Goal: Task Accomplishment & Management: Manage account settings

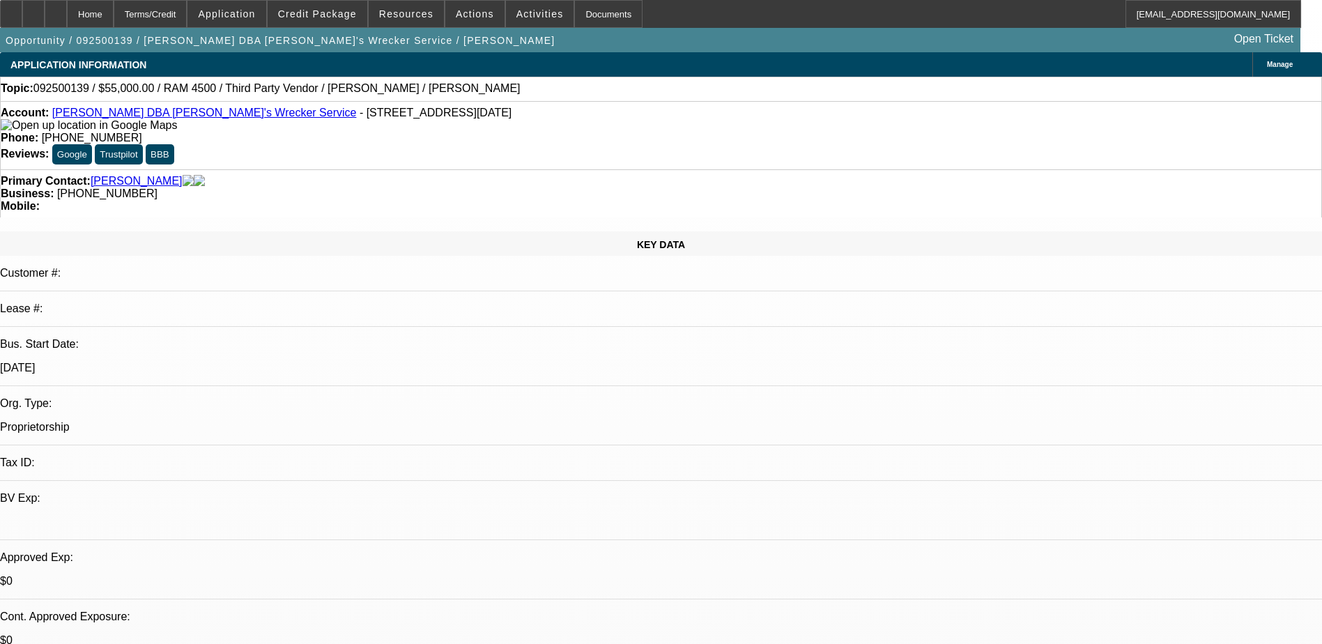
select select "0"
select select "2"
select select "0.1"
select select "4"
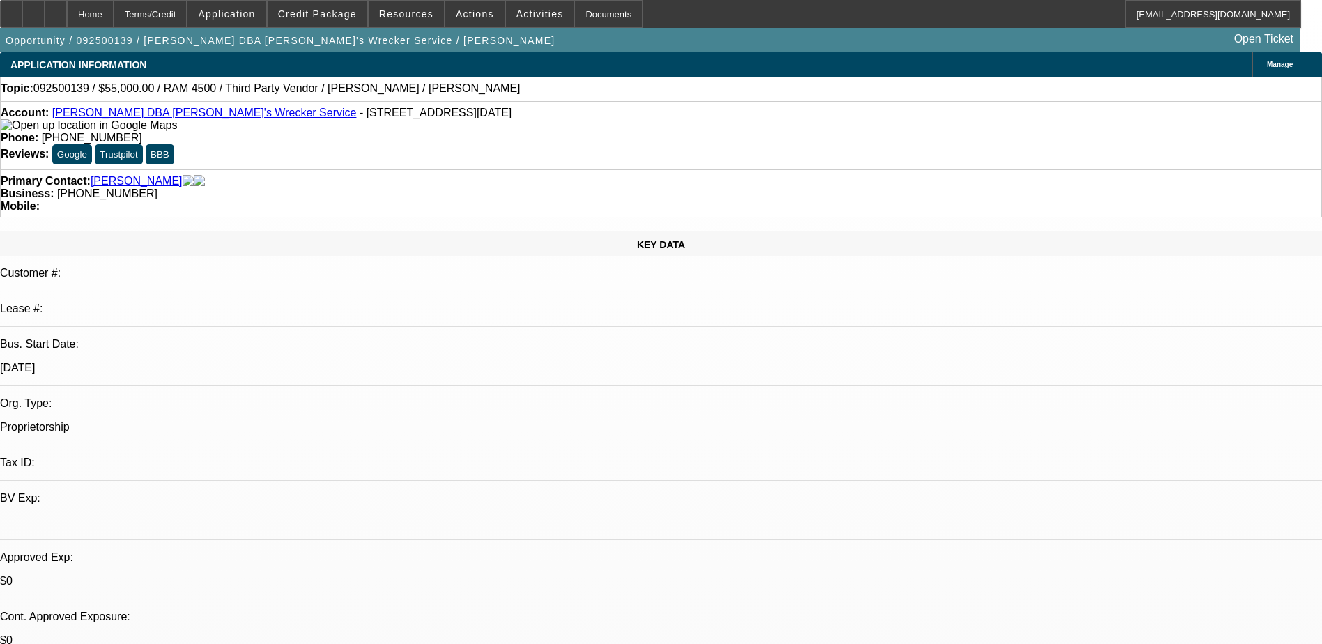
click at [328, 17] on span "Credit Package" at bounding box center [317, 13] width 79 height 11
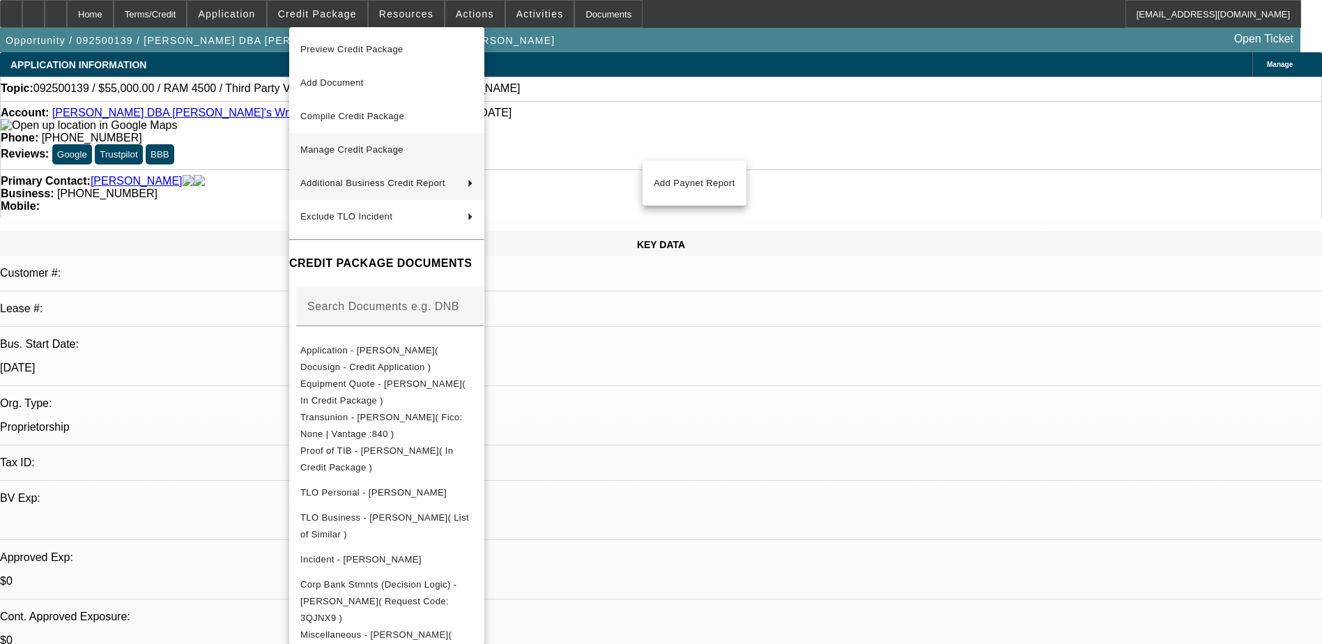
click at [436, 151] on span "Manage Credit Package" at bounding box center [386, 149] width 173 height 17
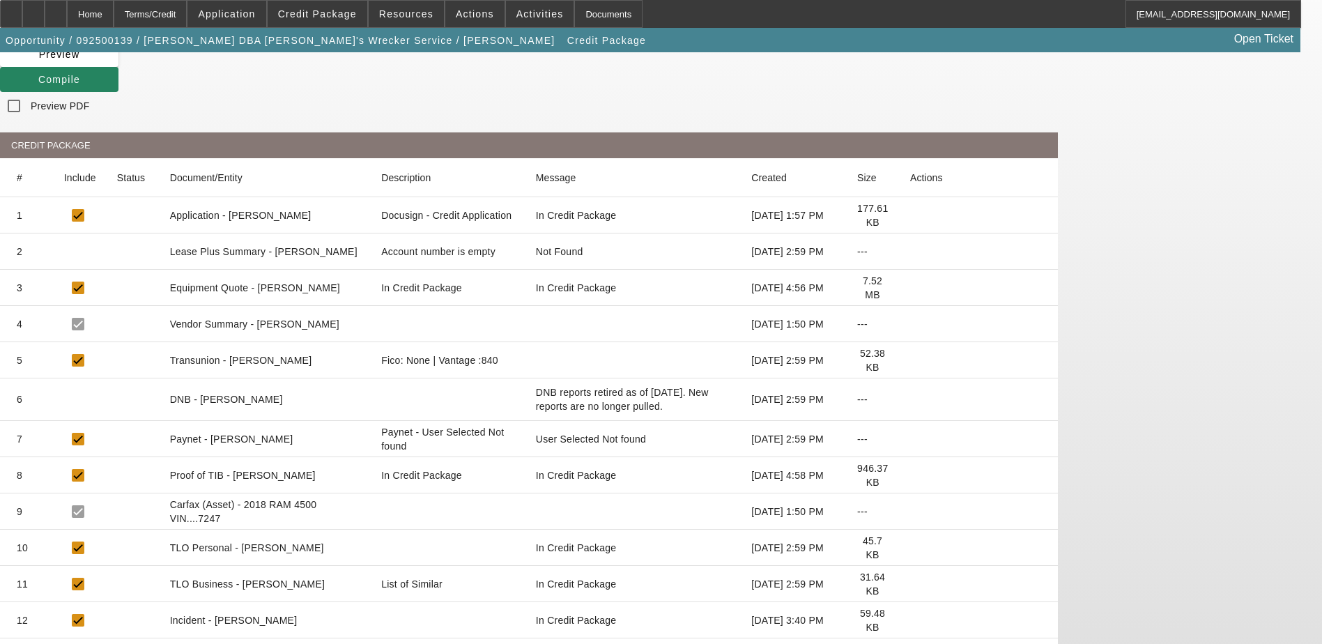
scroll to position [144, 0]
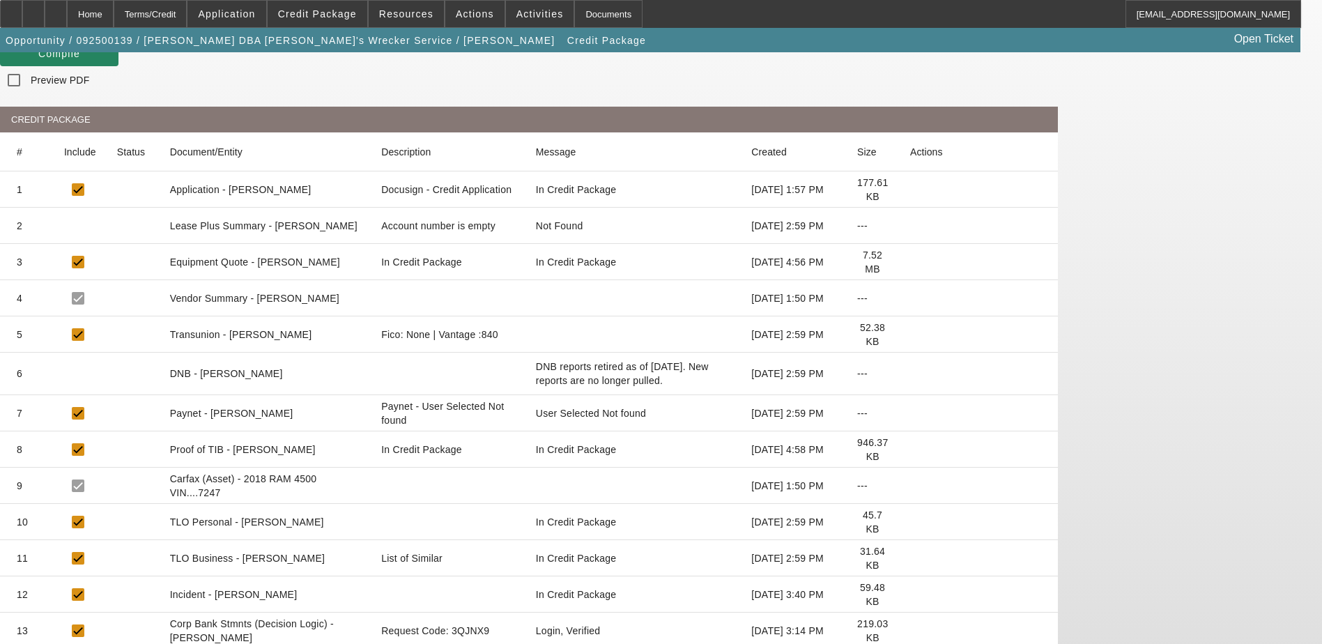
click at [910, 631] on icon at bounding box center [910, 631] width 0 height 0
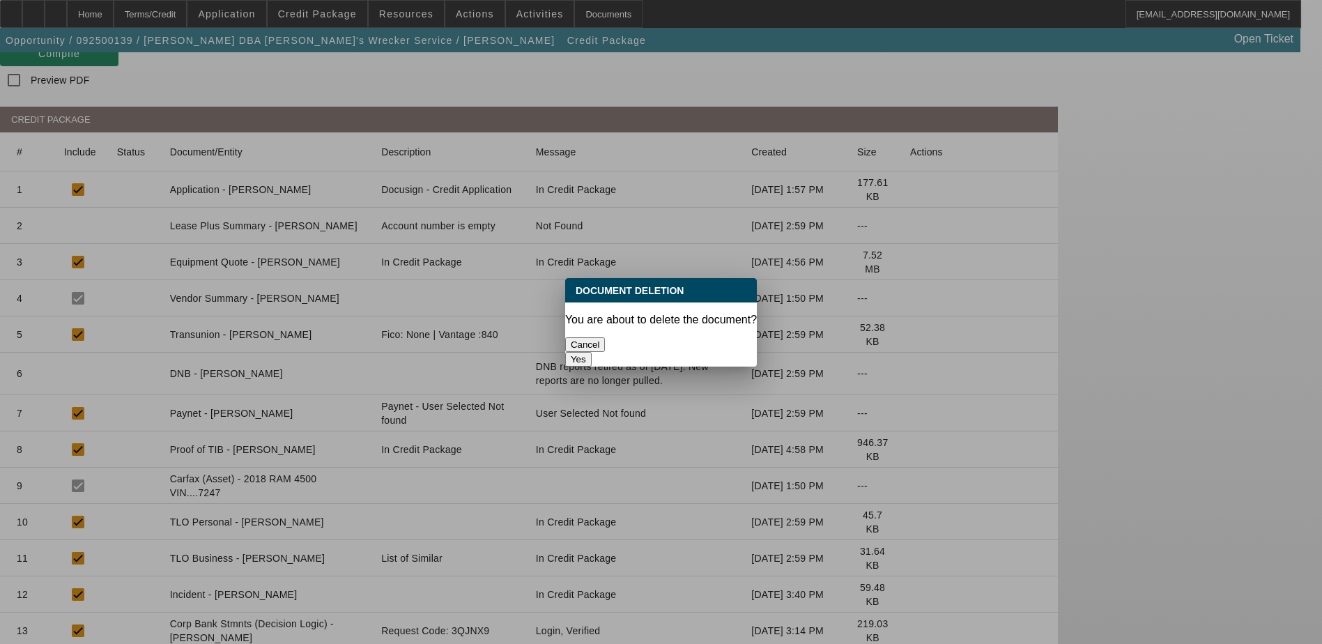
click at [591, 352] on button "Yes" at bounding box center [578, 359] width 26 height 15
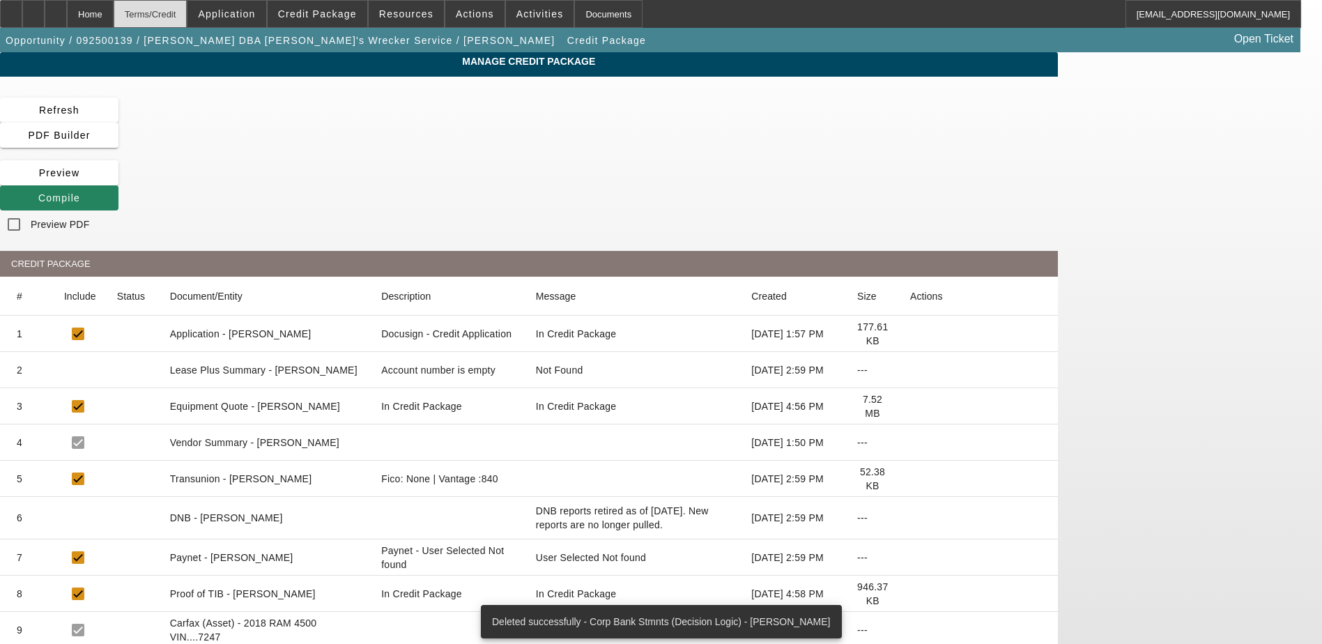
click at [187, 15] on div "Terms/Credit" at bounding box center [151, 14] width 74 height 28
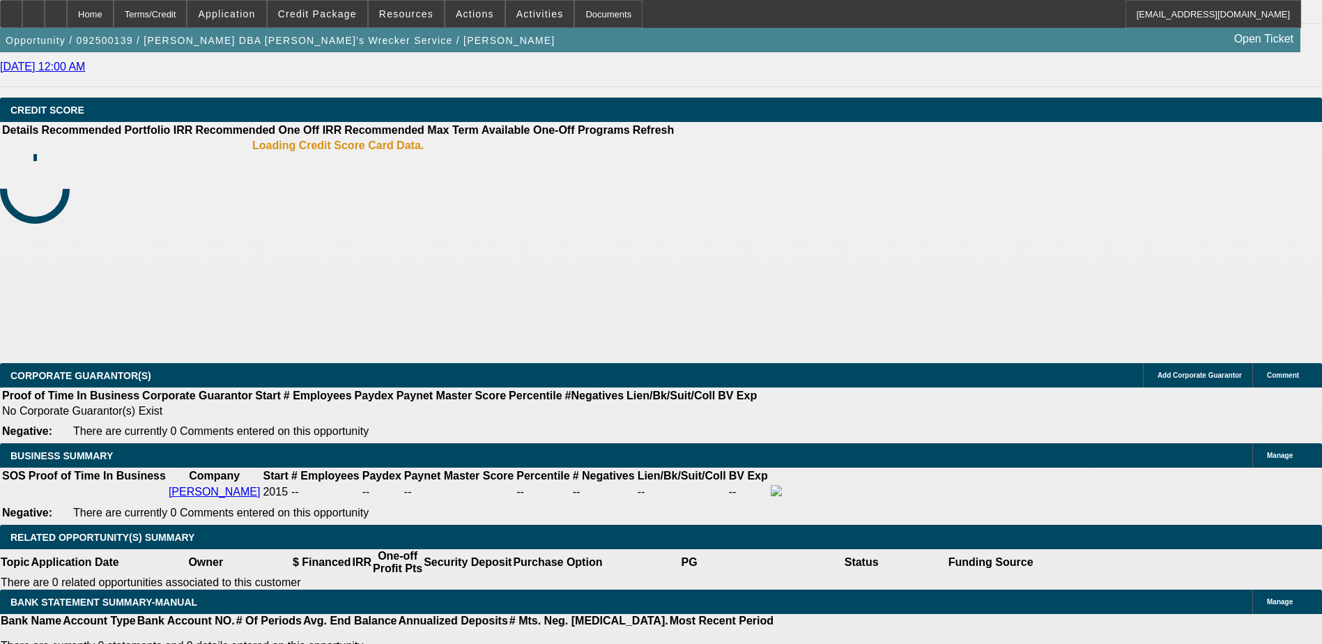
select select "0"
select select "2"
select select "0.1"
select select "4"
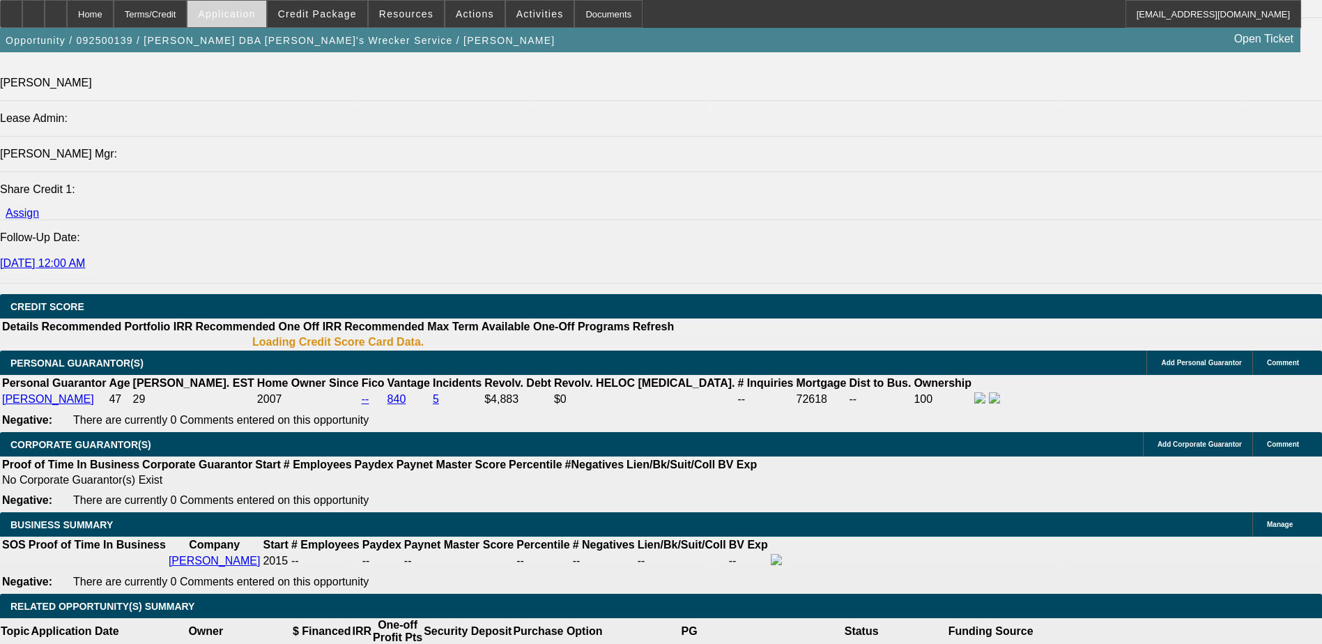
click at [255, 17] on span "Application" at bounding box center [226, 13] width 57 height 11
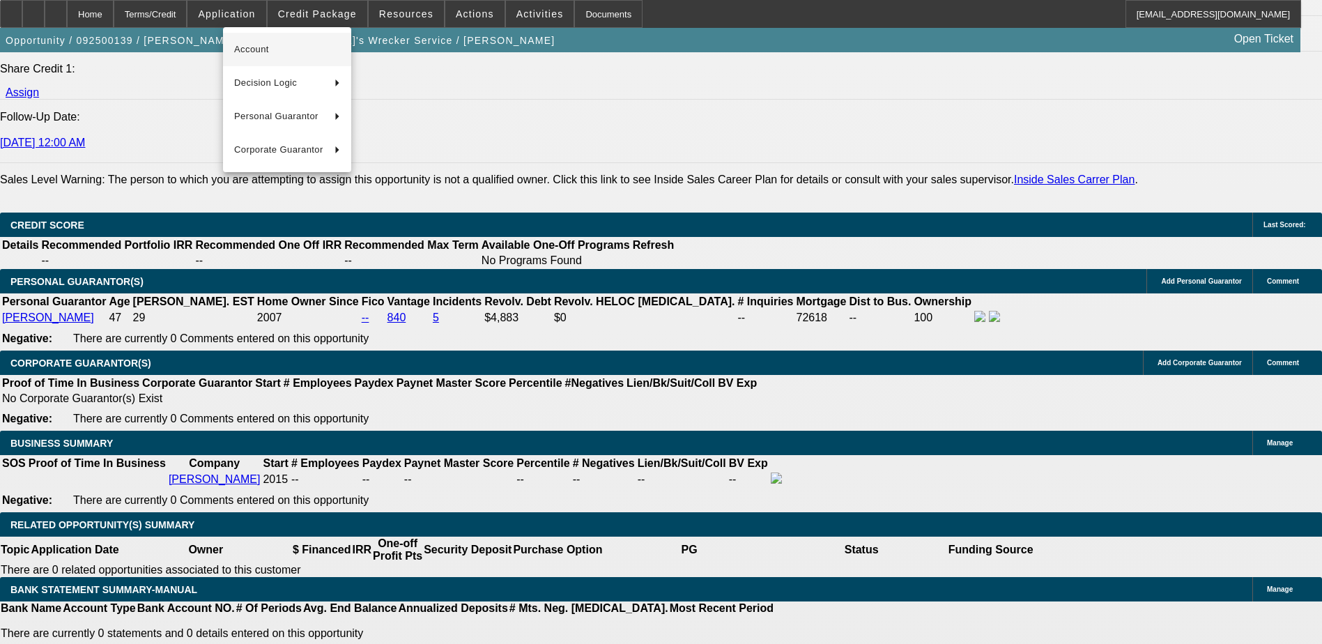
scroll to position [1797, 0]
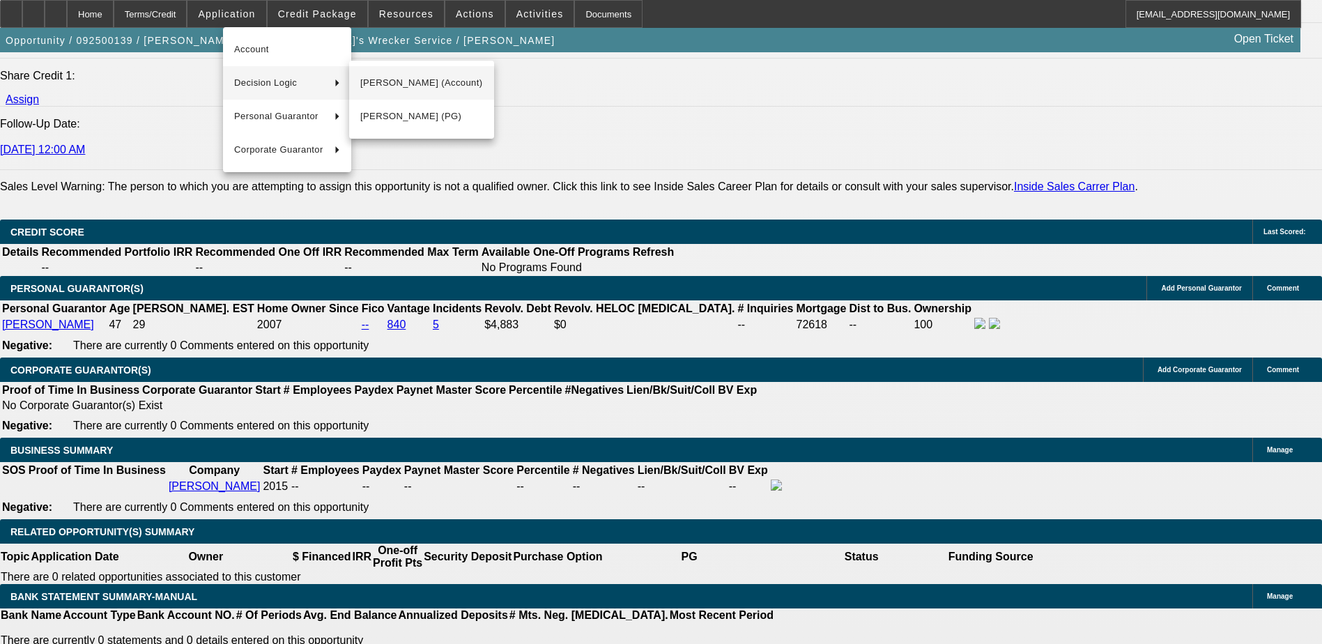
click at [479, 84] on button "Andrew Mokoro (Account)" at bounding box center [421, 82] width 145 height 33
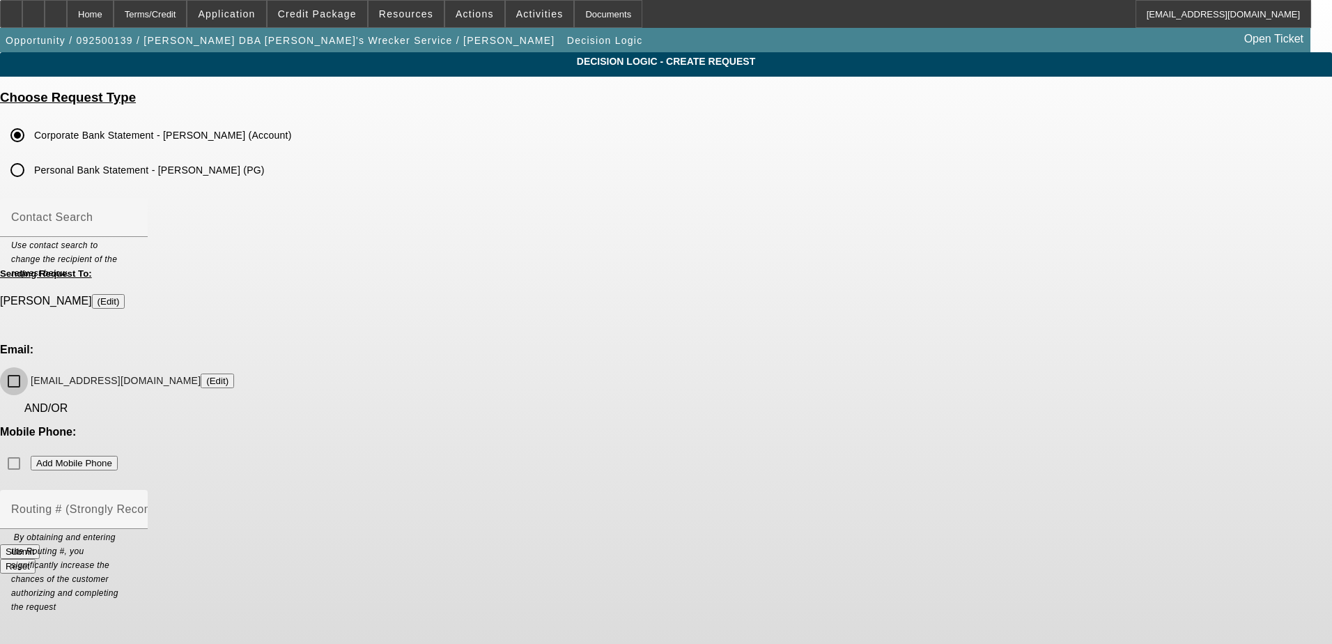
click at [28, 367] on input "michaelswreckerservice01@gmail.com (Edit)" at bounding box center [14, 381] width 28 height 28
click at [40, 544] on button "Submit" at bounding box center [20, 551] width 40 height 15
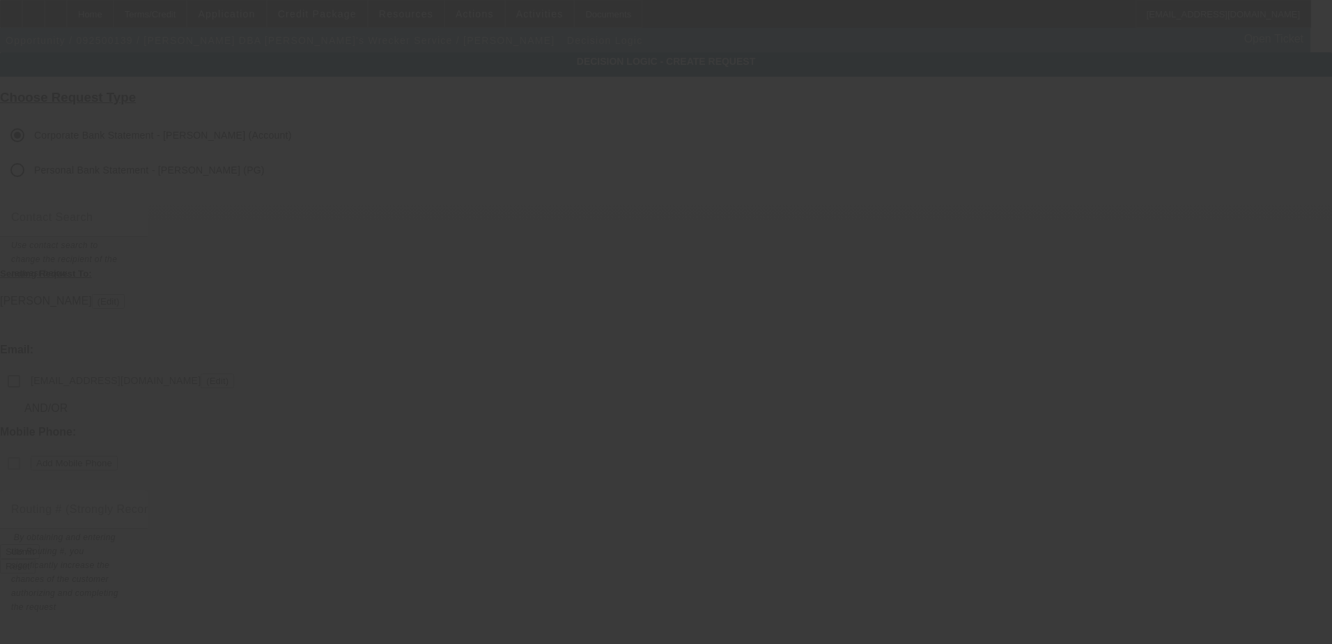
checkbox input "false"
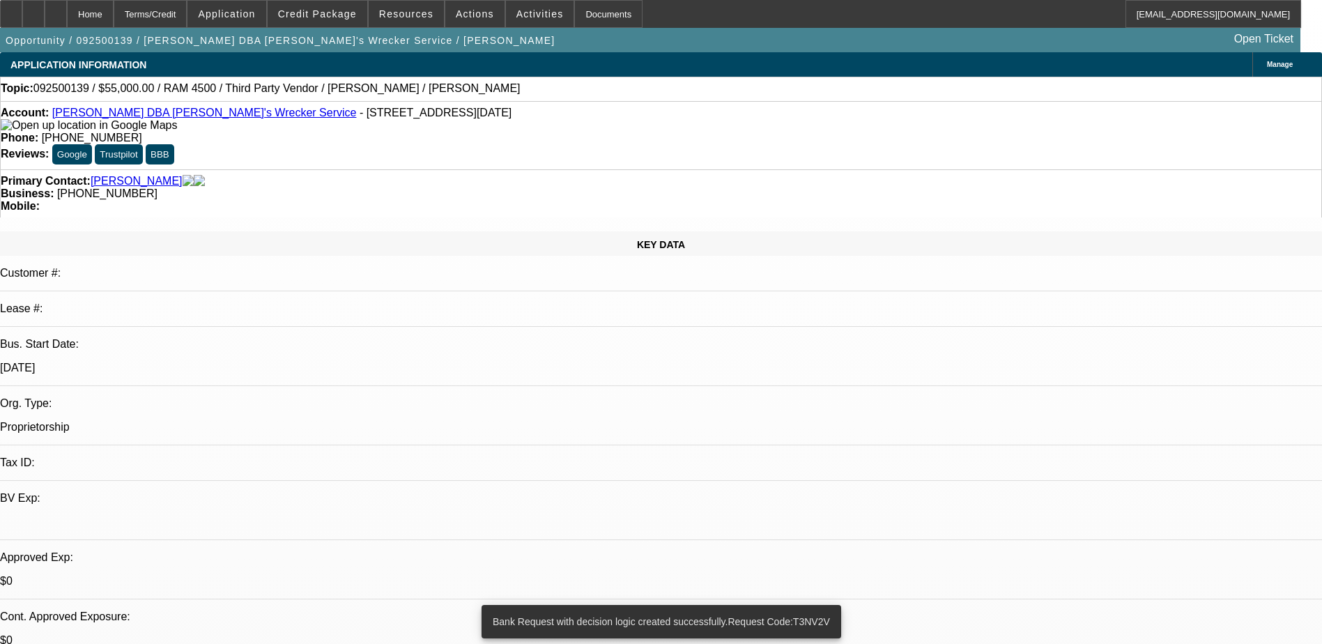
select select "0"
select select "2"
select select "0.1"
select select "4"
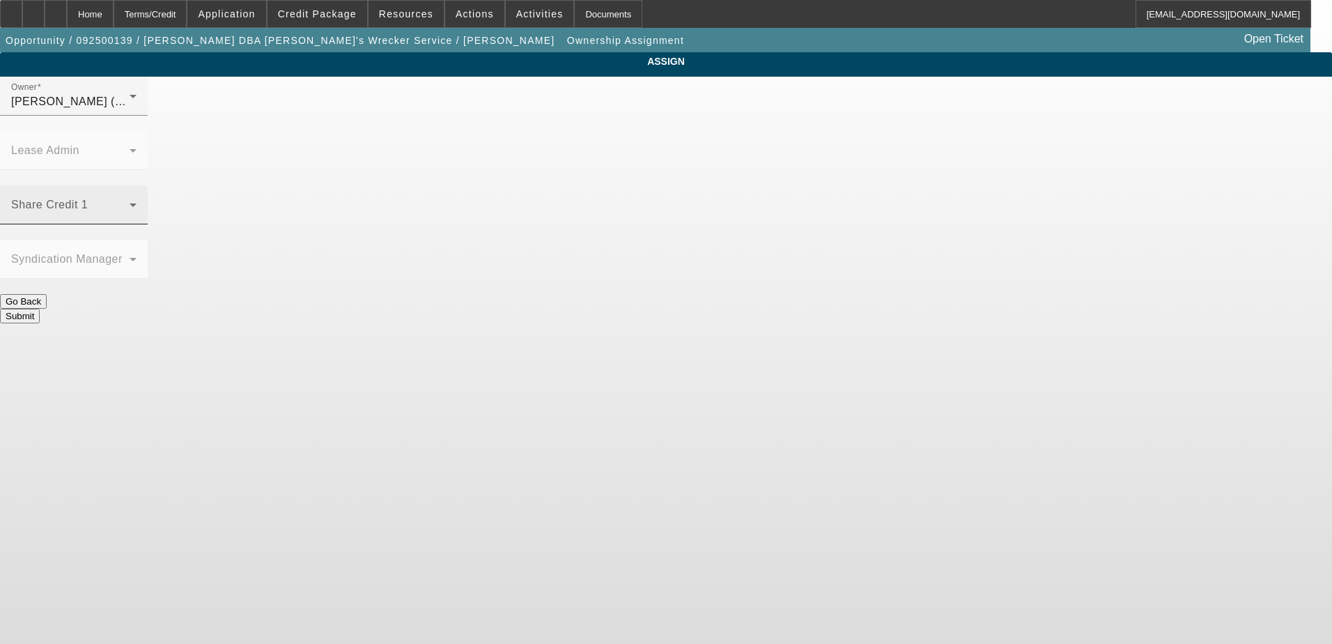
click at [130, 202] on span at bounding box center [70, 210] width 118 height 17
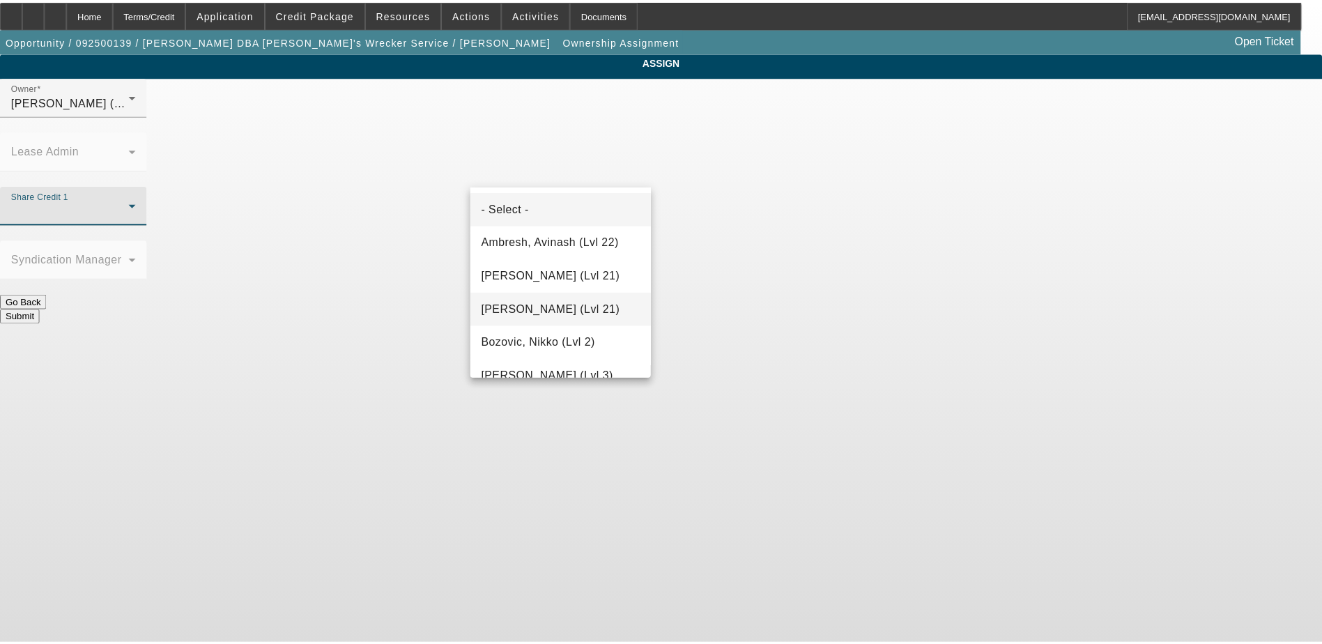
scroll to position [488, 0]
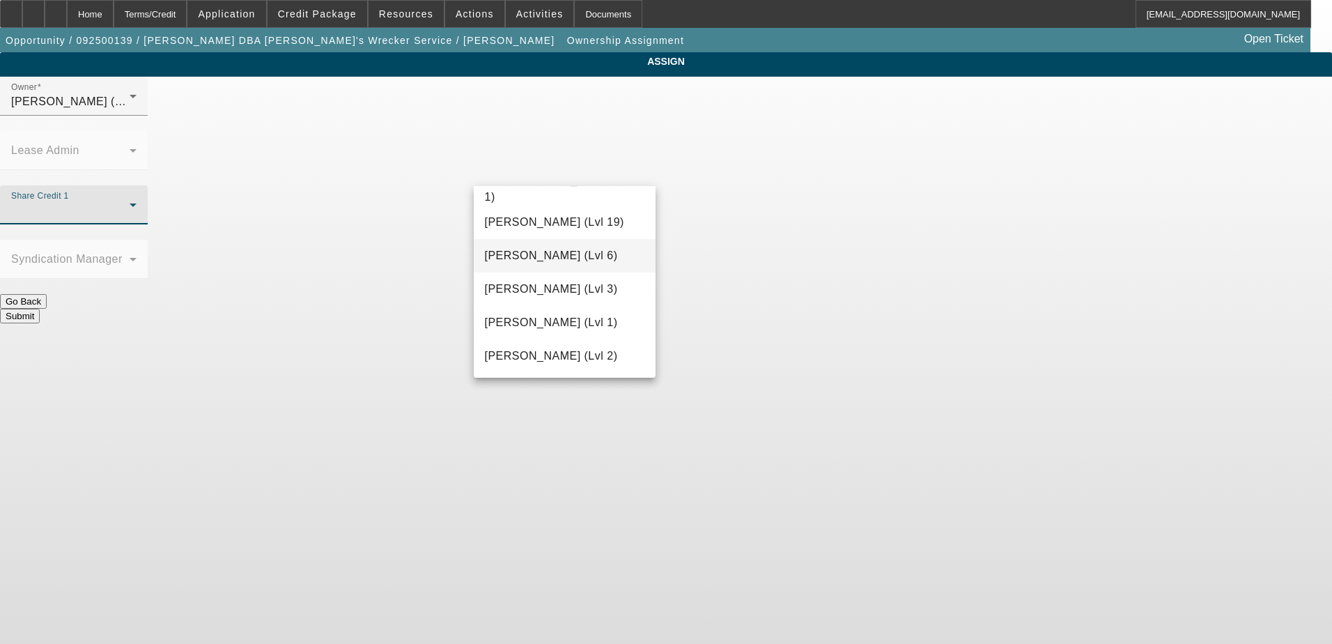
click at [602, 266] on mat-option "Flagg, Jon (Lvl 6)" at bounding box center [565, 255] width 183 height 33
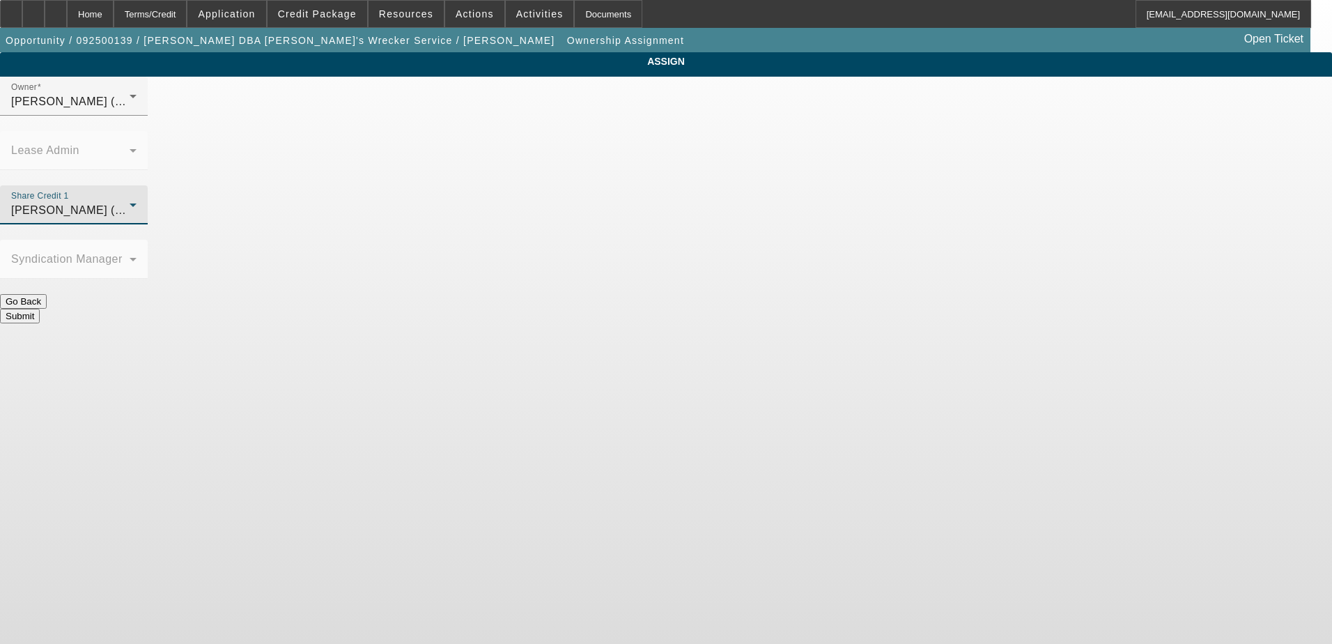
click at [40, 309] on button "Submit" at bounding box center [20, 316] width 40 height 15
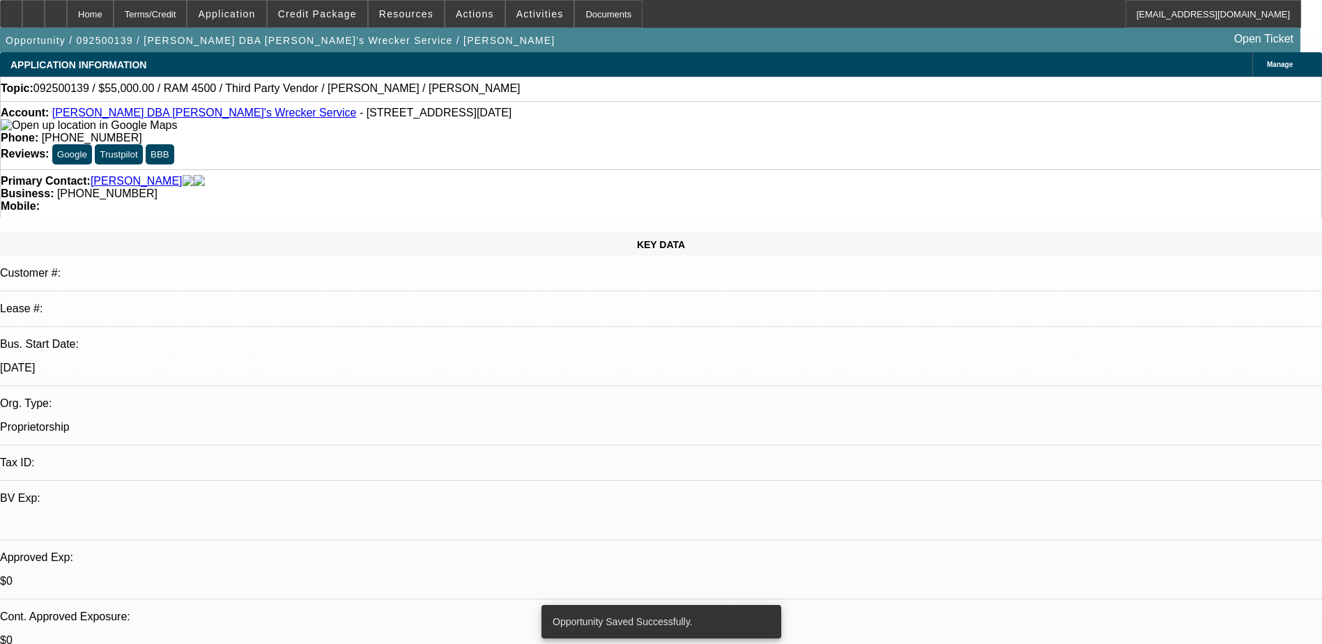
select select "0"
select select "2"
select select "0.1"
select select "4"
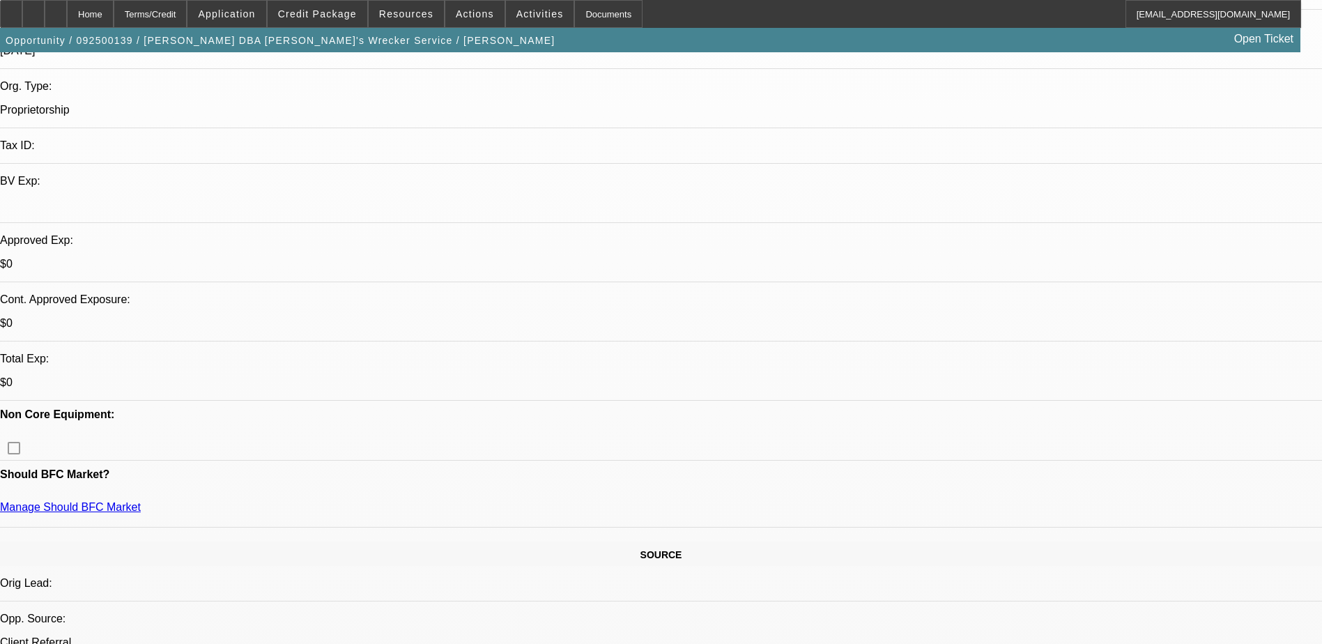
scroll to position [279, 0]
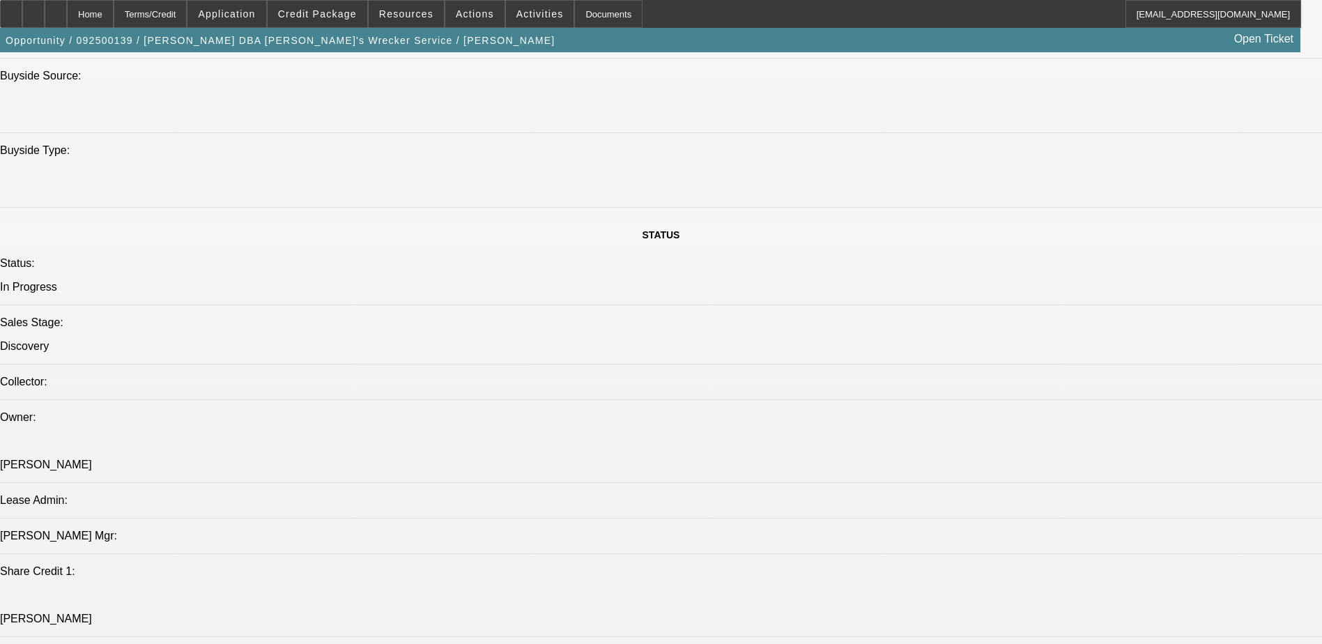
scroll to position [1184, 0]
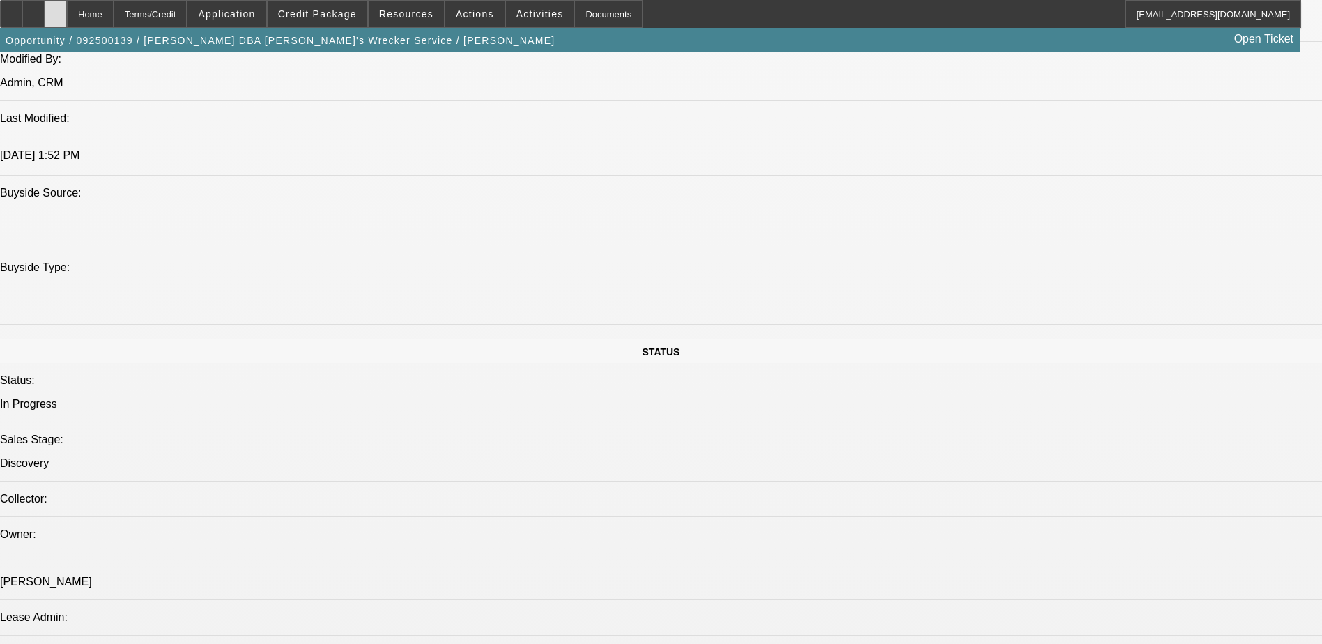
click at [67, 7] on div at bounding box center [56, 14] width 22 height 28
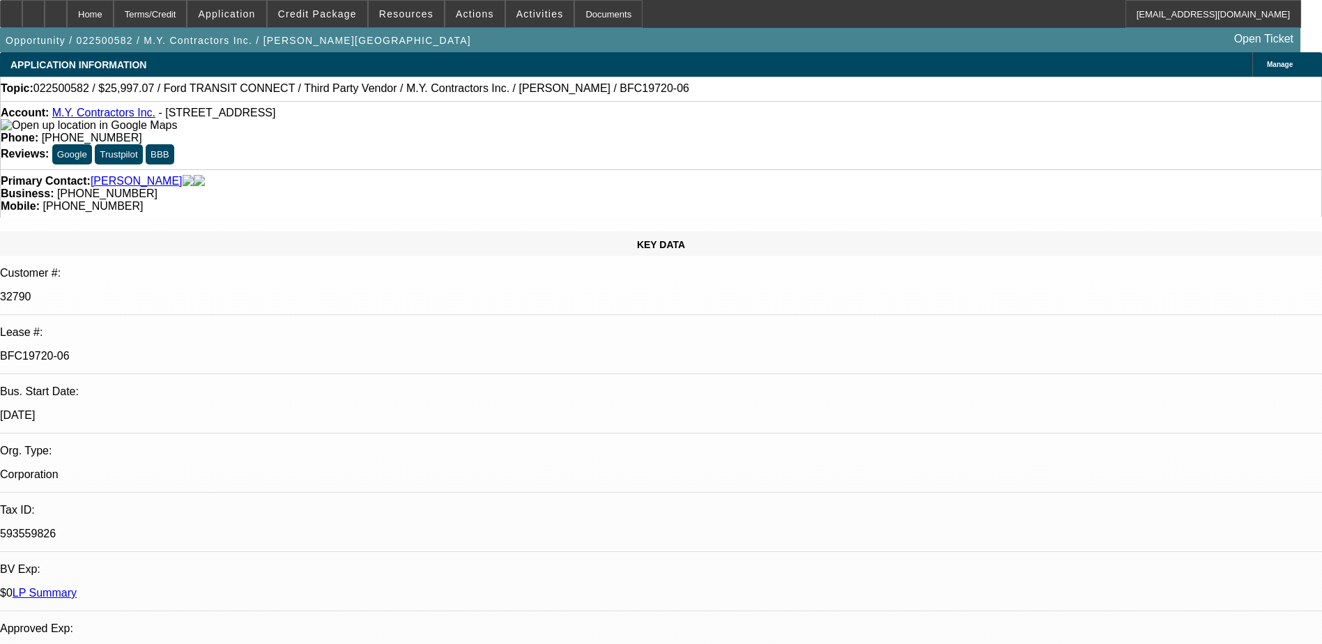
select select "0"
select select "6"
select select "0"
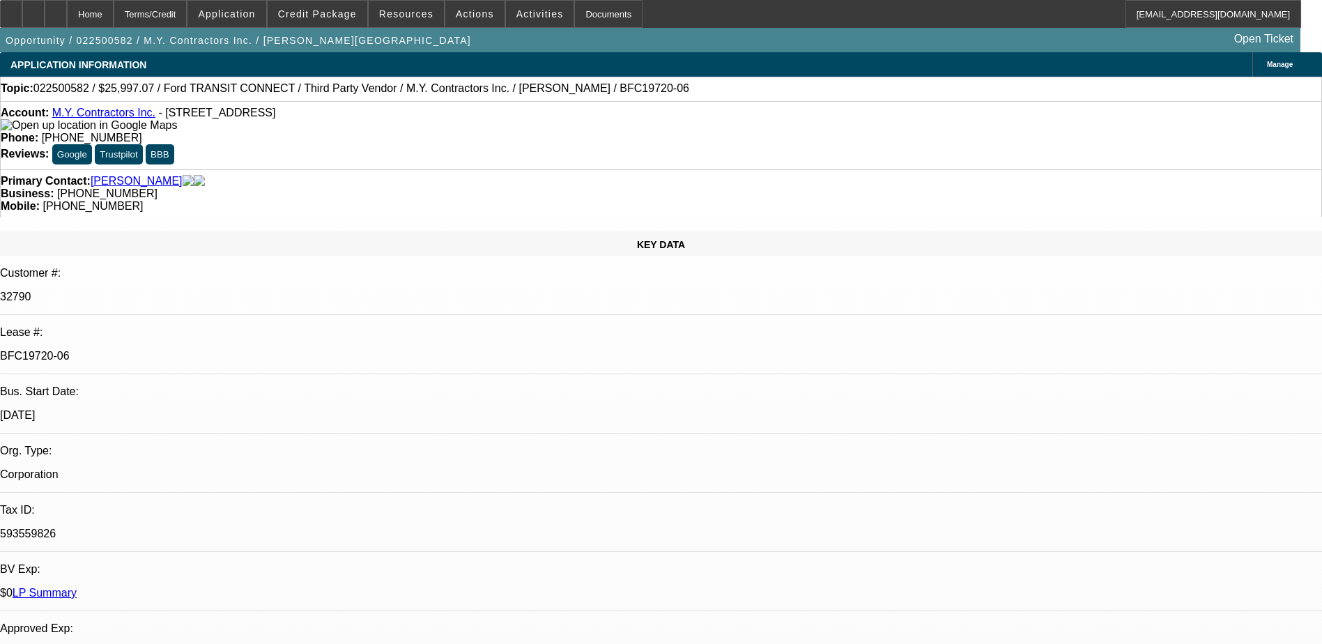
select select "0"
select select "6"
select select "0"
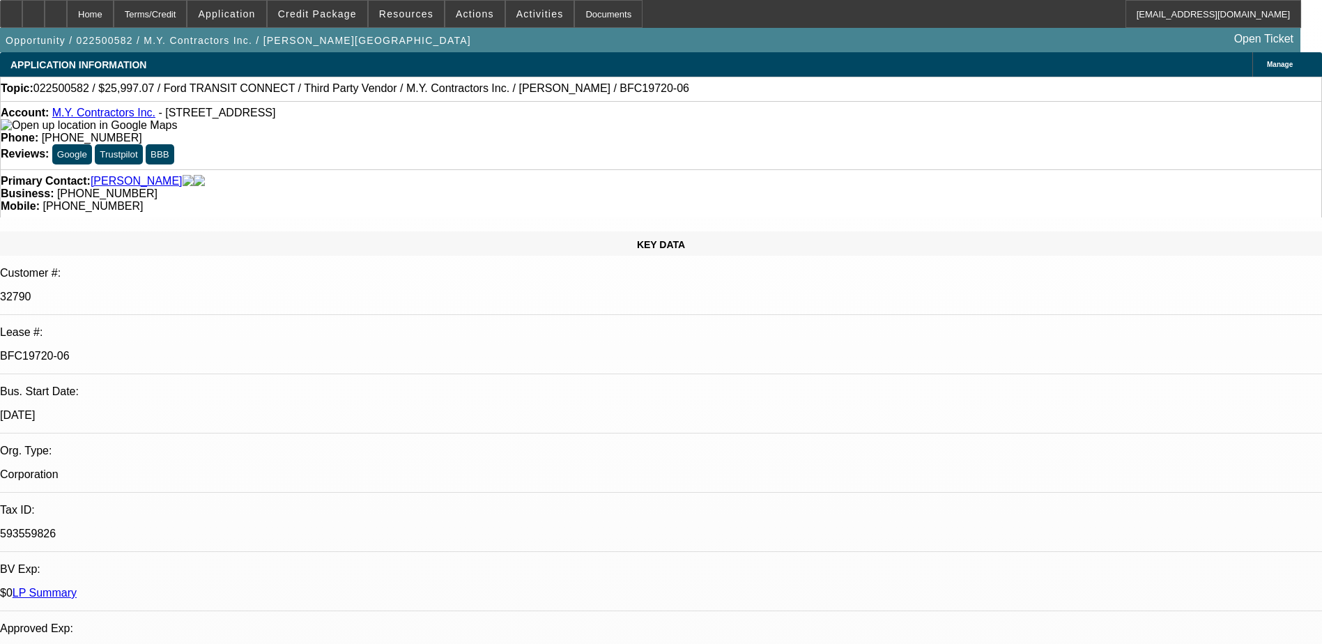
select select "0"
select select "6"
select select "0"
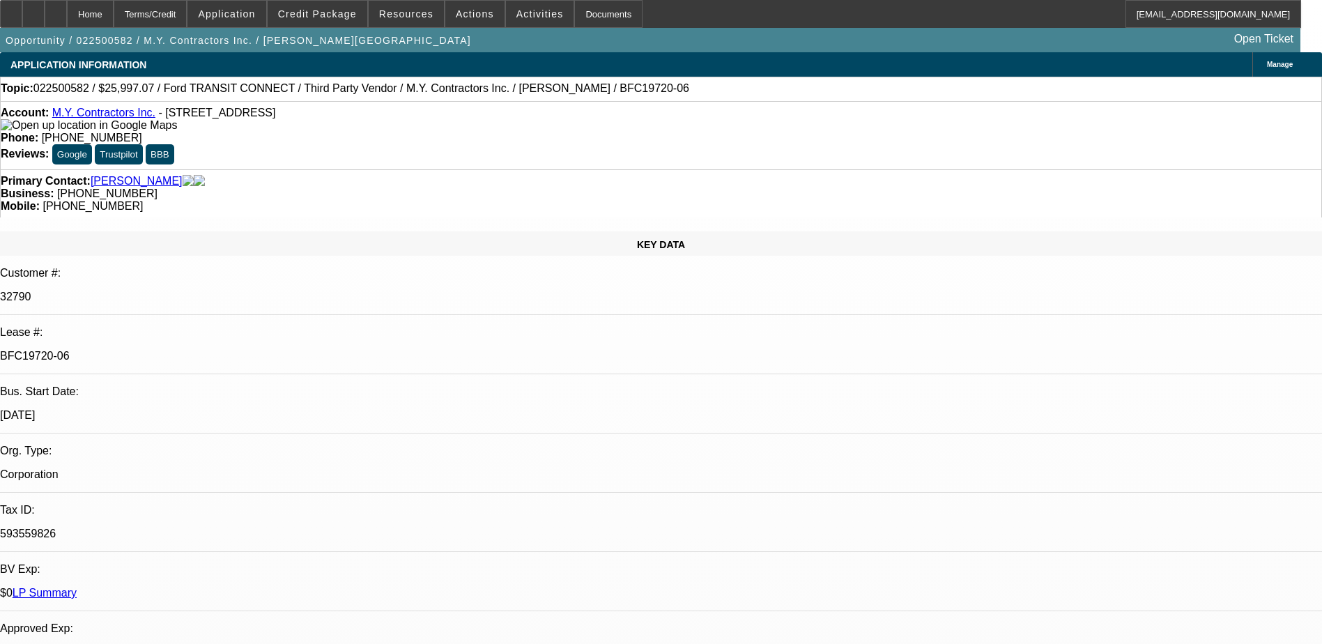
select select "6"
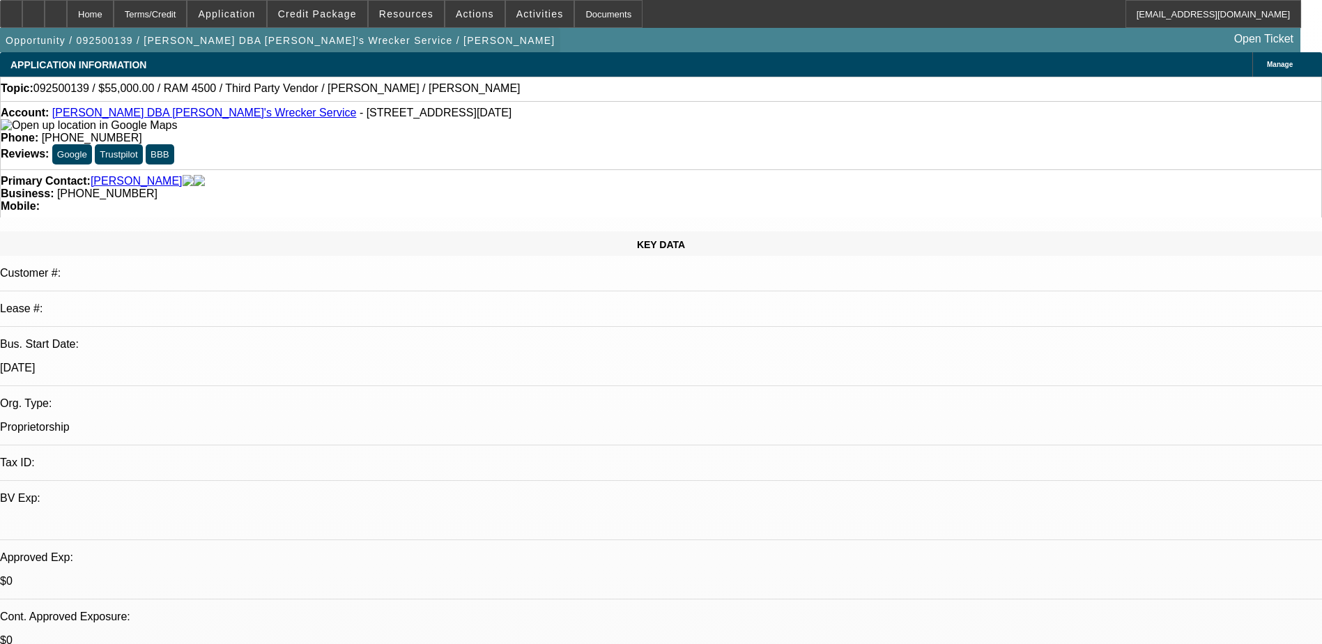
select select "0"
select select "2"
select select "0.1"
select select "4"
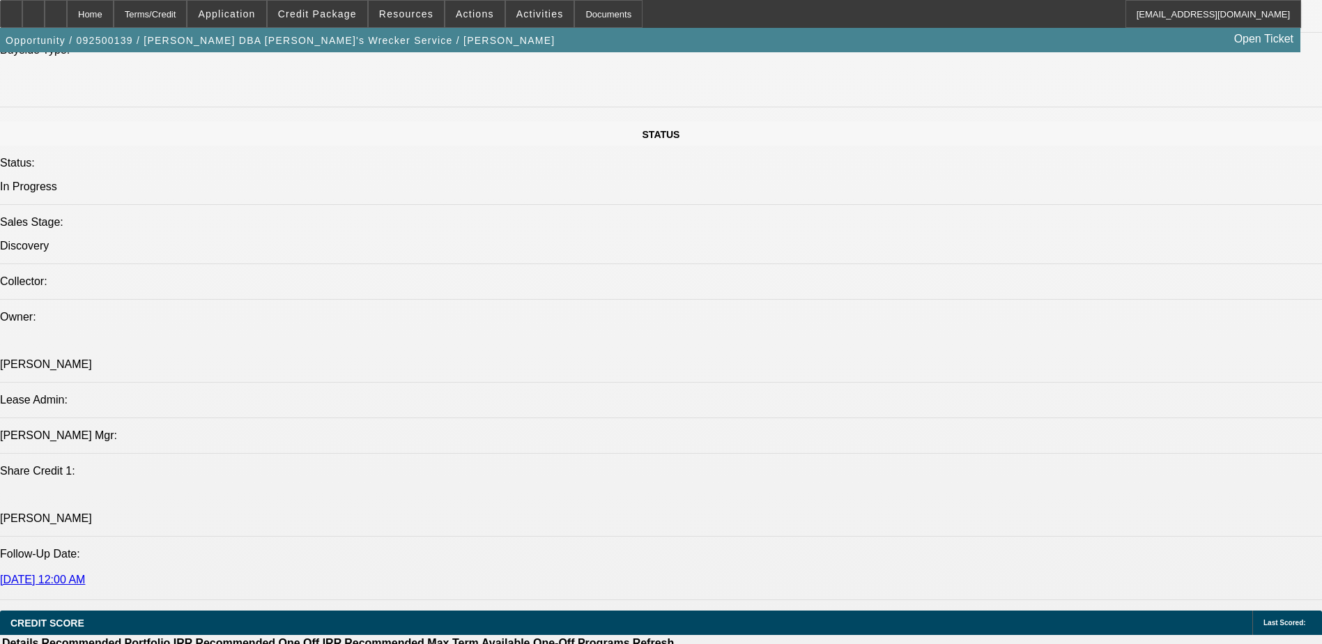
scroll to position [1533, 0]
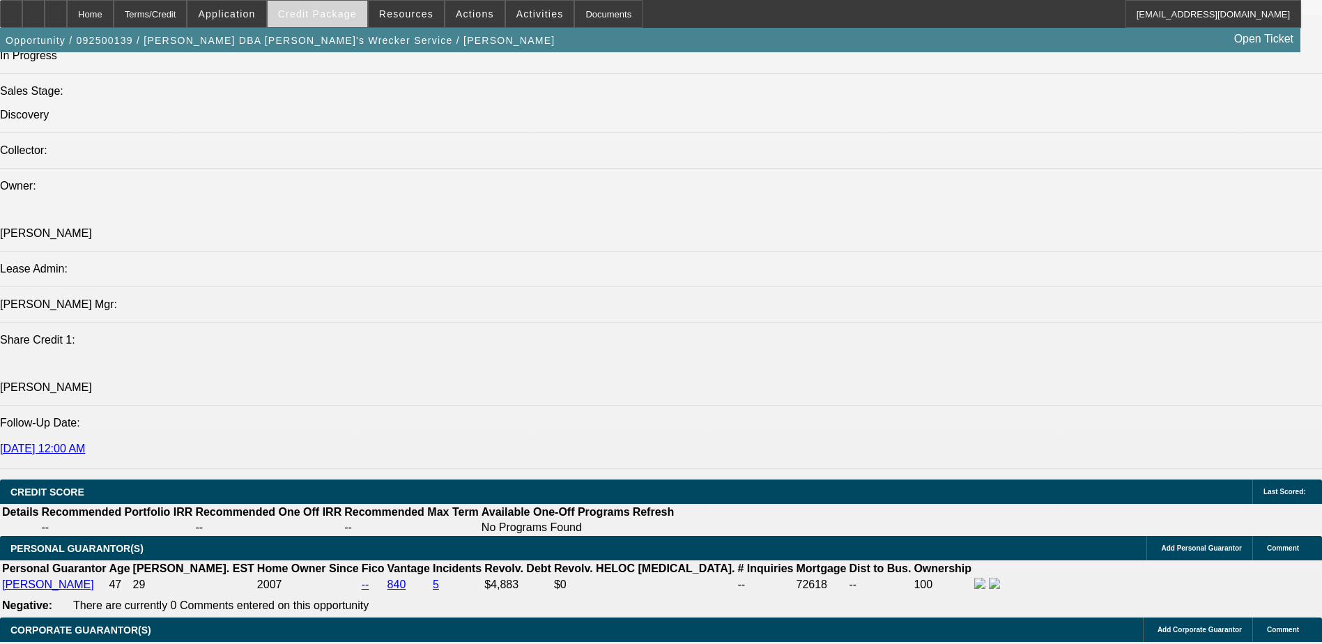
click at [322, 21] on span at bounding box center [318, 13] width 100 height 33
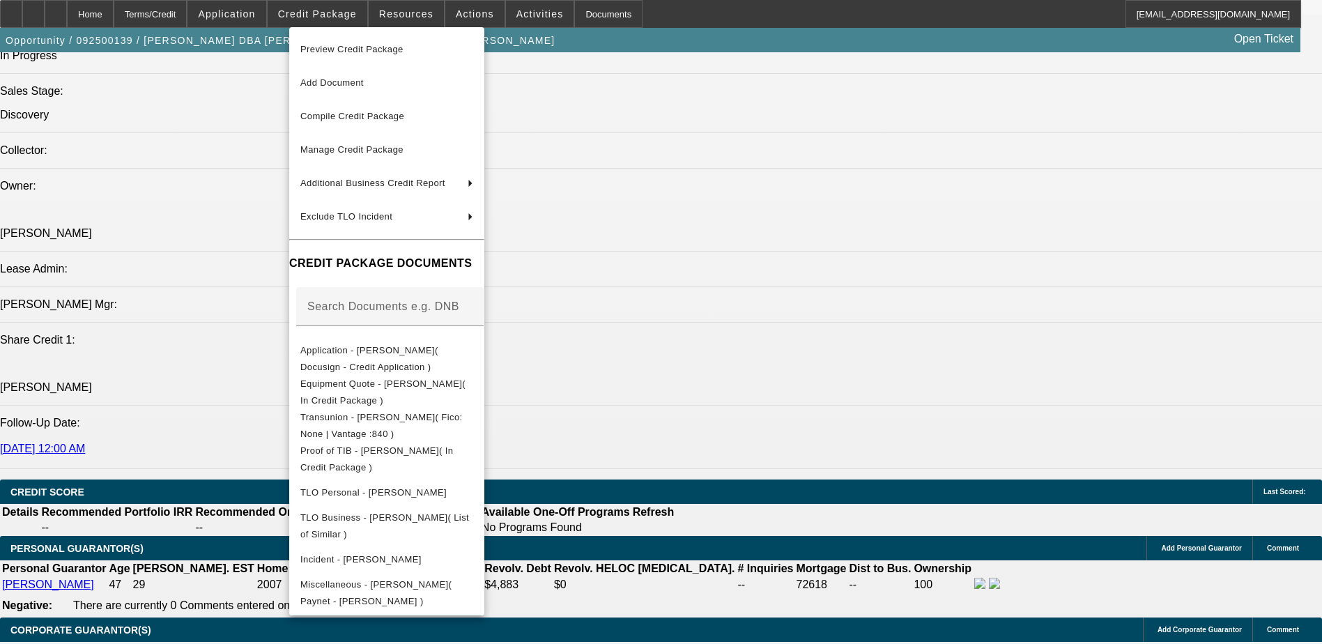
click at [694, 459] on div at bounding box center [661, 322] width 1322 height 644
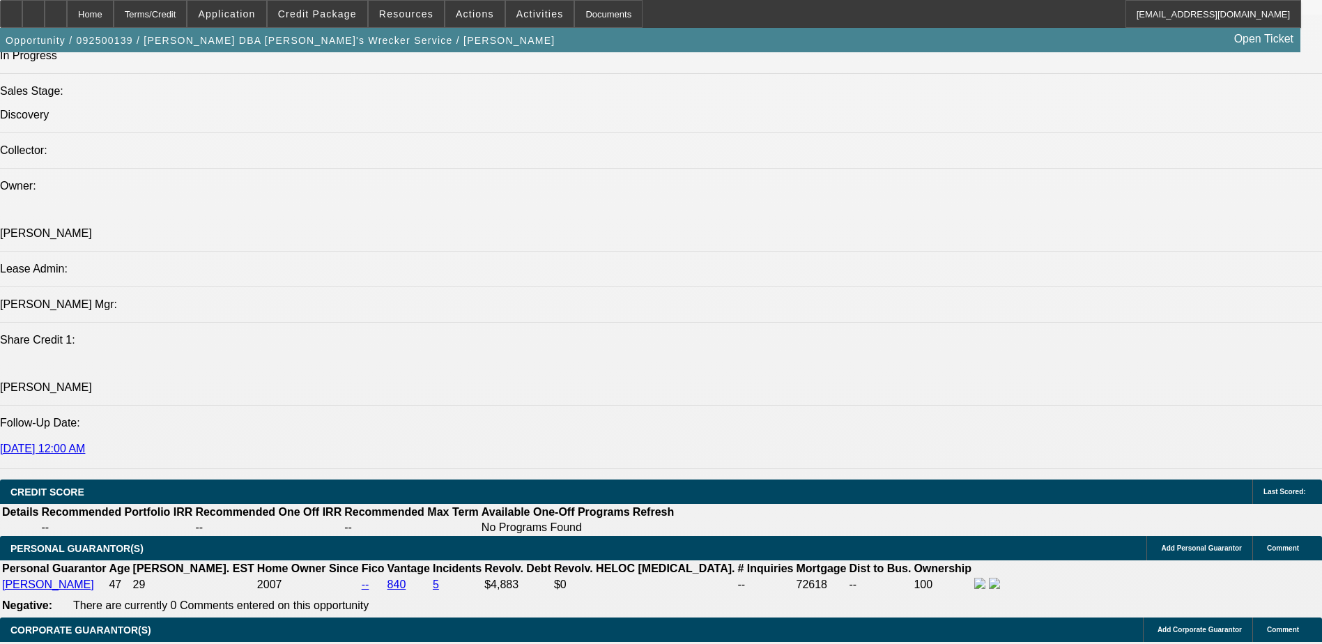
scroll to position [1184, 0]
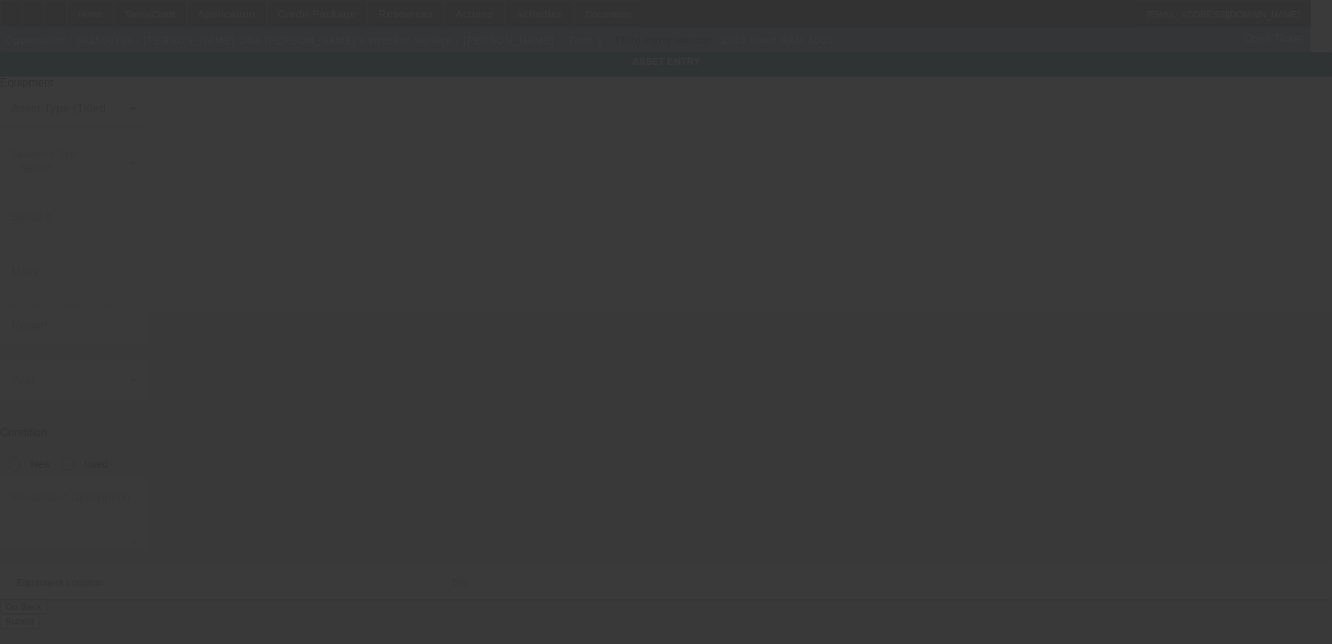
type input "3C7WRKEL6JG387247"
type input "ram"
type input "4500"
radio input "true"
type textarea "Make: Ram; Model: 4500"
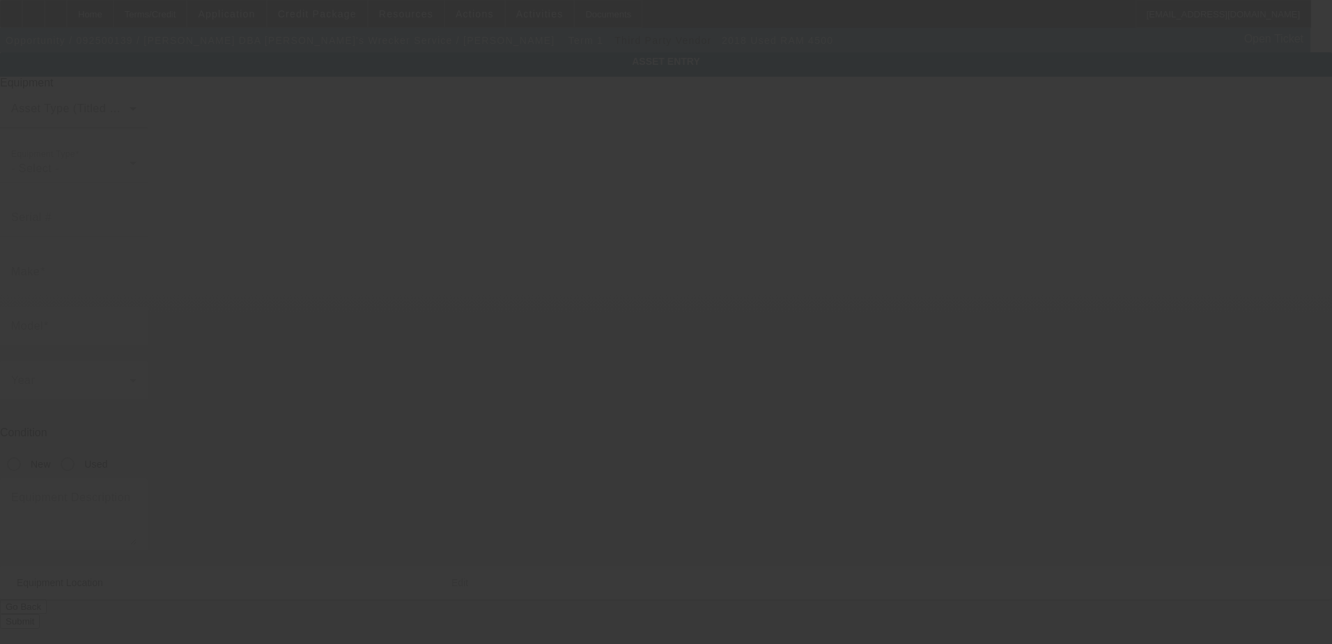
type input "123 main st"
type input "Houston"
type input "77001"
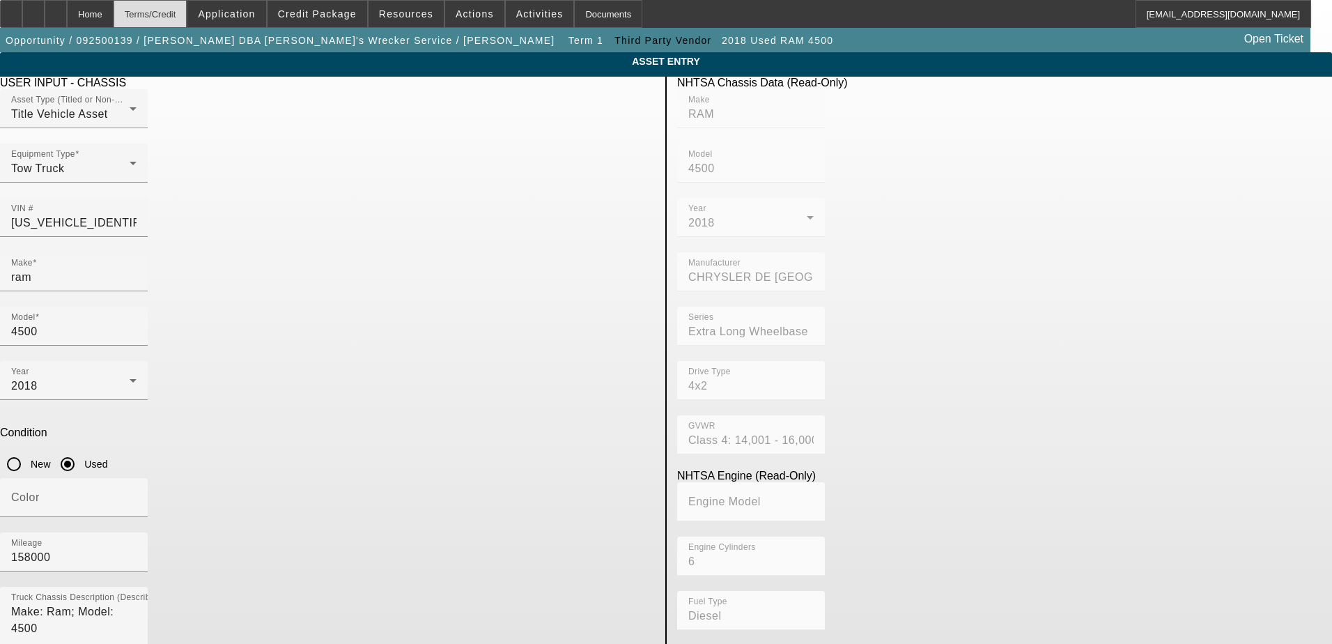
click at [169, 19] on div "Terms/Credit" at bounding box center [151, 14] width 74 height 28
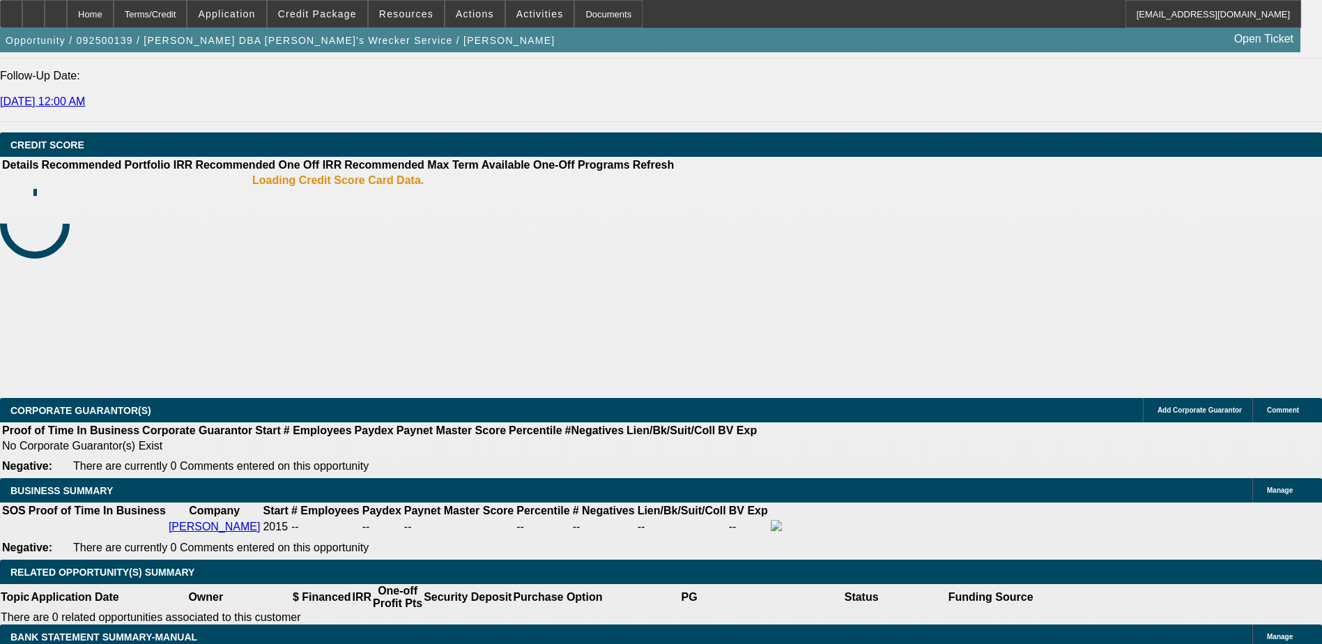
select select "0"
select select "2"
select select "0.1"
select select "4"
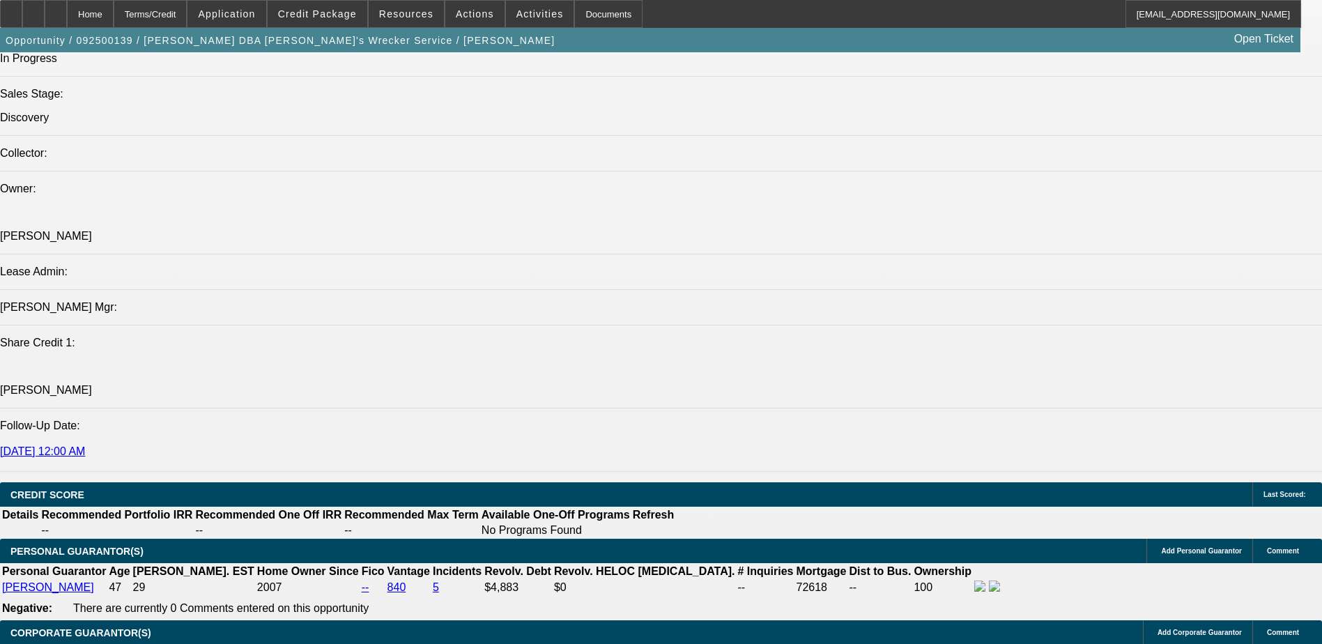
scroll to position [1305, 0]
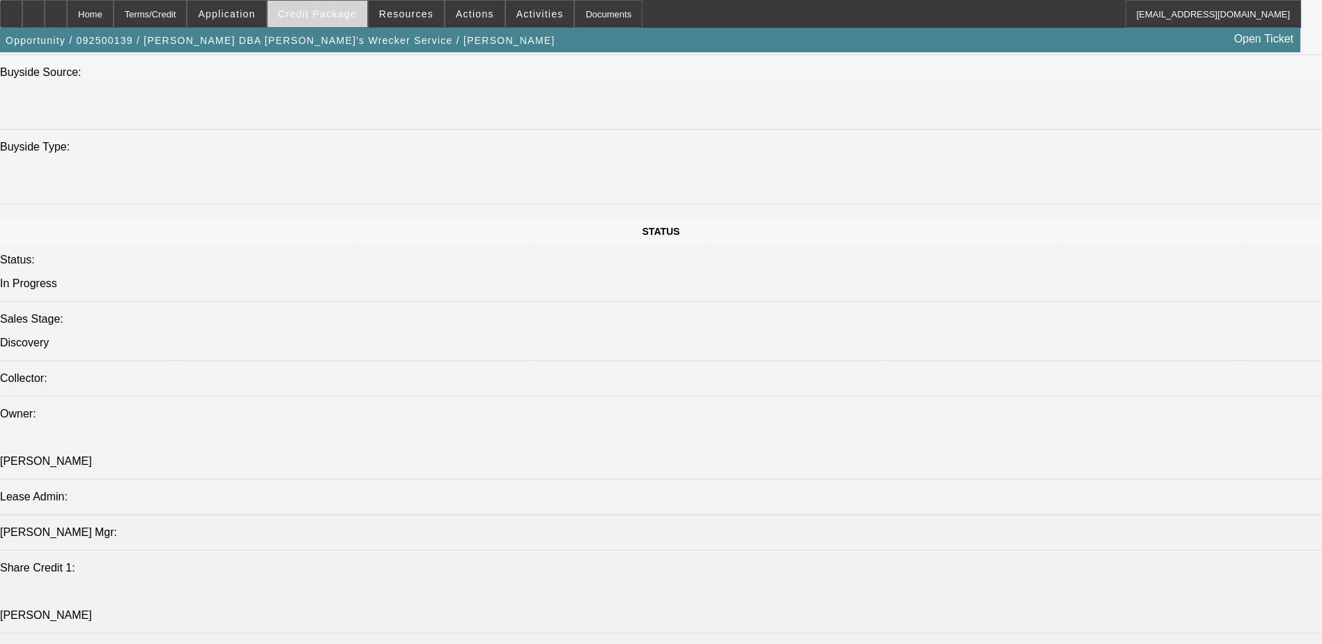
click at [343, 10] on span "Credit Package" at bounding box center [317, 13] width 79 height 11
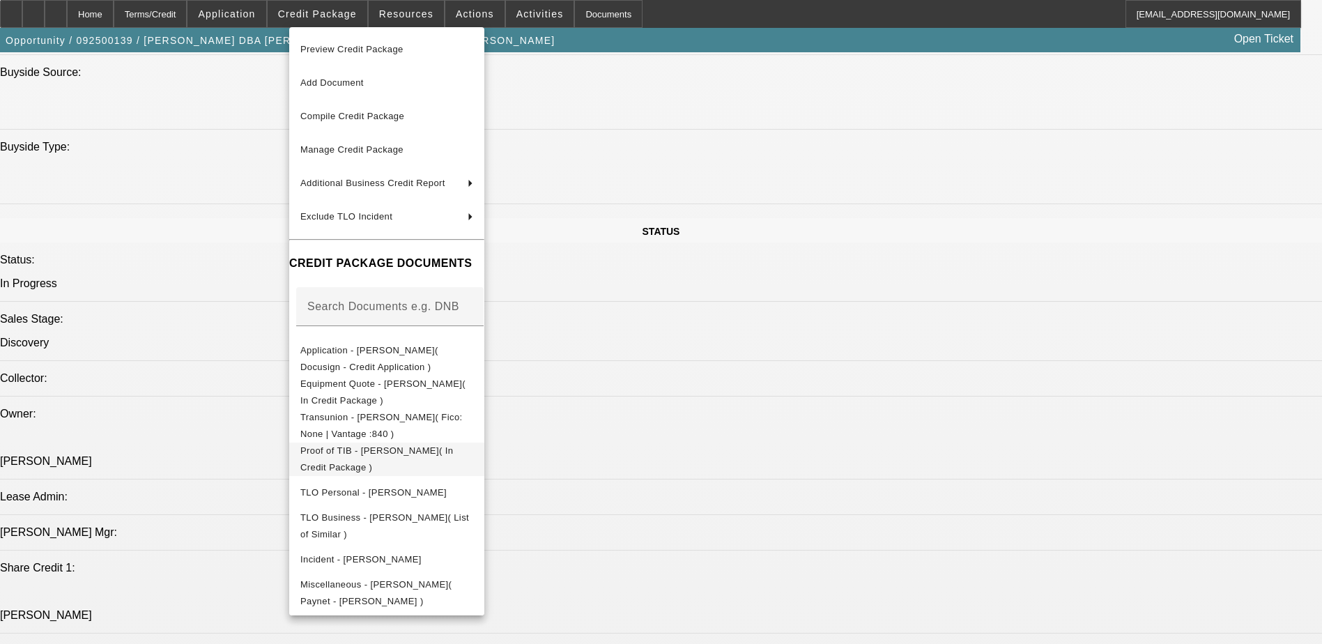
click at [484, 457] on button "Proof of TIB - Andrew Mokoro( In Credit Package )" at bounding box center [386, 458] width 195 height 33
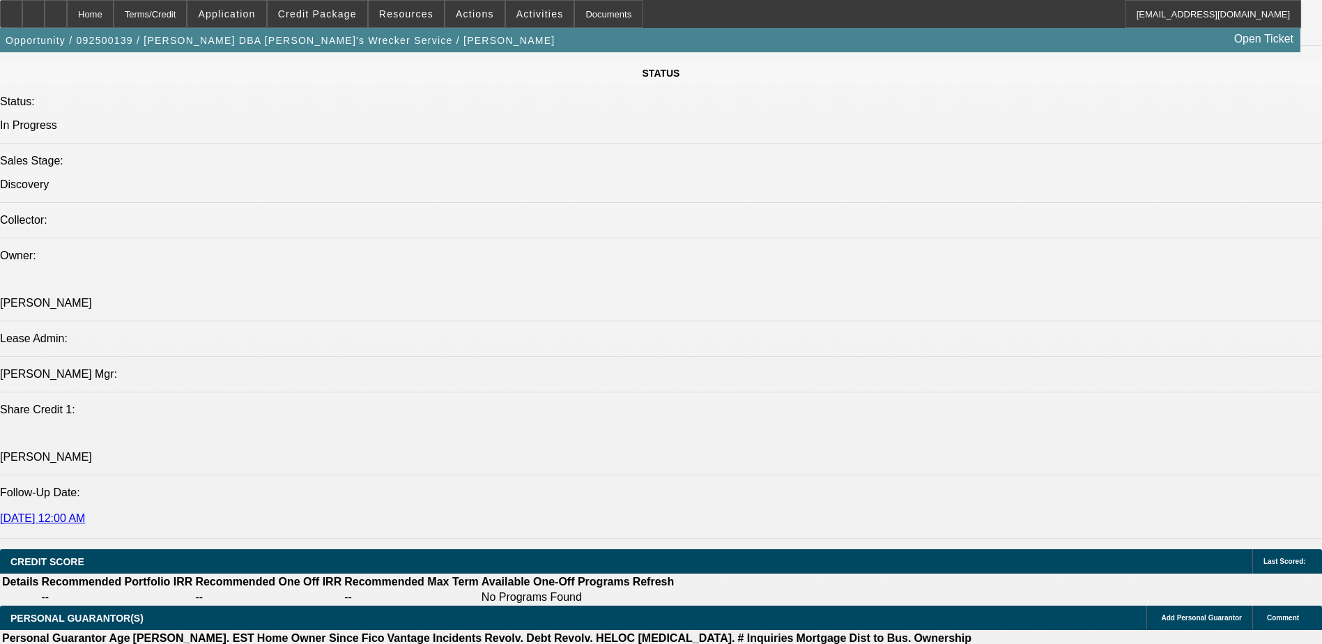
scroll to position [1881, 0]
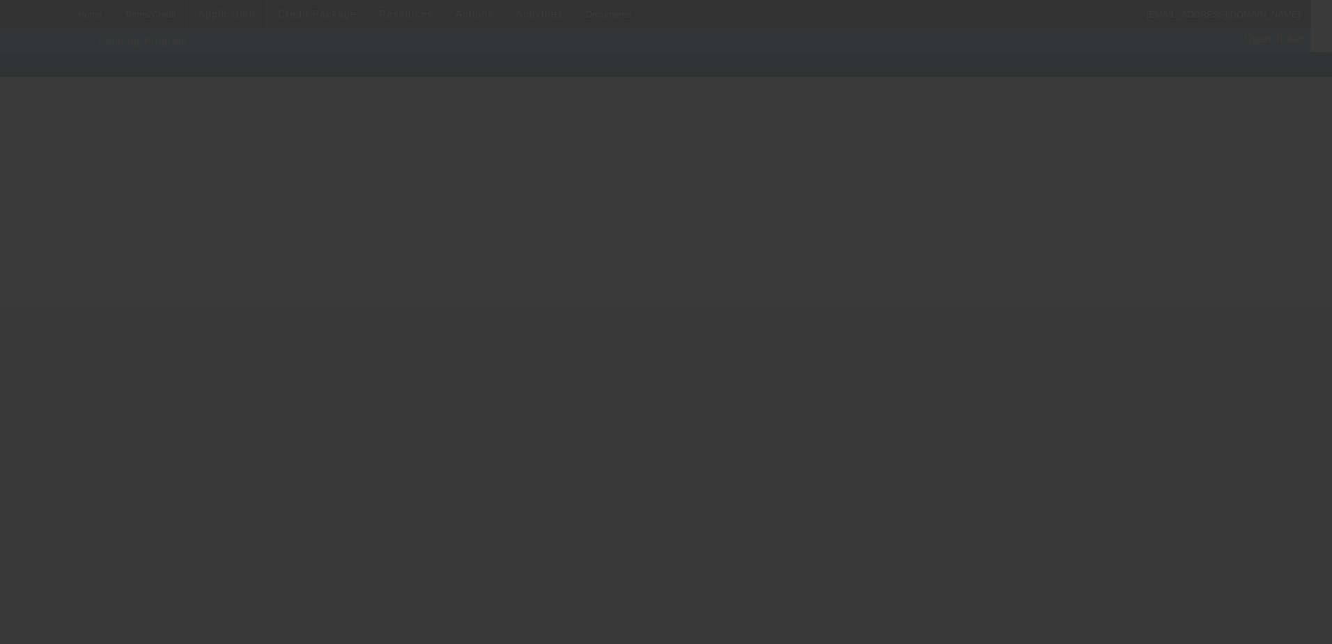
click at [308, 227] on div at bounding box center [666, 322] width 1332 height 644
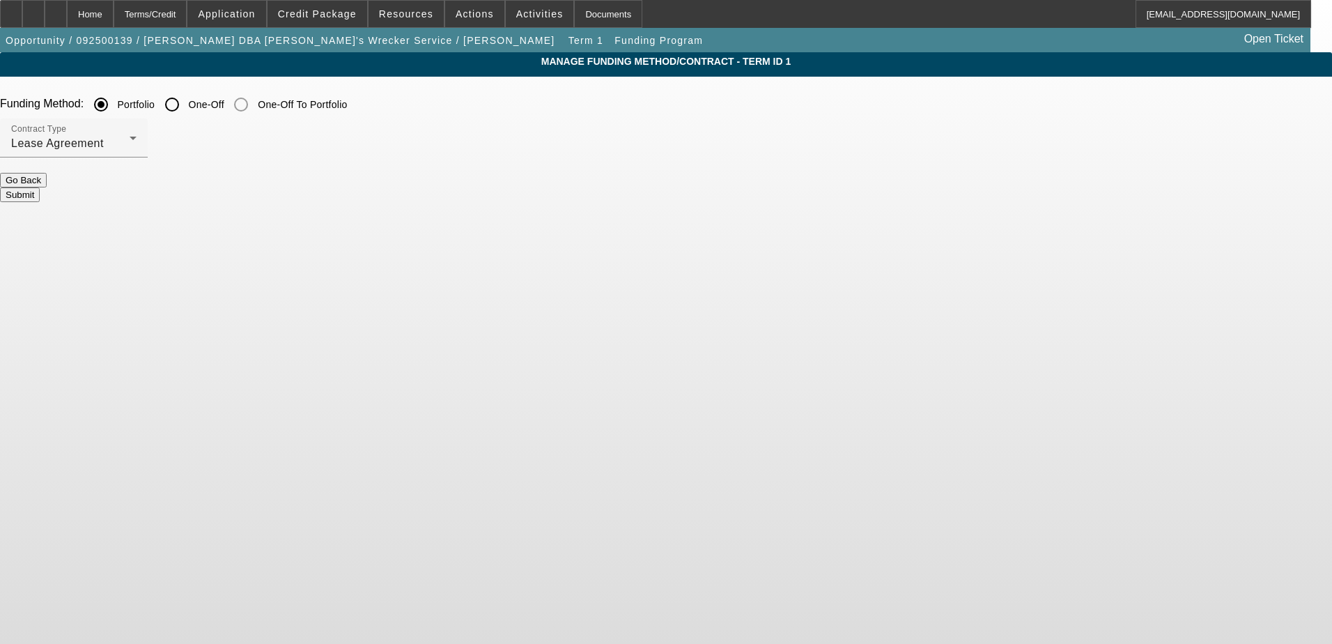
click at [224, 110] on label "One-Off" at bounding box center [205, 105] width 38 height 14
click at [186, 110] on input "One-Off" at bounding box center [172, 105] width 28 height 28
radio input "true"
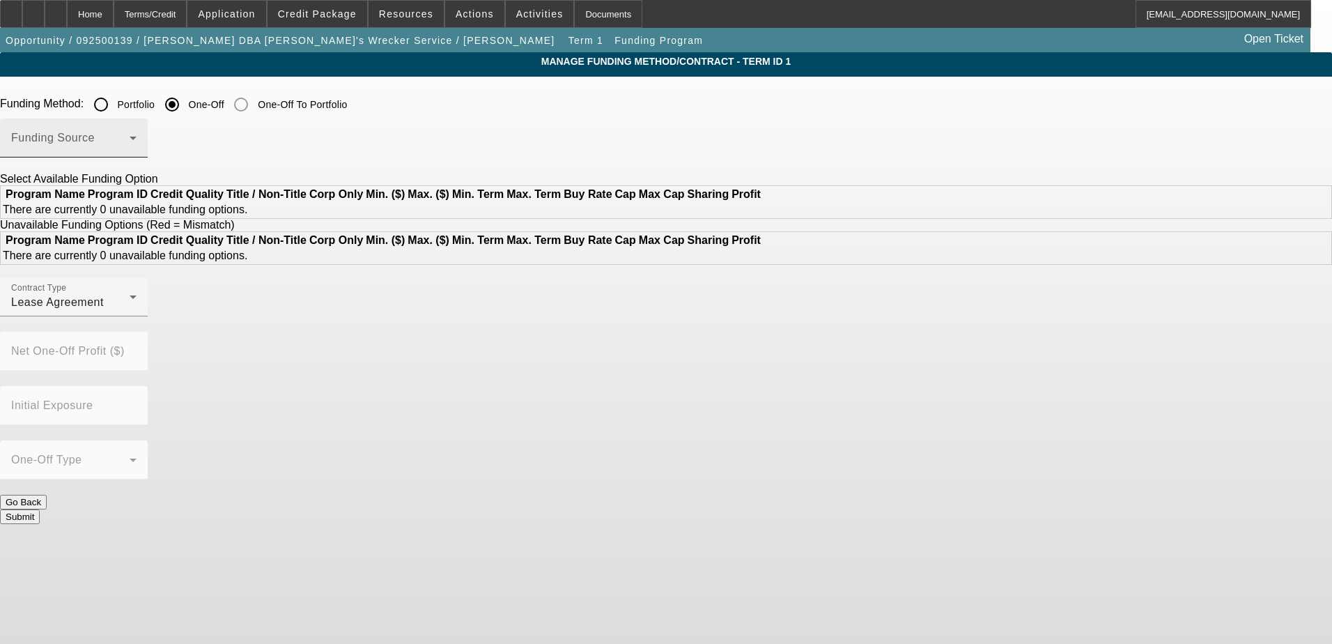
click at [137, 130] on div "Funding Source" at bounding box center [73, 137] width 125 height 39
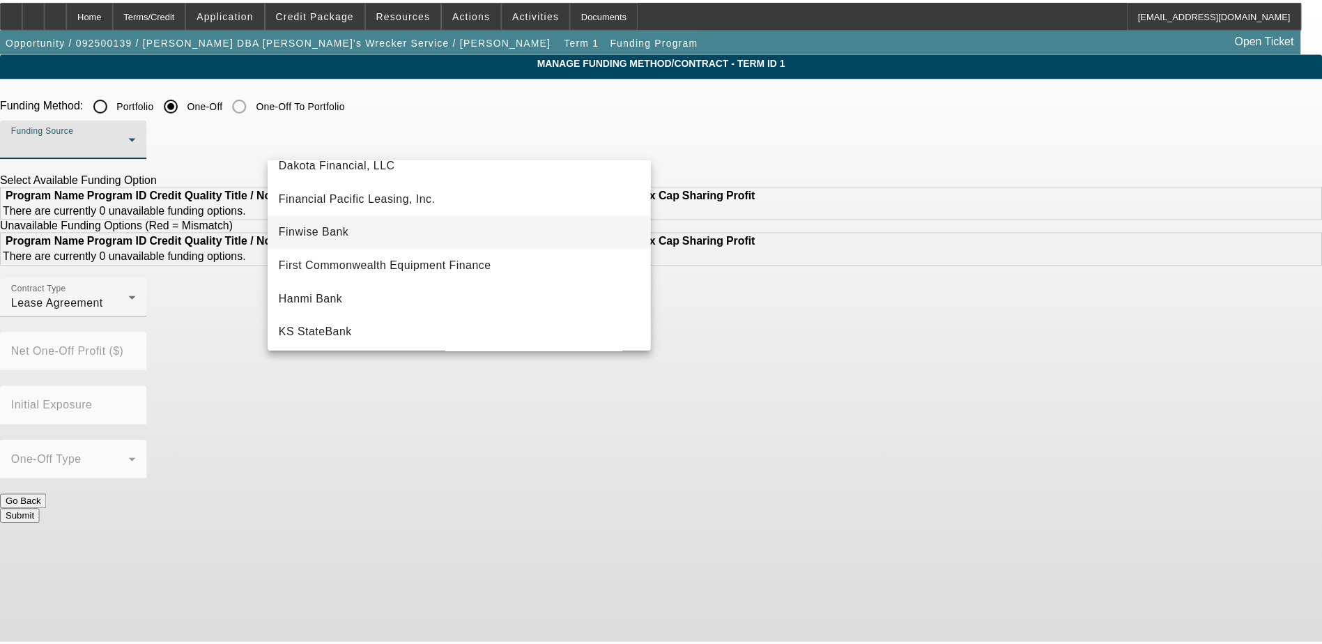
scroll to position [139, 0]
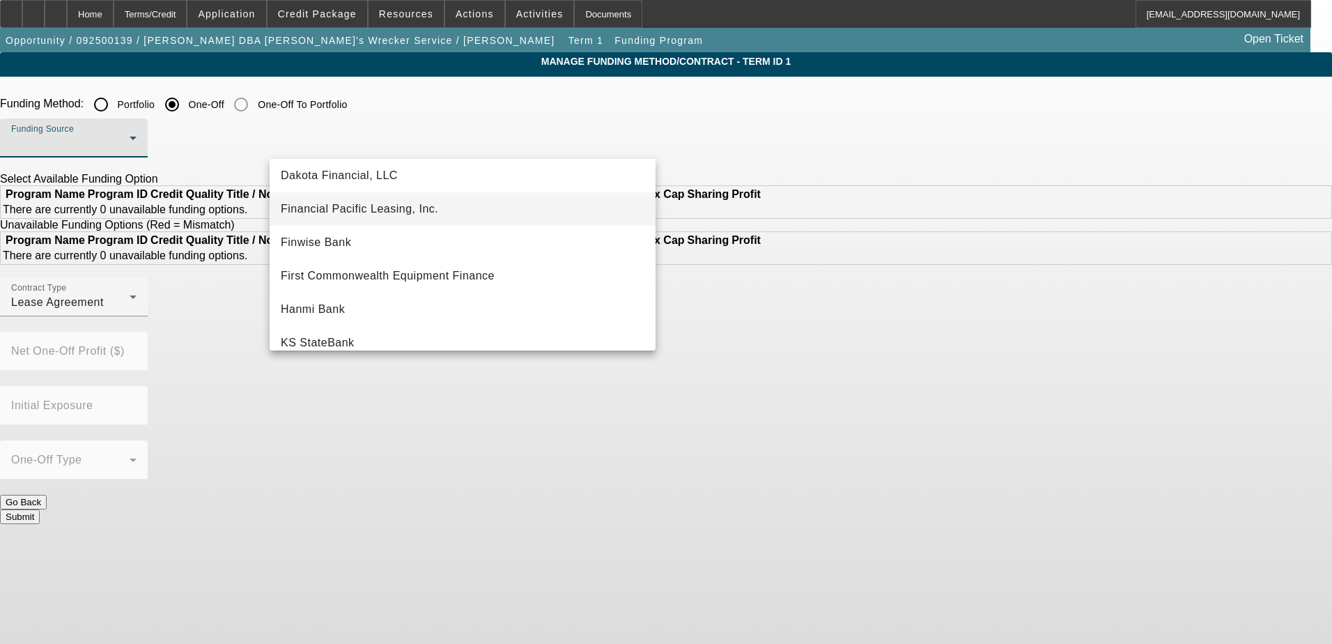
click at [487, 208] on mat-option "Financial Pacific Leasing, Inc." at bounding box center [463, 208] width 386 height 33
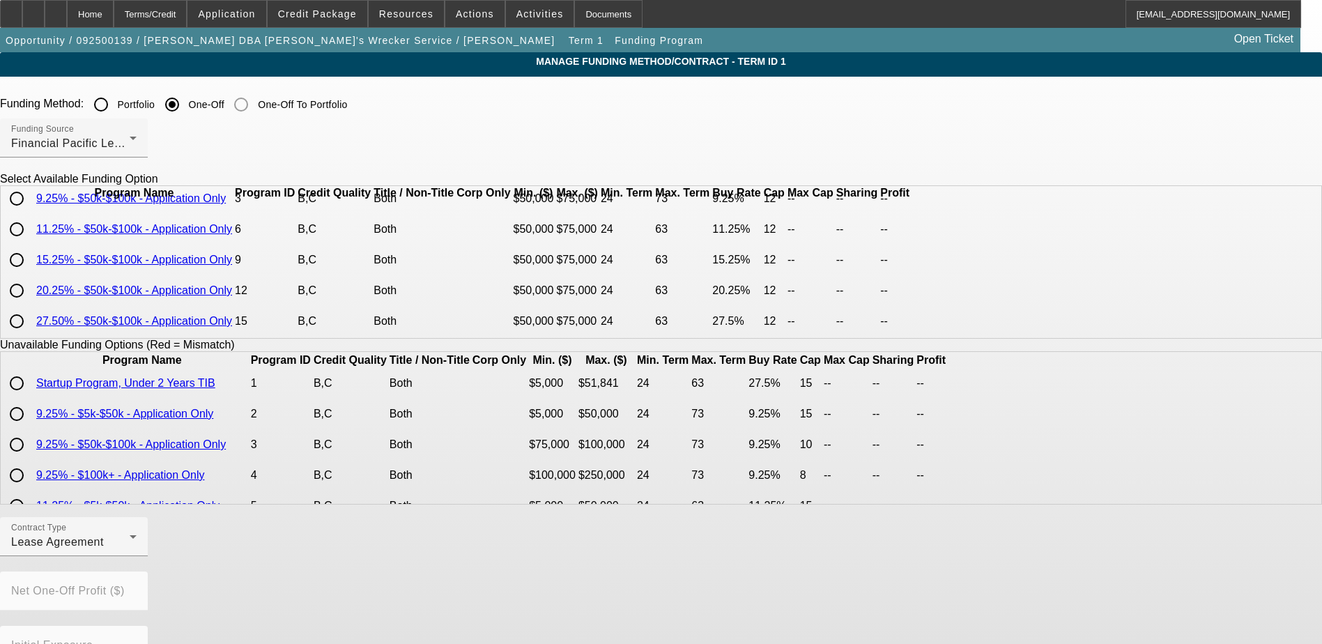
scroll to position [0, 0]
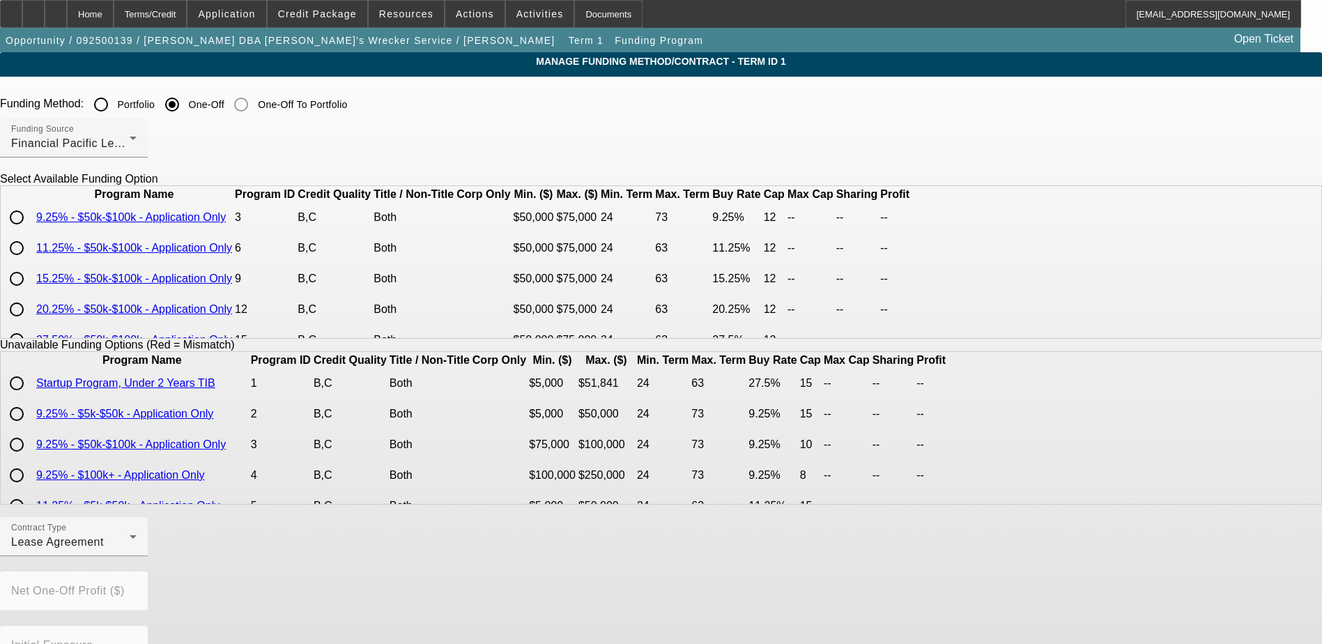
click at [31, 231] on input "radio" at bounding box center [17, 217] width 28 height 28
radio input "true"
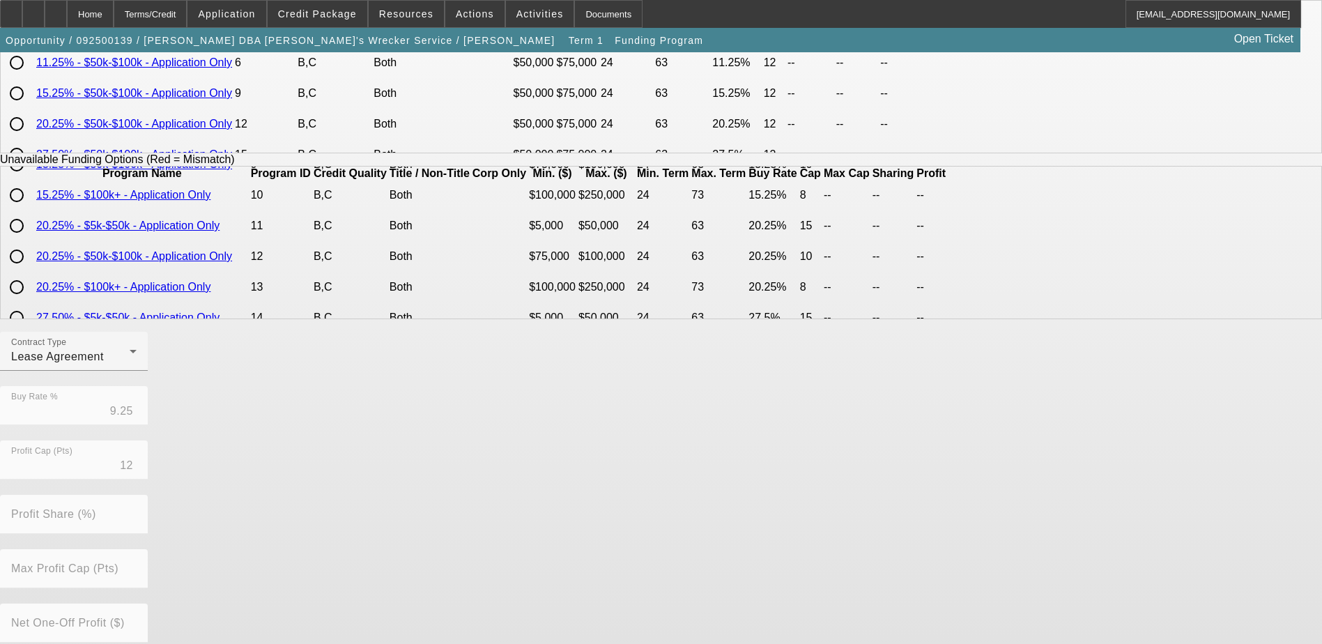
scroll to position [307, 0]
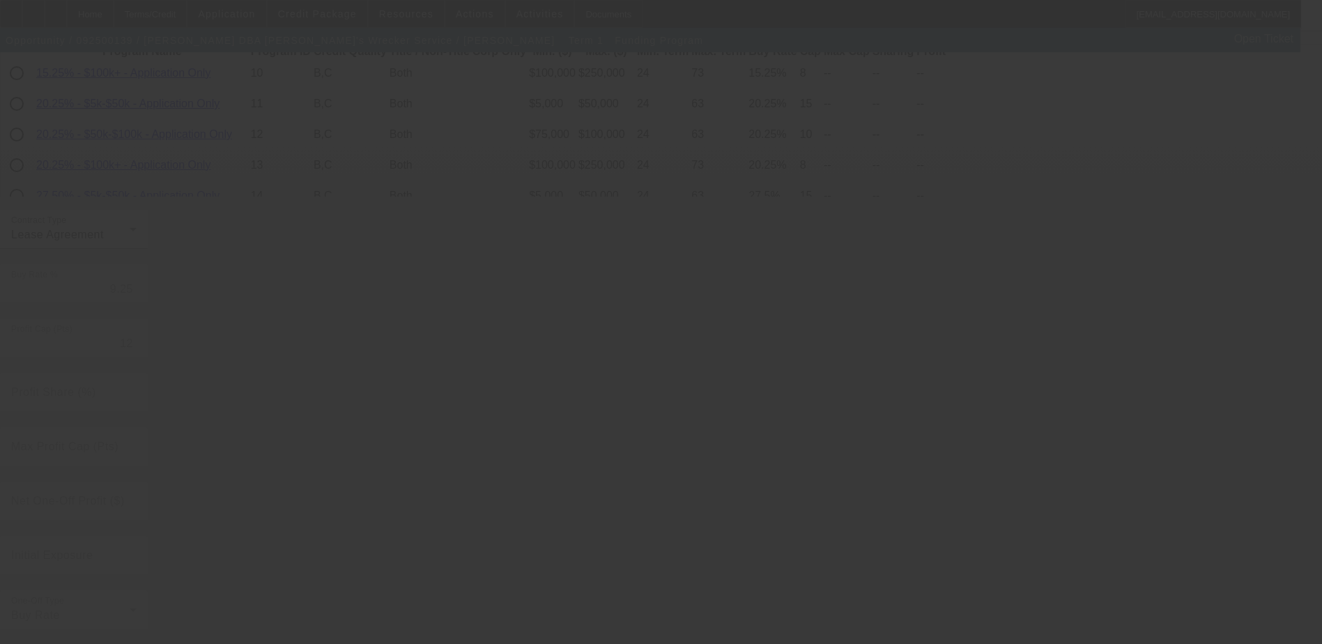
radio input "true"
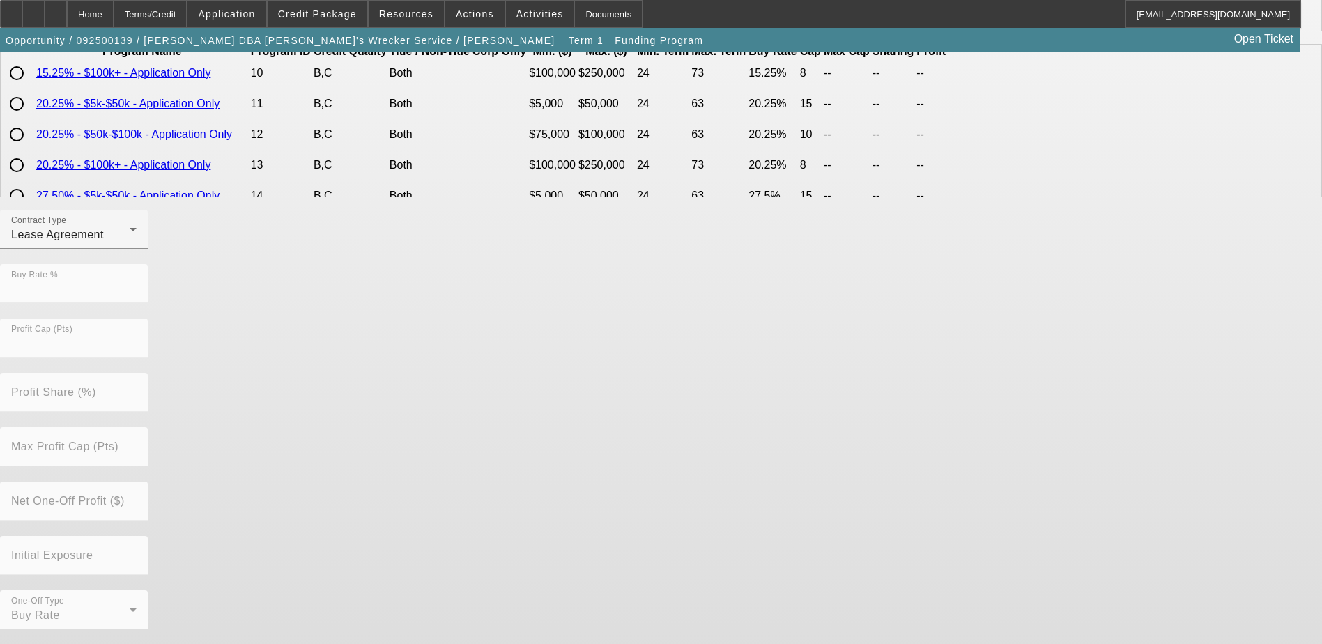
scroll to position [0, 0]
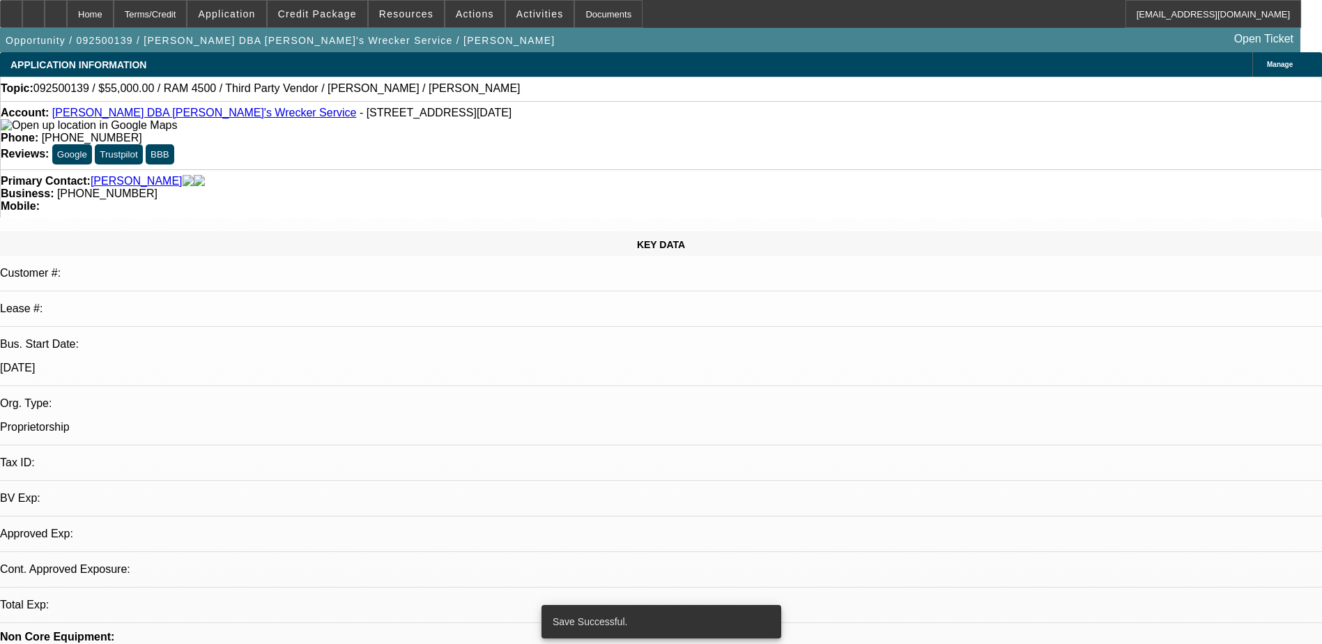
select select "0"
select select "2"
select select "0.1"
select select "4"
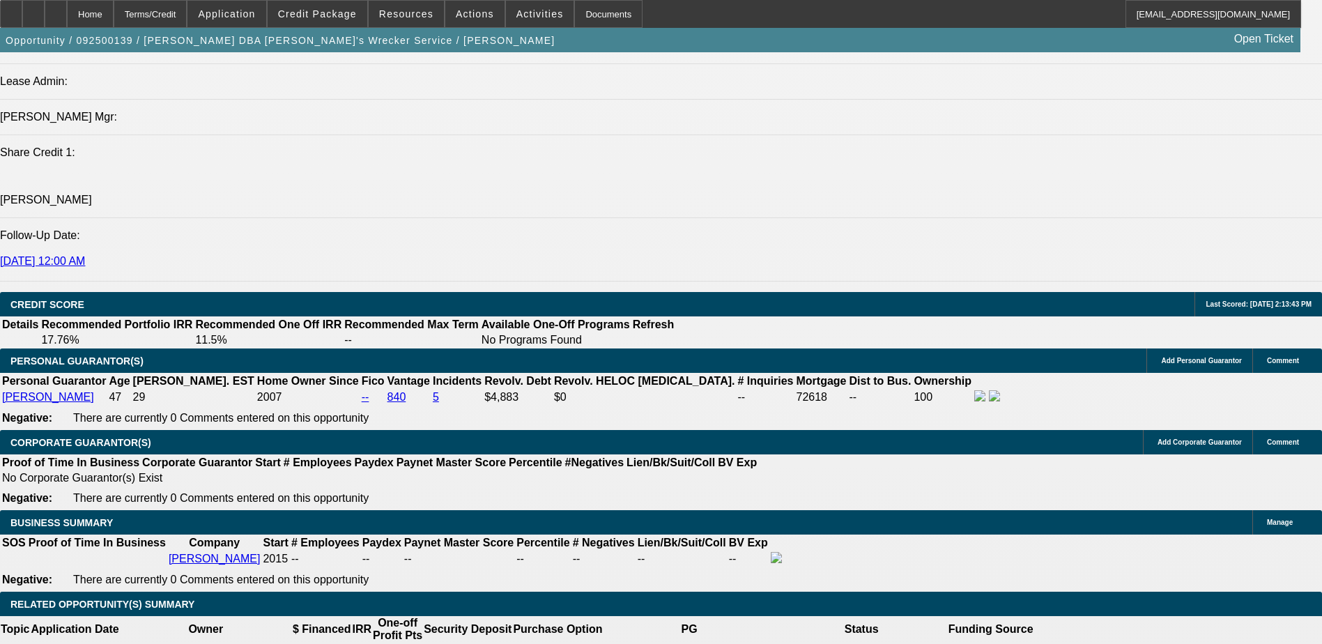
scroll to position [1811, 0]
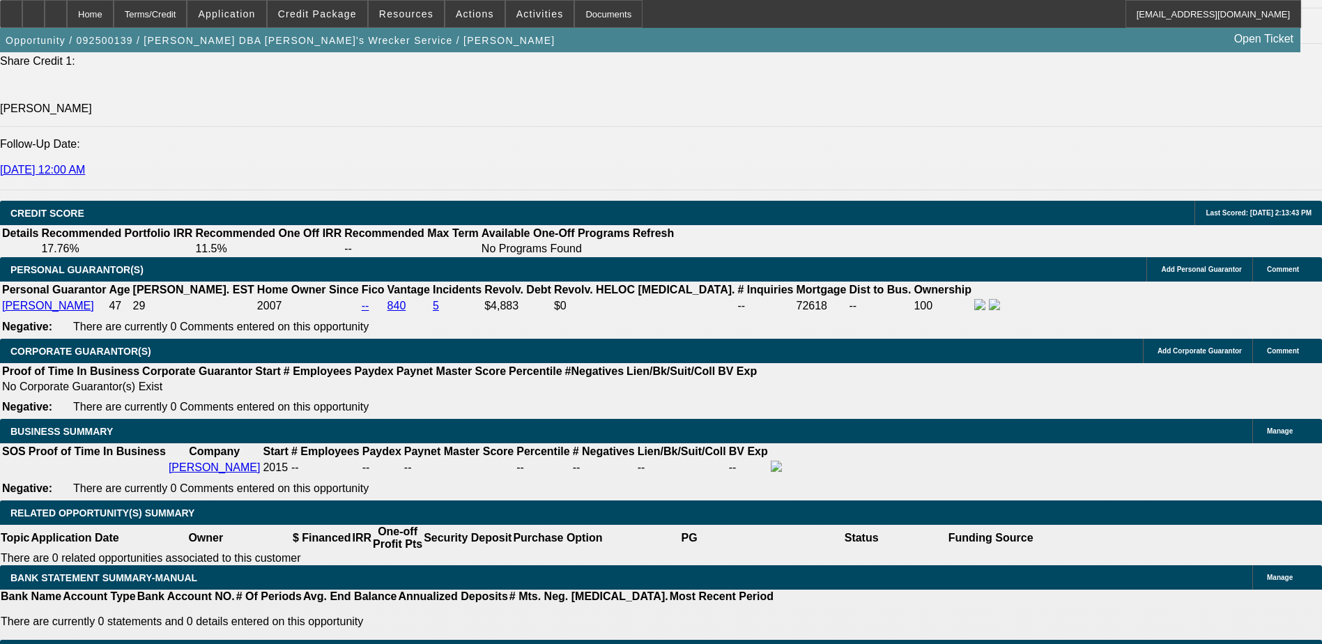
type input "$0.00"
type input "UNKNOWN"
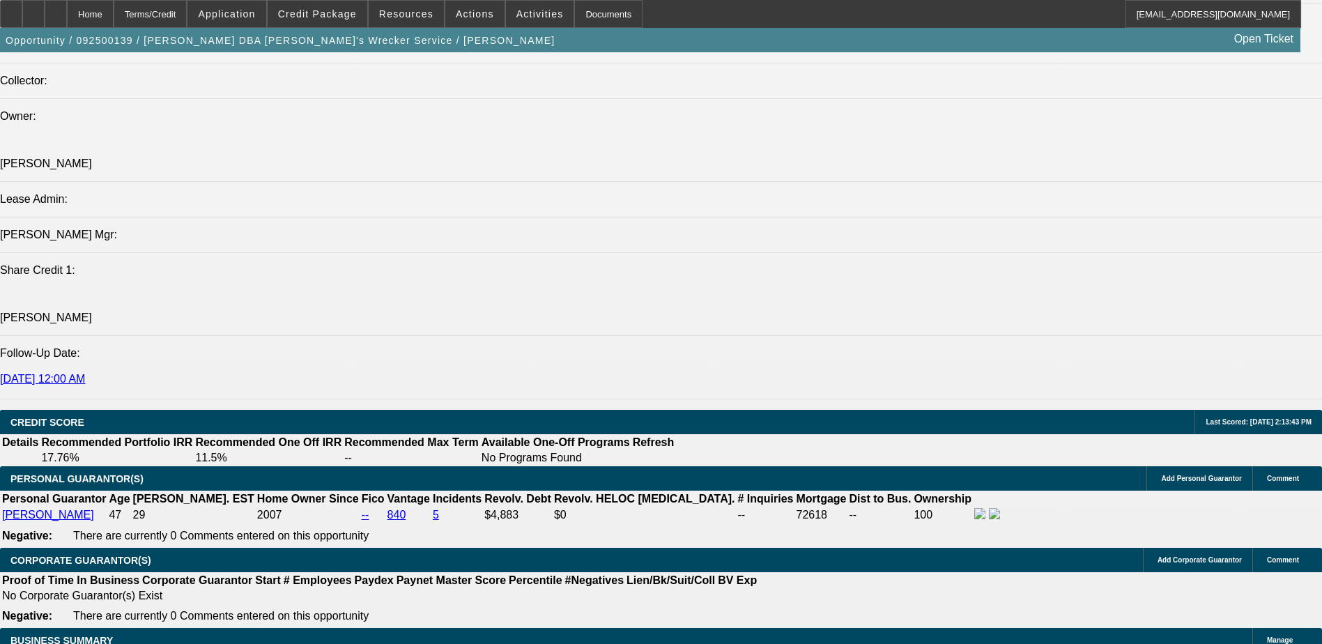
type input "$0.00"
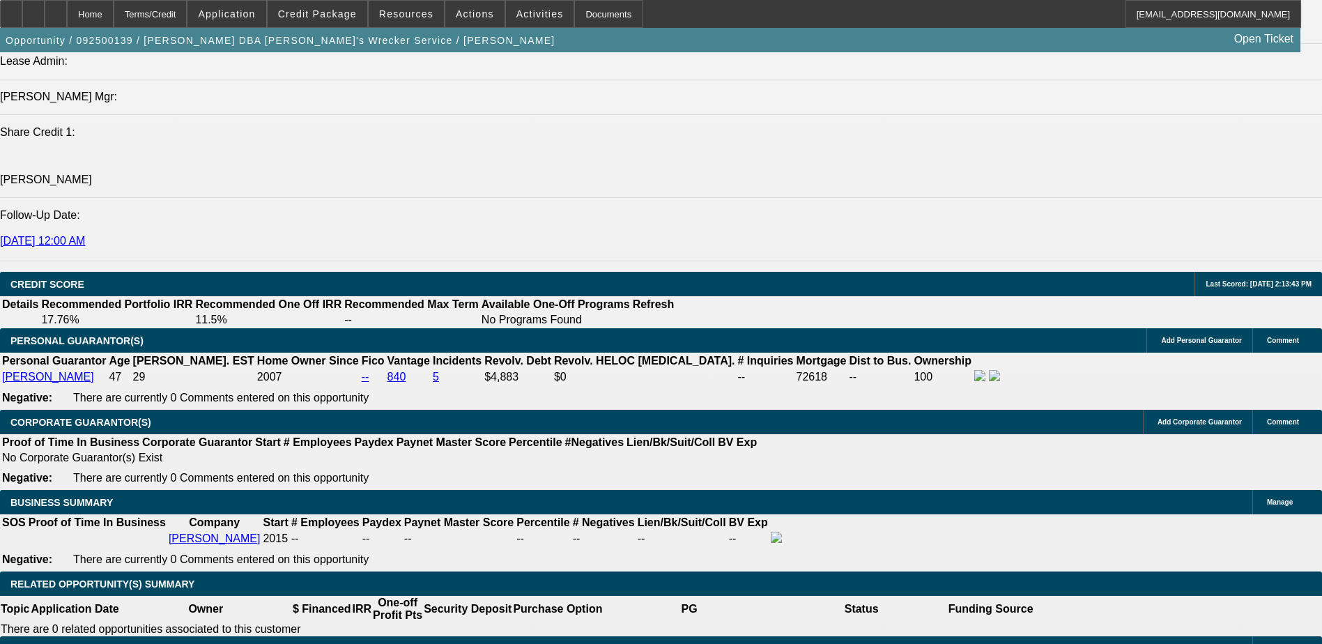
scroll to position [1742, 0]
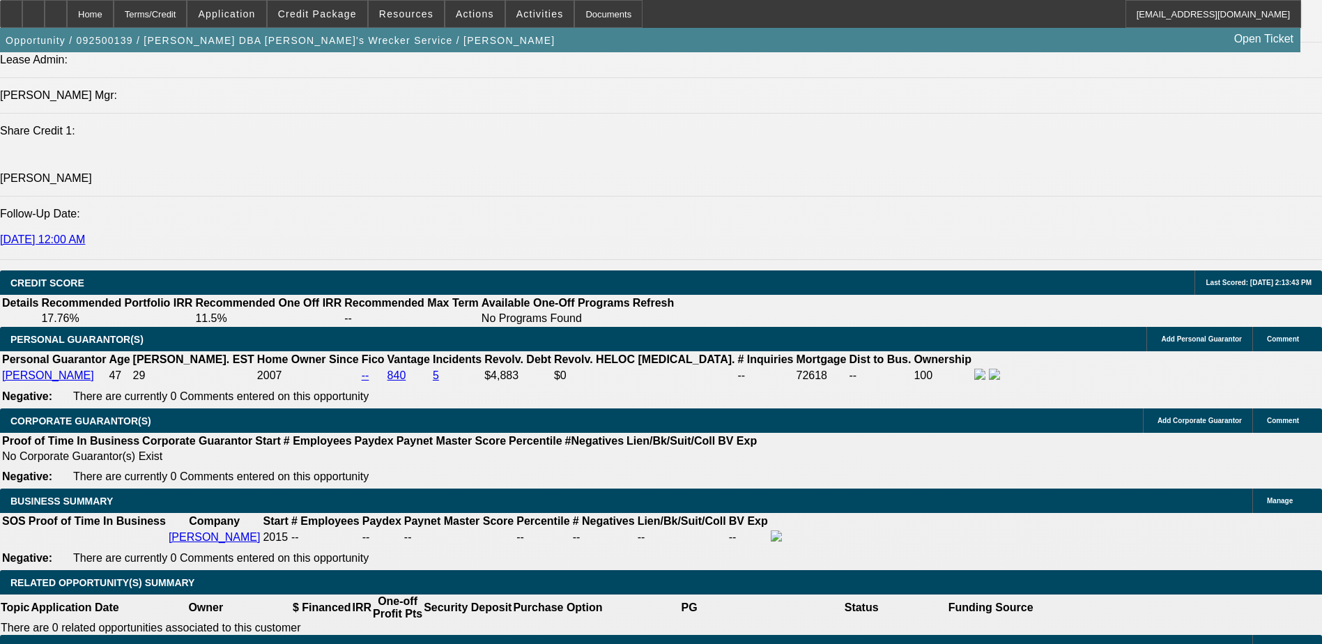
type input "48"
type input "11"
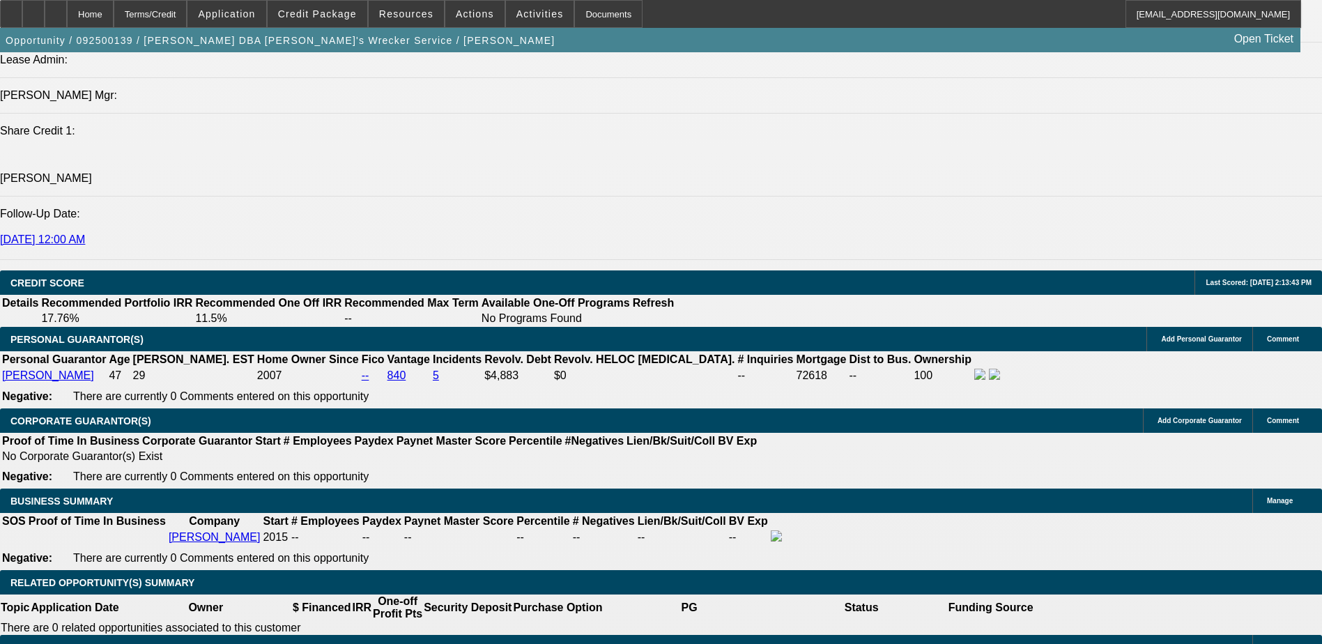
type input "$2,338.76"
type input "$1,169.38"
type input "$2,843.00"
type input "$1,421.50"
type input "11"
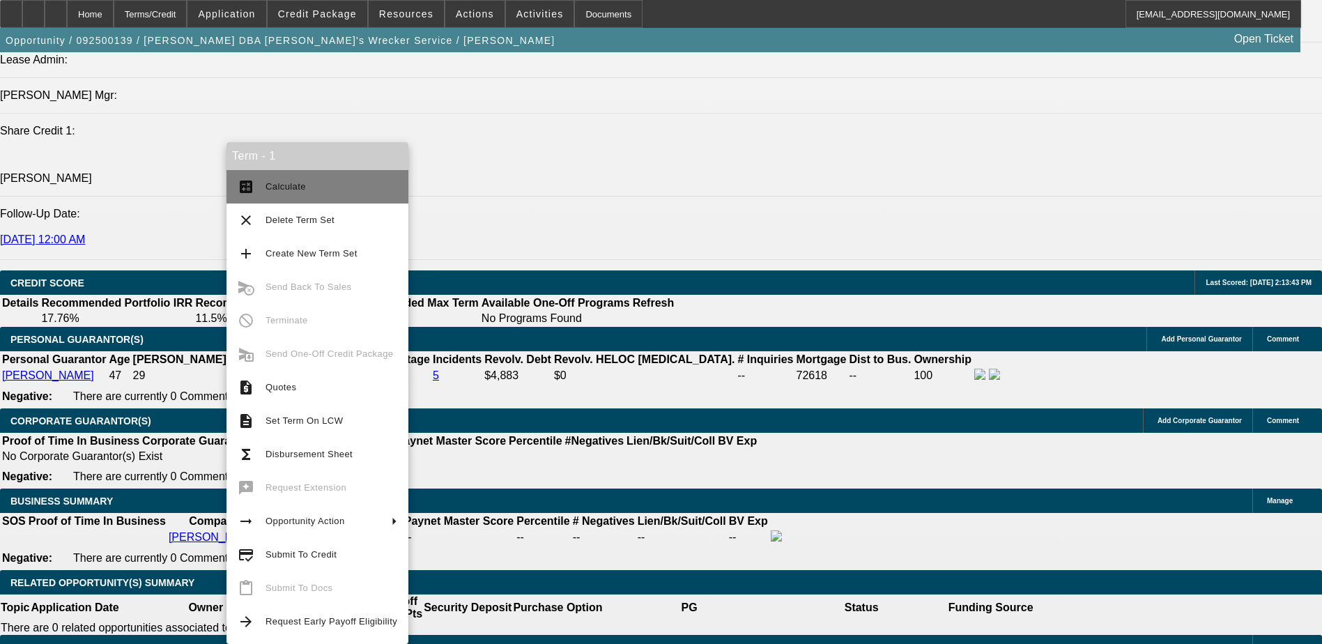
click at [330, 192] on span "Calculate" at bounding box center [331, 186] width 132 height 17
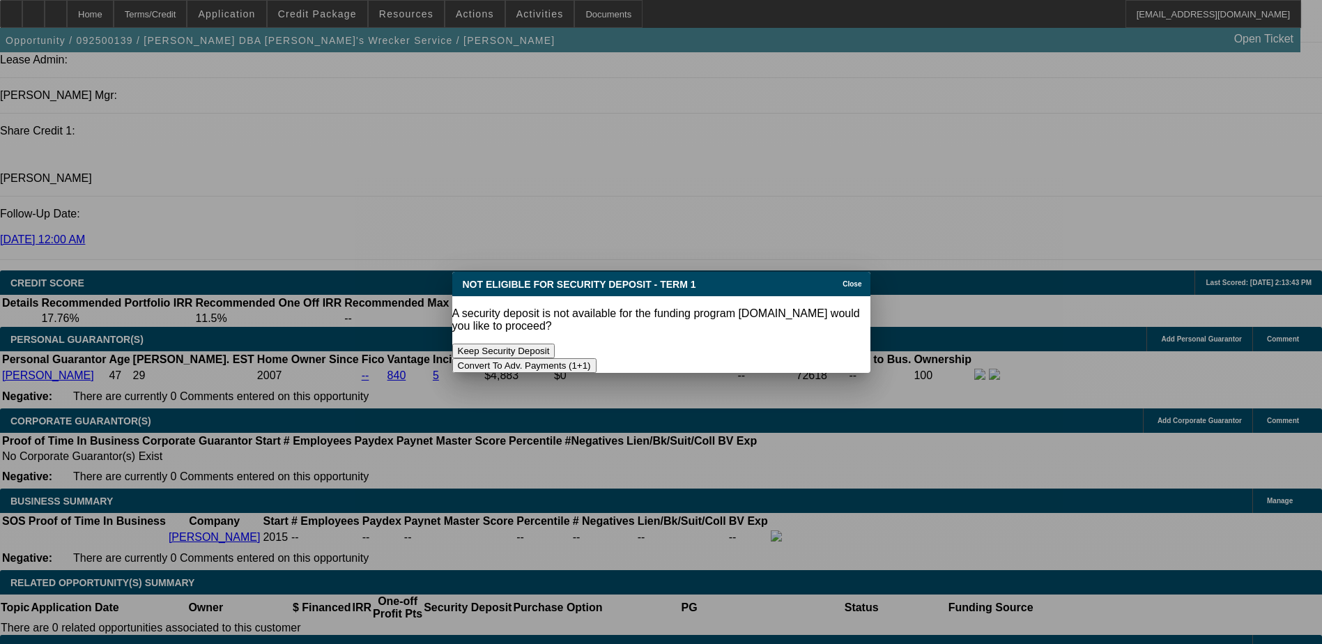
scroll to position [0, 0]
click at [596, 358] on button "Convert To Adv. Payments (1+1)" at bounding box center [524, 365] width 144 height 15
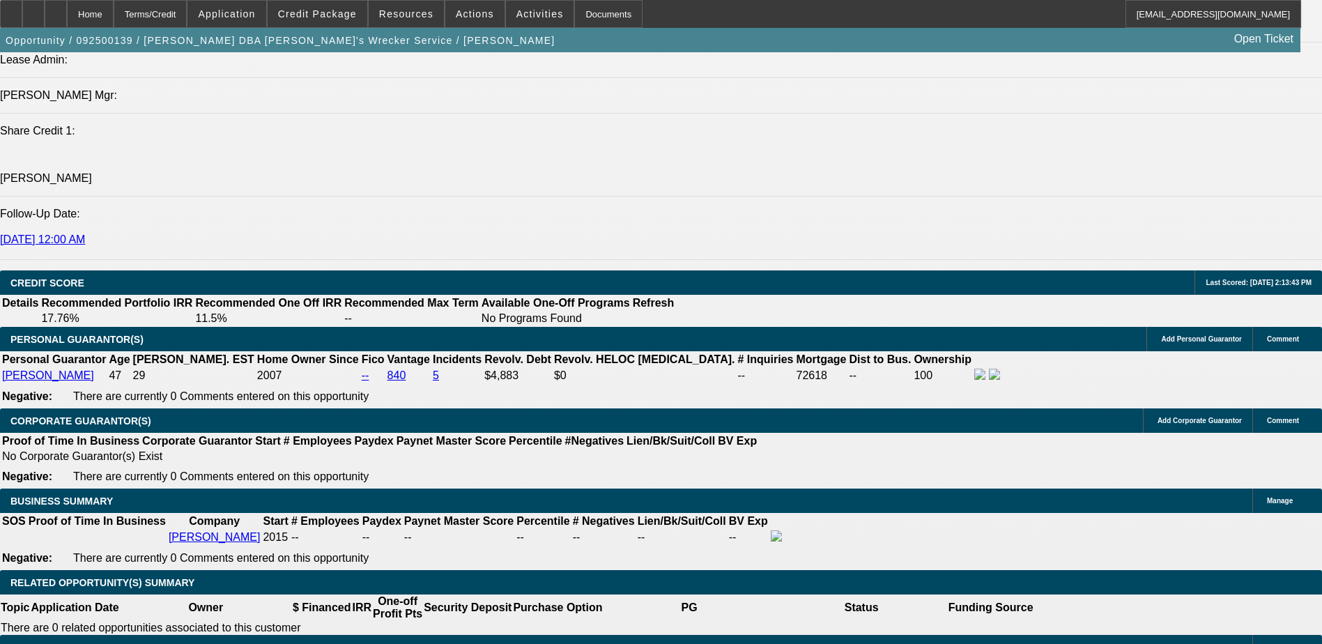
scroll to position [1742, 0]
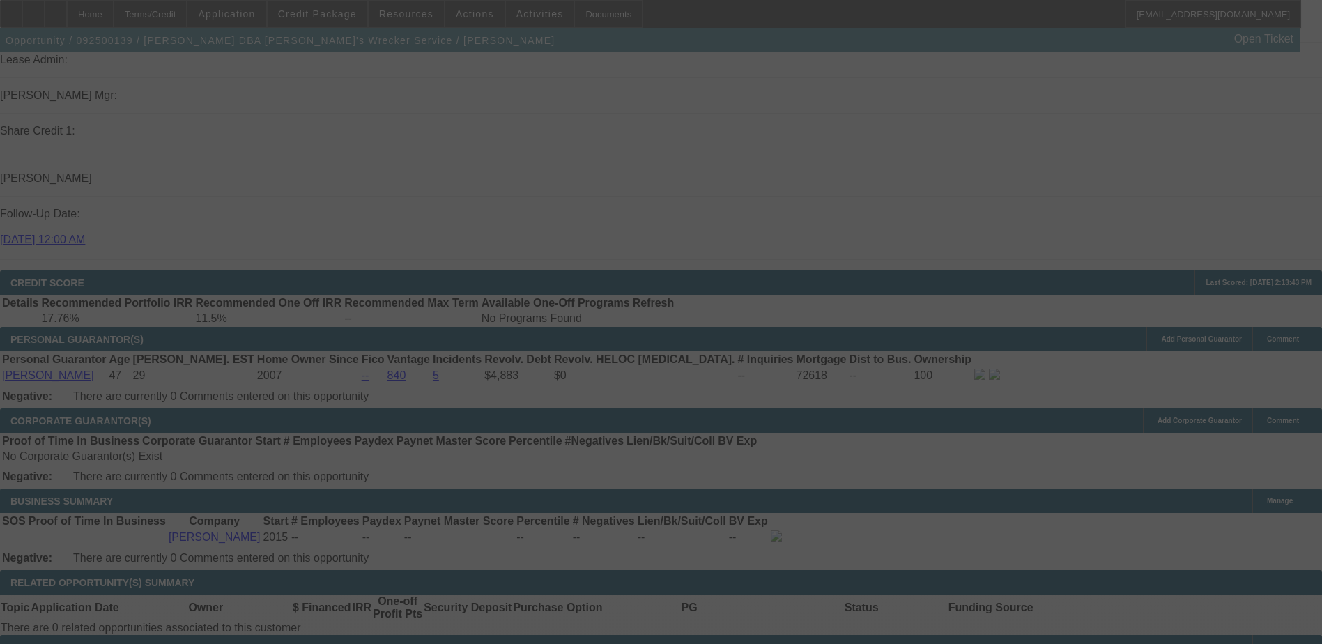
type input "$0.00"
select select "0"
select select "1"
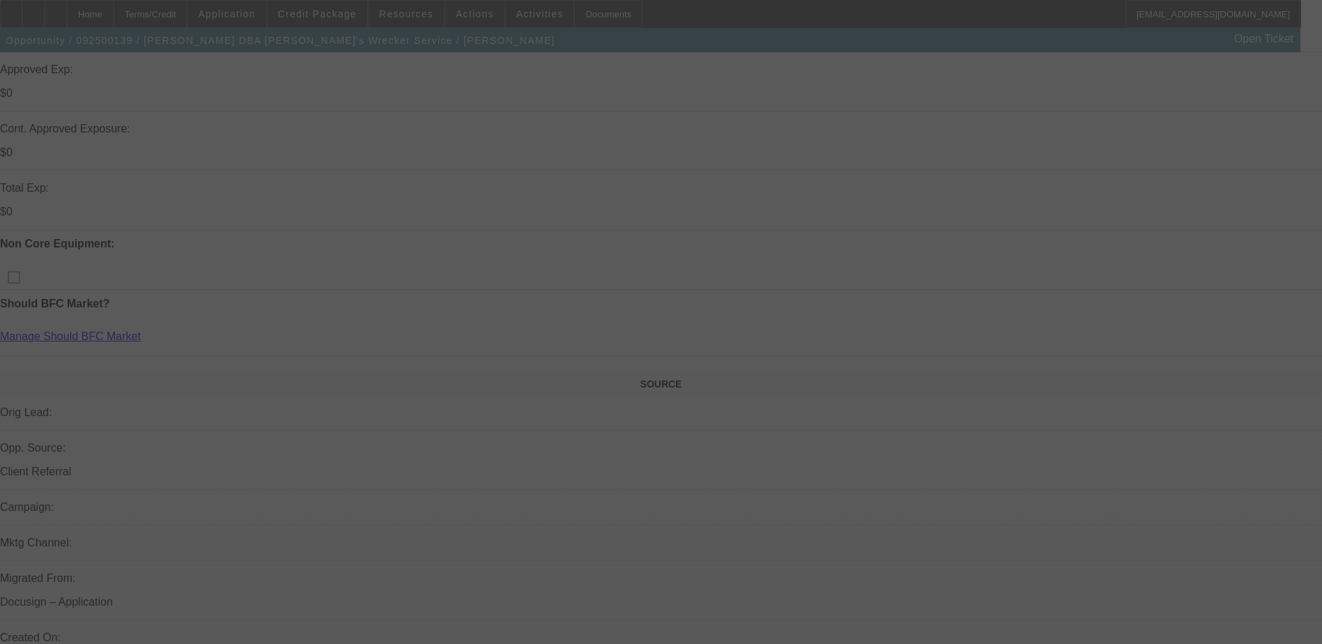
scroll to position [0, 0]
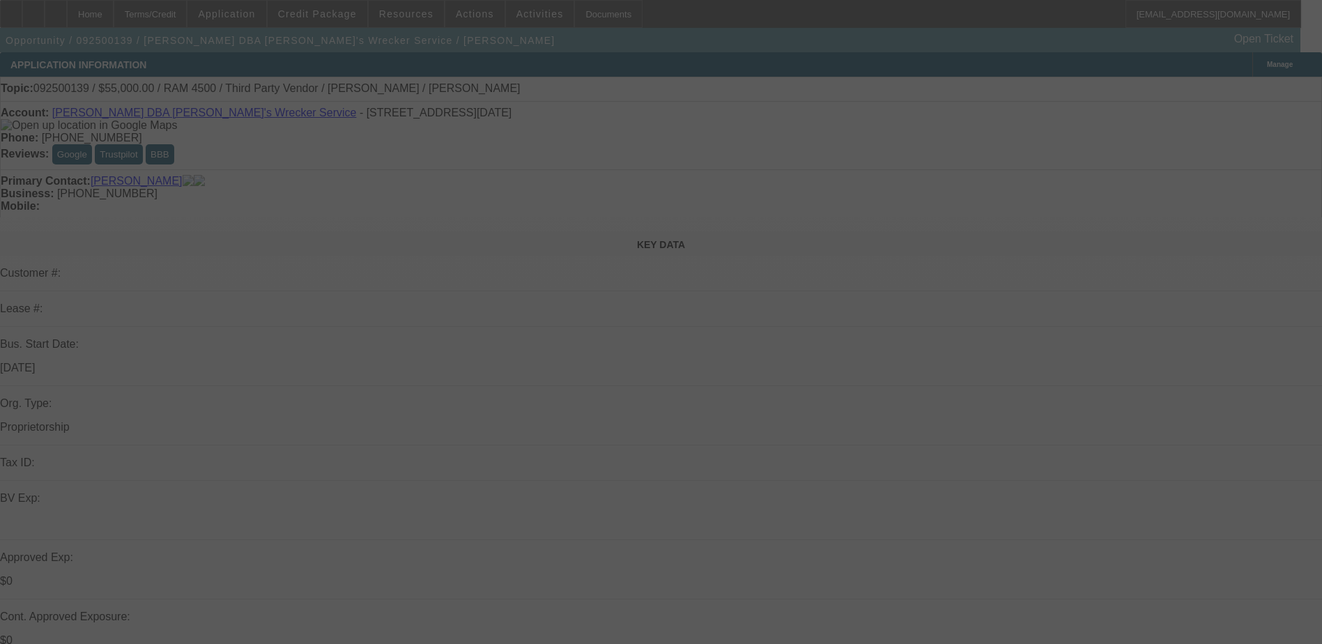
select select "0"
select select "0.1"
select select "4"
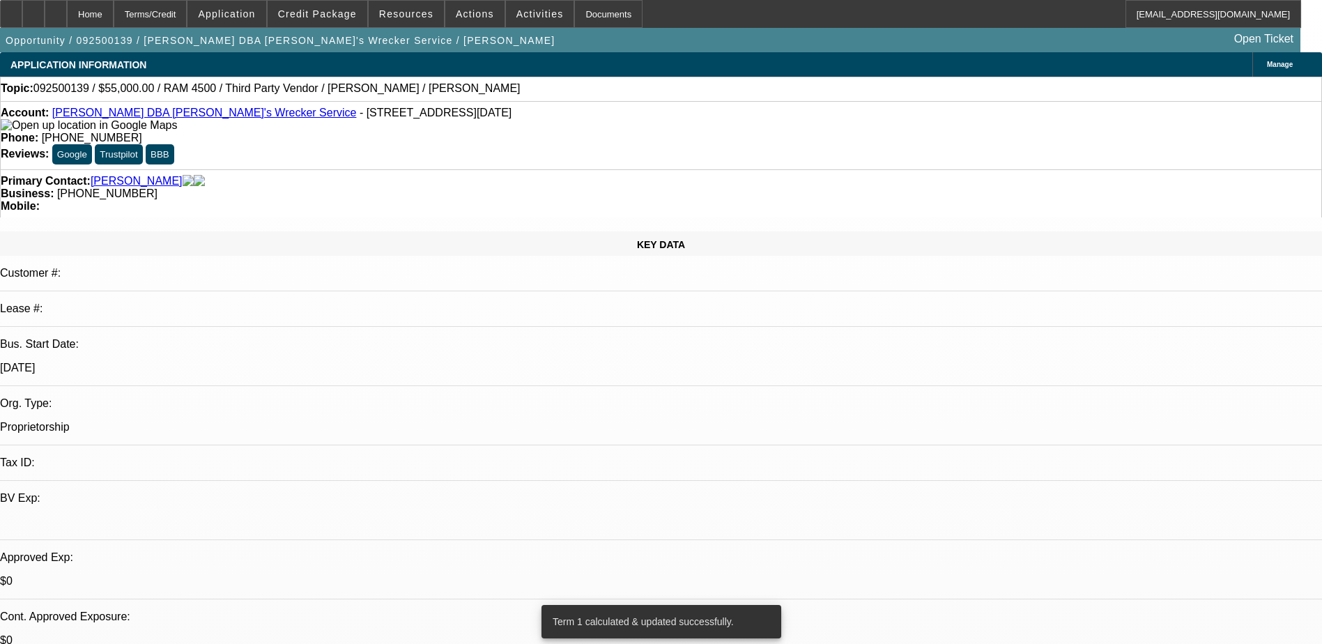
click at [150, 111] on div "Account: Andrew Mokoro DBA Michael's Wrecker Service - 7707 Santa Lucia Ct, Hou…" at bounding box center [661, 119] width 1320 height 25
click at [157, 116] on link "[PERSON_NAME] DBA [PERSON_NAME]'s Wrecker Service" at bounding box center [204, 113] width 304 height 12
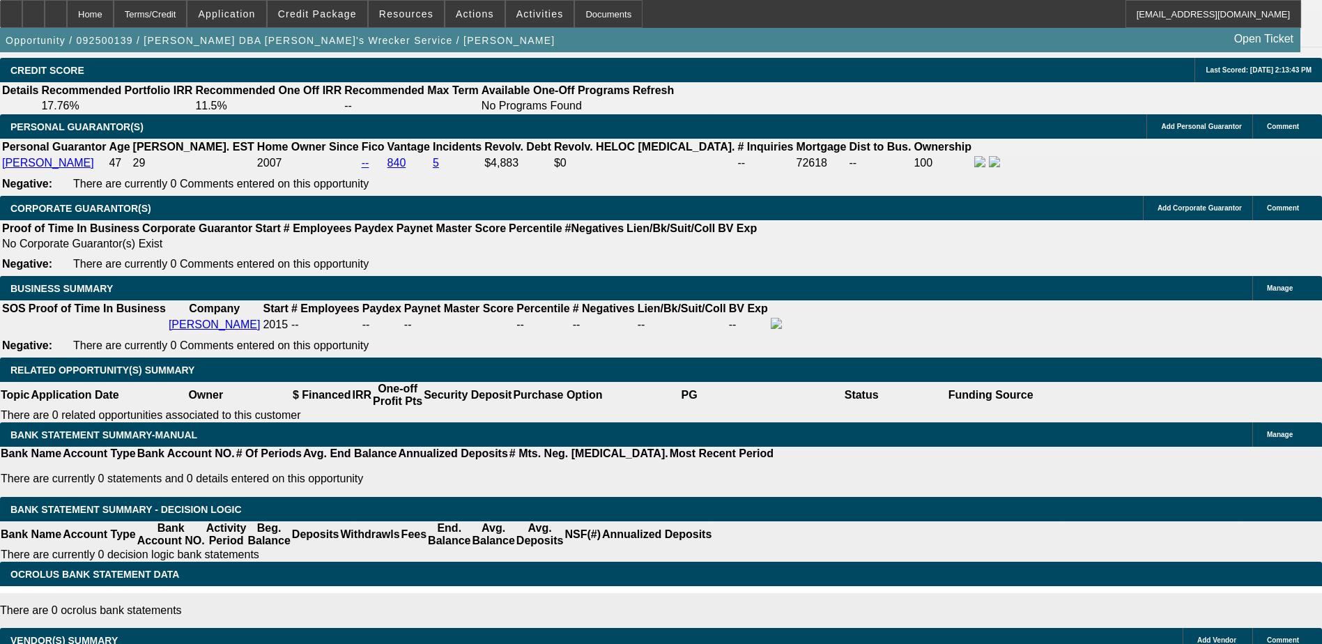
scroll to position [1715, 0]
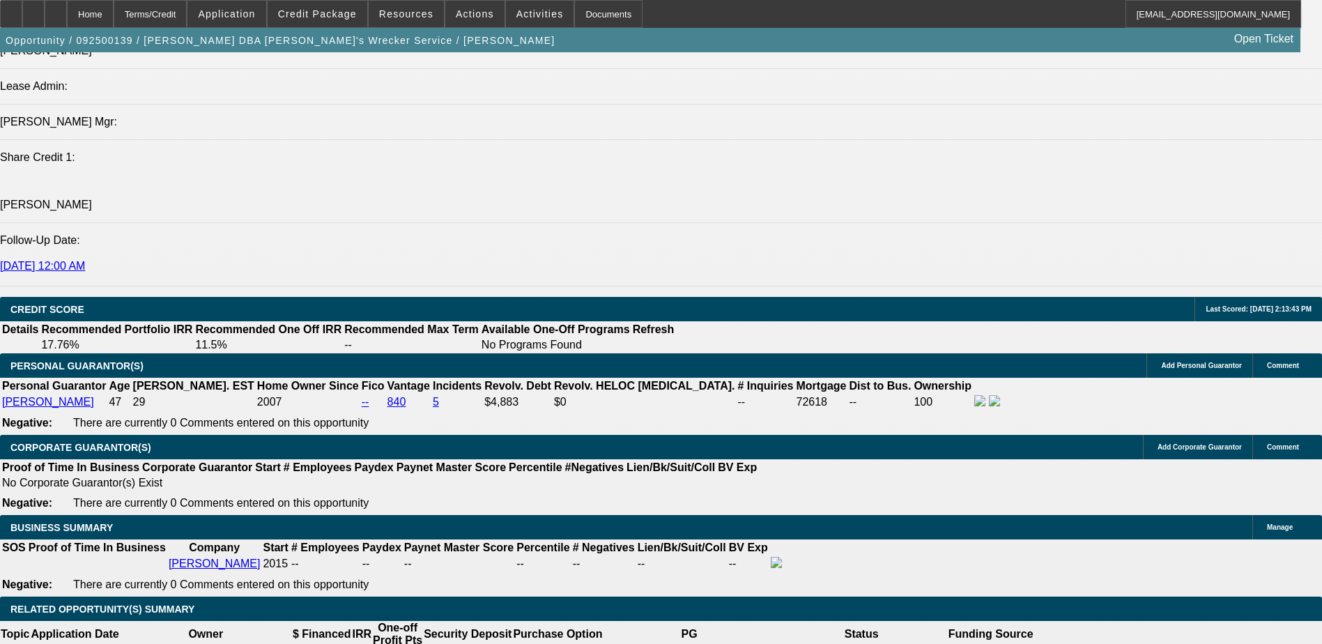
drag, startPoint x: 302, startPoint y: 508, endPoint x: 298, endPoint y: 520, distance: 12.3
select select "3"
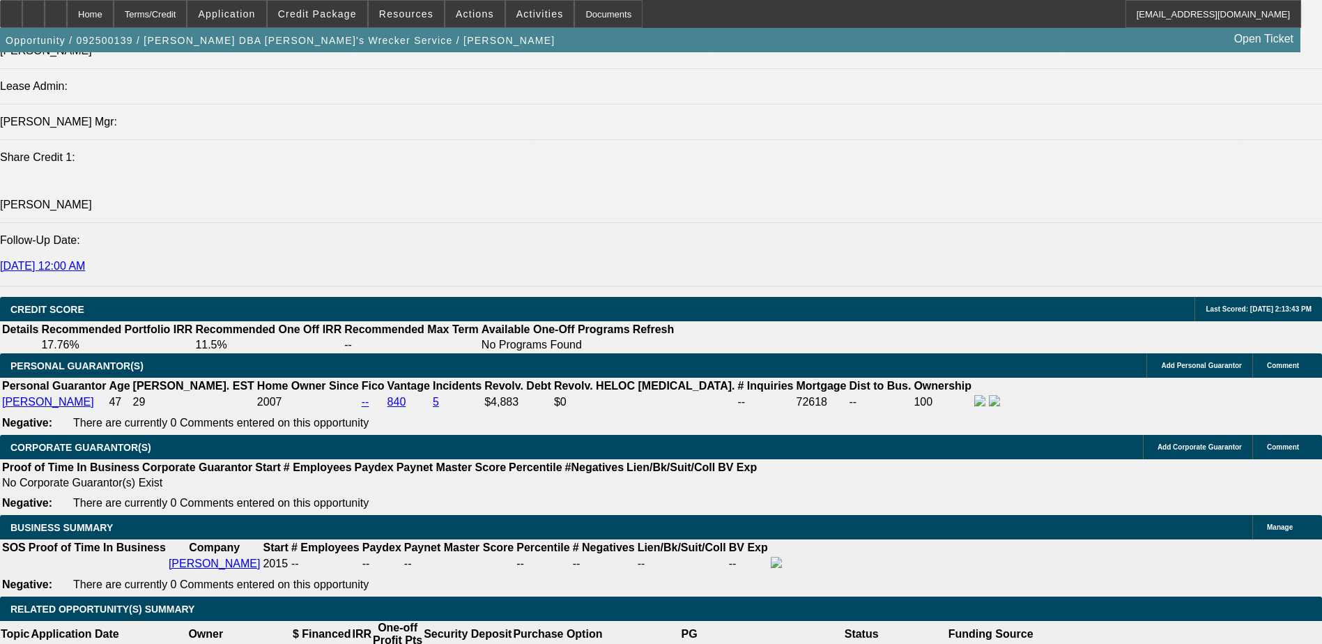
type input "UNKNOWN"
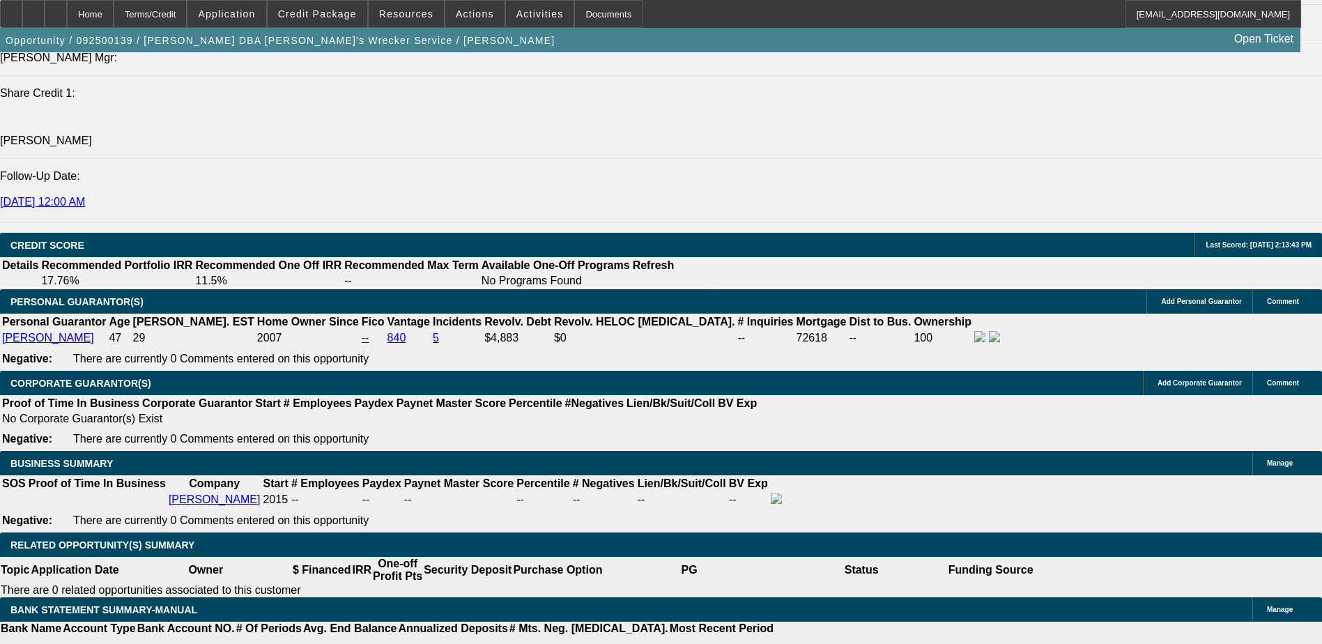
scroll to position [1811, 0]
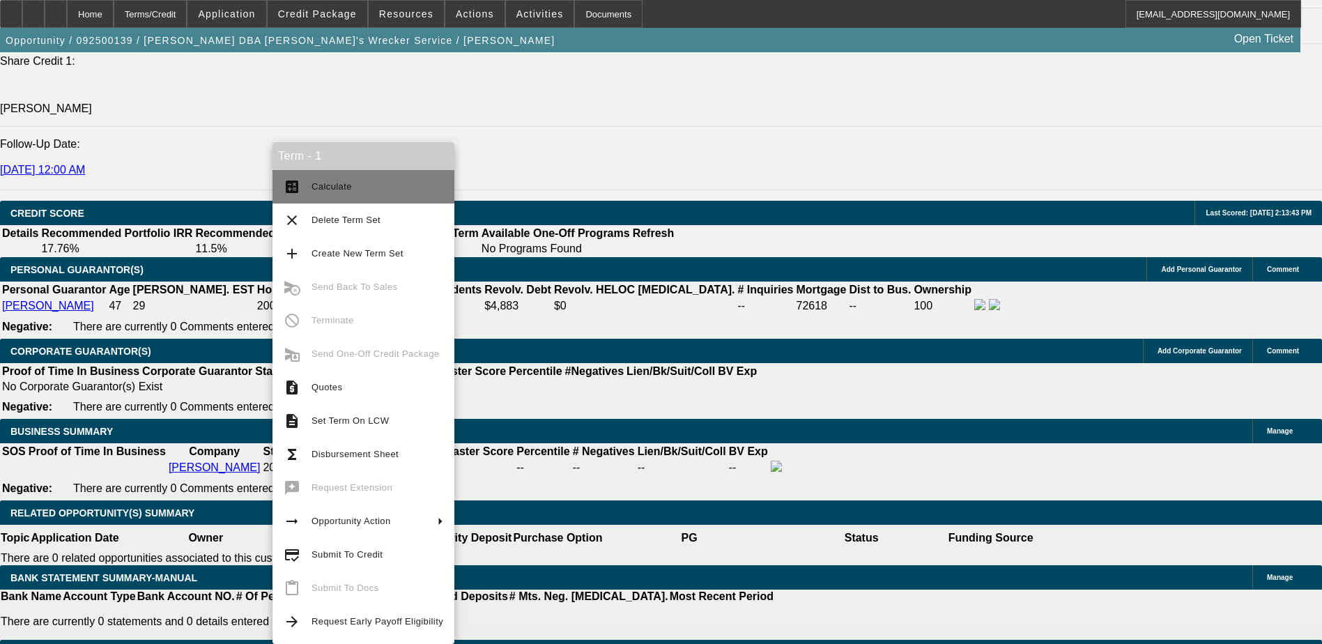
click at [318, 178] on button "calculate Calculate" at bounding box center [363, 186] width 182 height 33
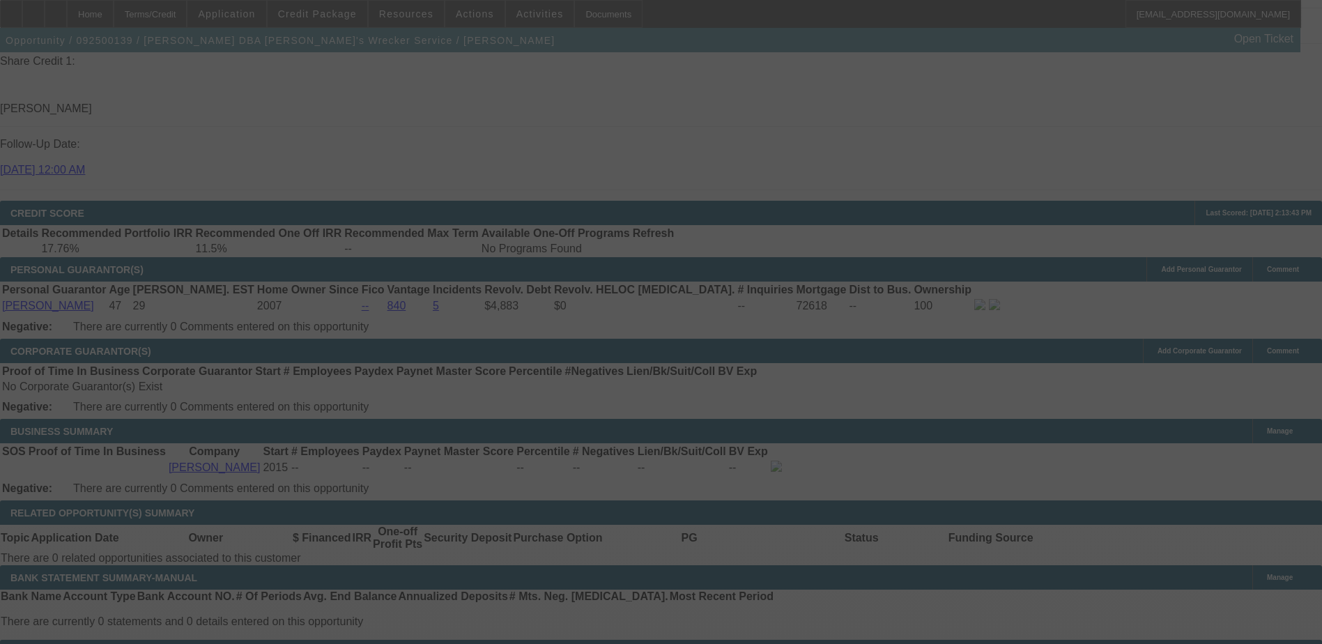
select select "0"
select select "3"
select select "0.1"
select select "4"
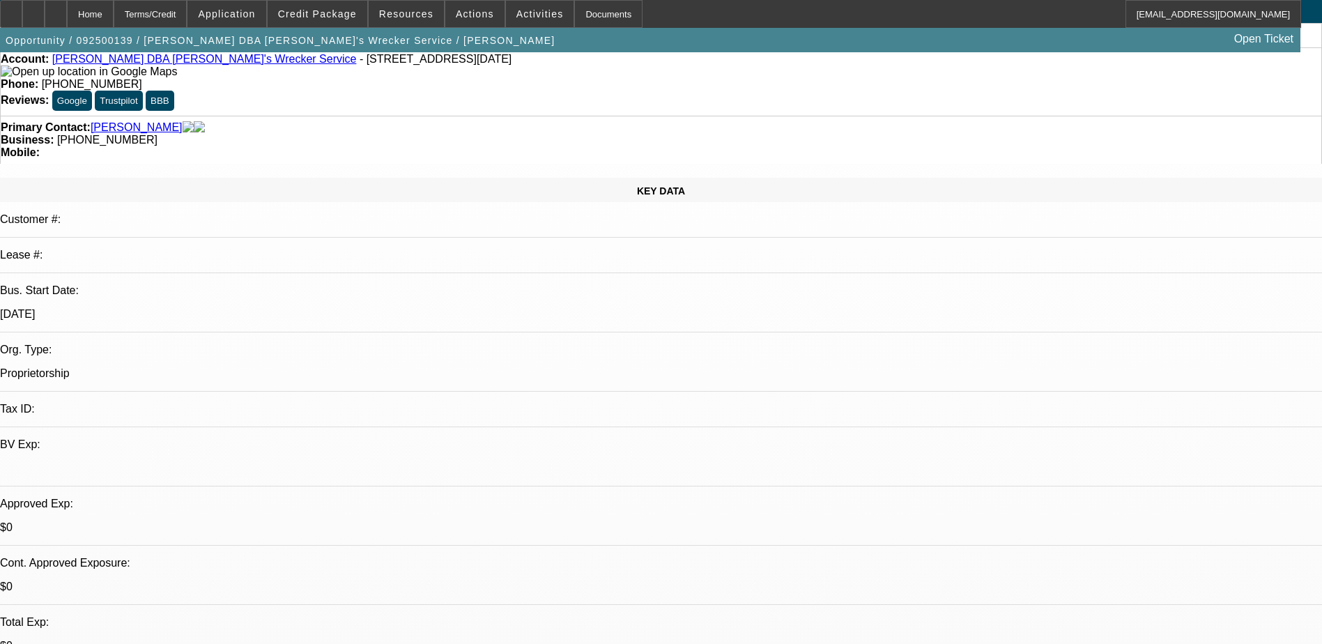
scroll to position [263, 0]
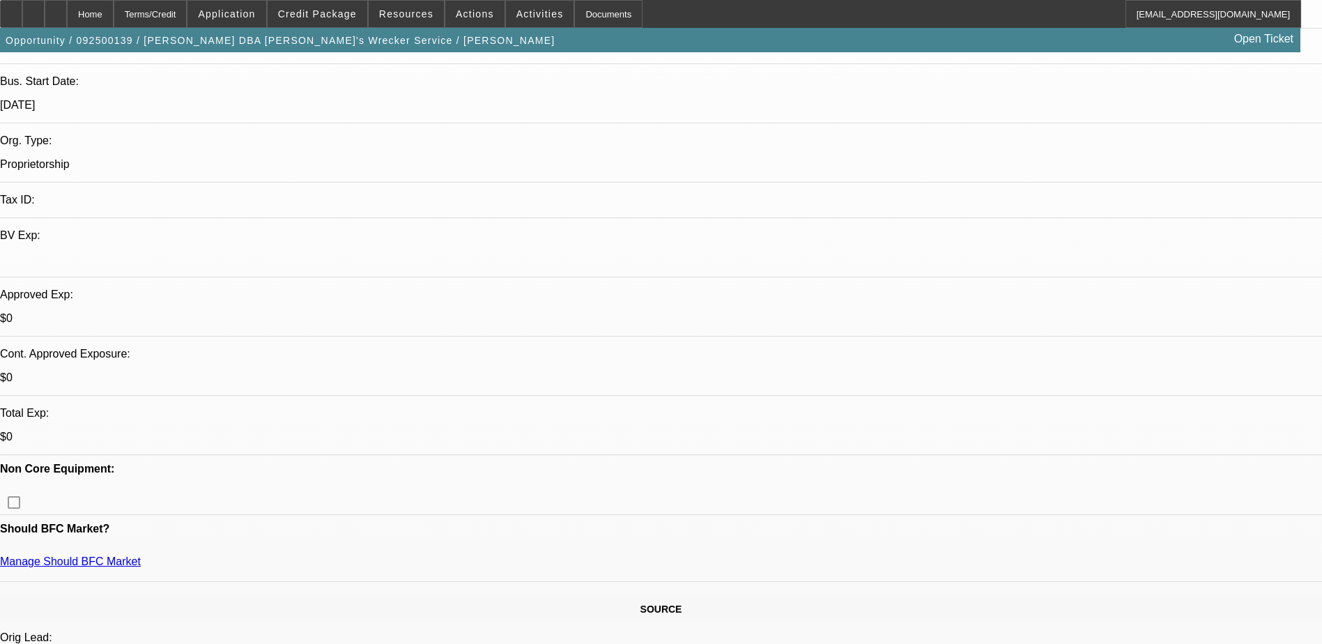
radio input "true"
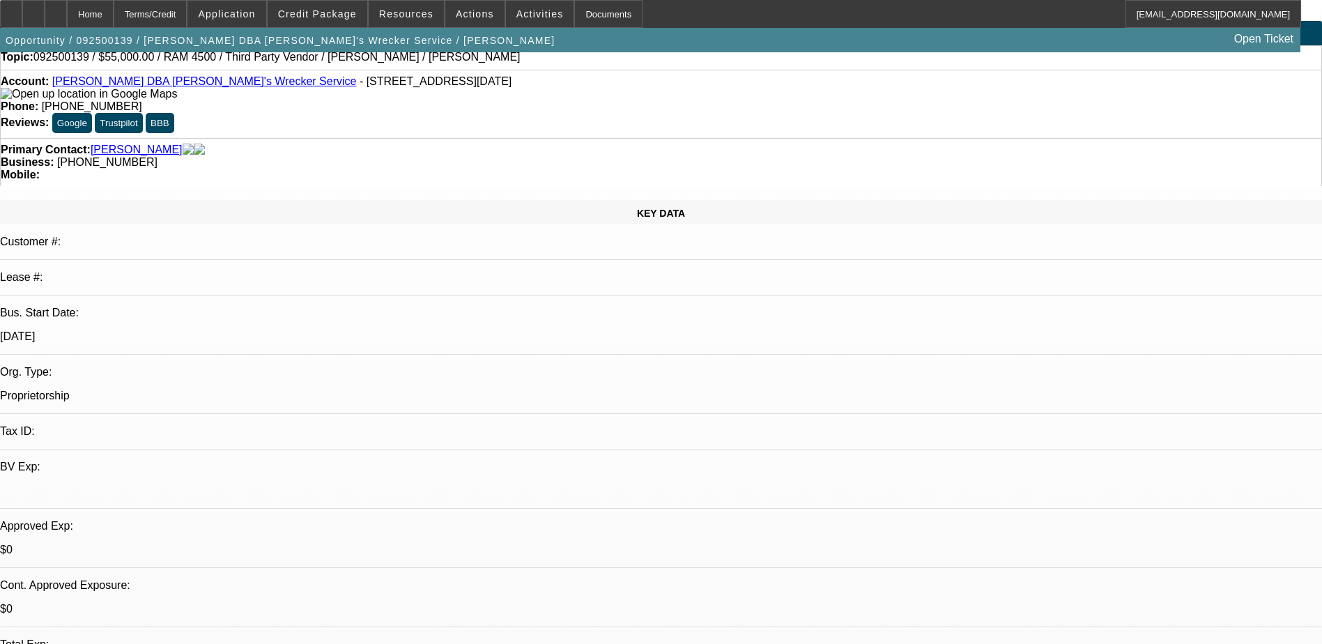
scroll to position [0, 0]
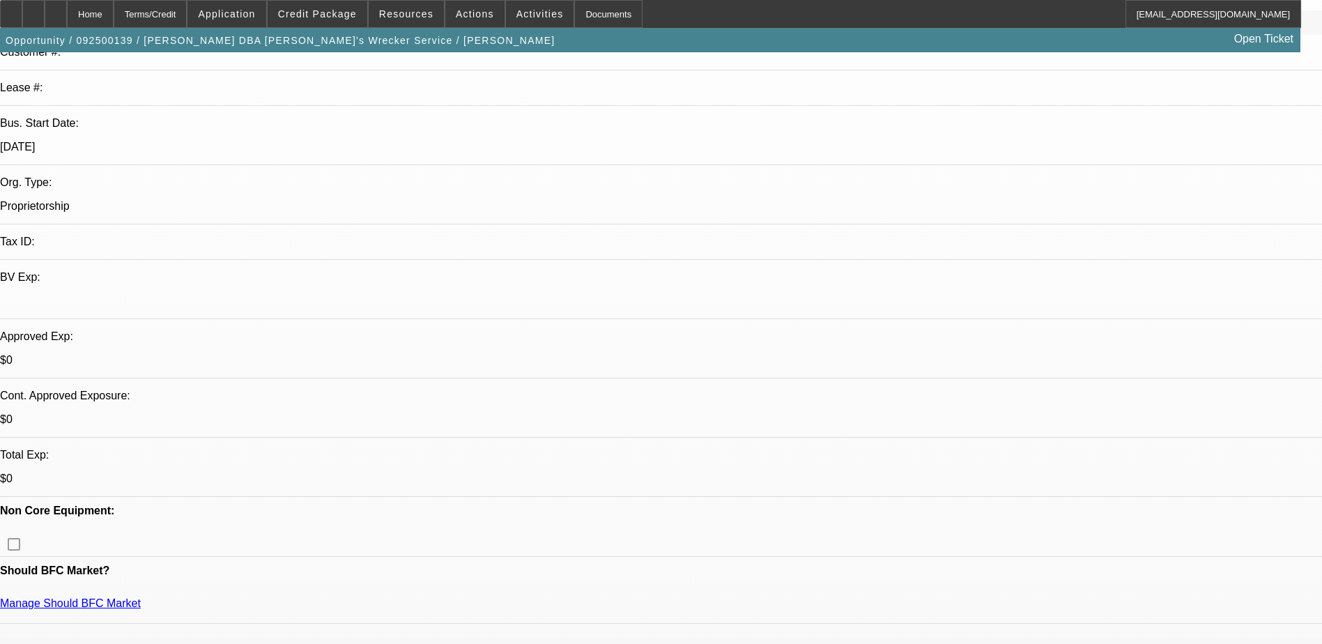
scroll to position [139, 0]
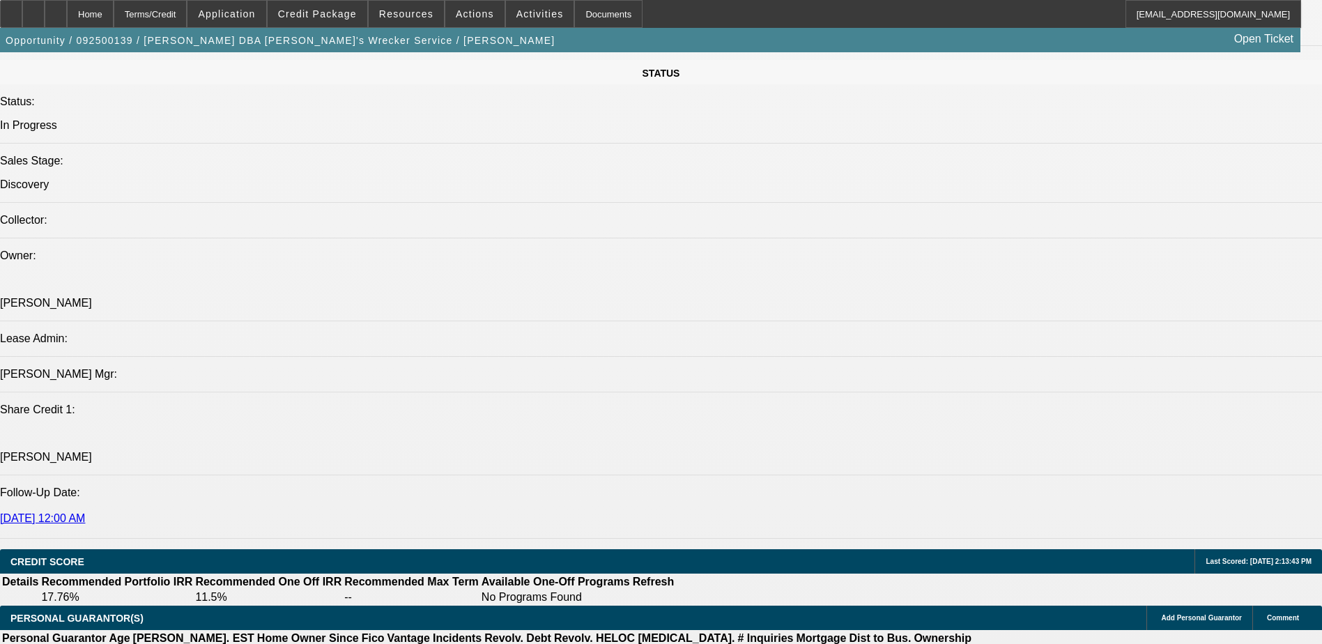
scroll to position [1045, 0]
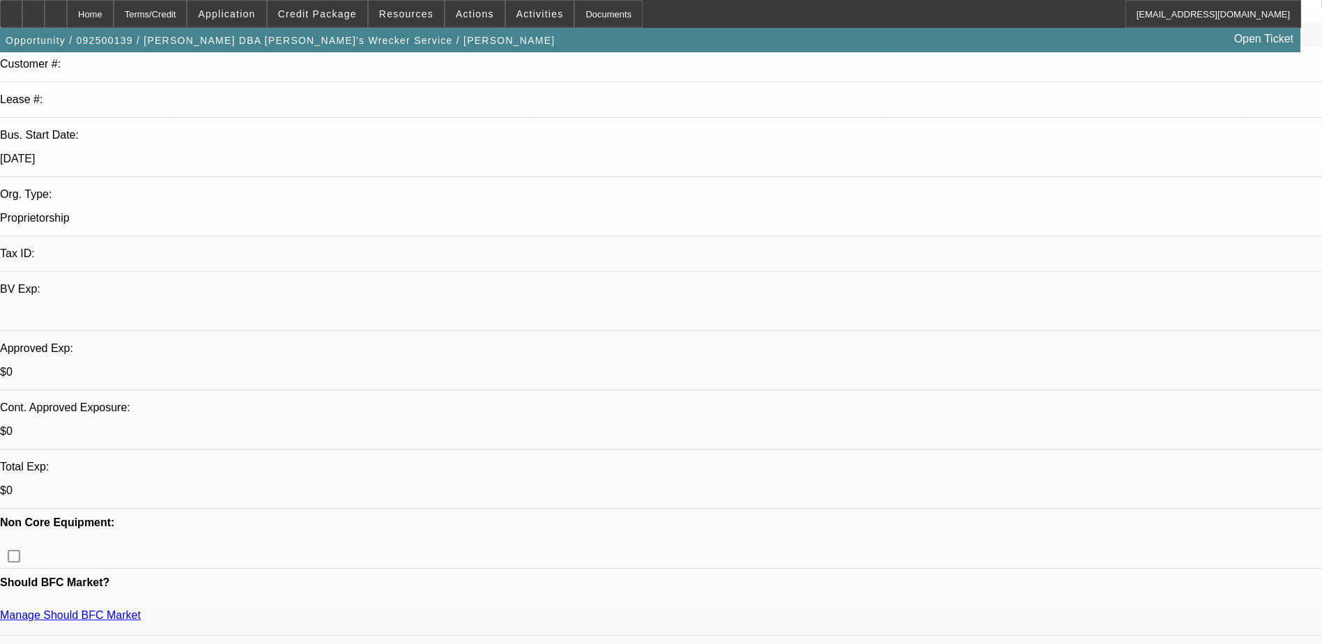
scroll to position [17, 0]
click at [342, 20] on span at bounding box center [318, 13] width 100 height 33
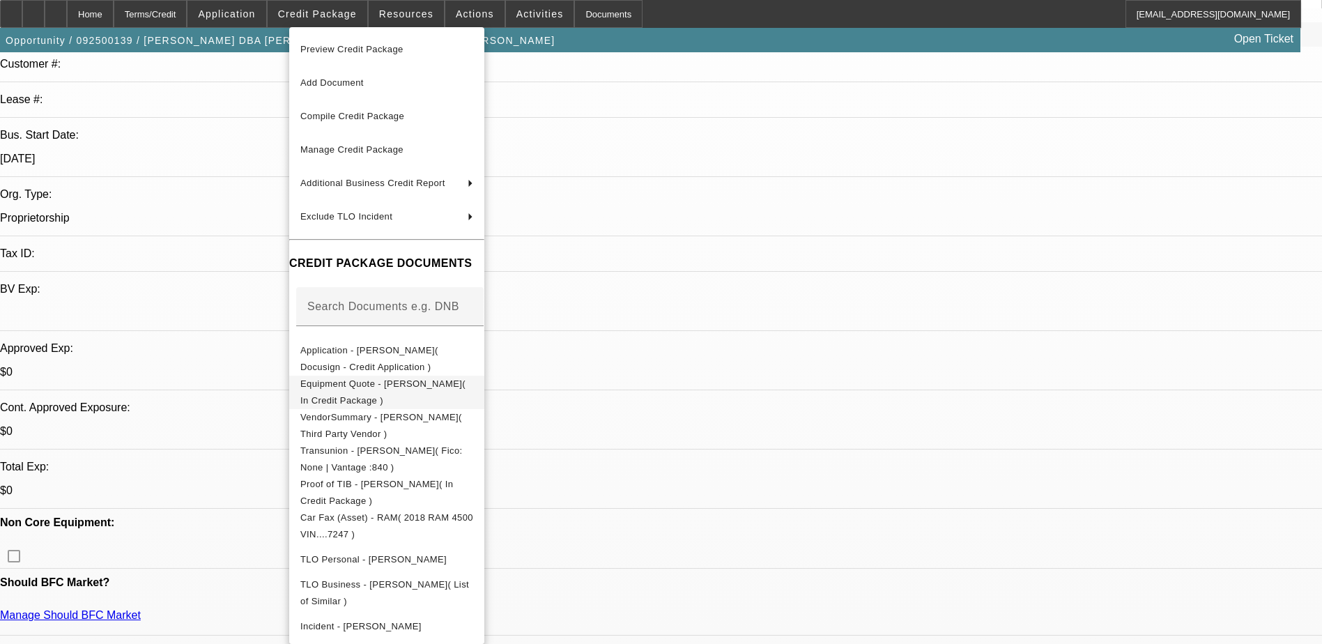
click at [429, 380] on span "Equipment Quote - Andrew Mokoro( In Credit Package )" at bounding box center [386, 392] width 173 height 33
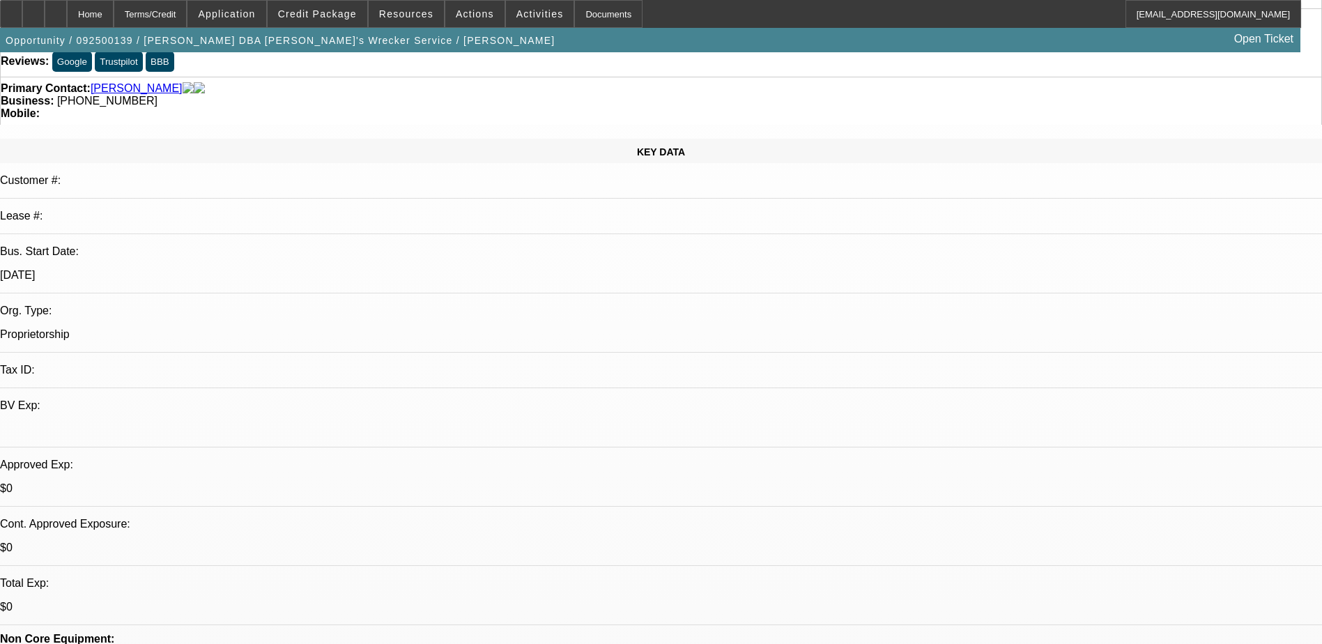
scroll to position [0, 0]
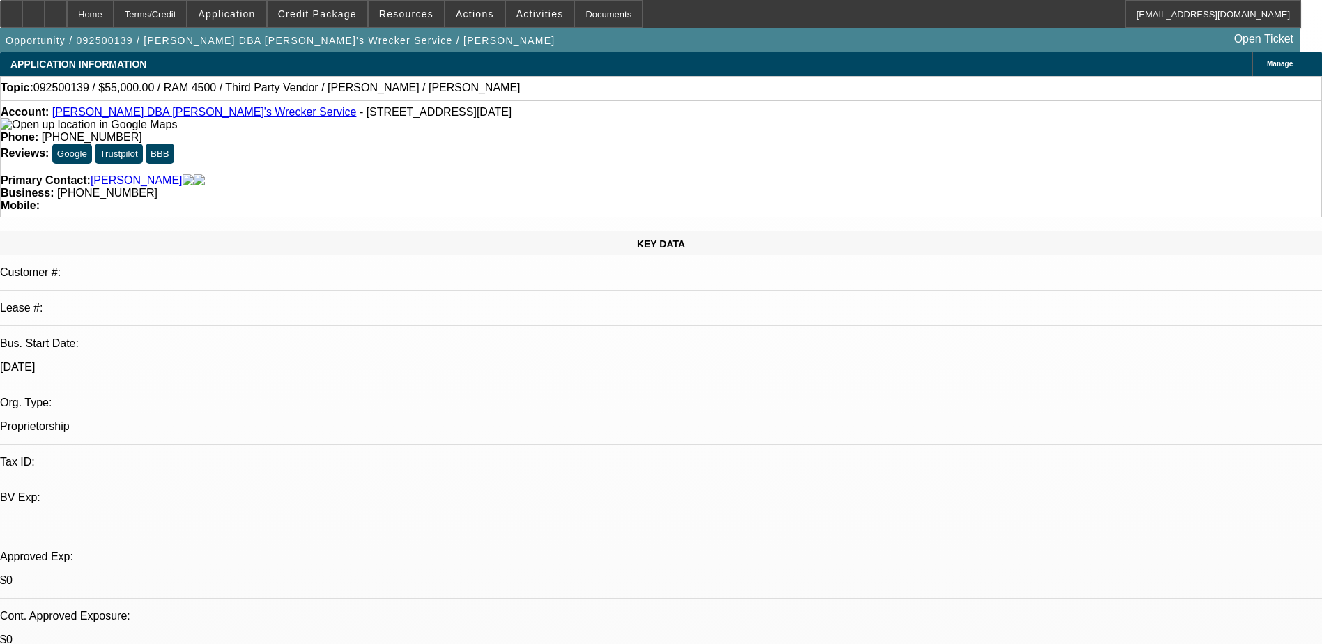
scroll to position [348, 0]
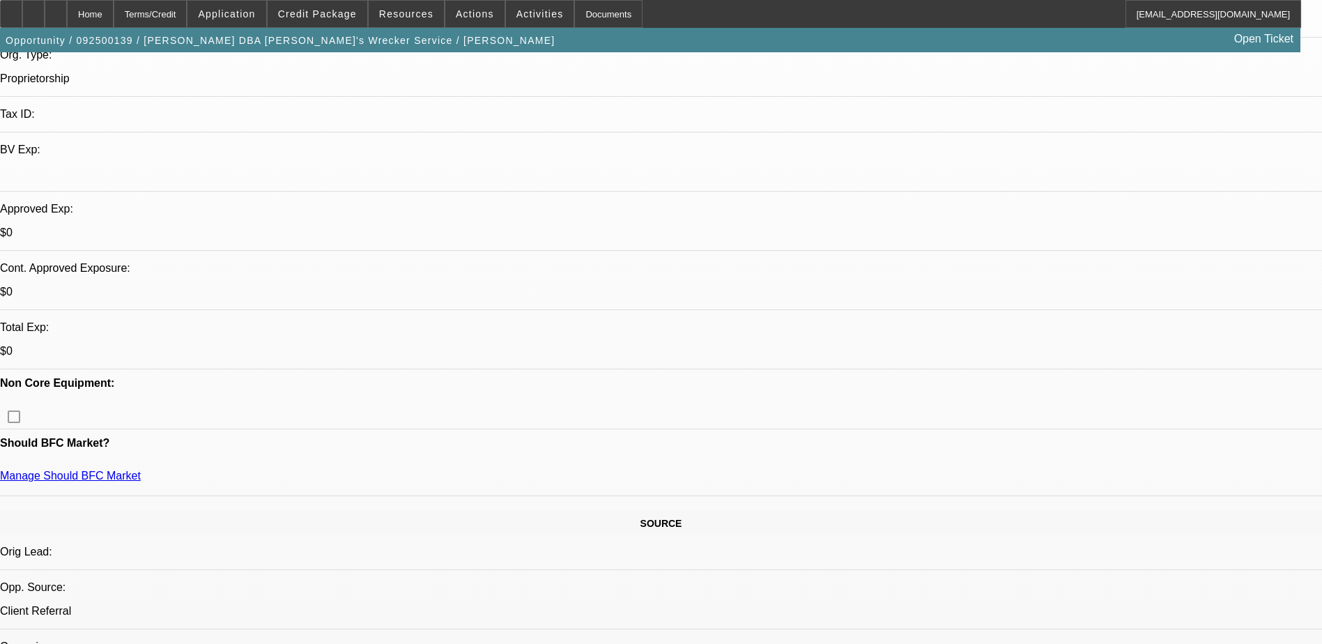
type textarea "[PERSON_NAME] has owned and operated [PERSON_NAME]'s Wrecker Service for over 1…"
radio input "true"
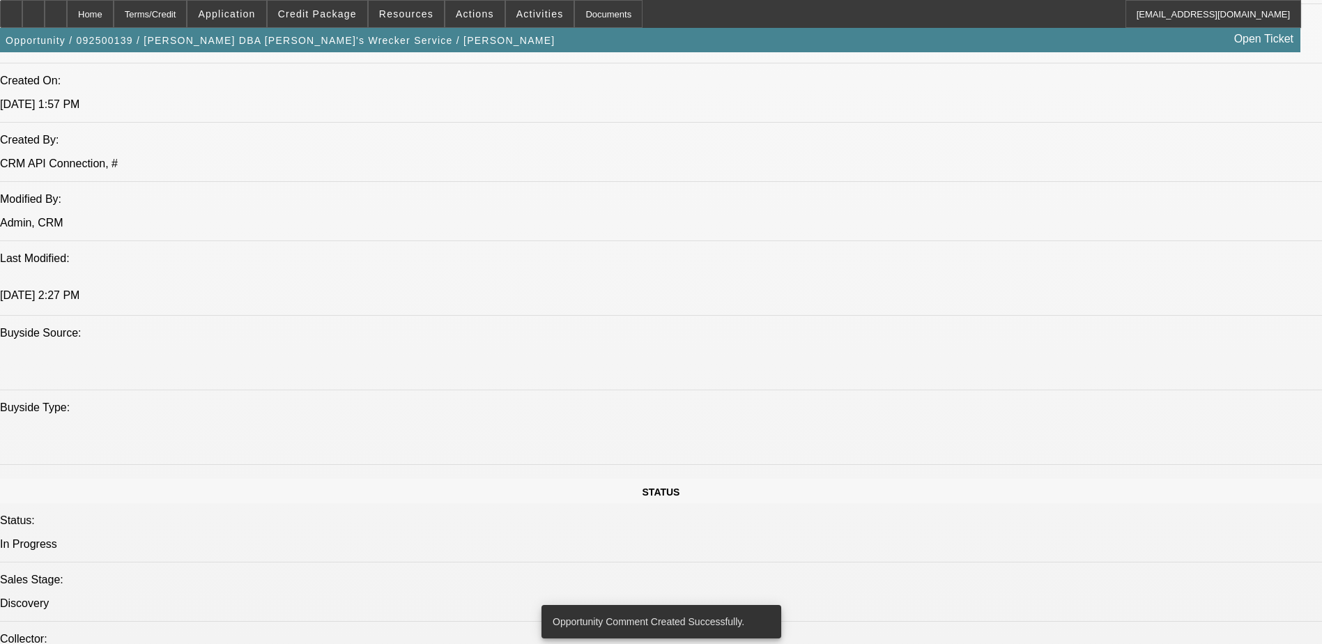
scroll to position [1184, 0]
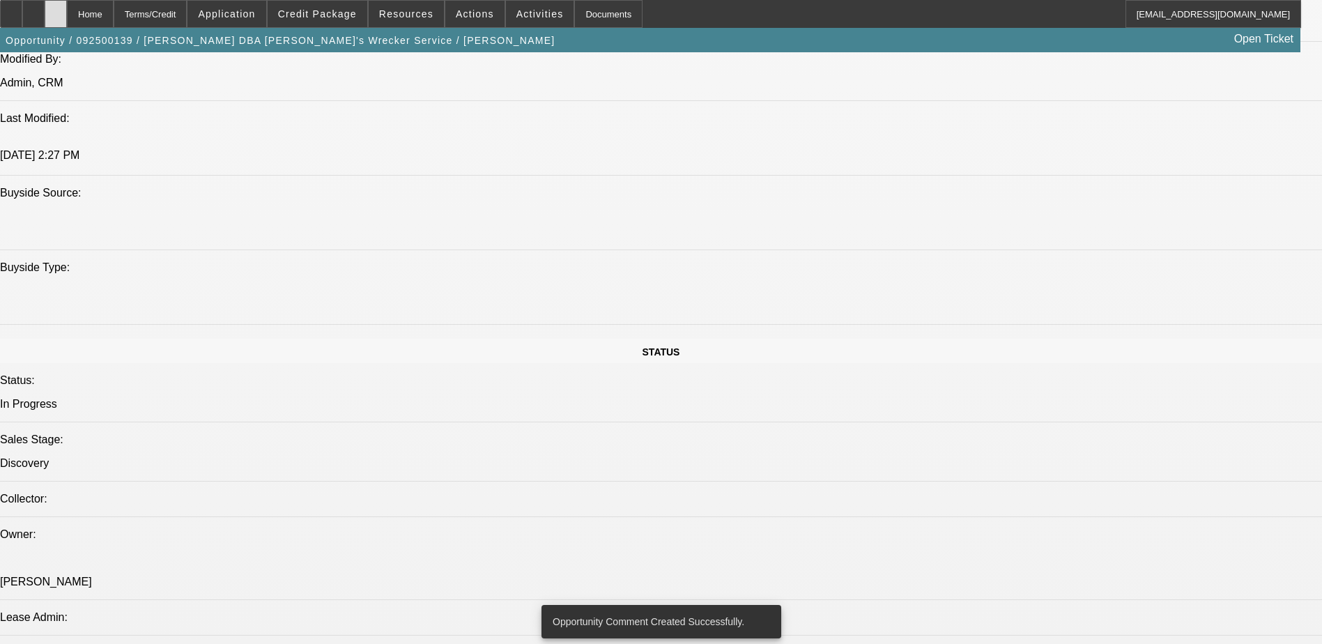
click at [67, 24] on div at bounding box center [56, 14] width 22 height 28
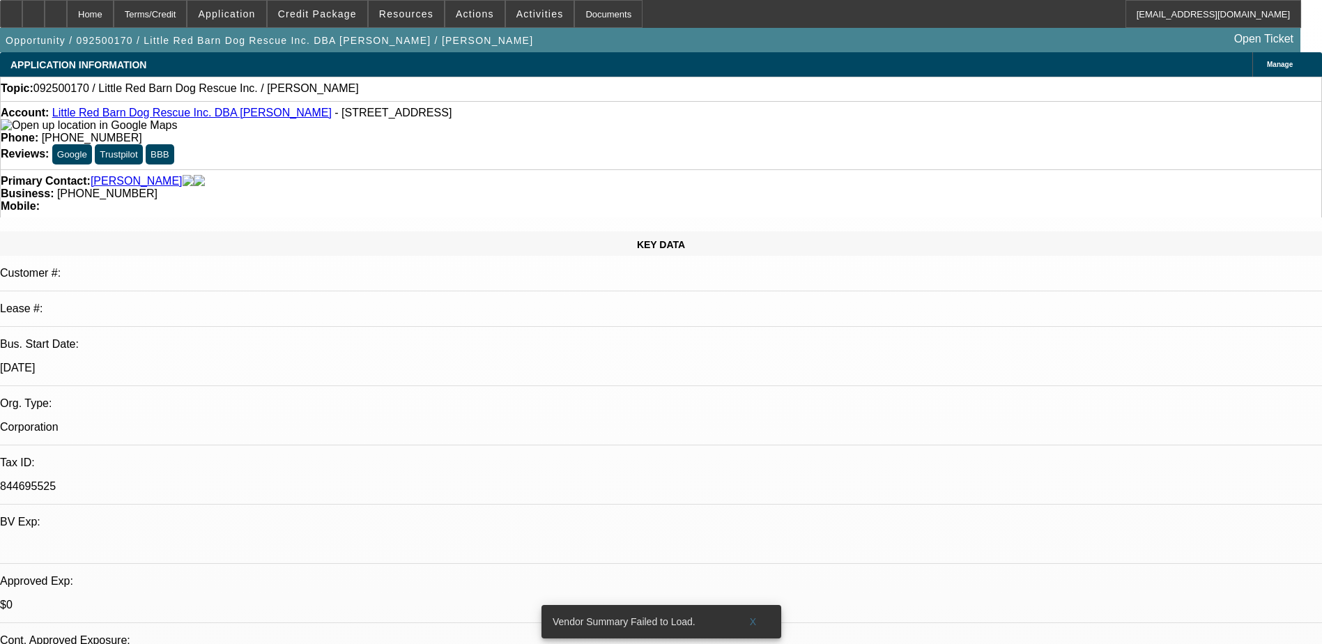
select select "0"
select select "2"
select select "0.1"
select select "4"
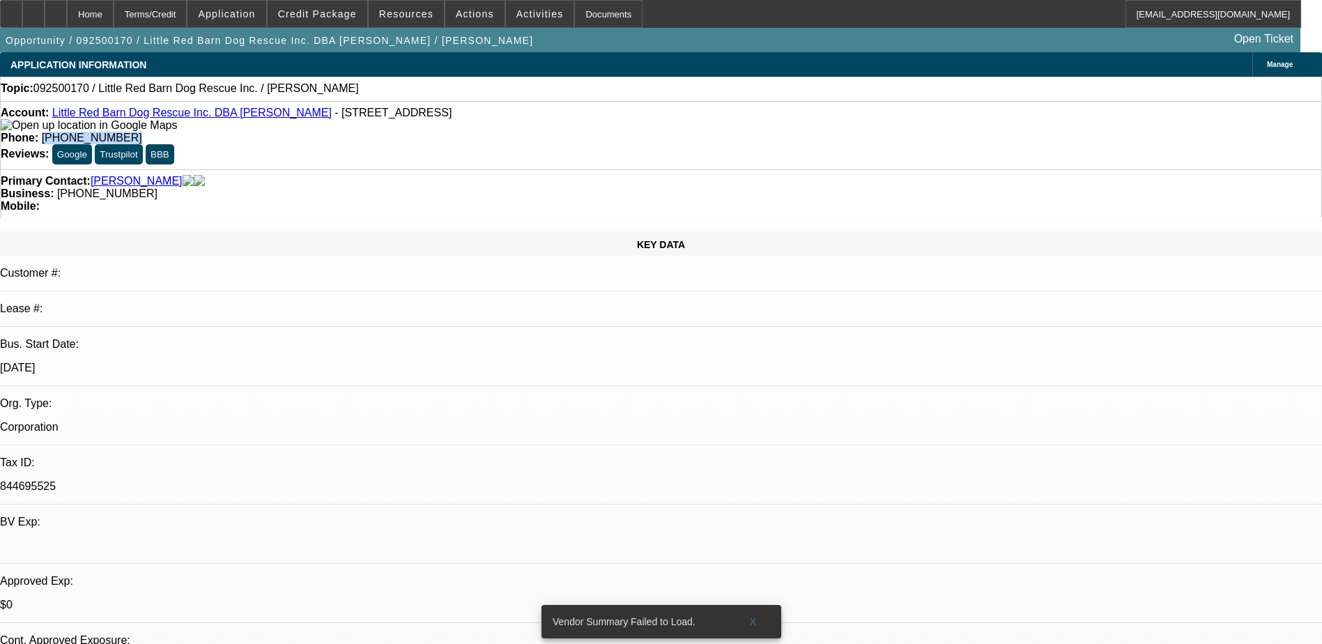
drag, startPoint x: 559, startPoint y: 114, endPoint x: 486, endPoint y: 123, distance: 74.4
click at [486, 123] on div "Account: Little Red Barn Dog Rescue Inc. DBA Maureen Mlejnek - 2397 County High…" at bounding box center [661, 135] width 1322 height 68
copy span "(507) 254-0054"
click at [443, 136] on div "Account: Little Red Barn Dog Rescue Inc. DBA Maureen Mlejnek - 2397 County High…" at bounding box center [661, 135] width 1322 height 68
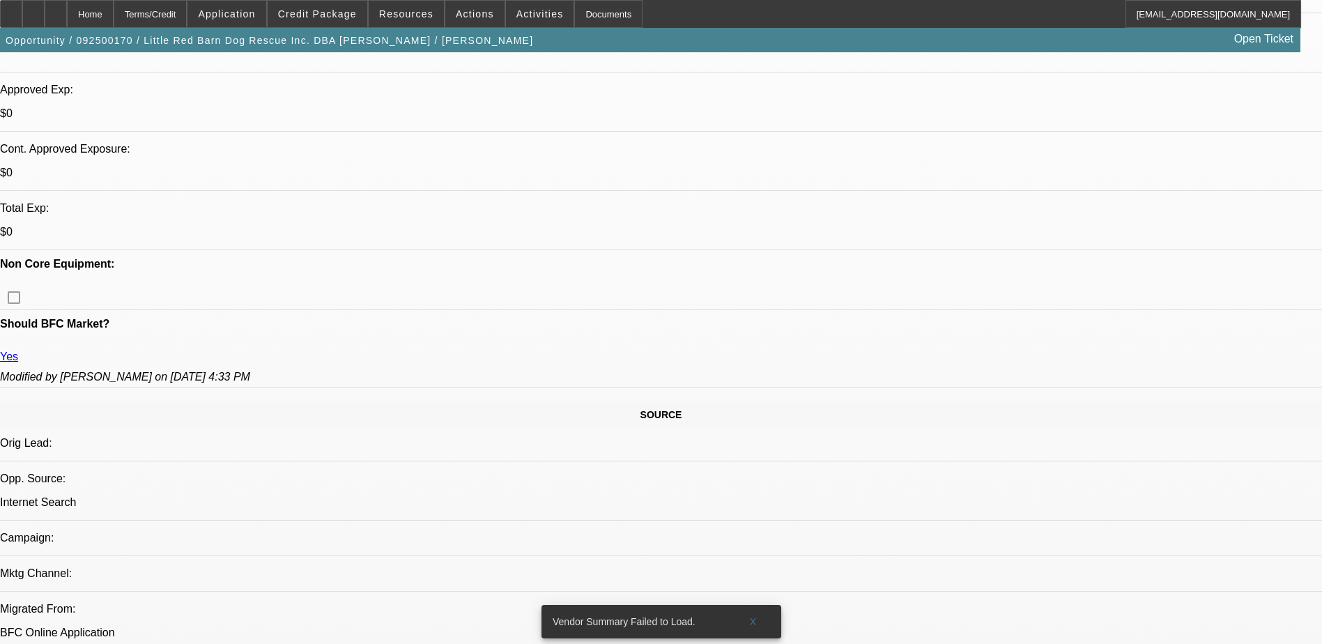
scroll to position [488, 0]
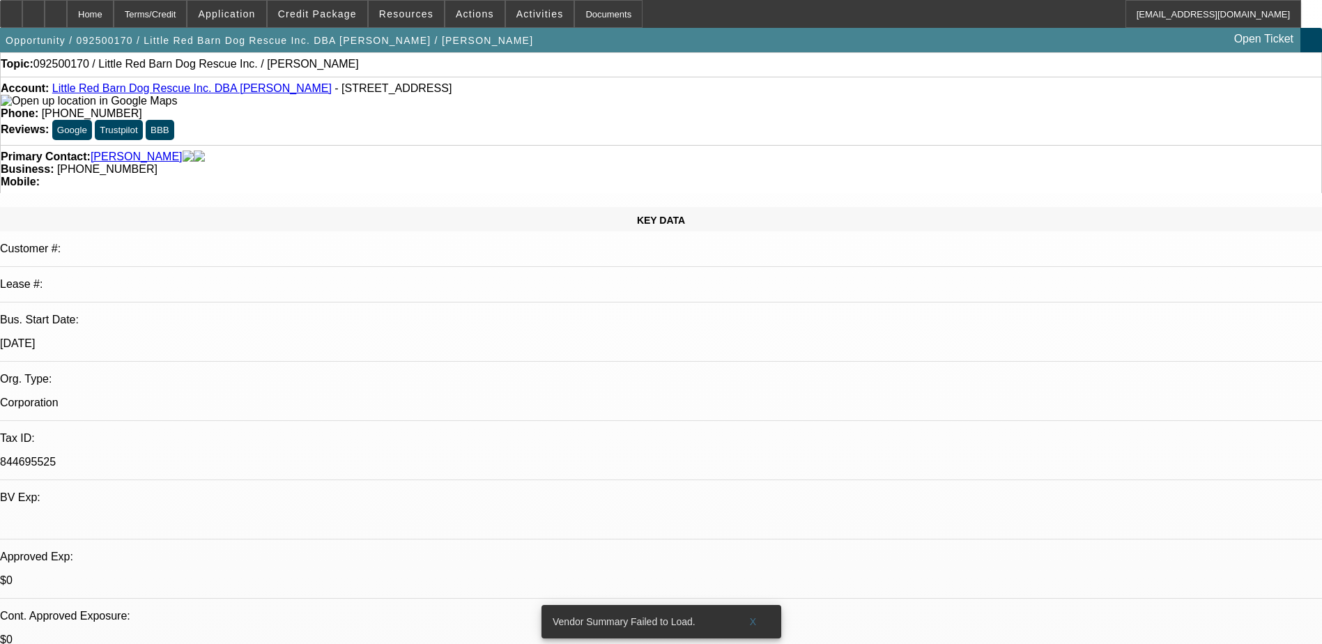
scroll to position [0, 0]
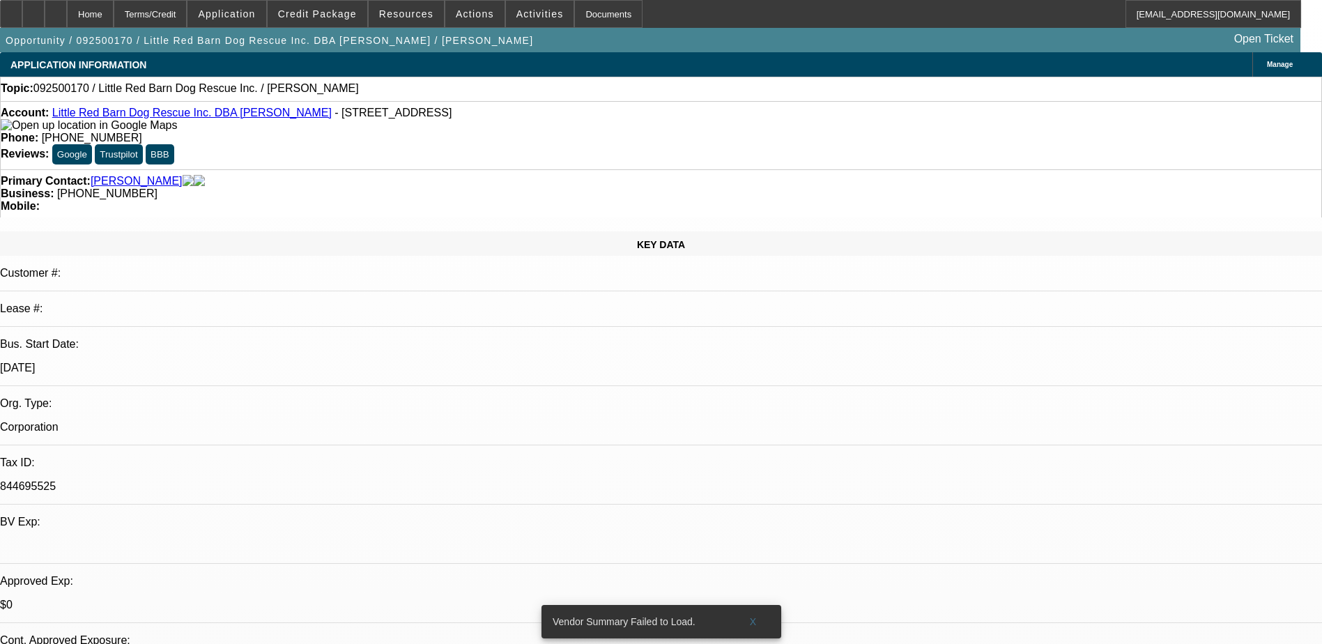
click at [1030, 49] on div "Opportunity / 092500170 / Little Red Barn Dog Rescue Inc. DBA Maureen Mlejnek /…" at bounding box center [650, 40] width 1300 height 24
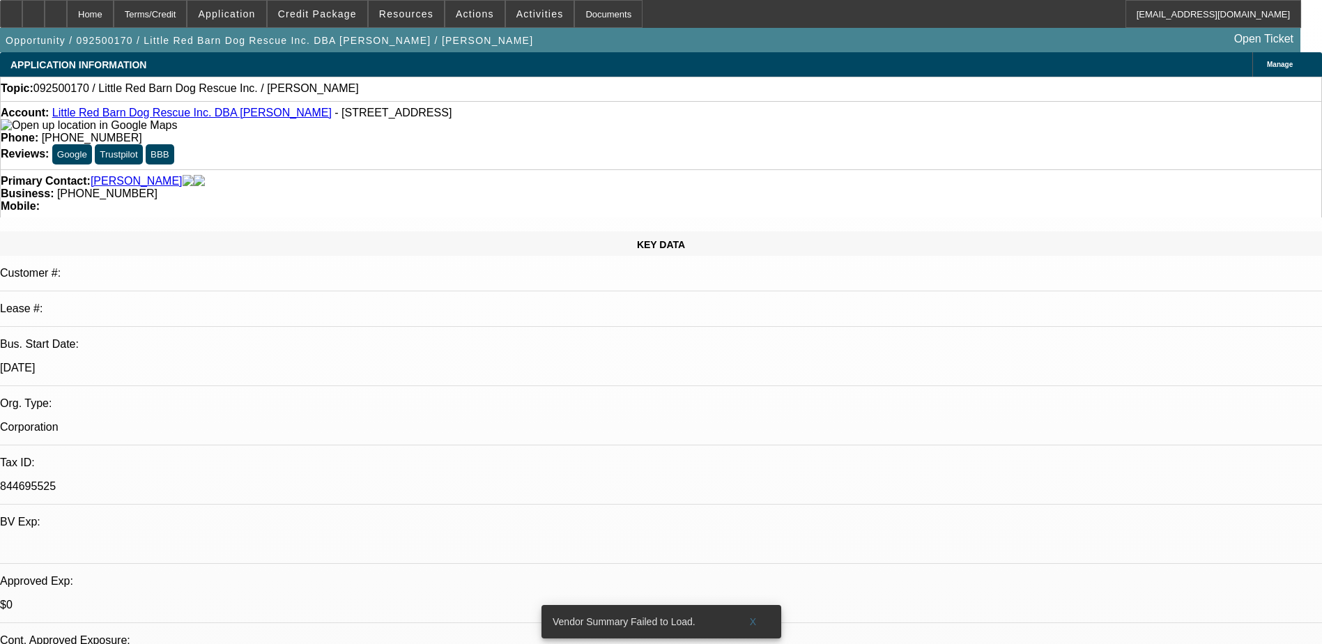
radio input "true"
type textarea "lvm"
radio input "true"
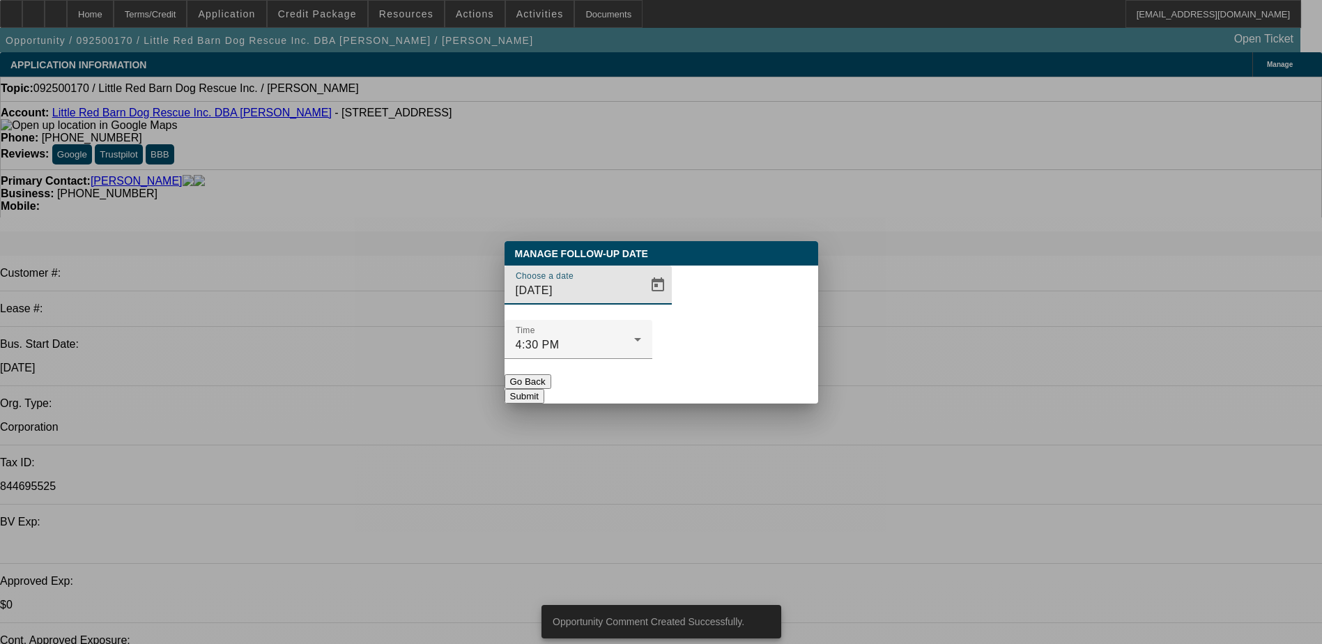
click at [745, 428] on div at bounding box center [661, 322] width 1322 height 644
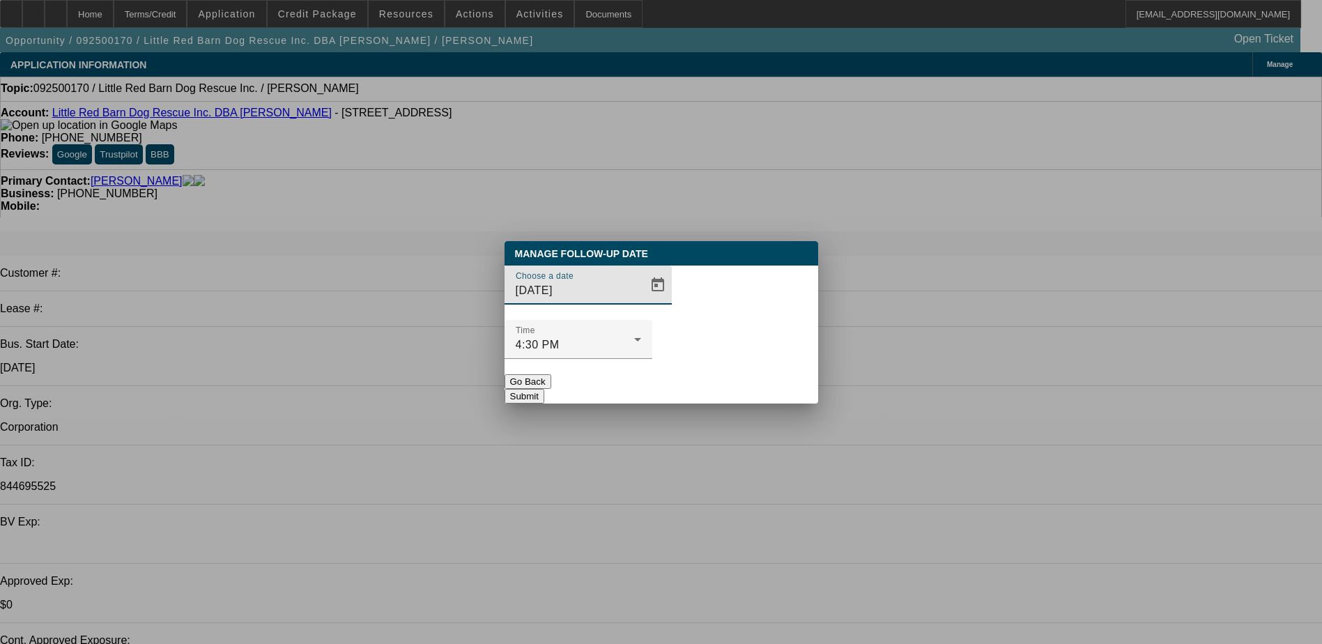
click at [551, 374] on button "Go Back" at bounding box center [527, 381] width 47 height 15
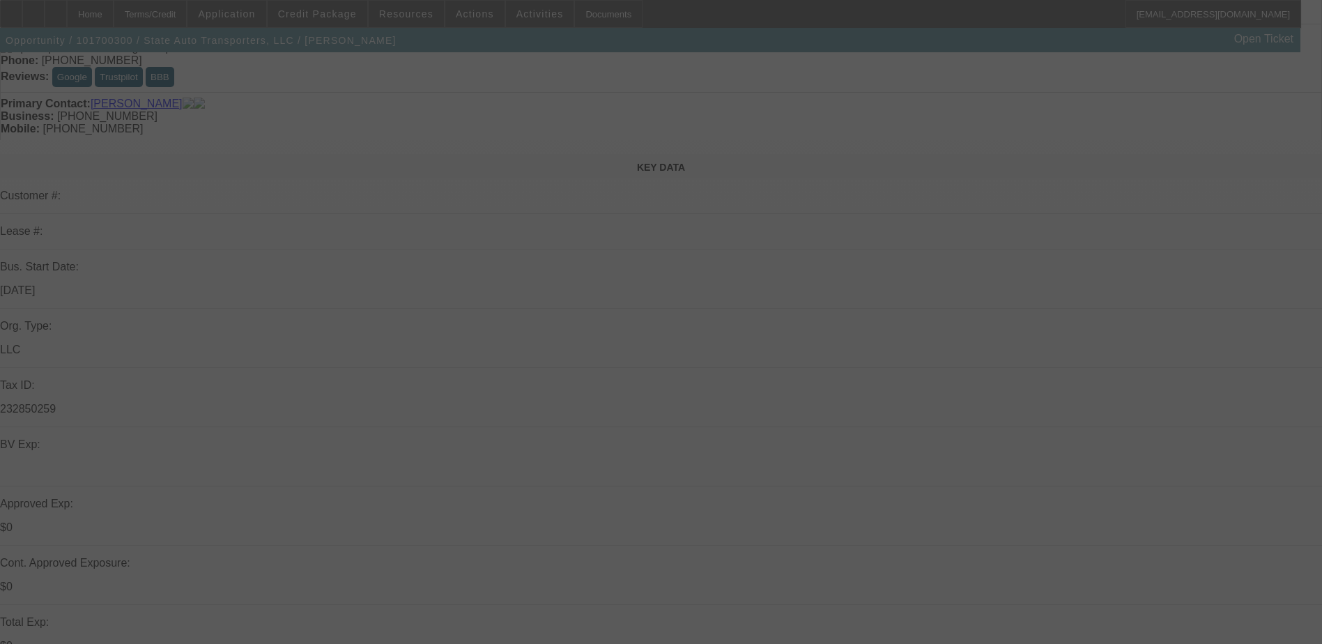
scroll to position [209, 0]
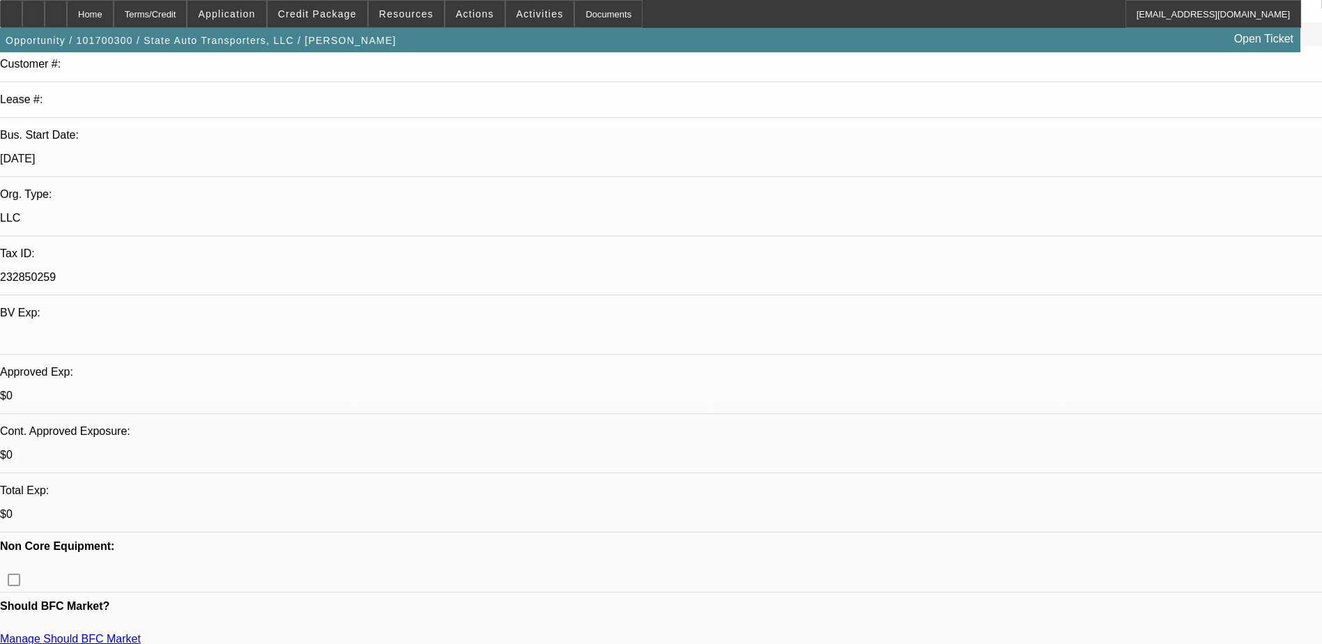
select select "0"
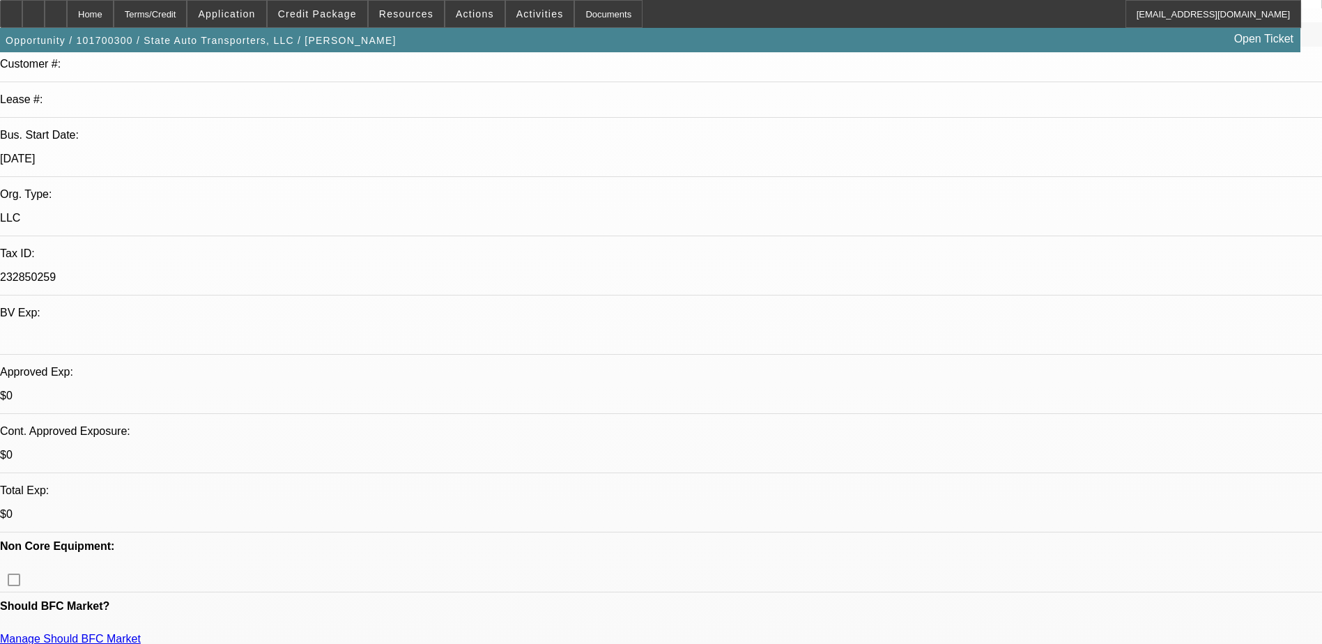
select select "0"
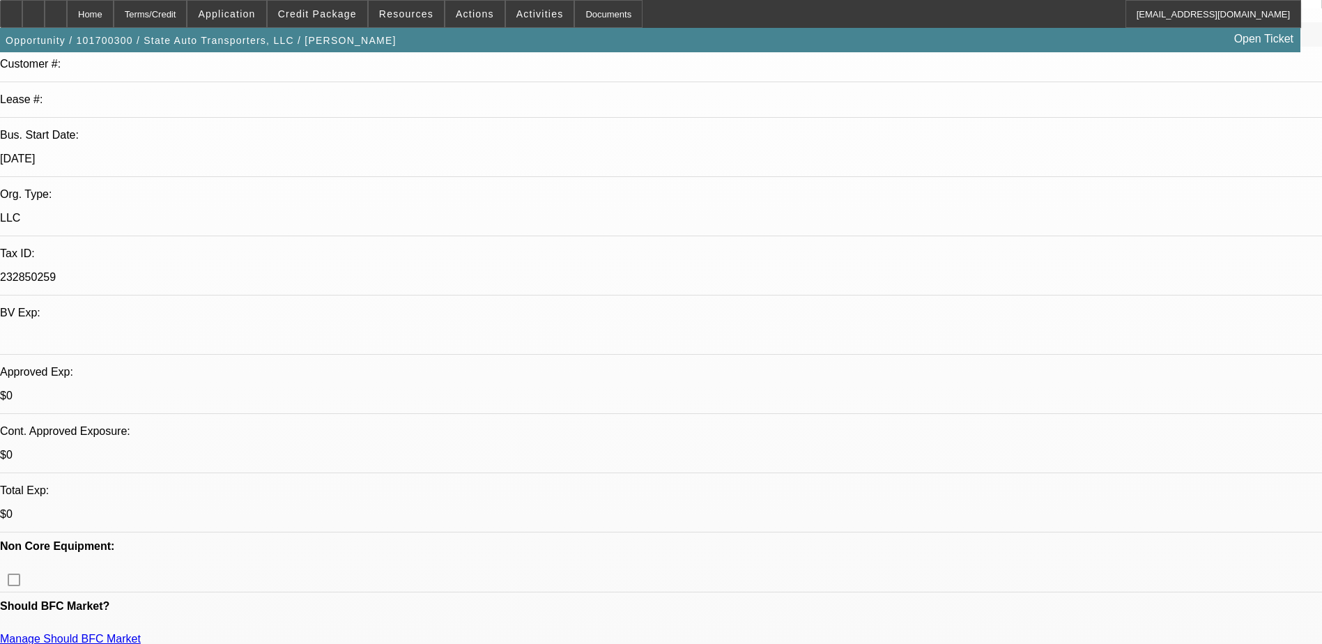
select select "0"
select select "1"
select select "2"
select select "6"
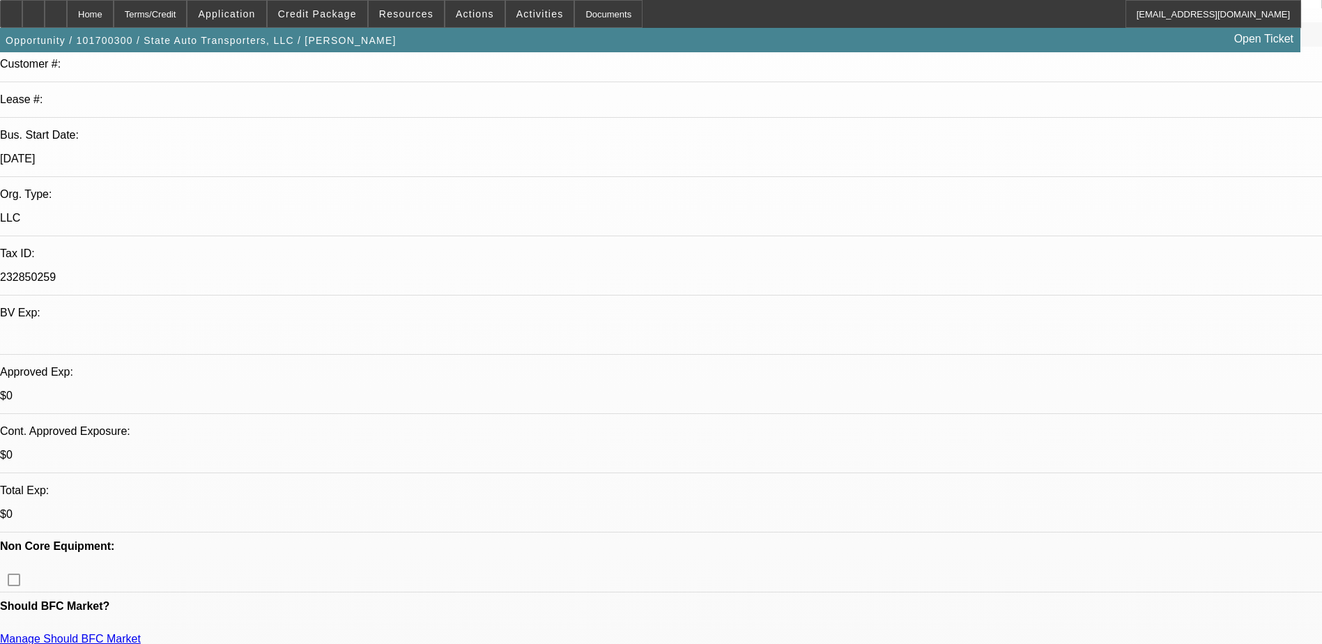
select select "1"
select select "2"
select select "6"
select select "1"
select select "2"
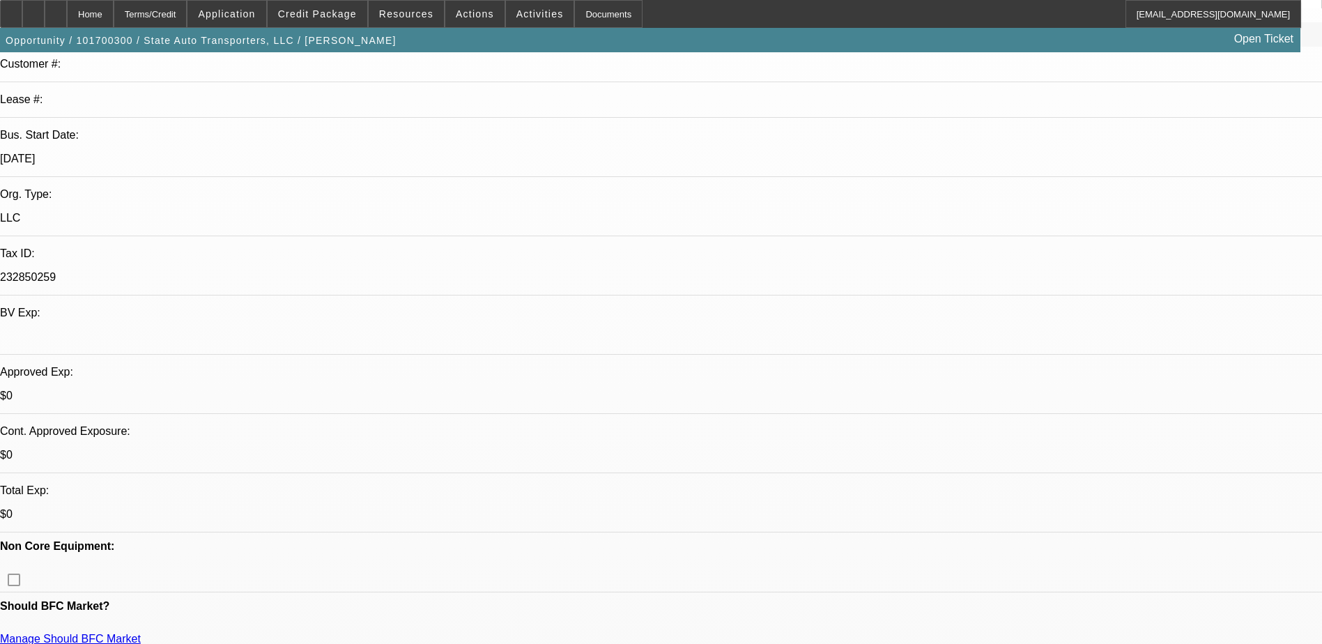
select select "6"
select select "1"
select select "2"
select select "6"
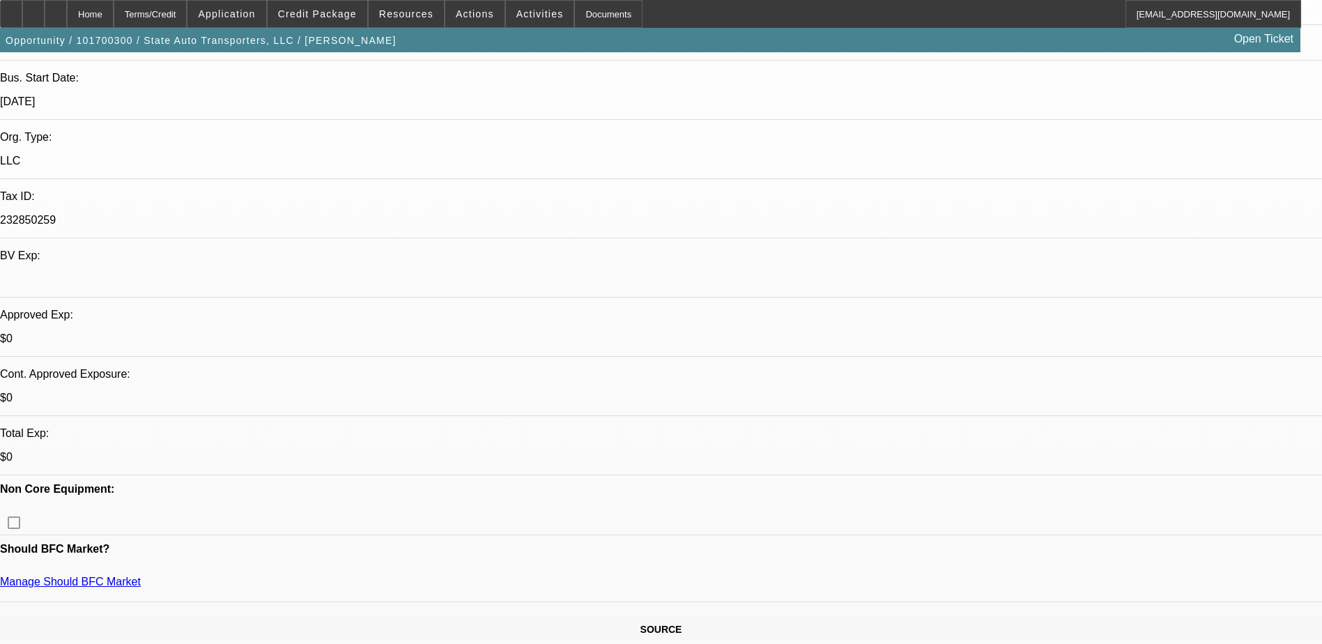
scroll to position [418, 0]
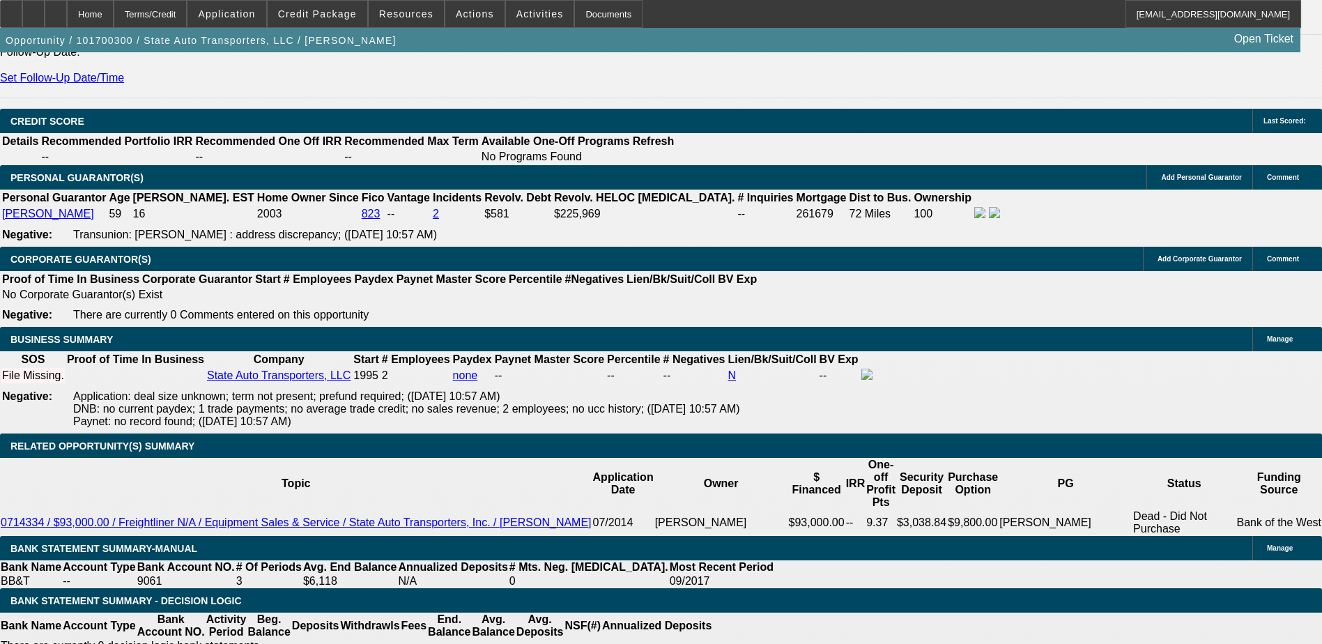
scroll to position [1463, 0]
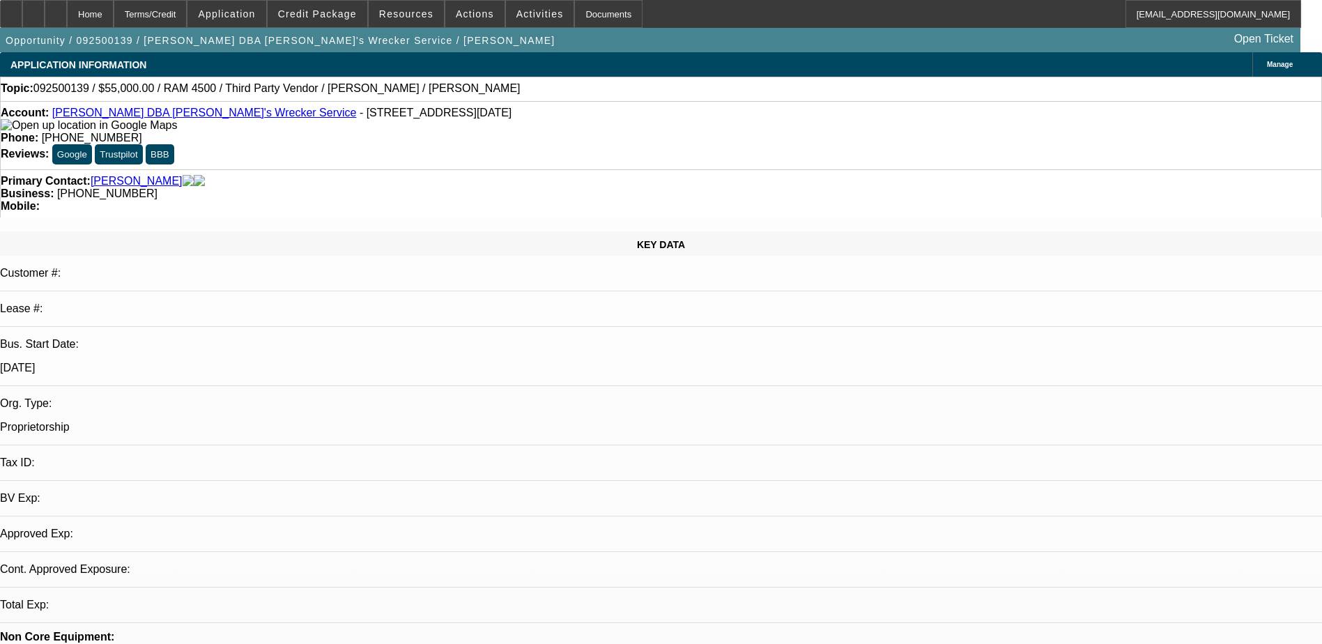
select select "0"
select select "0.1"
select select "1"
select select "3"
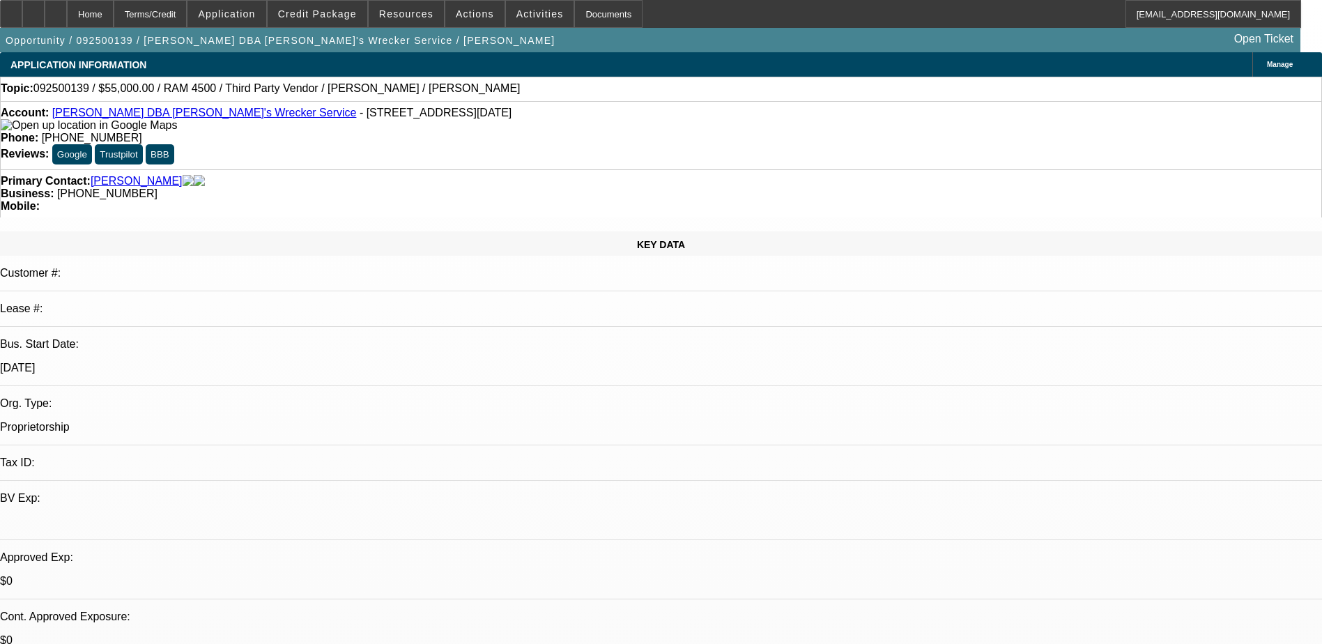
select select "4"
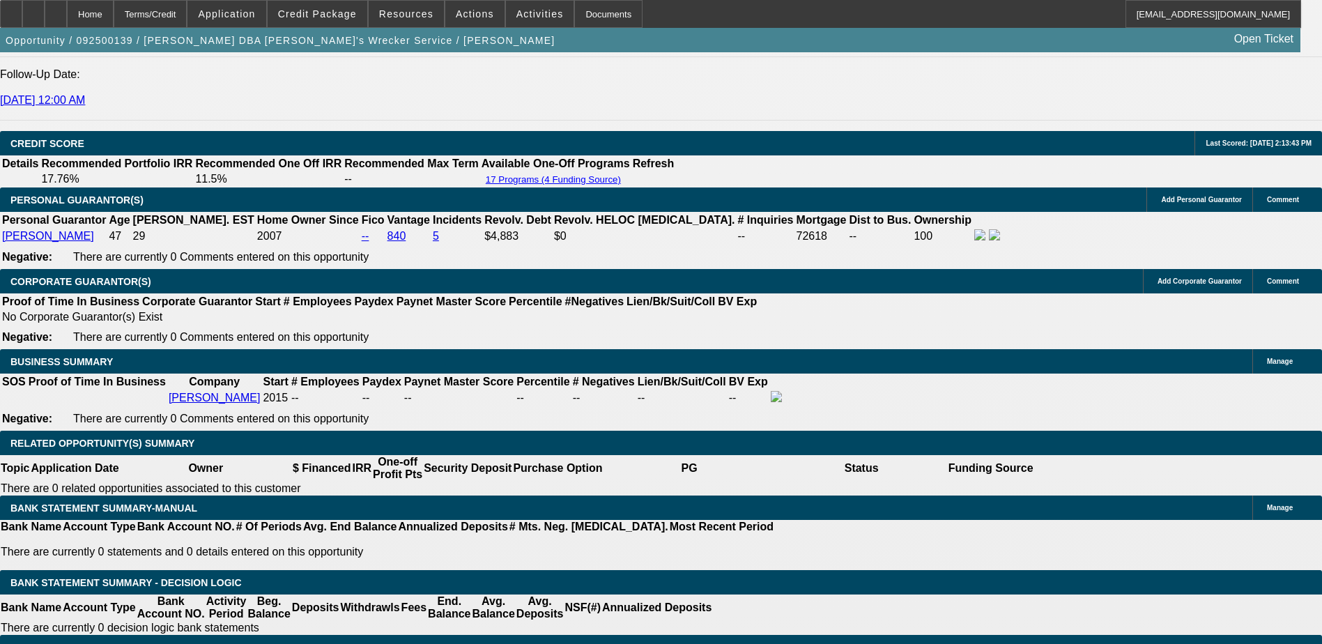
scroll to position [1672, 0]
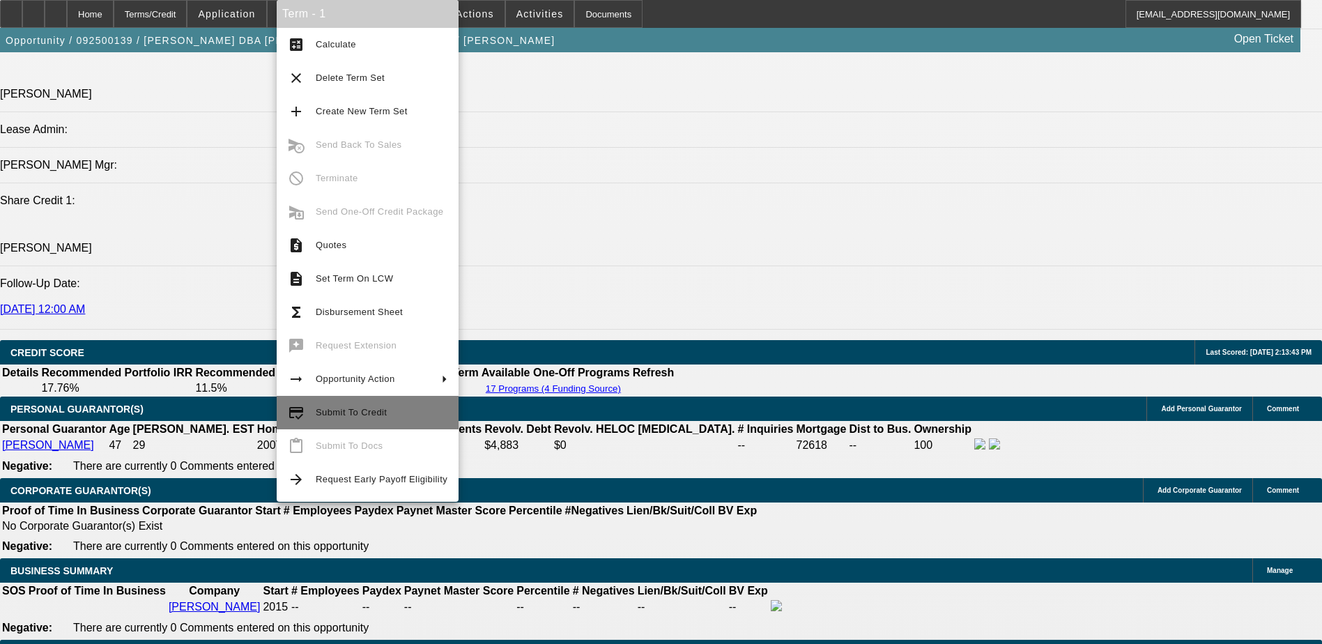
click at [359, 399] on button "credit_score Submit To Credit" at bounding box center [368, 412] width 182 height 33
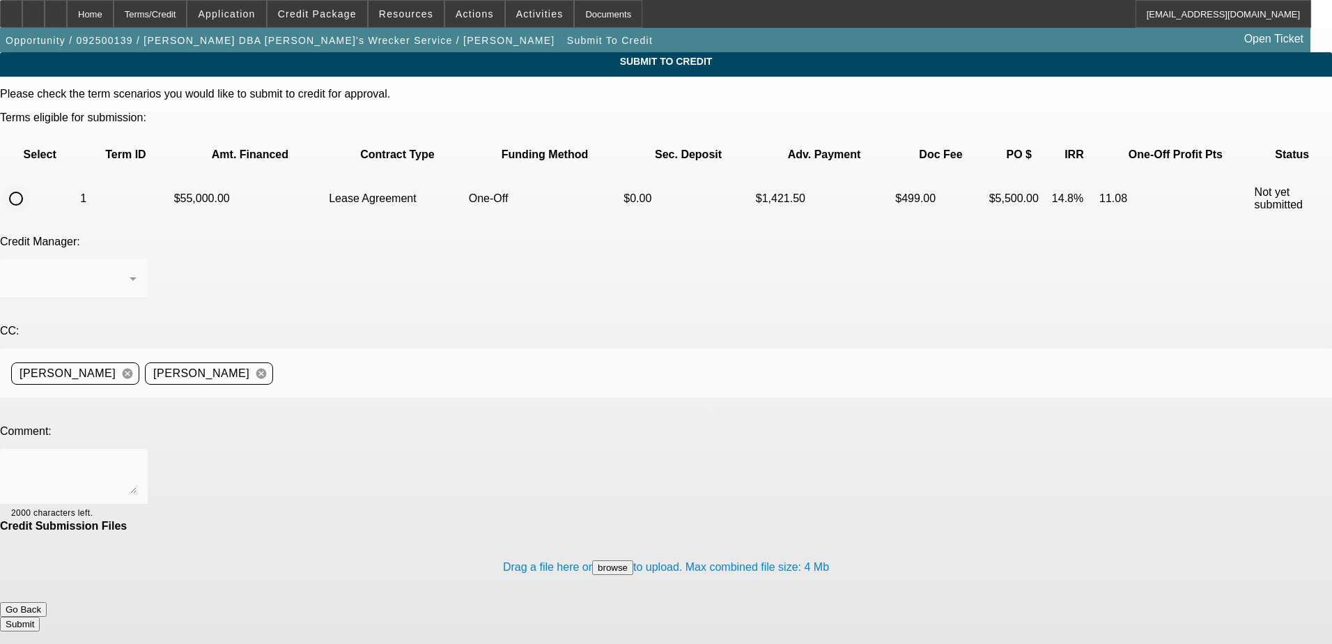
click at [30, 185] on input "radio" at bounding box center [16, 199] width 28 height 28
radio input "true"
click at [137, 460] on textarea at bounding box center [73, 476] width 125 height 33
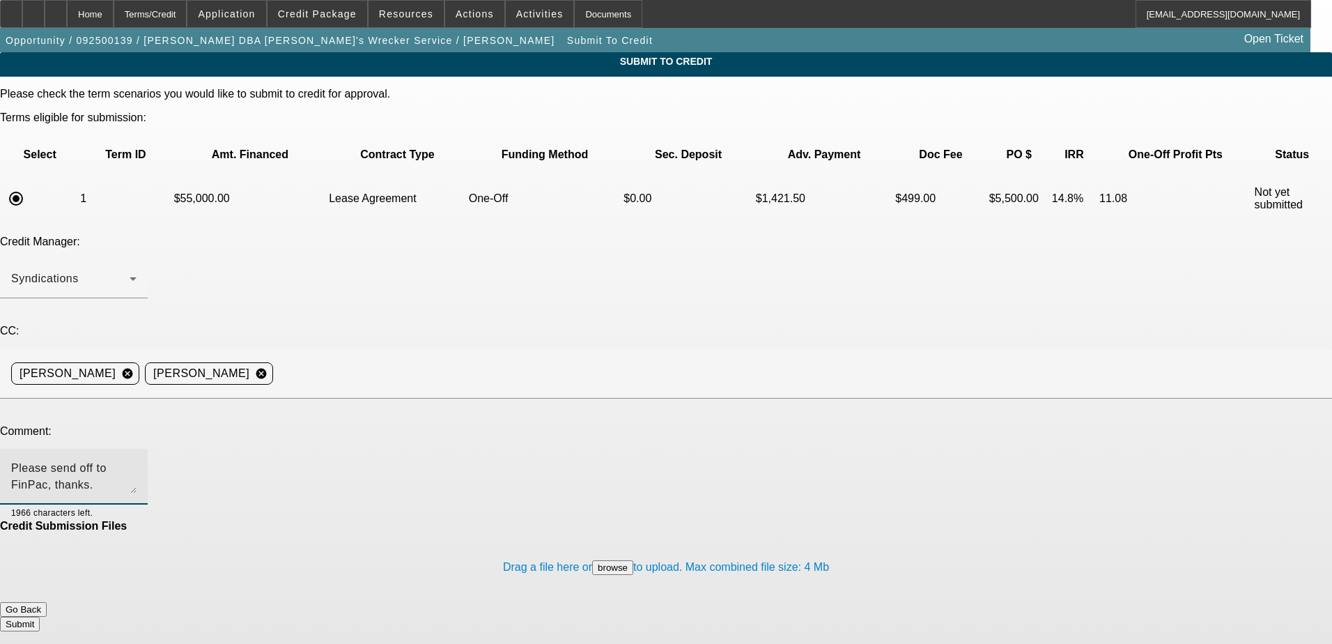
type textarea "Please send off to FinPac, thanks."
click at [405, 520] on div "Credit Submission Files" at bounding box center [666, 526] width 1332 height 13
click at [40, 617] on button "Submit" at bounding box center [20, 624] width 40 height 15
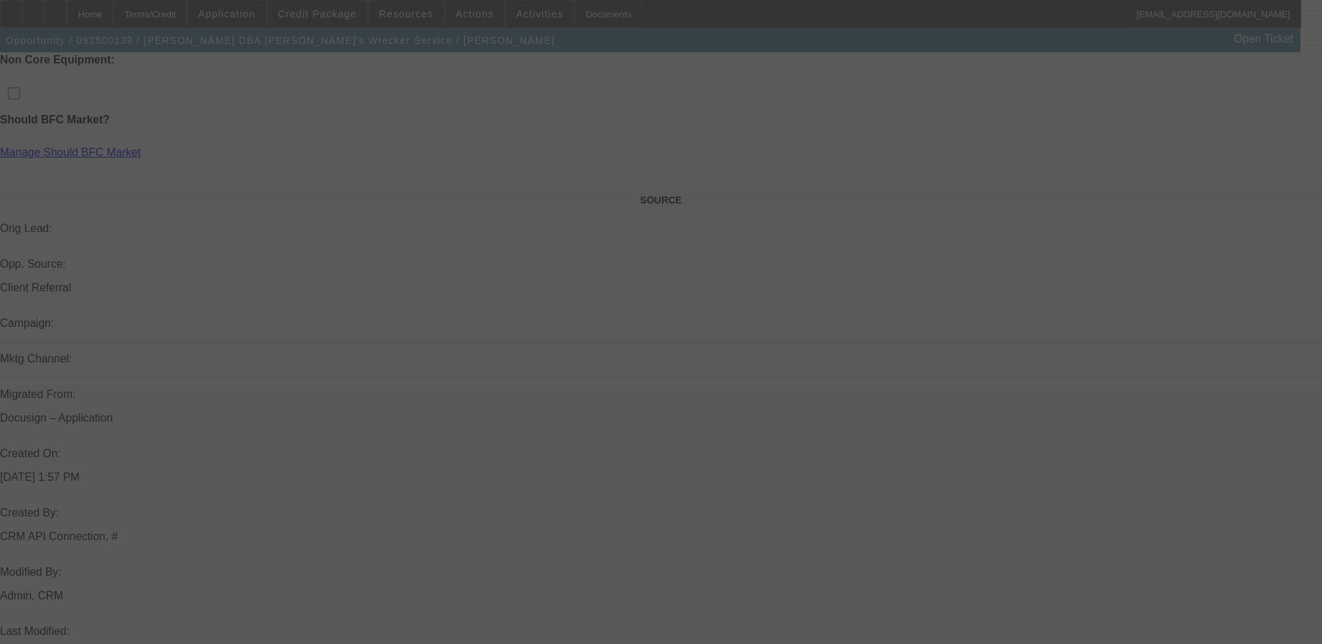
scroll to position [807, 0]
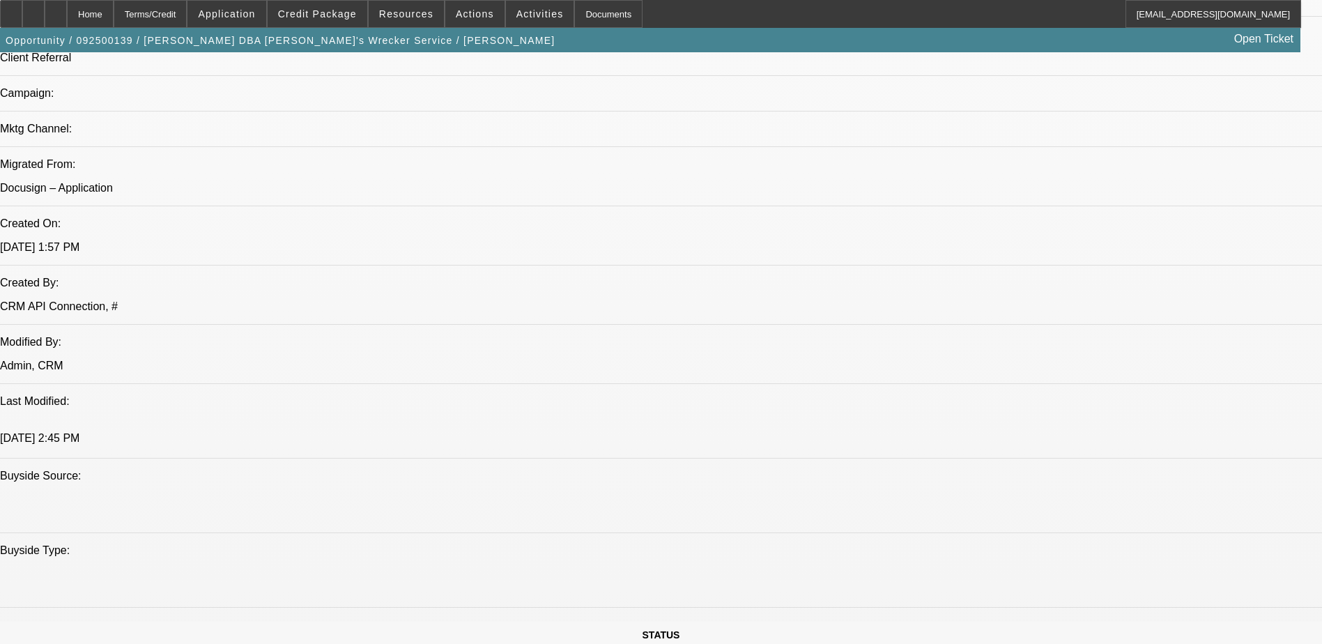
select select "0"
select select "3"
select select "0.1"
select select "4"
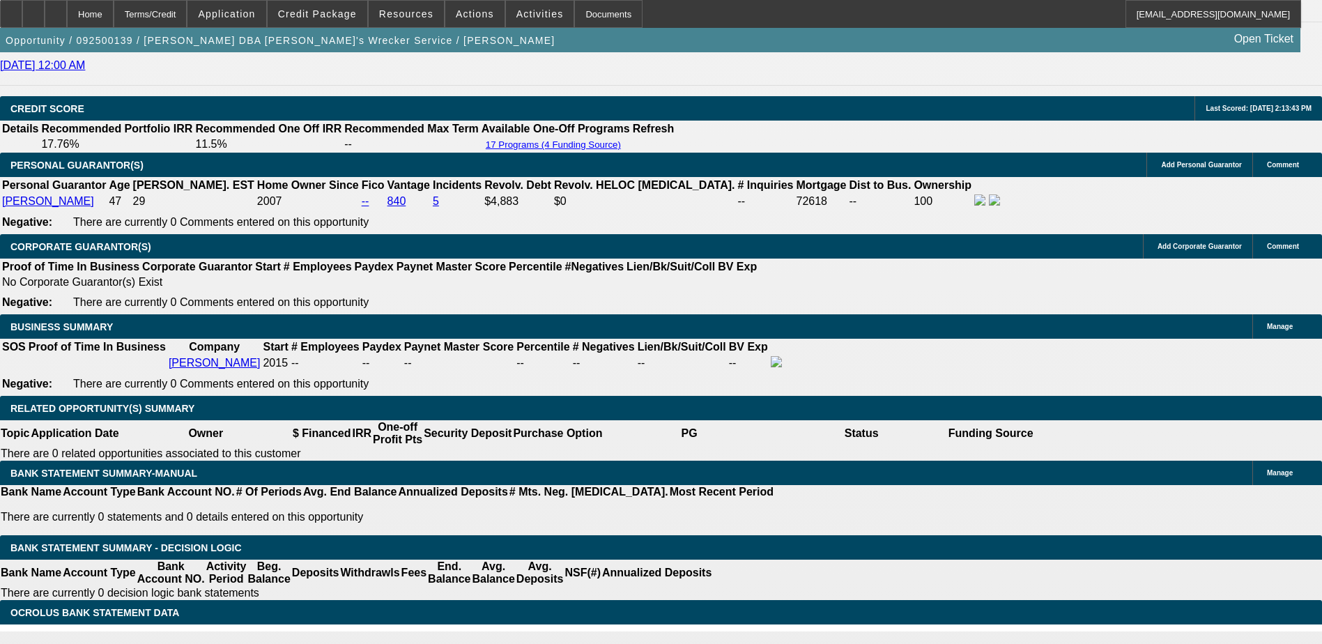
scroll to position [1428, 0]
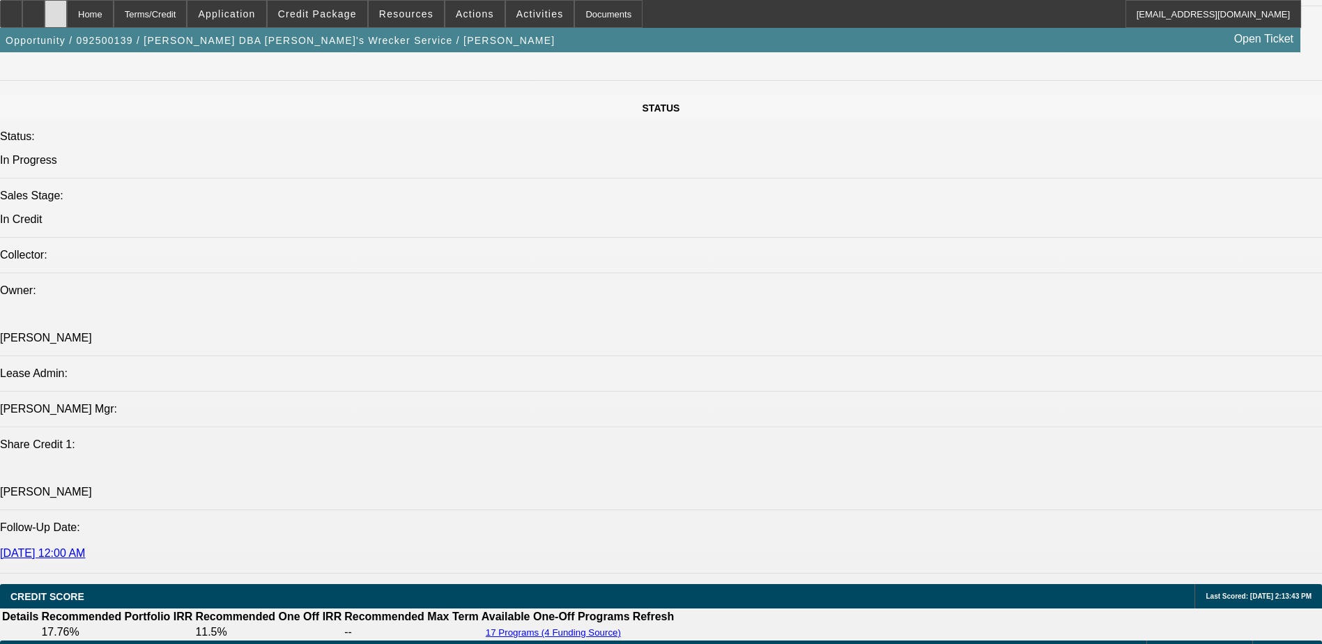
click at [56, 9] on icon at bounding box center [56, 9] width 0 height 0
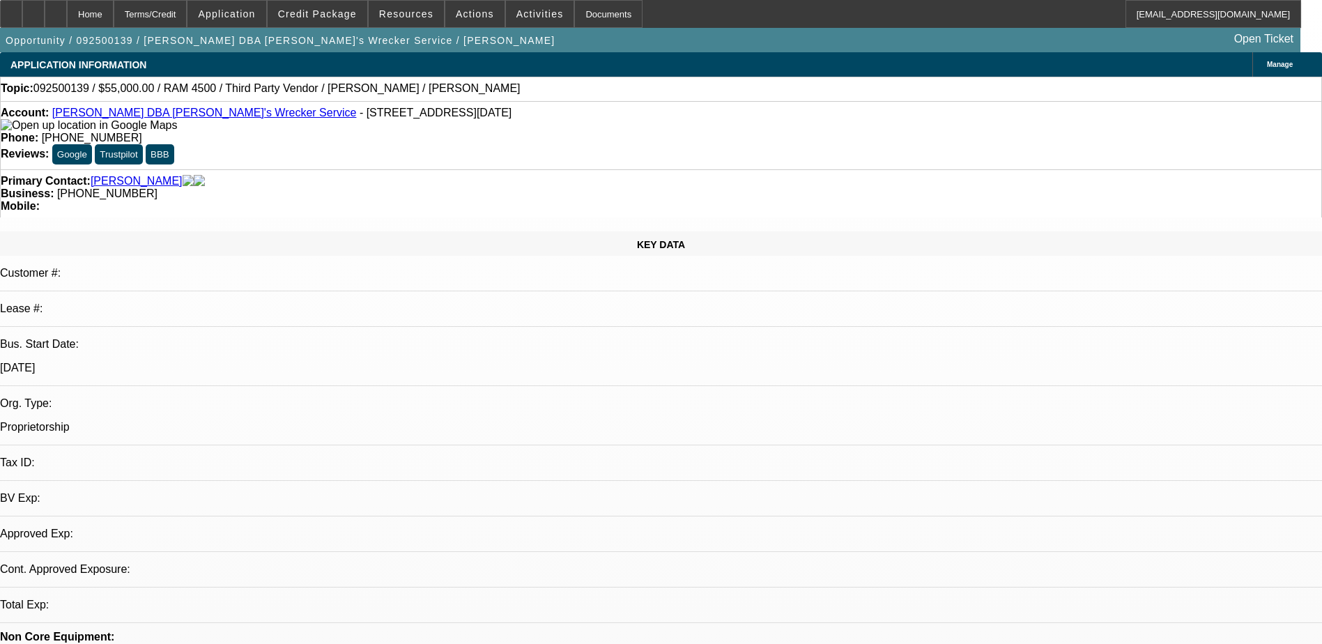
select select "0"
select select "0.1"
select select "1"
select select "3"
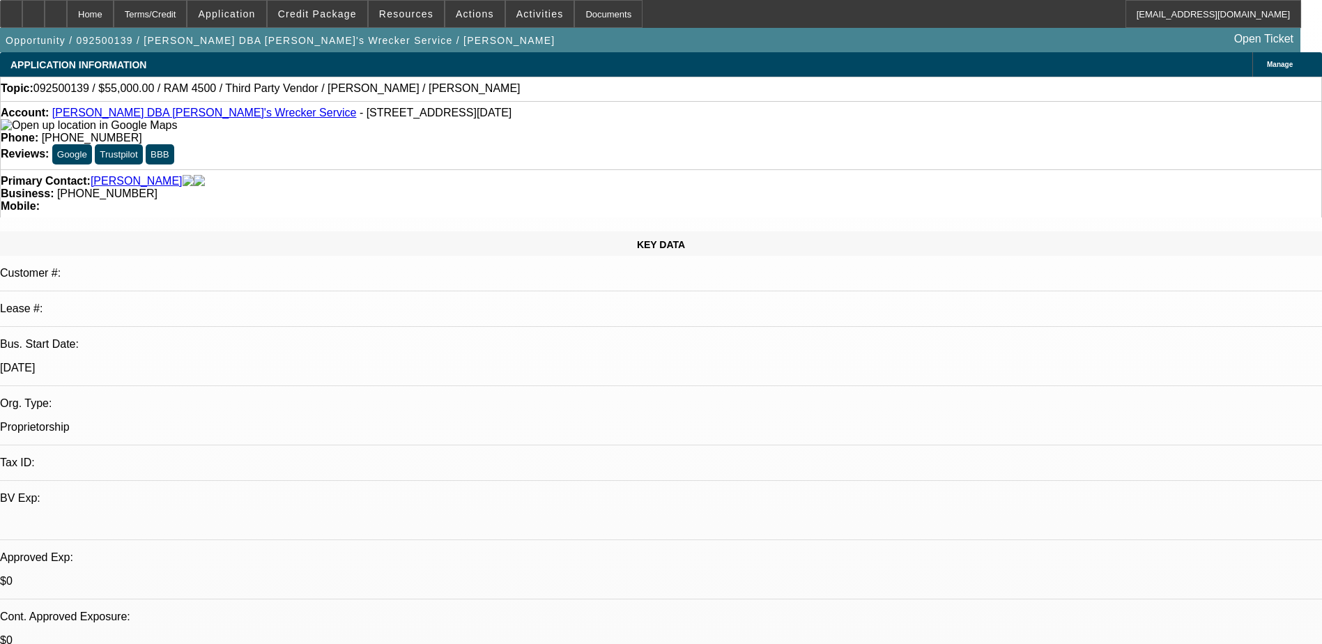
select select "4"
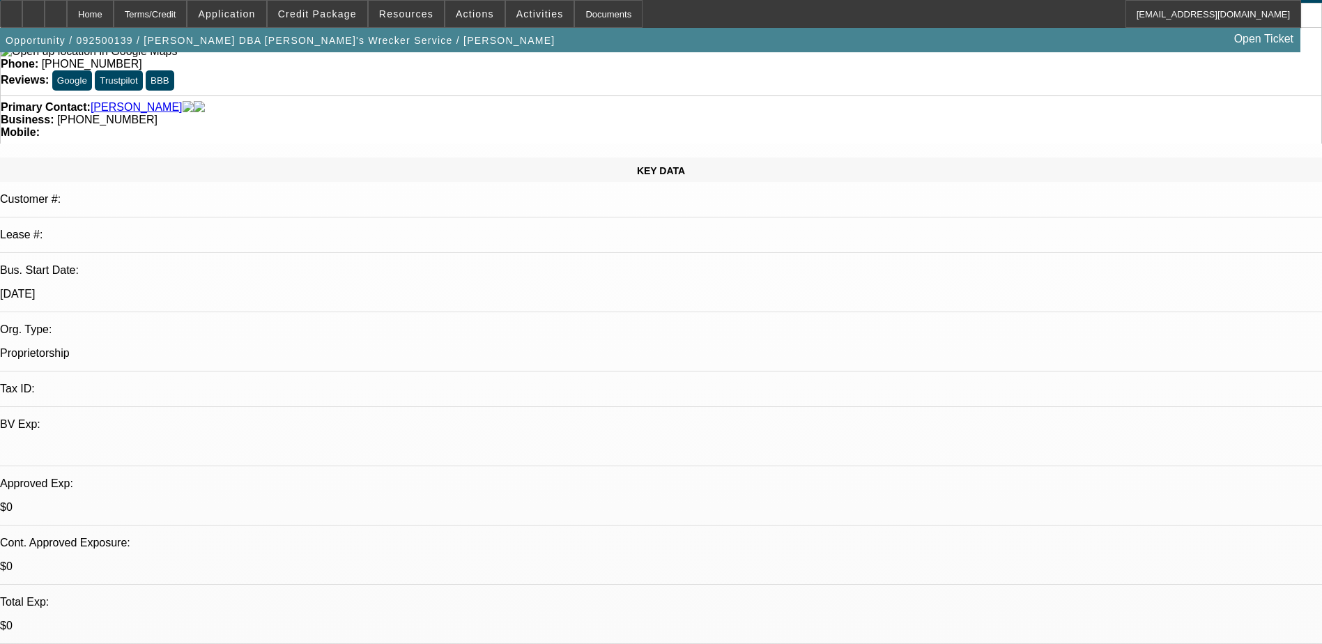
scroll to position [348, 0]
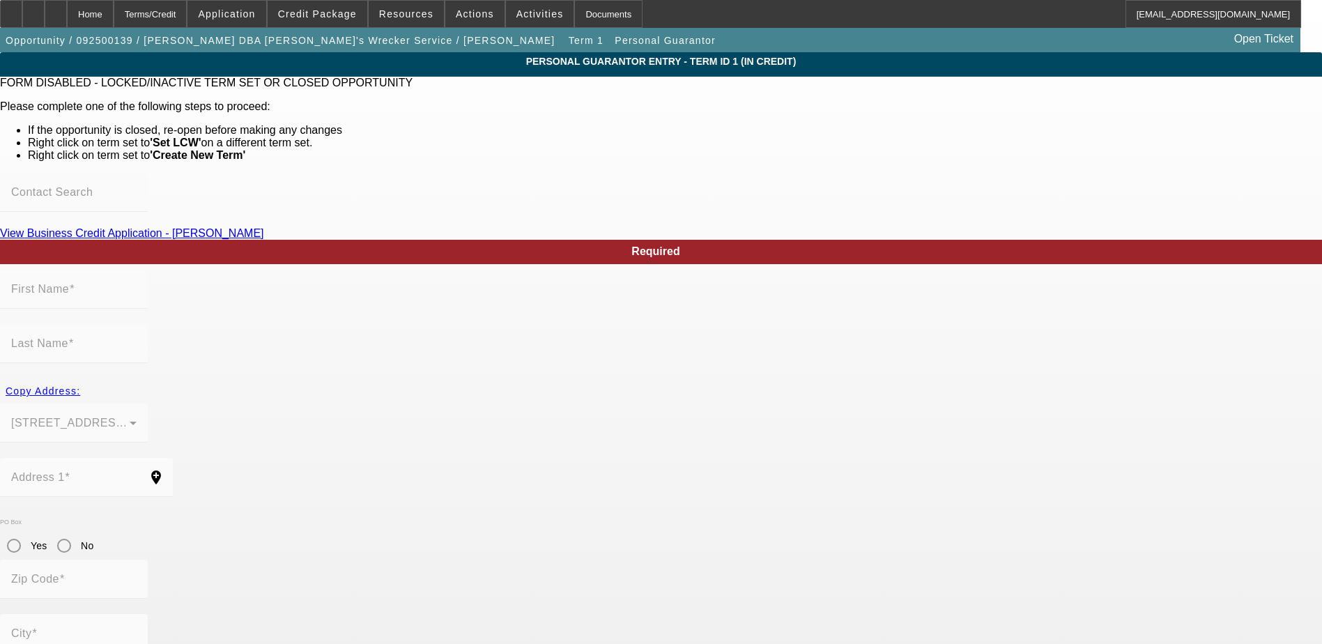
type input "Andrew"
type input "Mokoro"
type input "7707 Santa Lucia Ct"
radio input "true"
type input "77083"
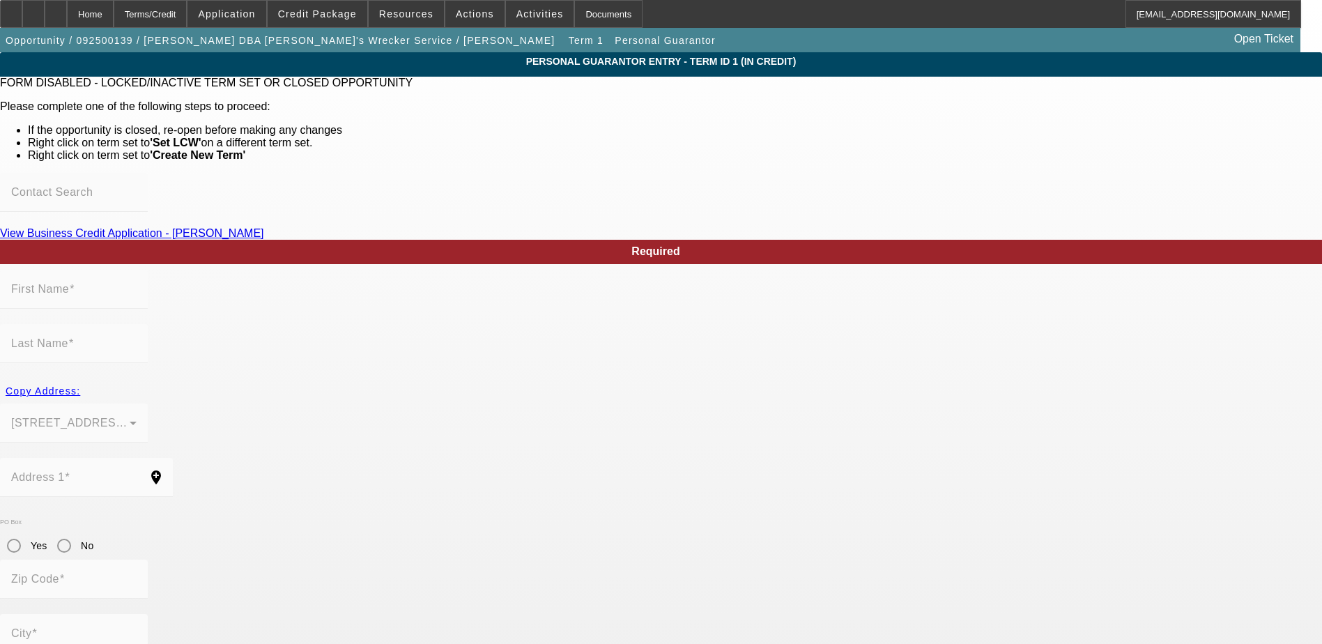
type input "Houston"
type input "(832) 877-4102"
type input "100"
type input "639-66-5252"
type input "michaelswreckerservice01@gmail.com"
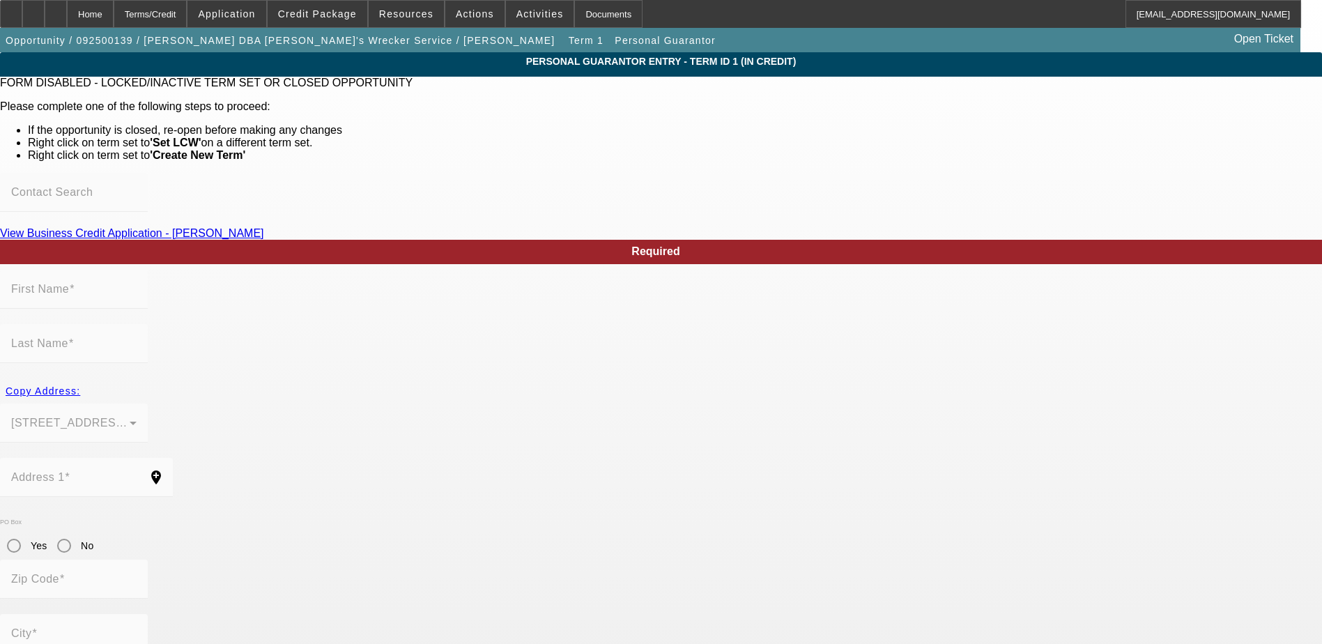
type input "Michael"
type input "$71,000.00"
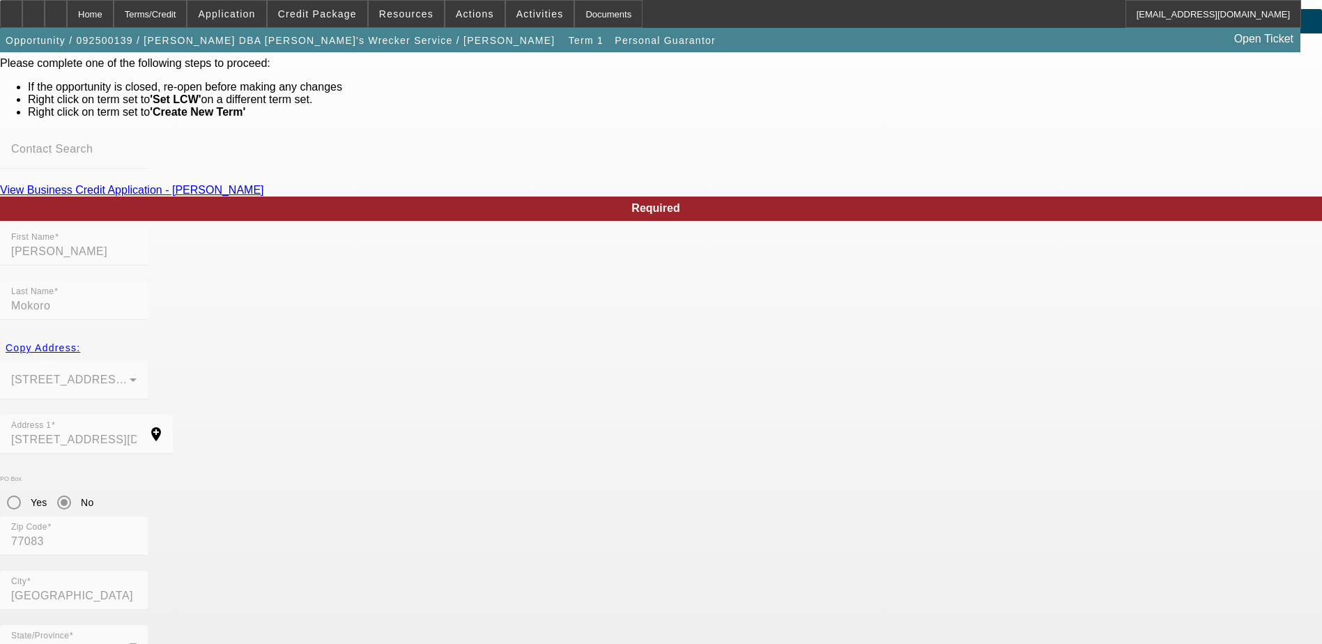
scroll to position [65, 0]
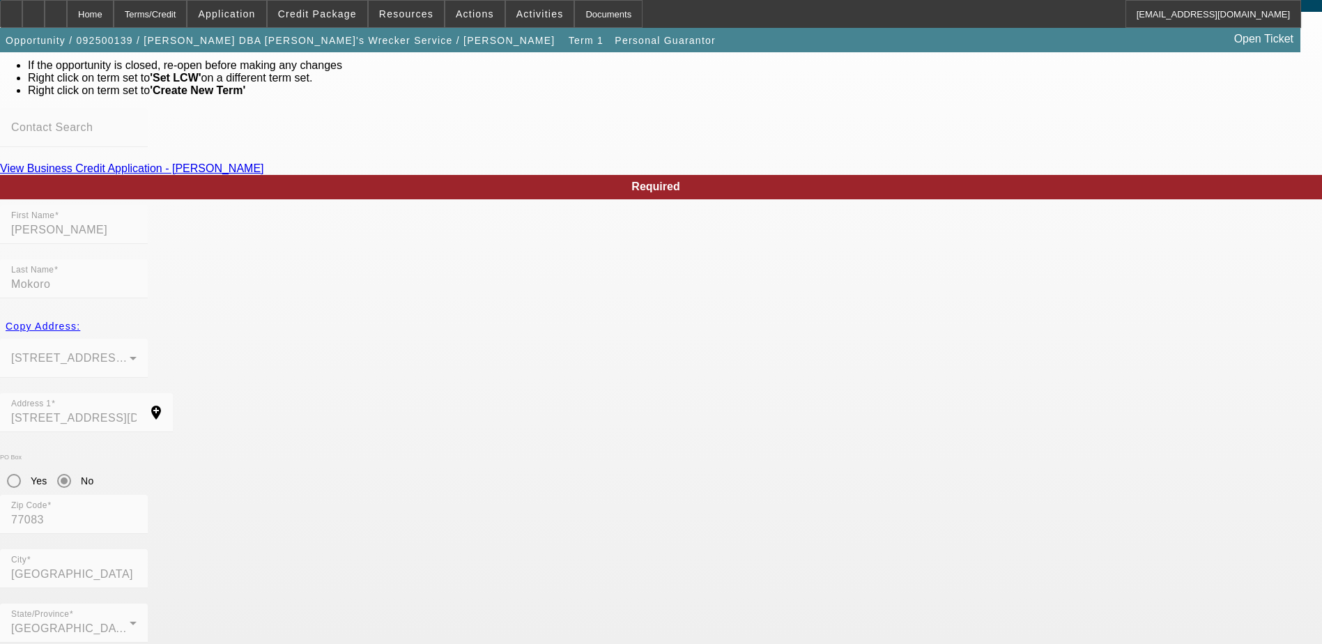
click at [167, 12] on div "Terms/Credit" at bounding box center [151, 14] width 74 height 28
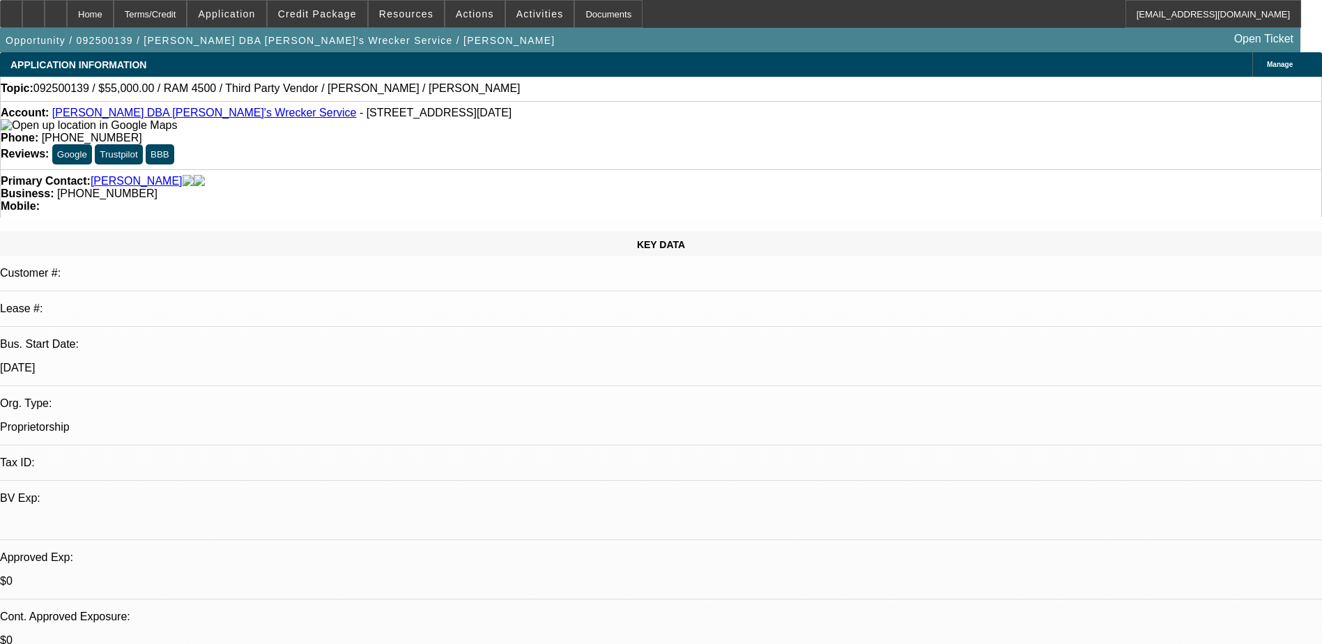
select select "0"
select select "3"
select select "0.1"
select select "4"
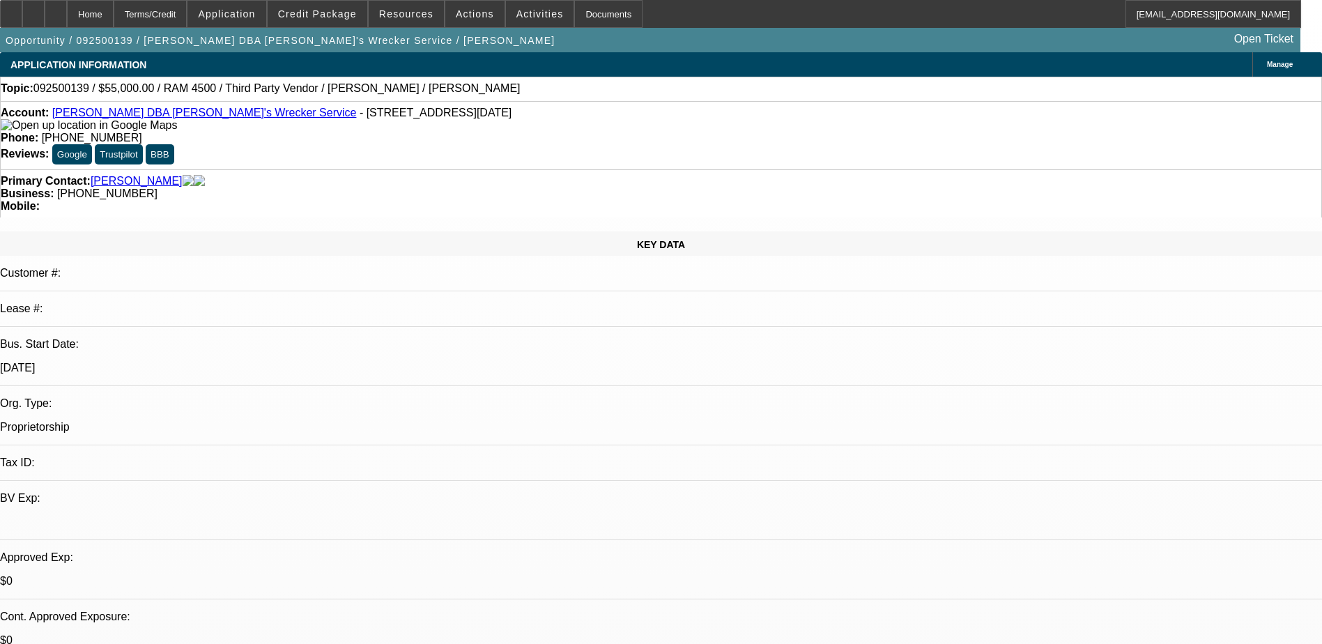
click at [1267, 63] on span "Manage" at bounding box center [1280, 65] width 26 height 8
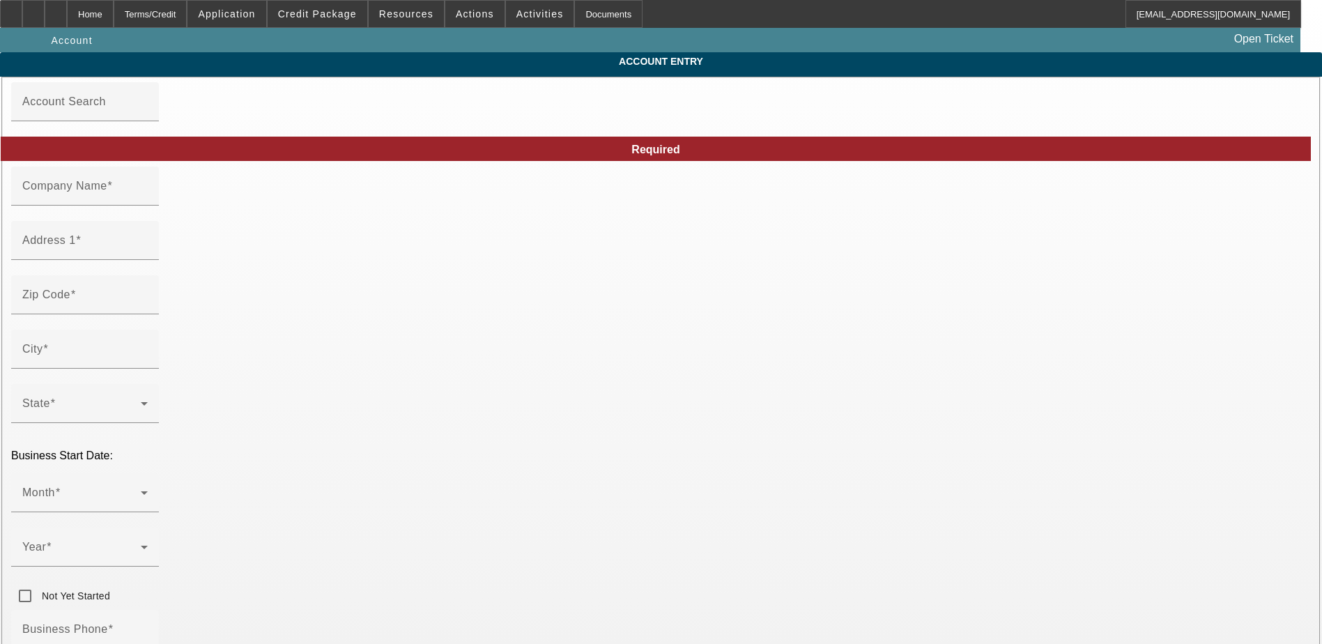
type input "Andrew Mokoro"
type input "7707 Santa Lucia Ct"
type input "77083"
type input "Houston"
type input "[PHONE_NUMBER]"
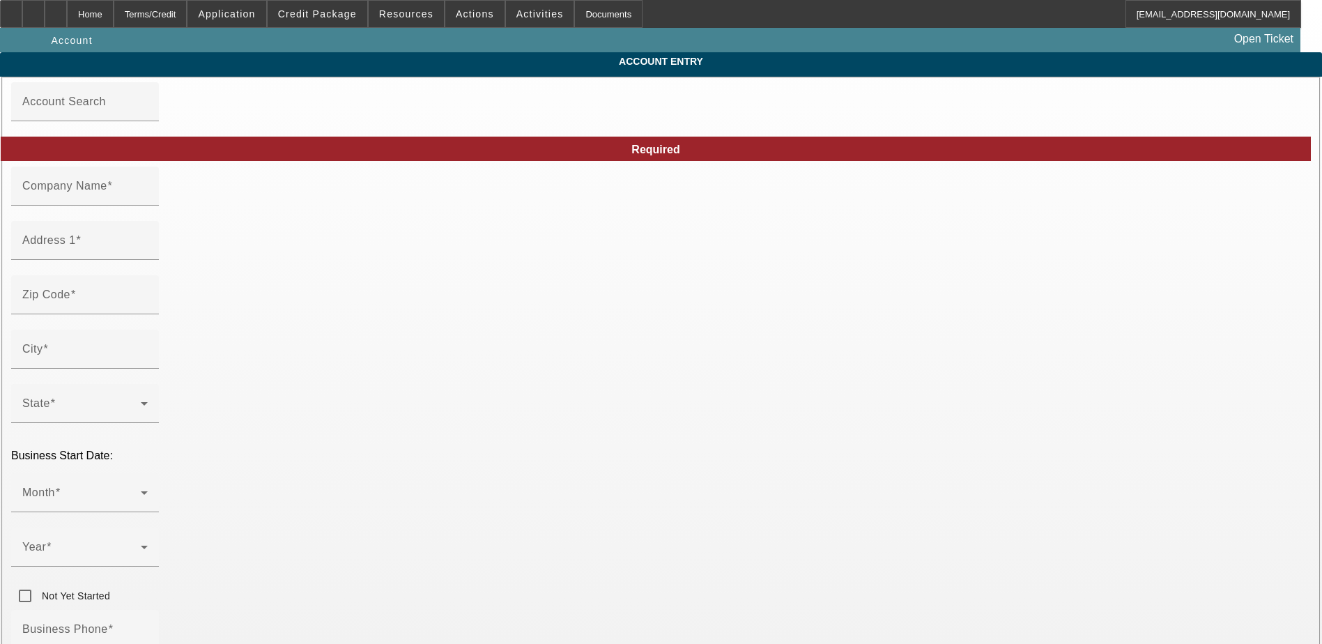
type input "Michael's Wrecker Service"
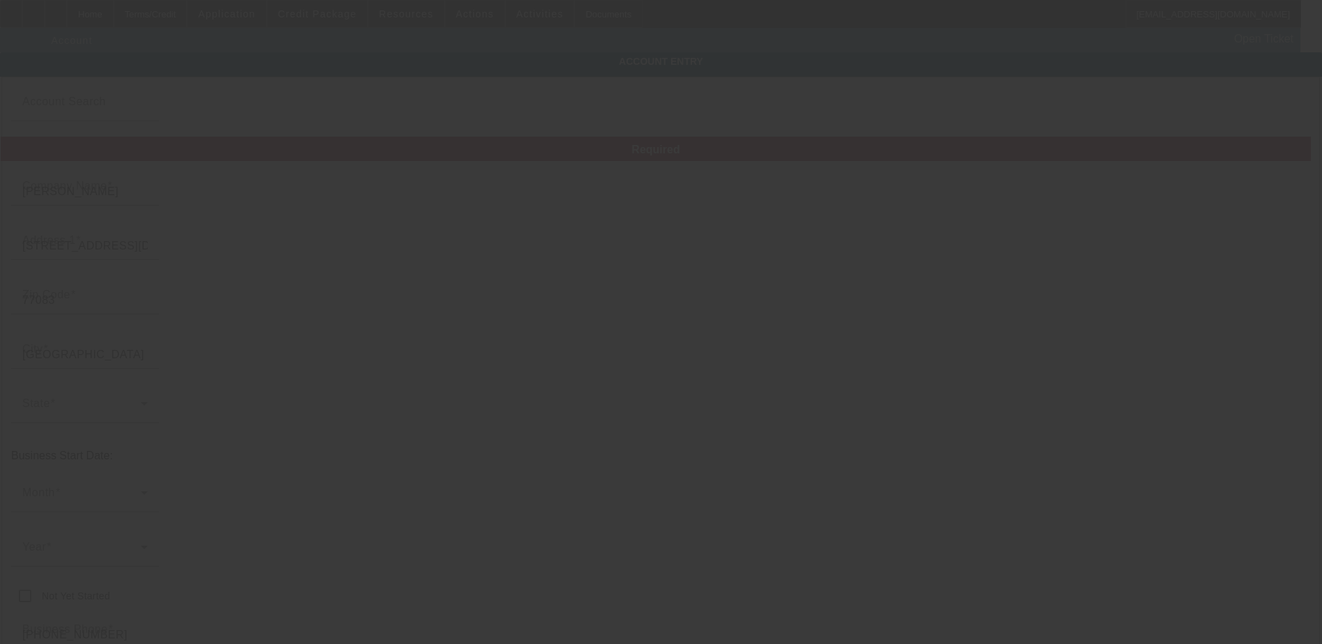
type input "9/8/2025"
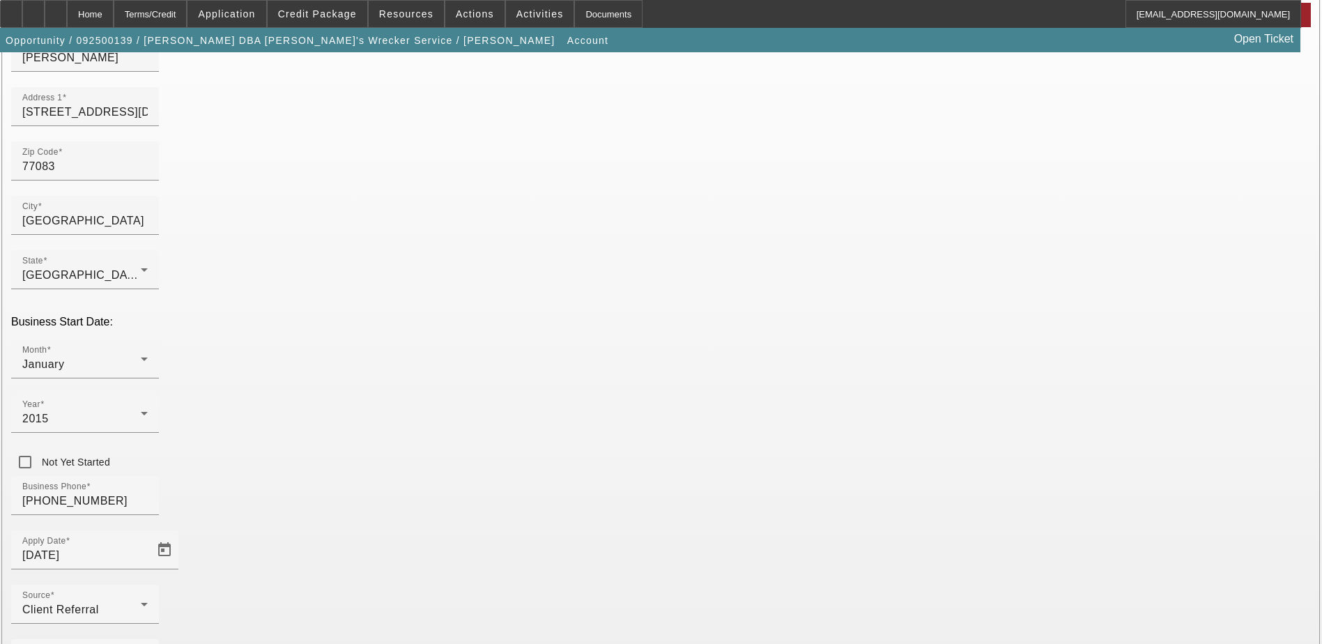
scroll to position [139, 0]
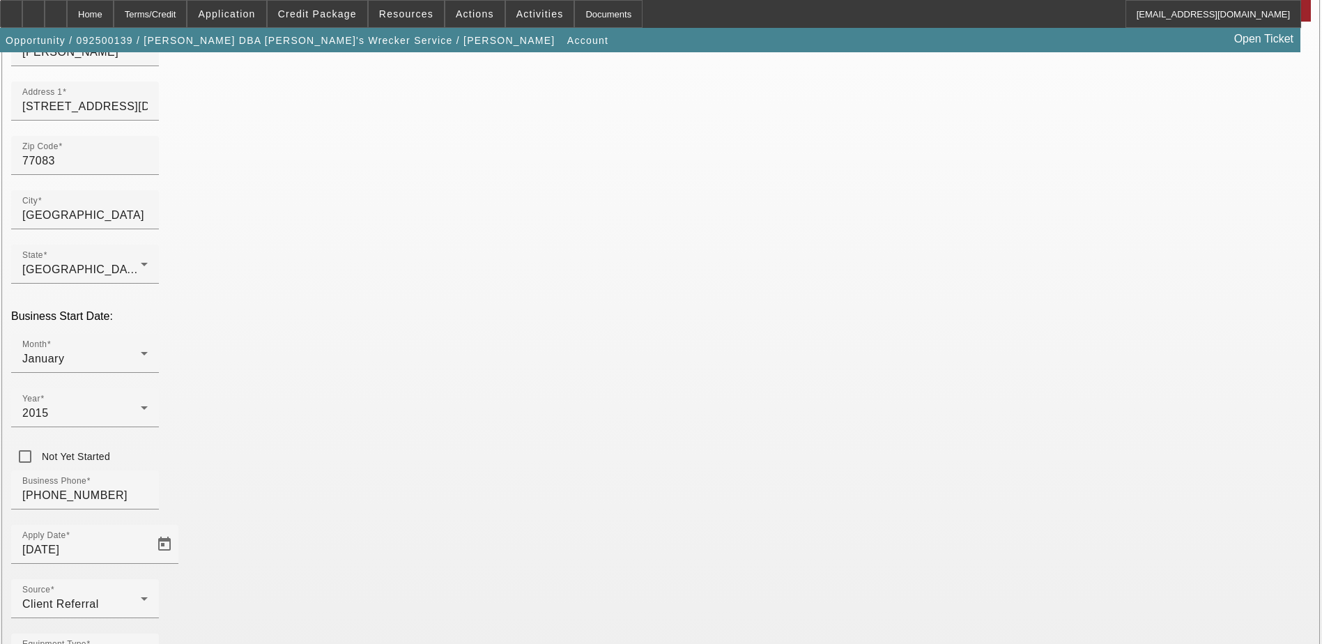
paste input "639-66-5252"
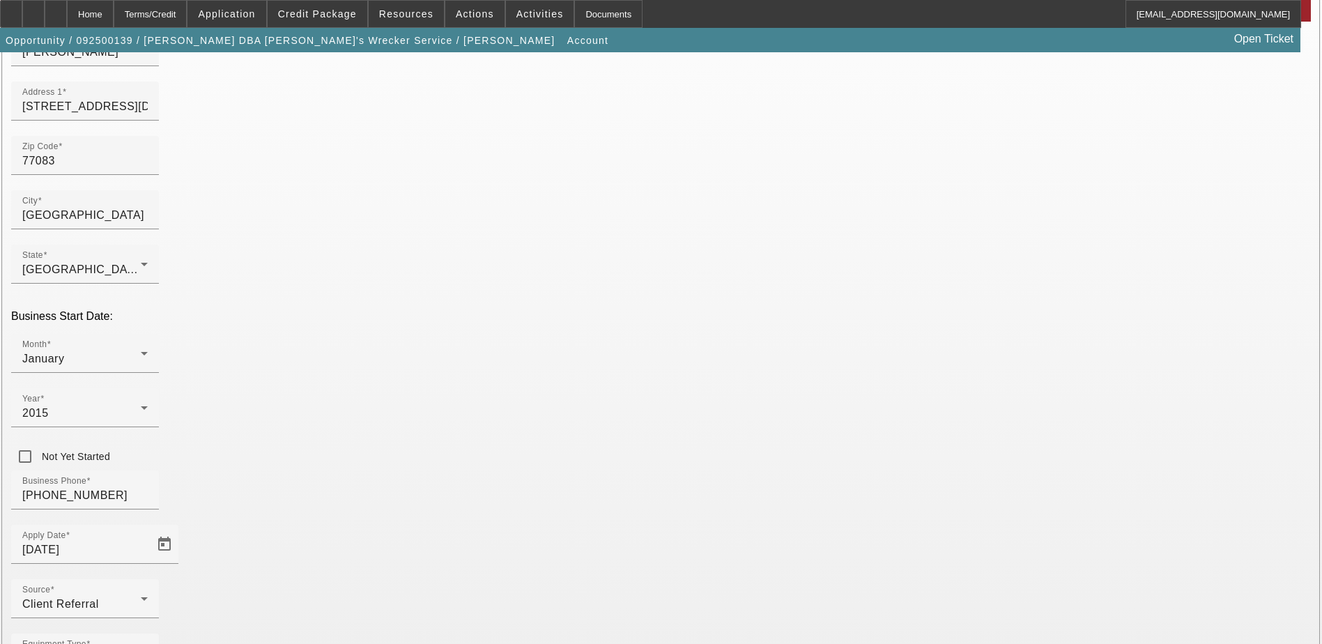
type input "639665252"
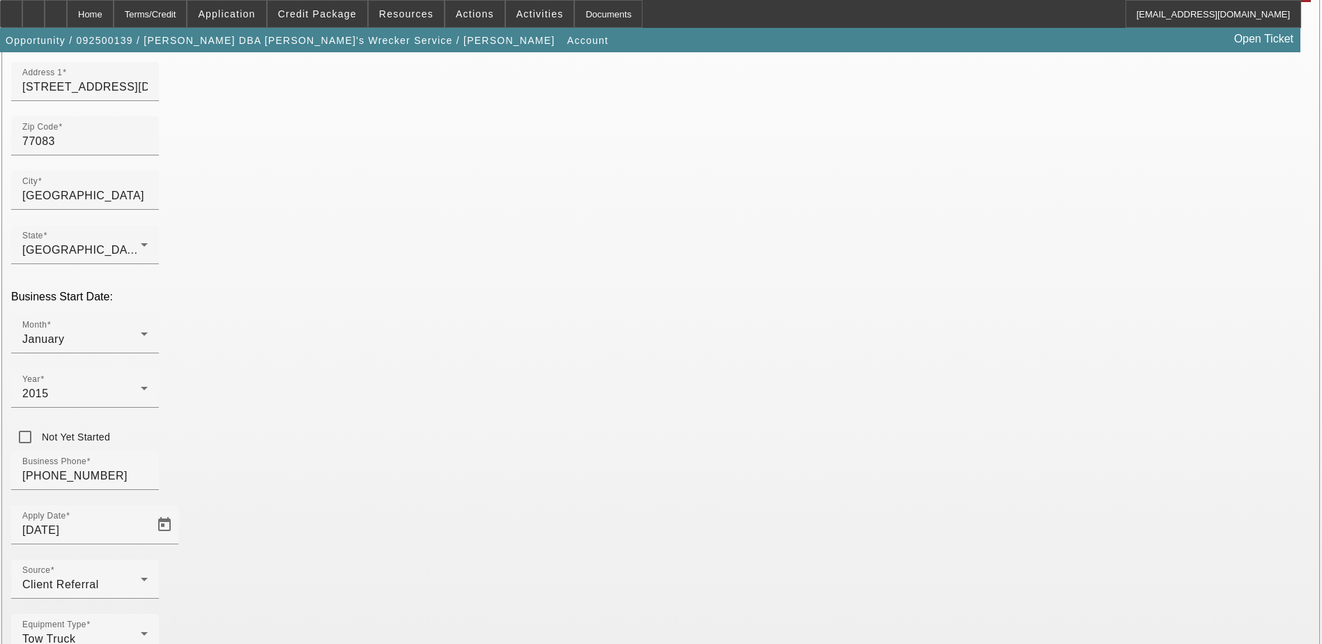
scroll to position [178, 0]
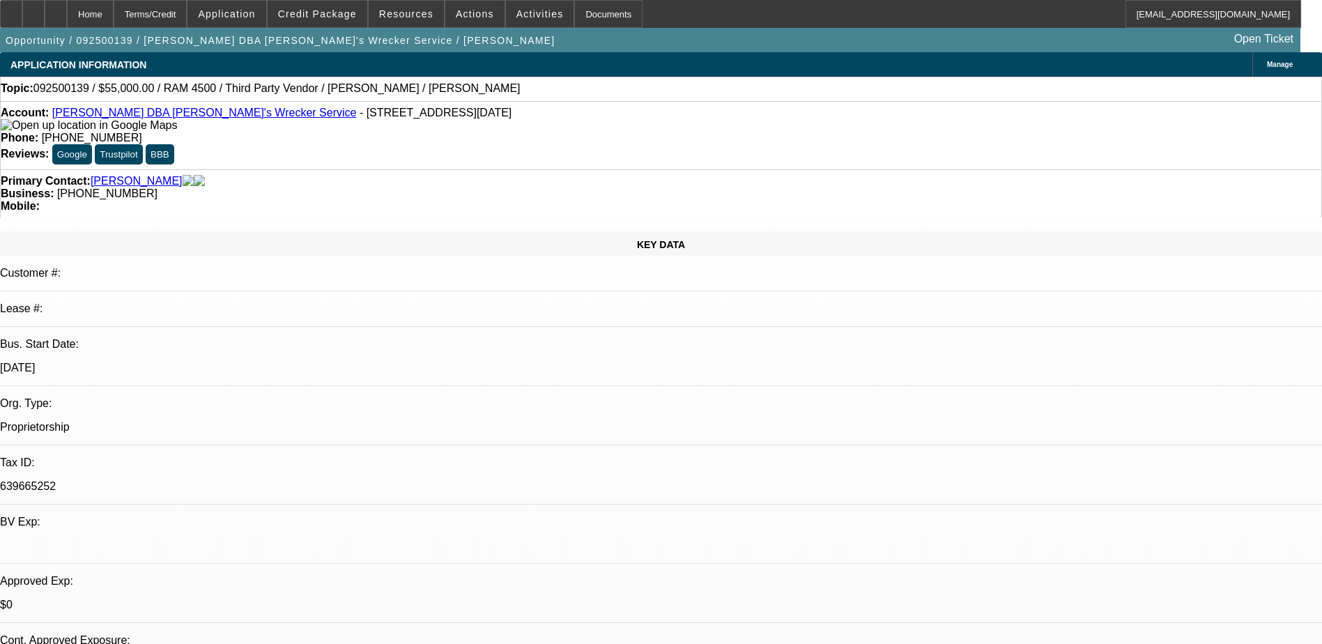
select select "0"
select select "3"
select select "0.1"
select select "4"
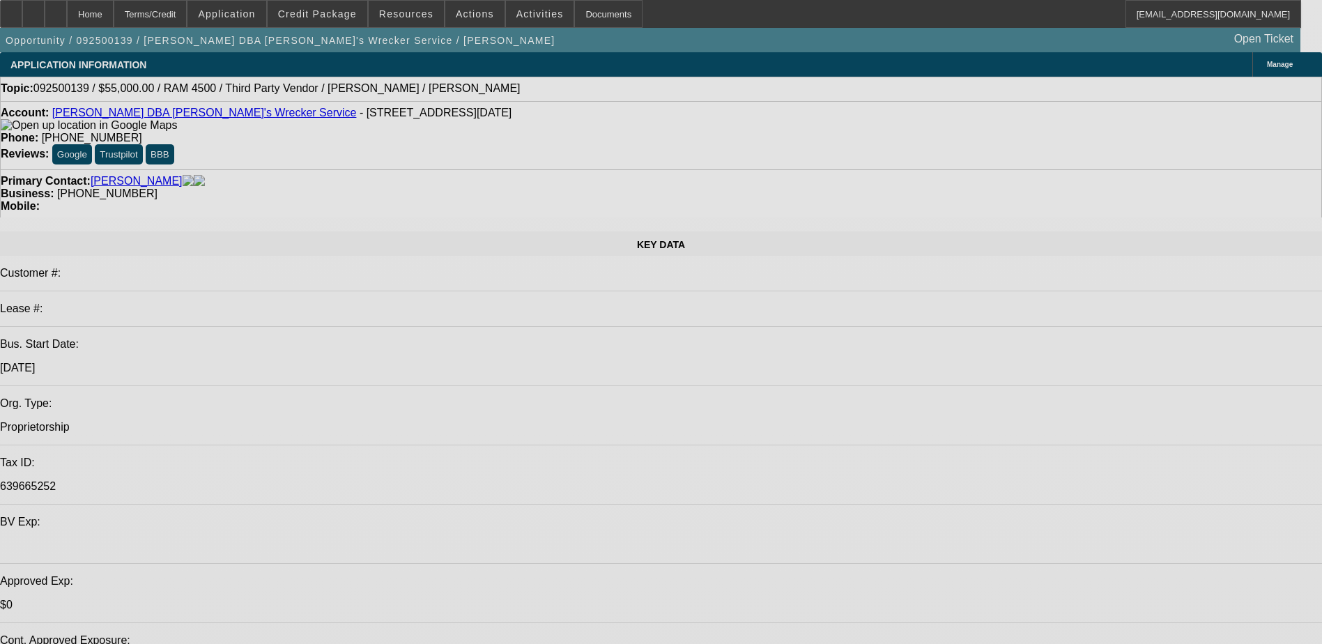
select select "0"
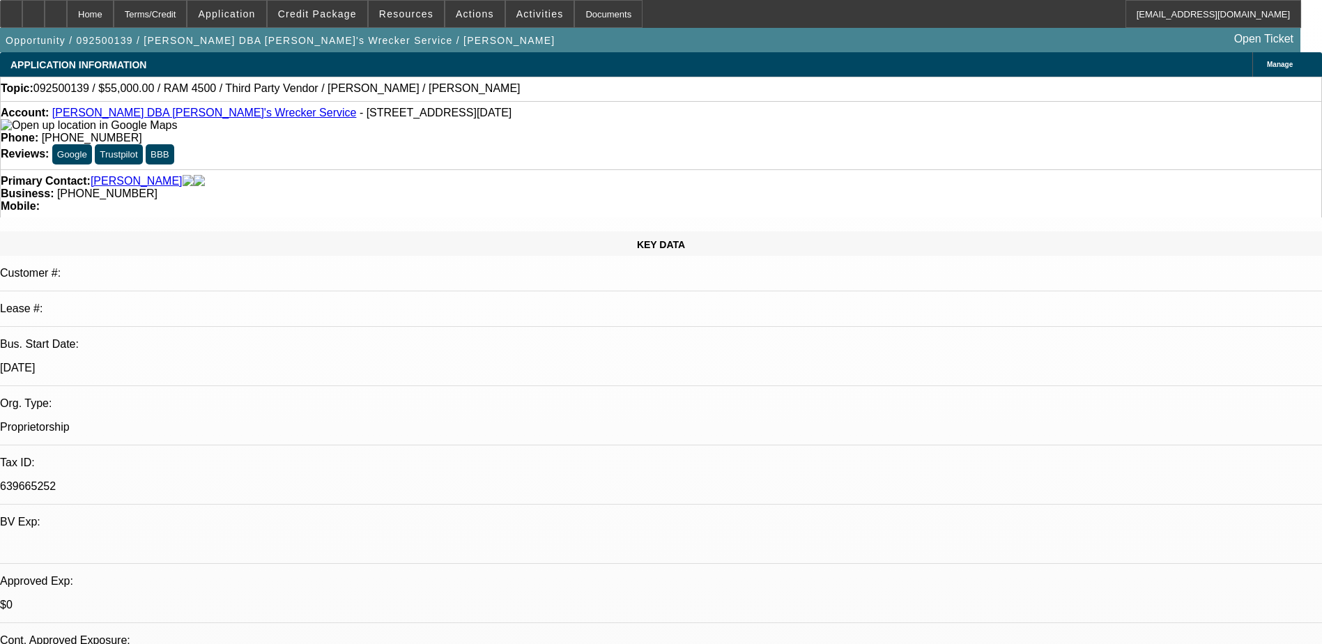
select select "0"
select select "0.1"
select select "0"
select select "0.1"
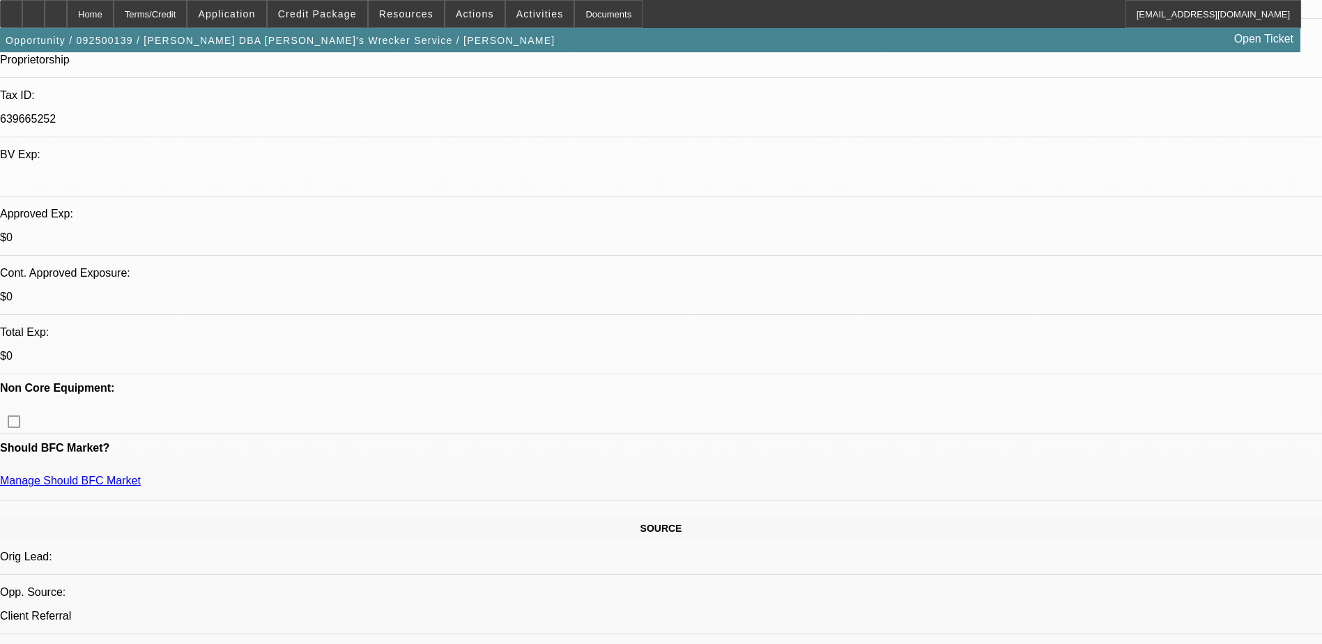
select select "1"
select select "3"
select select "4"
select select "1"
select select "3"
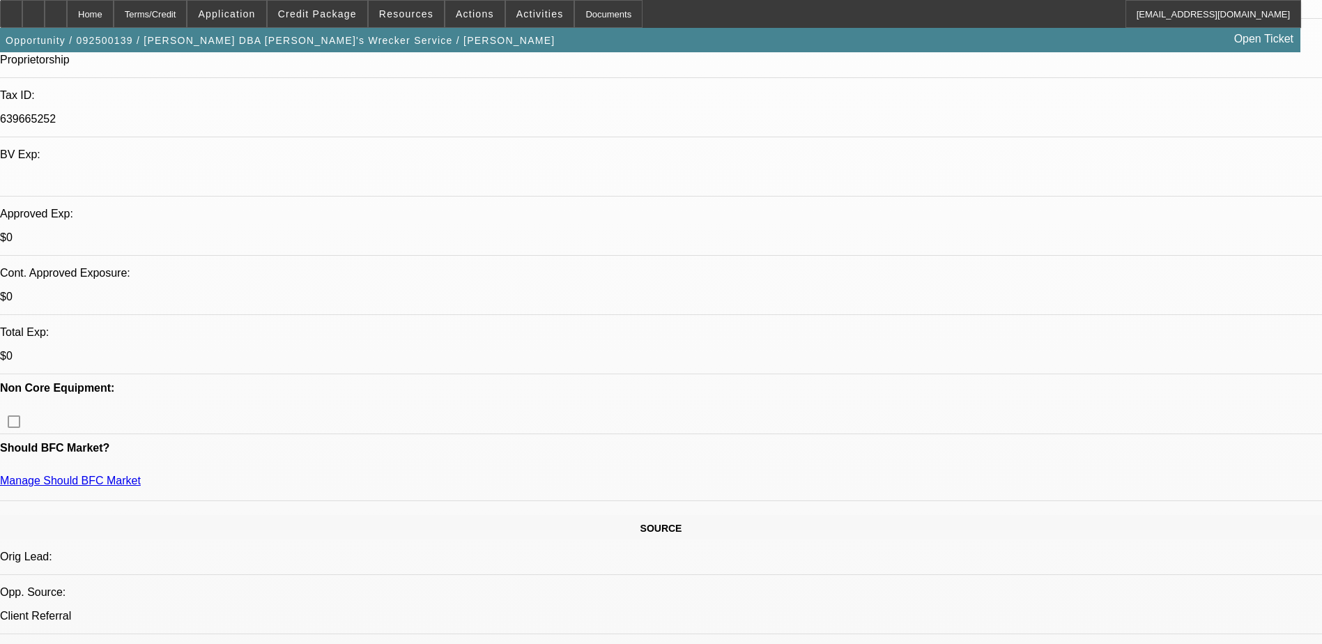
select select "4"
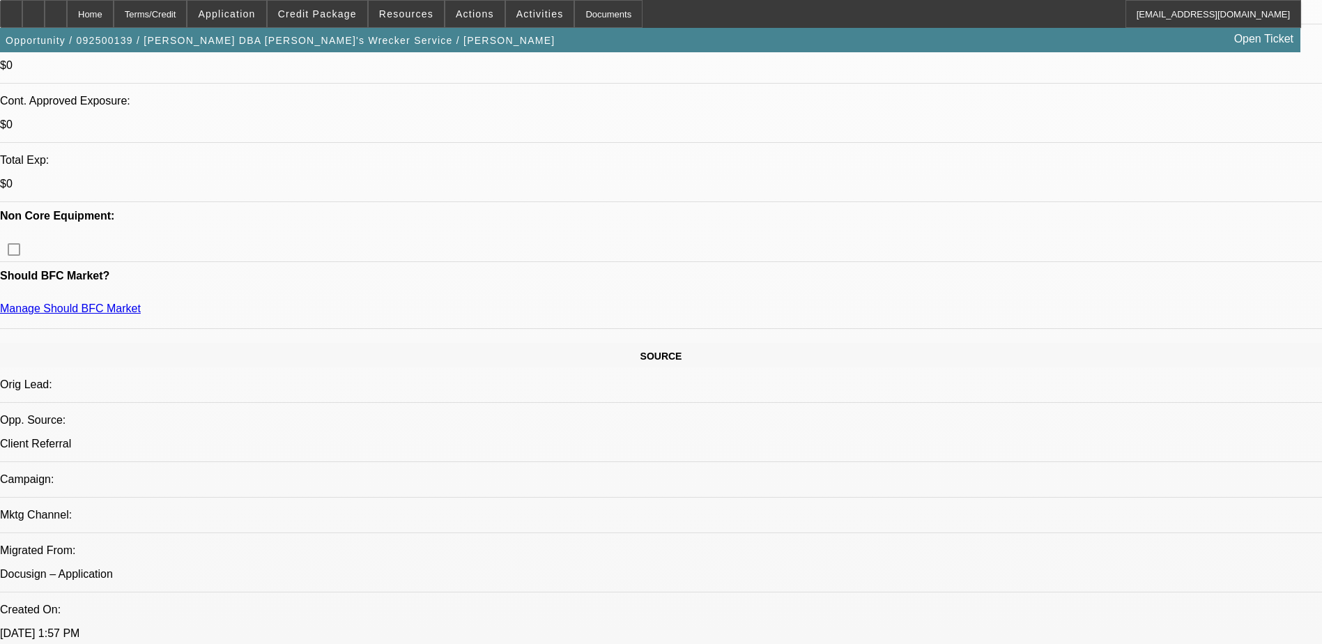
scroll to position [418, 0]
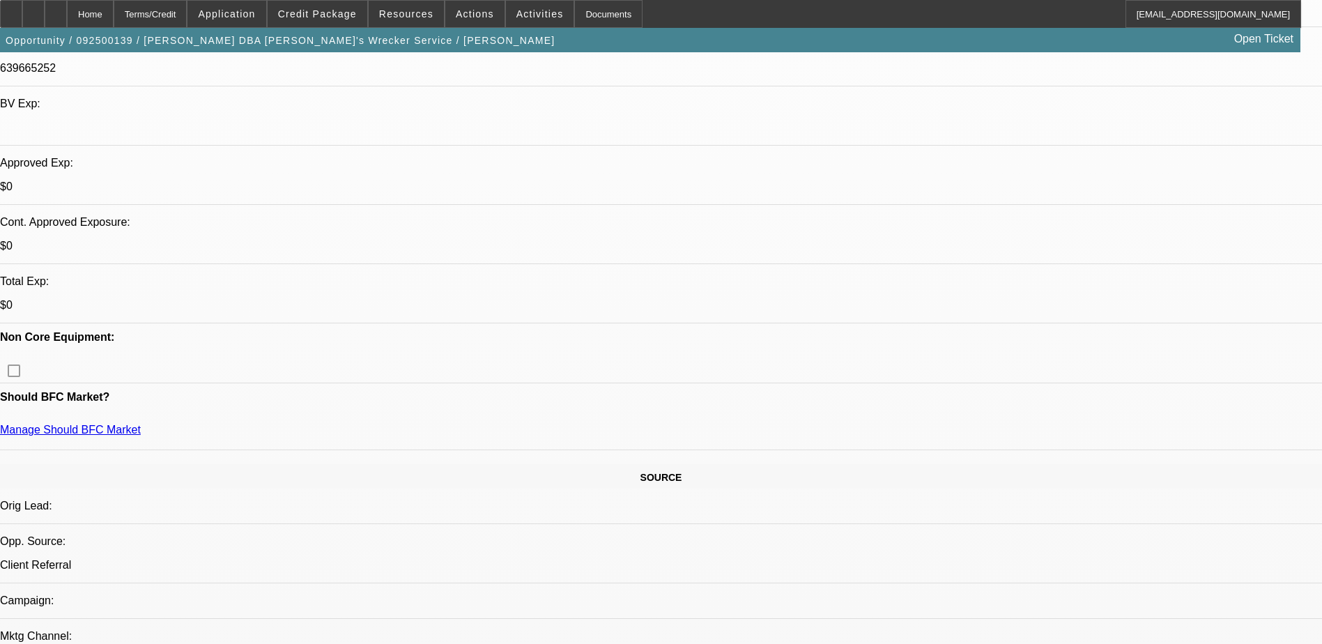
click at [346, 13] on span "Credit Package" at bounding box center [317, 13] width 79 height 11
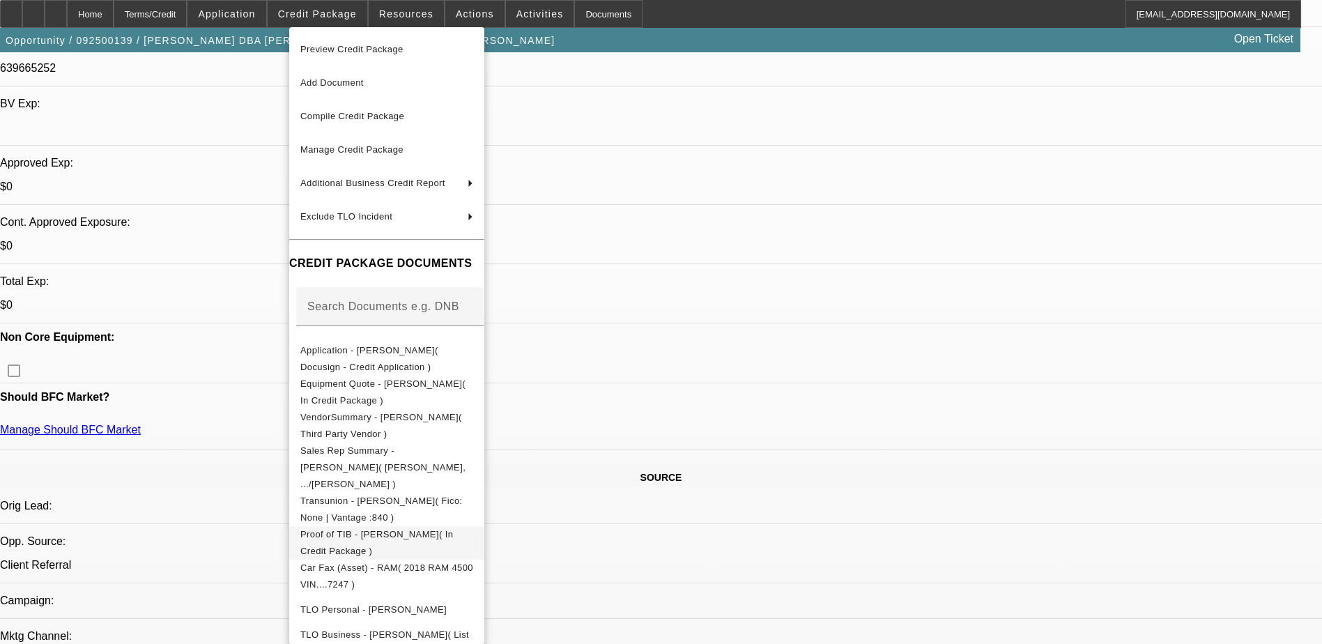
click at [473, 526] on span "Proof of TIB - [PERSON_NAME]( In Credit Package )" at bounding box center [386, 542] width 173 height 33
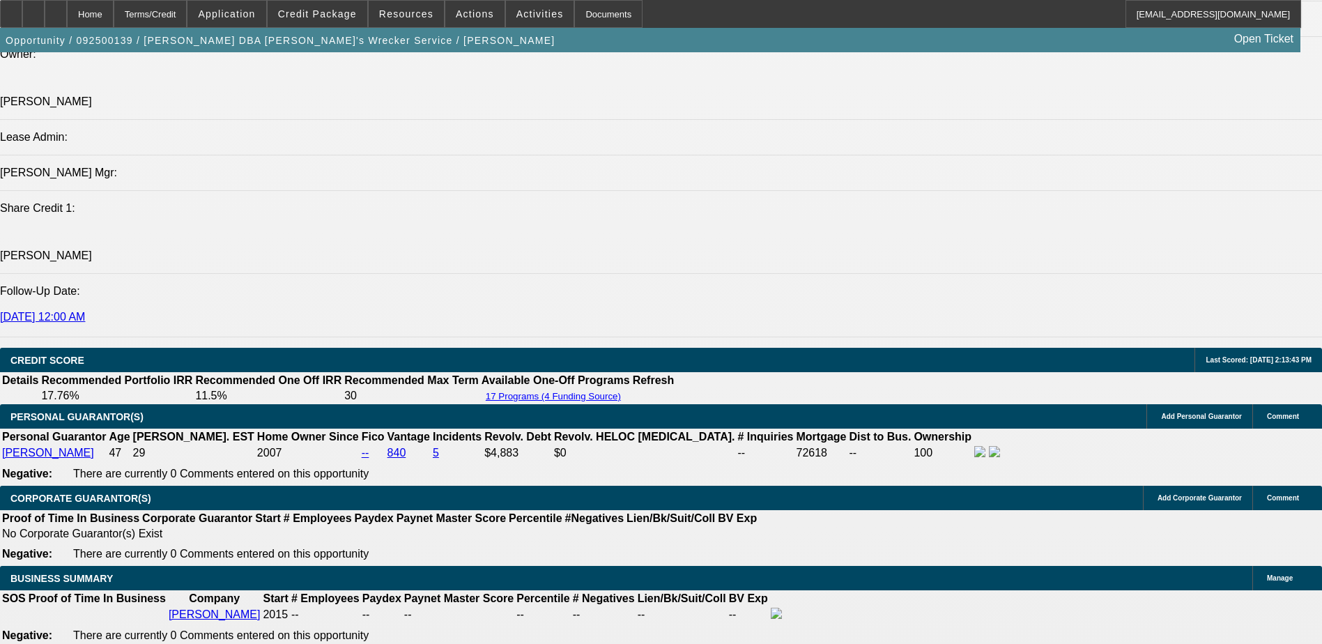
scroll to position [1463, 0]
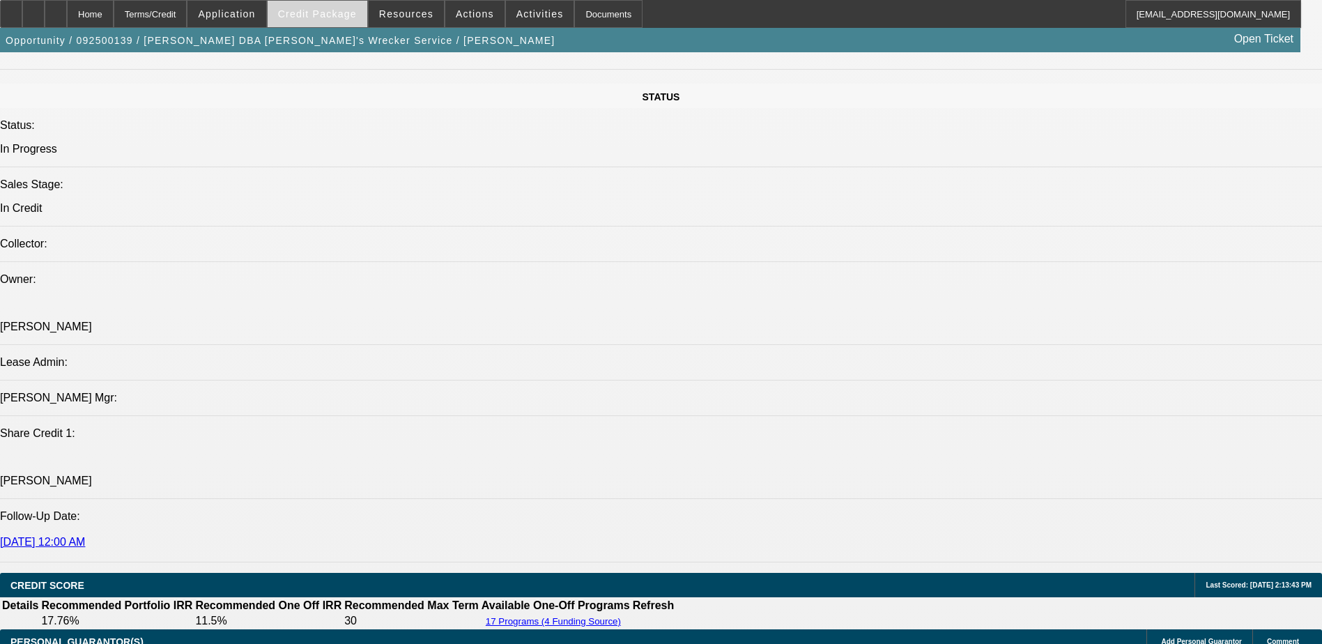
click at [343, 15] on span "Credit Package" at bounding box center [317, 13] width 79 height 11
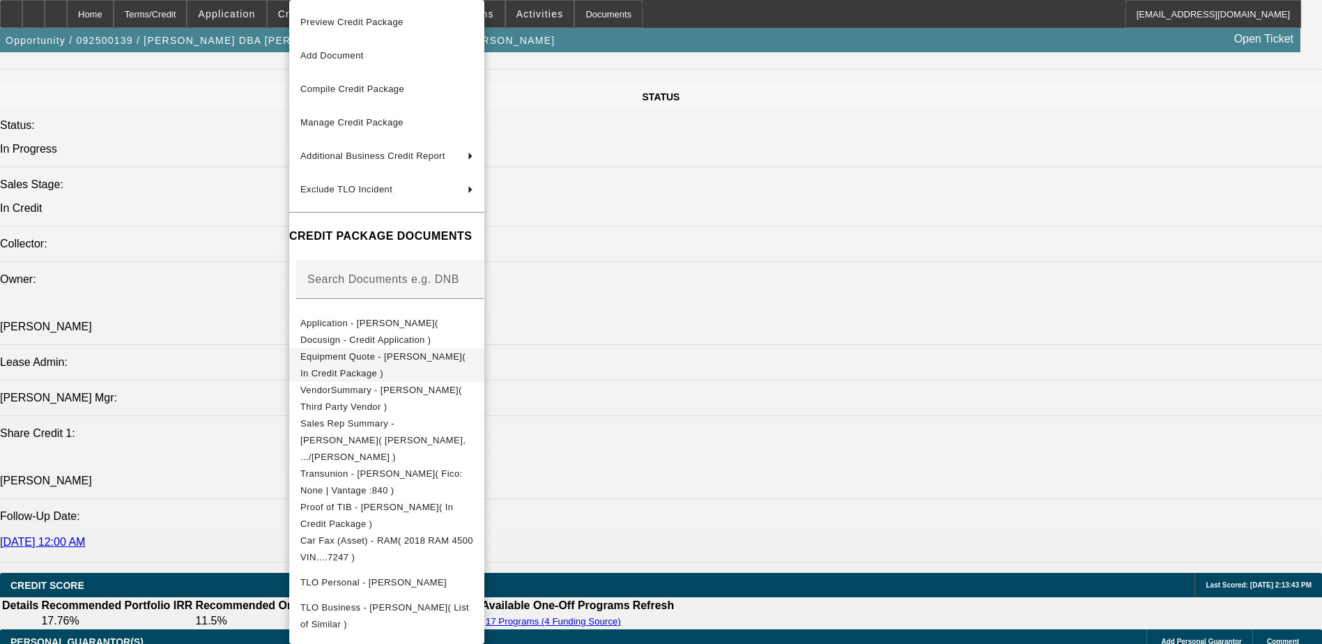
click at [433, 367] on span "Equipment Quote - [PERSON_NAME]( In Credit Package )" at bounding box center [386, 364] width 173 height 33
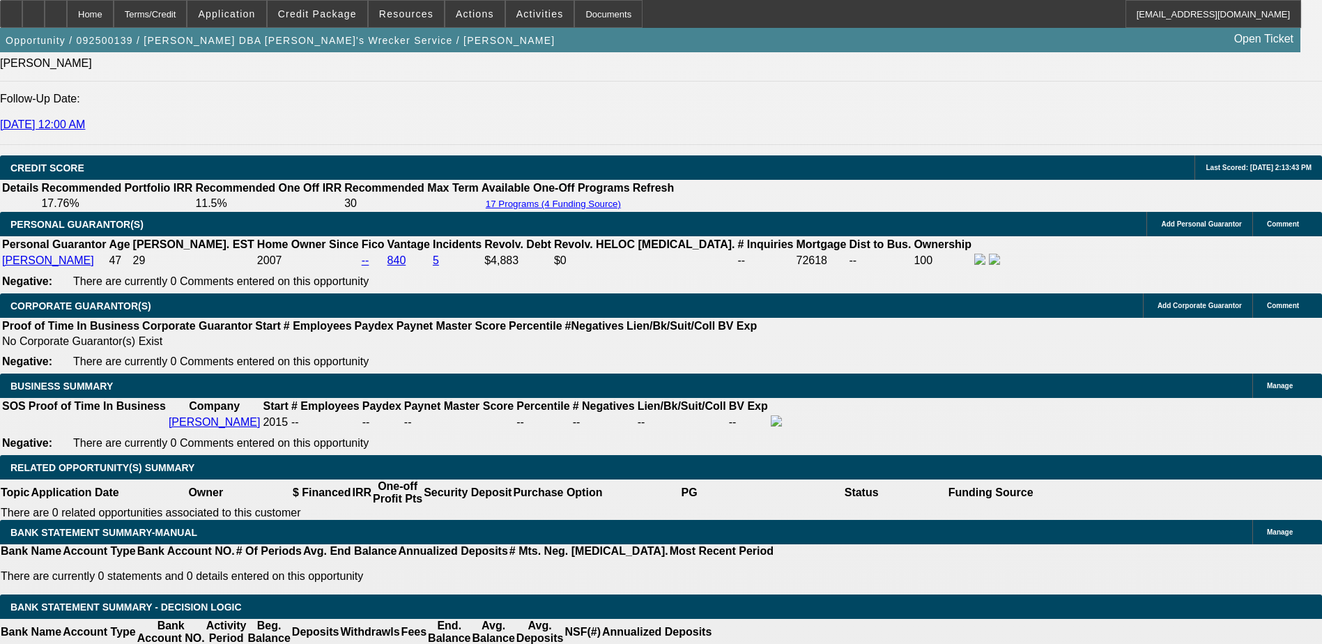
scroll to position [1742, 0]
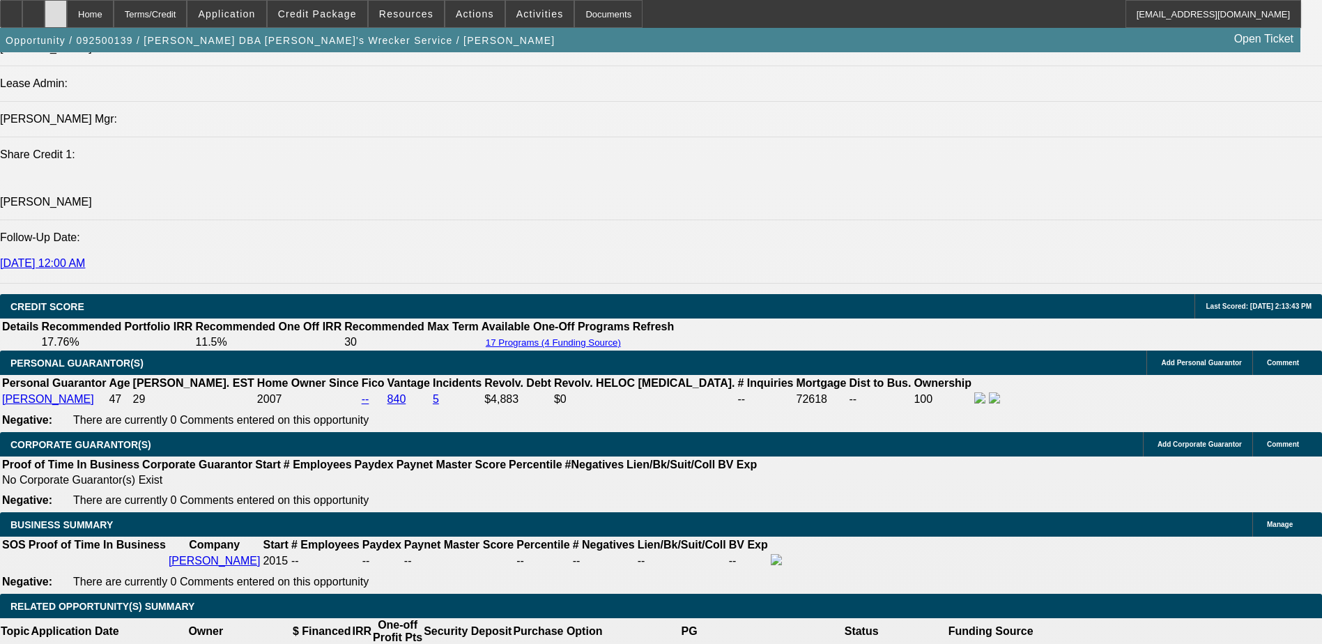
click at [67, 15] on div at bounding box center [56, 14] width 22 height 28
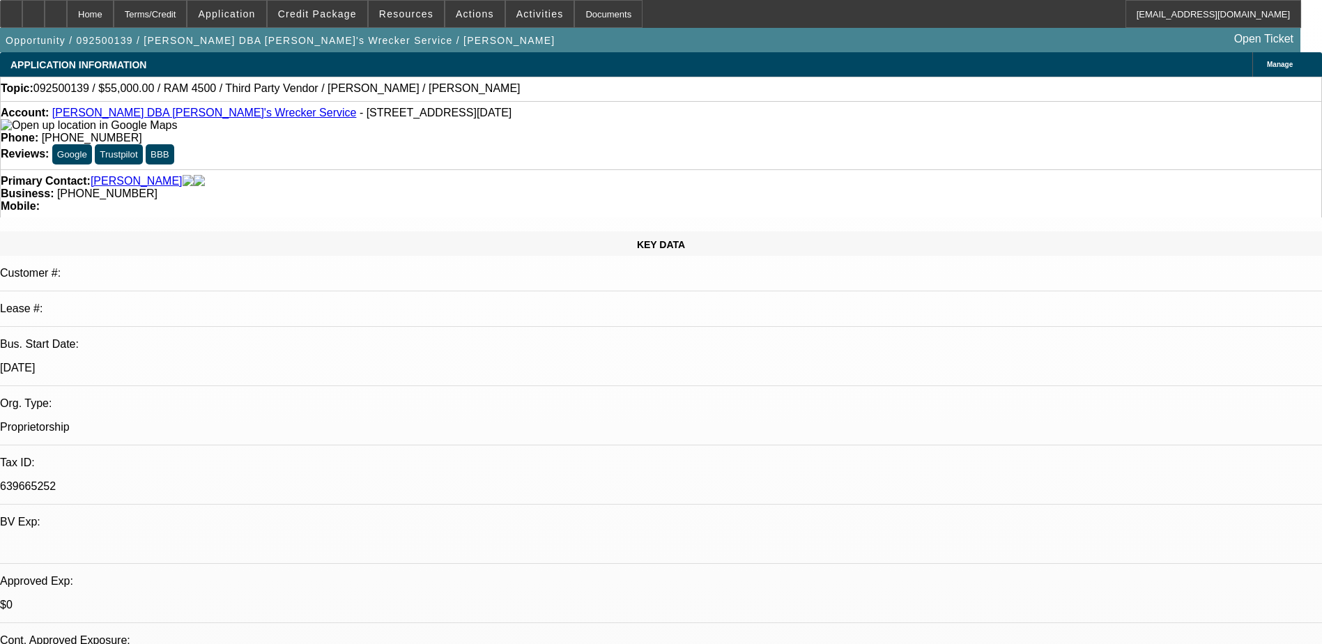
select select "0"
select select "0.1"
select select "0"
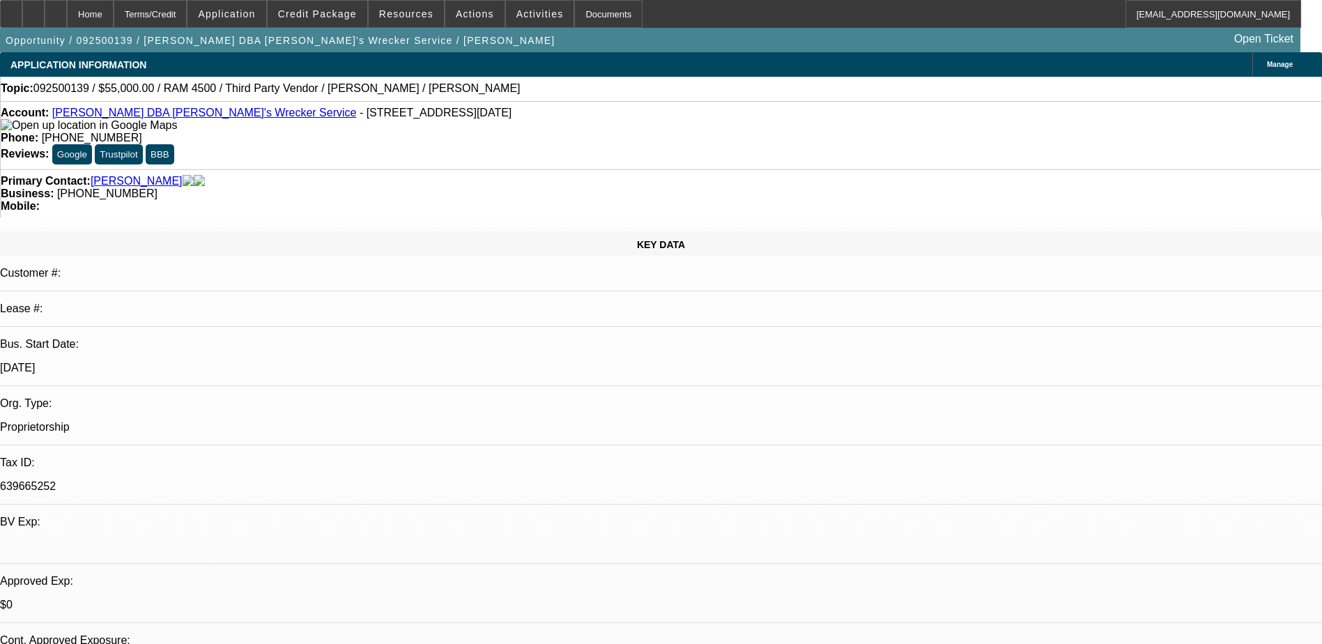
select select "0.1"
select select "1"
select select "3"
select select "4"
select select "1"
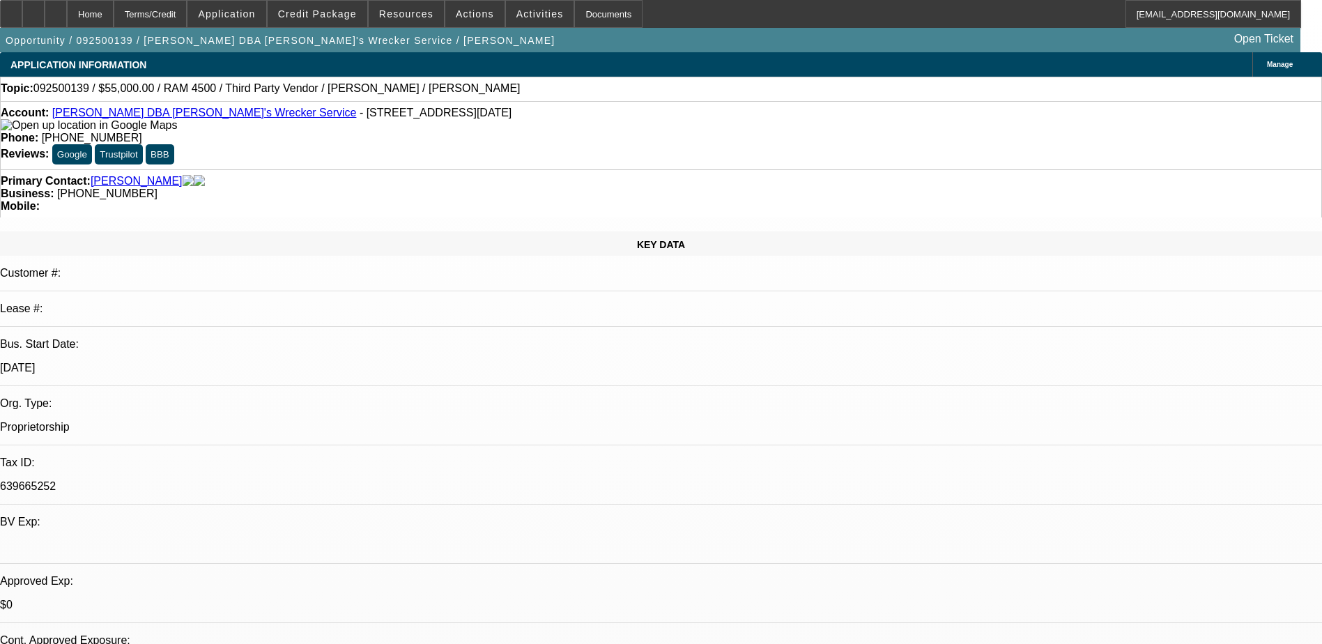
select select "3"
select select "4"
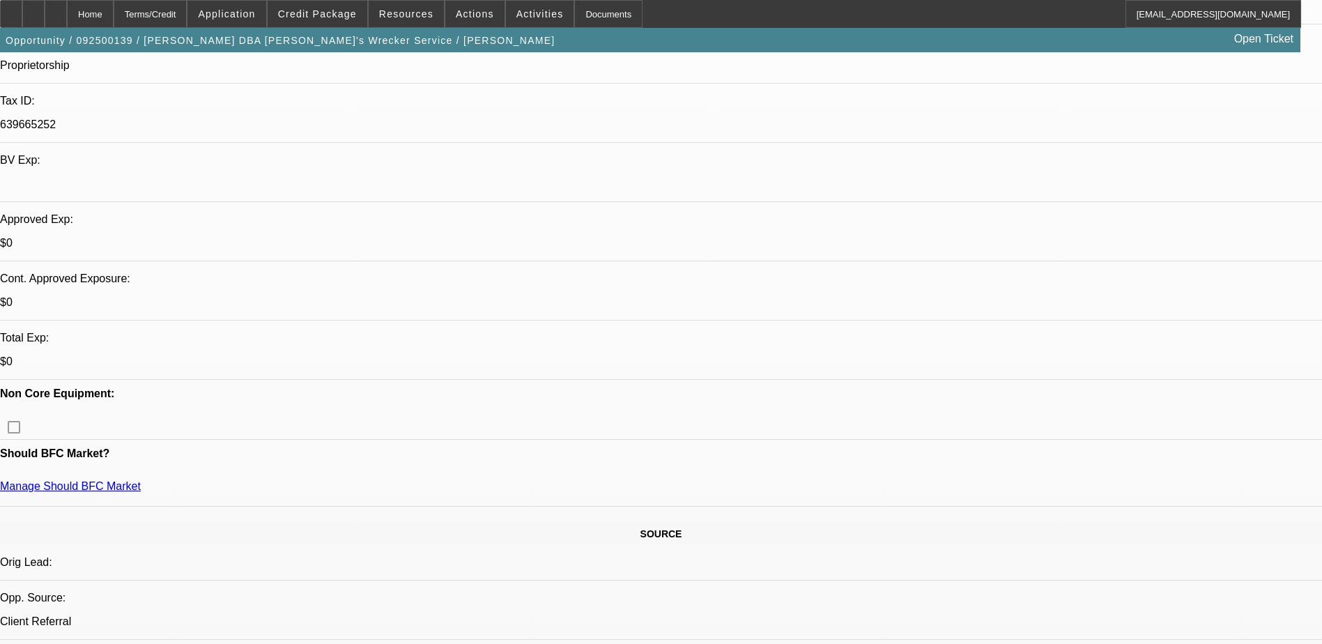
scroll to position [418, 0]
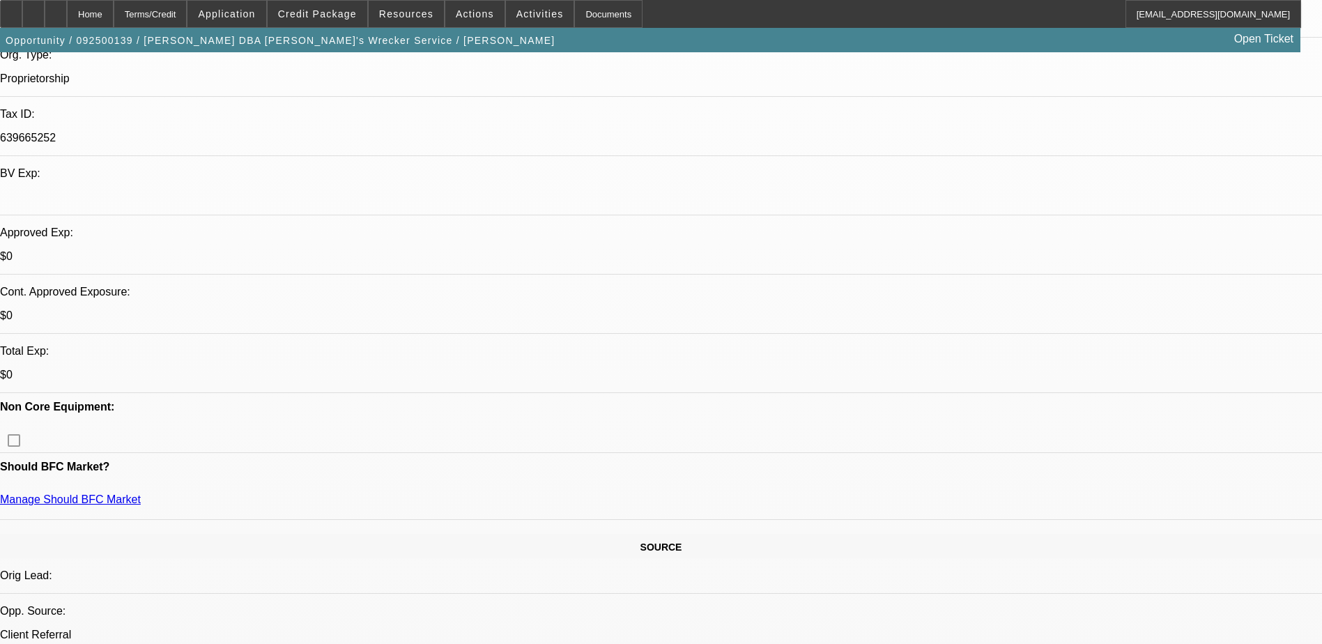
scroll to position [0, 0]
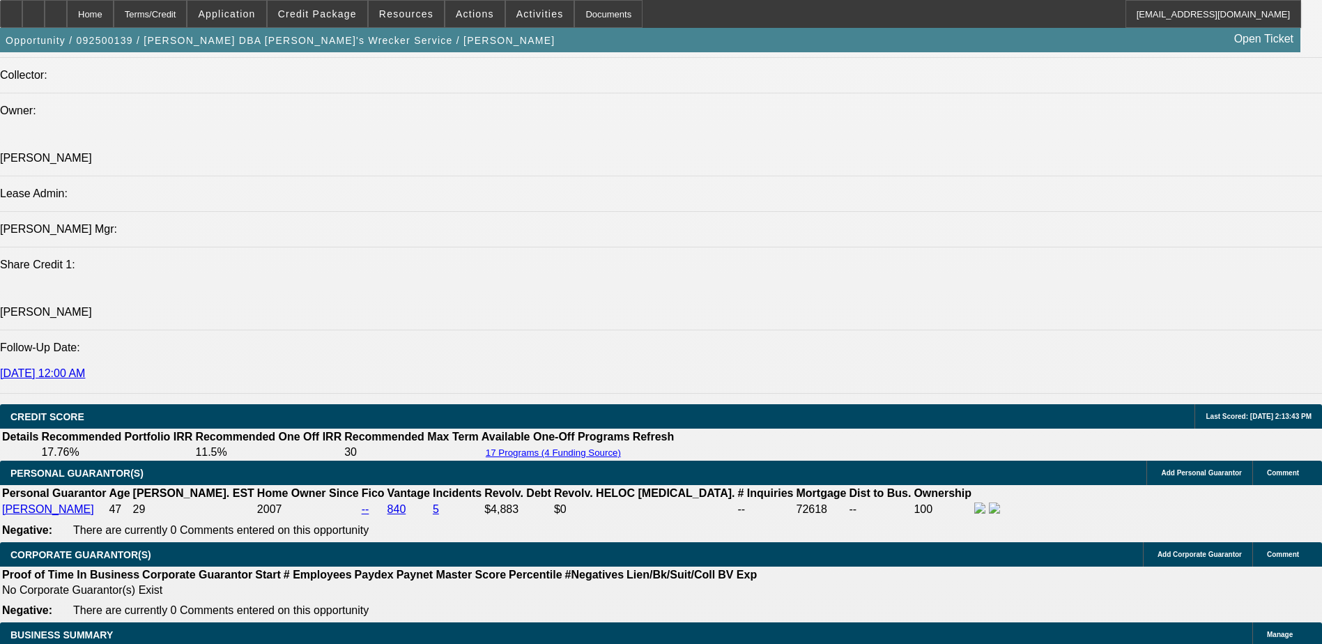
scroll to position [1463, 0]
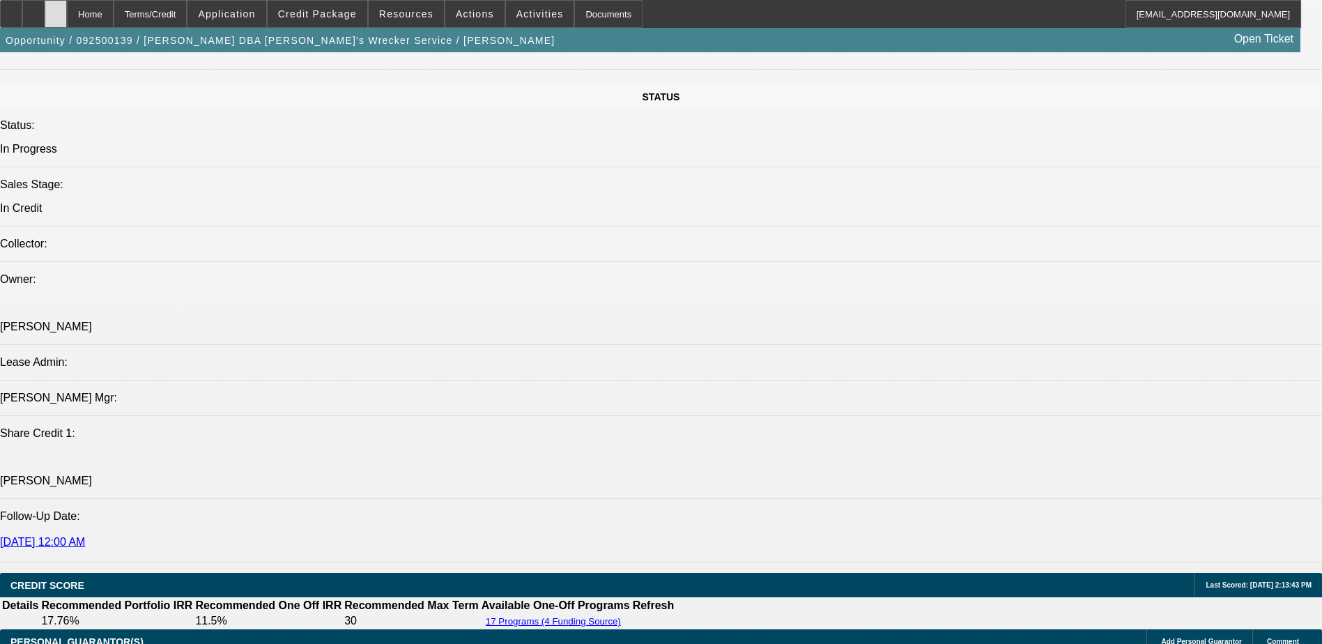
click at [67, 7] on div at bounding box center [56, 14] width 22 height 28
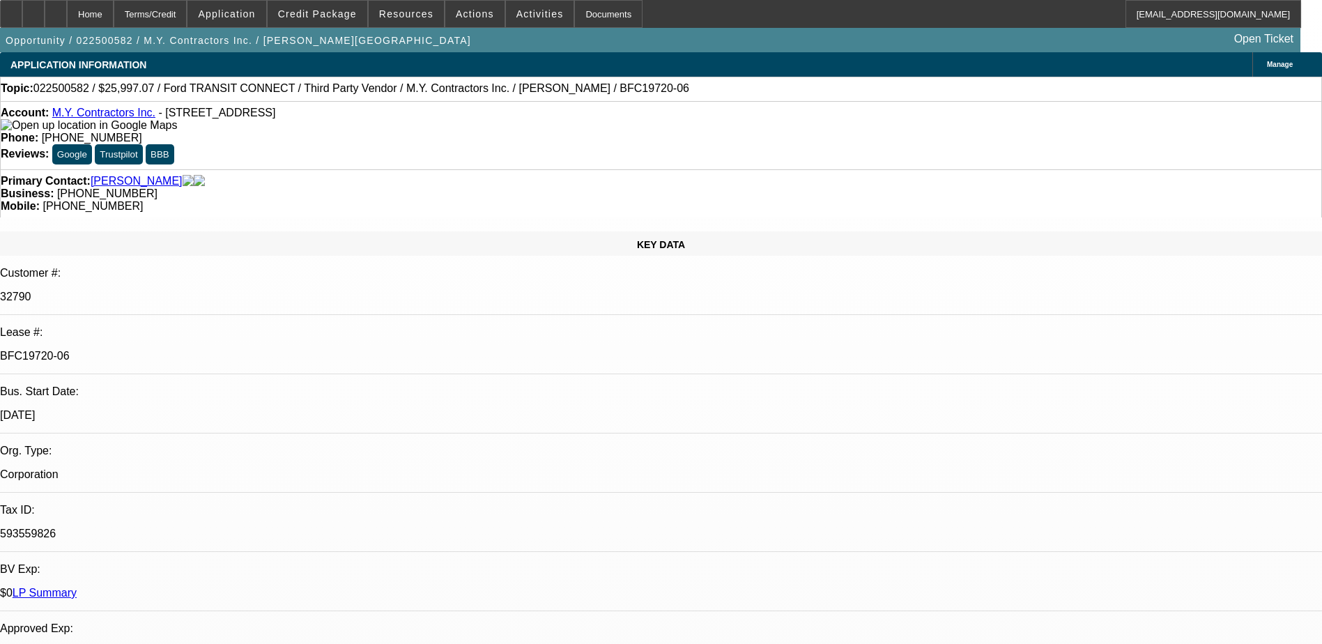
select select "0"
select select "6"
select select "0"
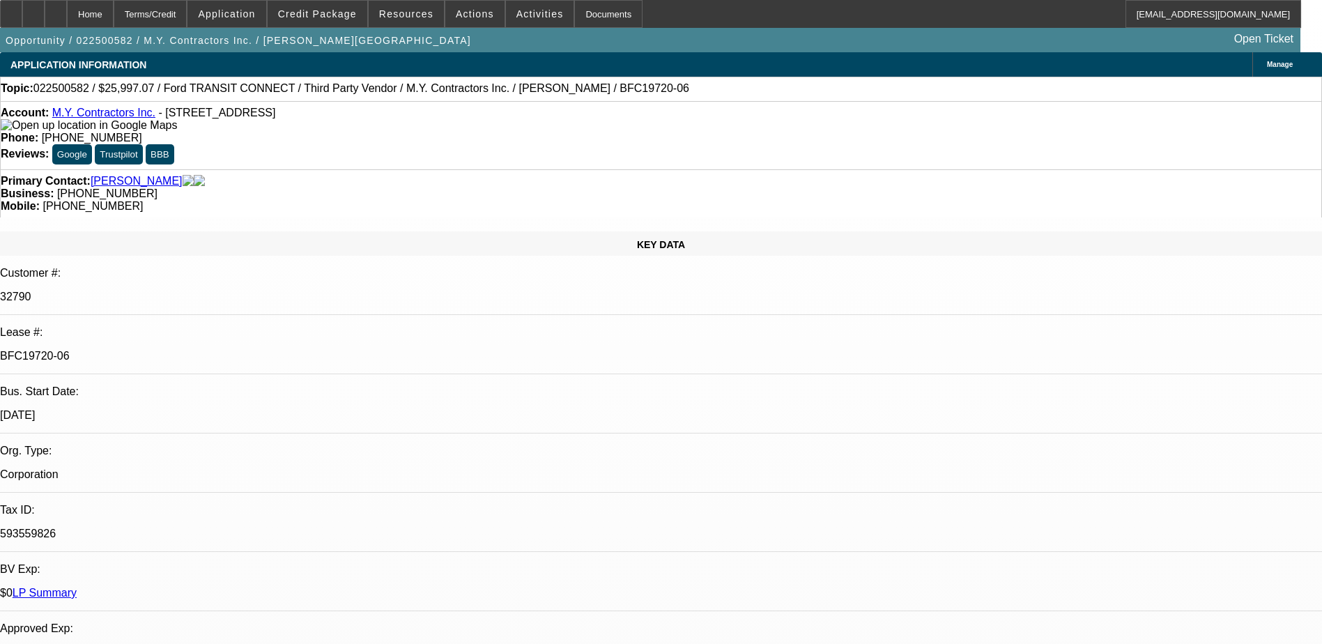
select select "0"
select select "6"
select select "0"
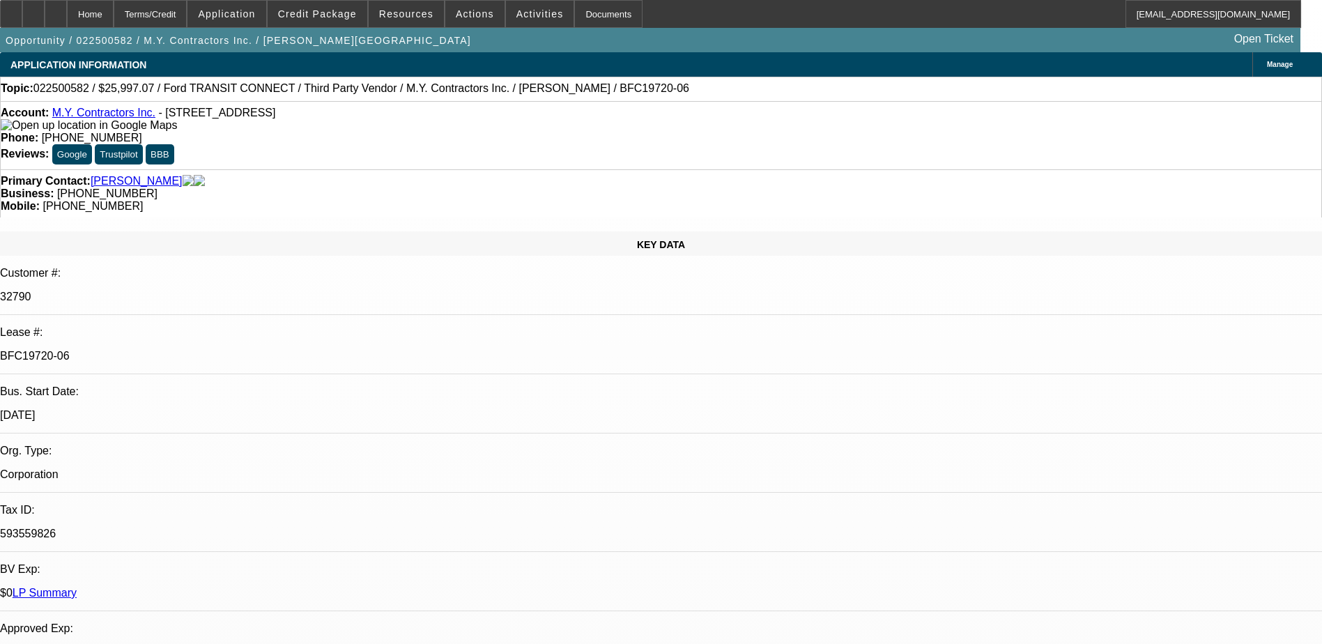
select select "0"
select select "6"
select select "0"
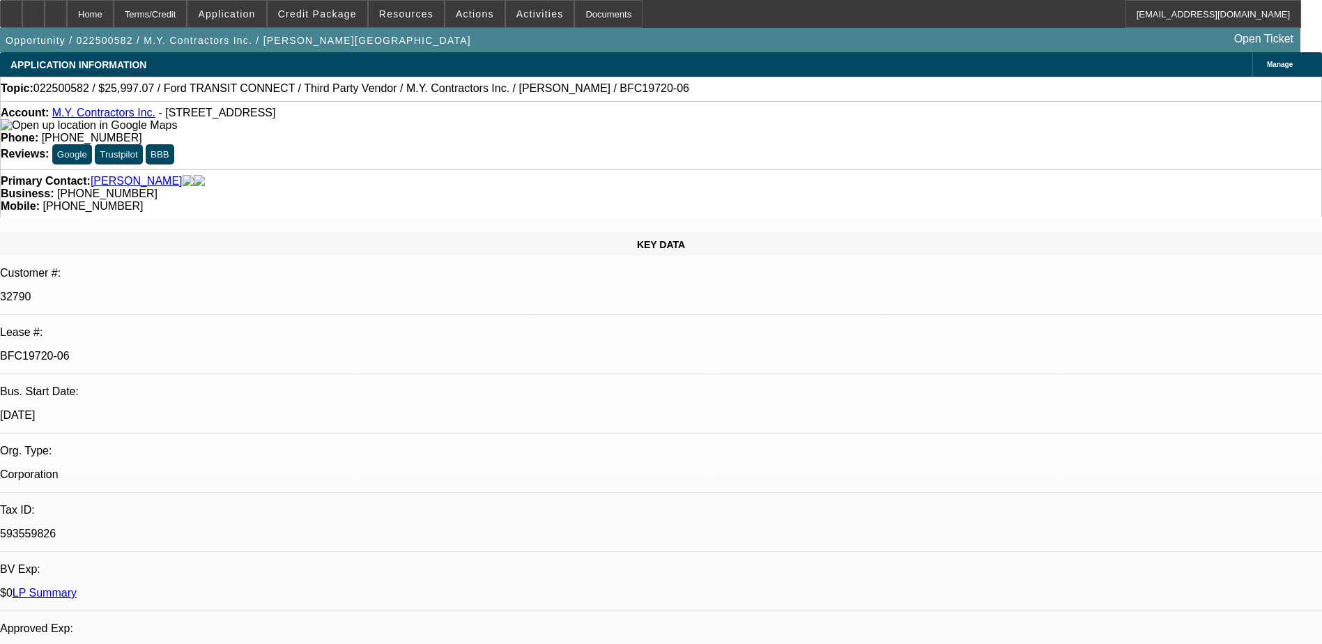
select select "6"
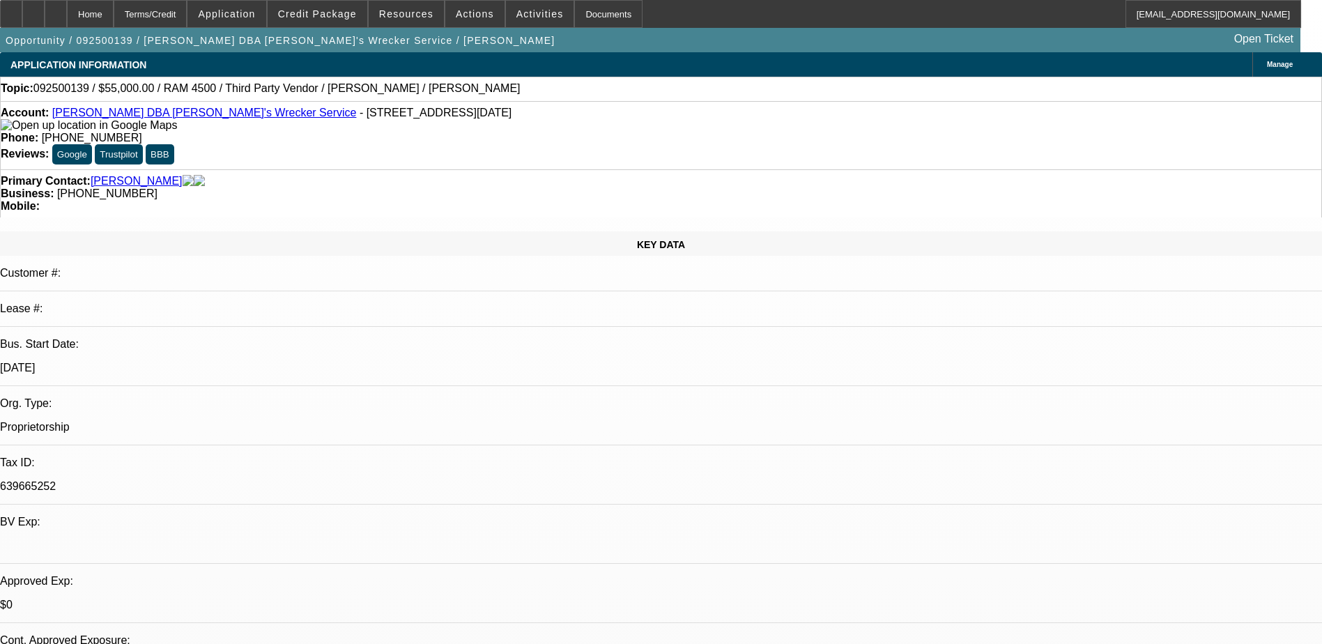
select select "0"
select select "3"
select select "0.1"
select select "4"
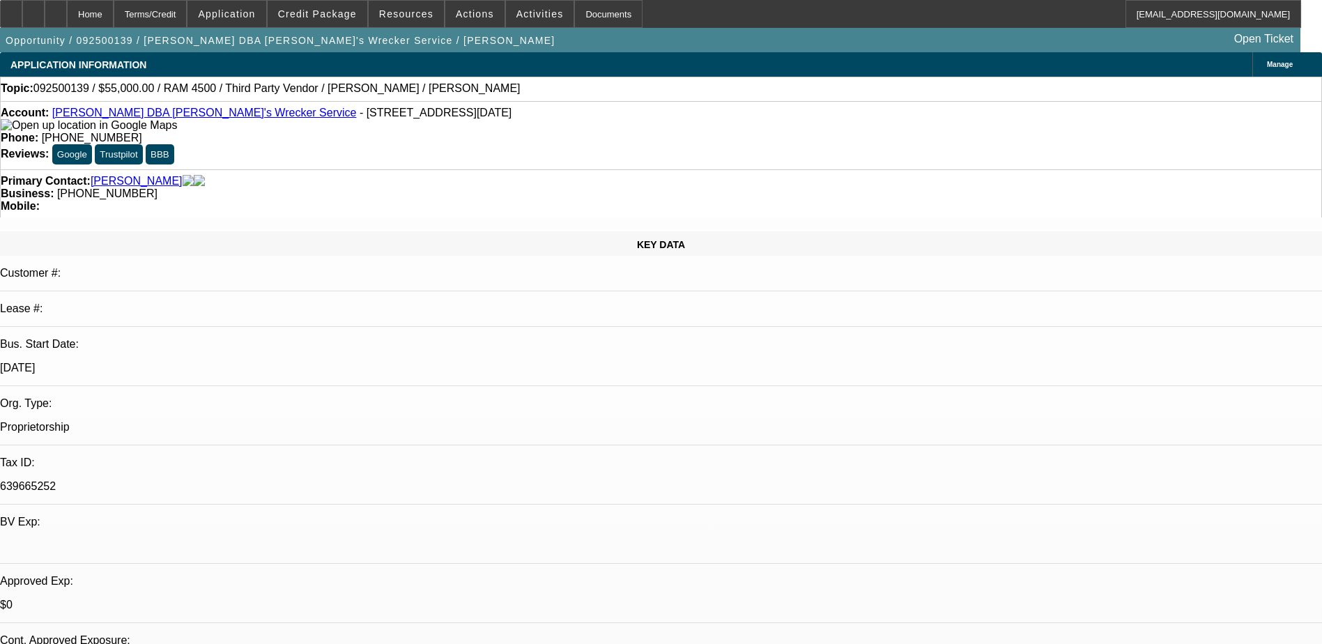
select select "0"
select select "3"
select select "0.1"
select select "4"
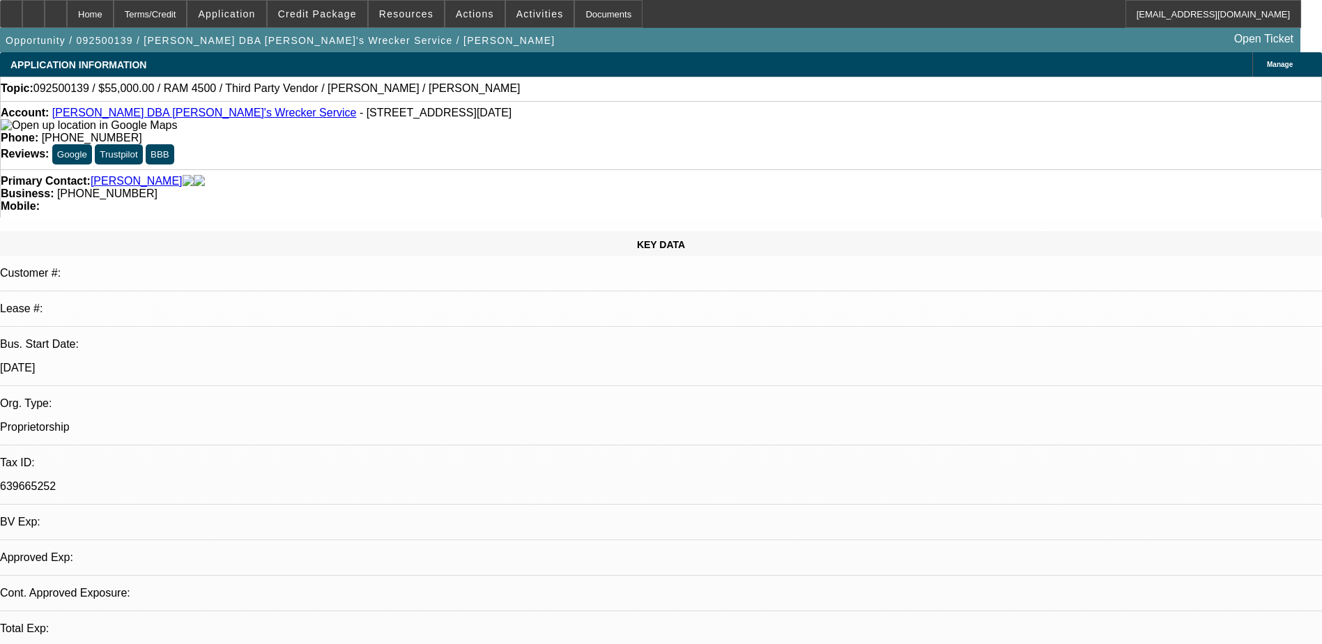
select select "0"
select select "0.1"
select select "0"
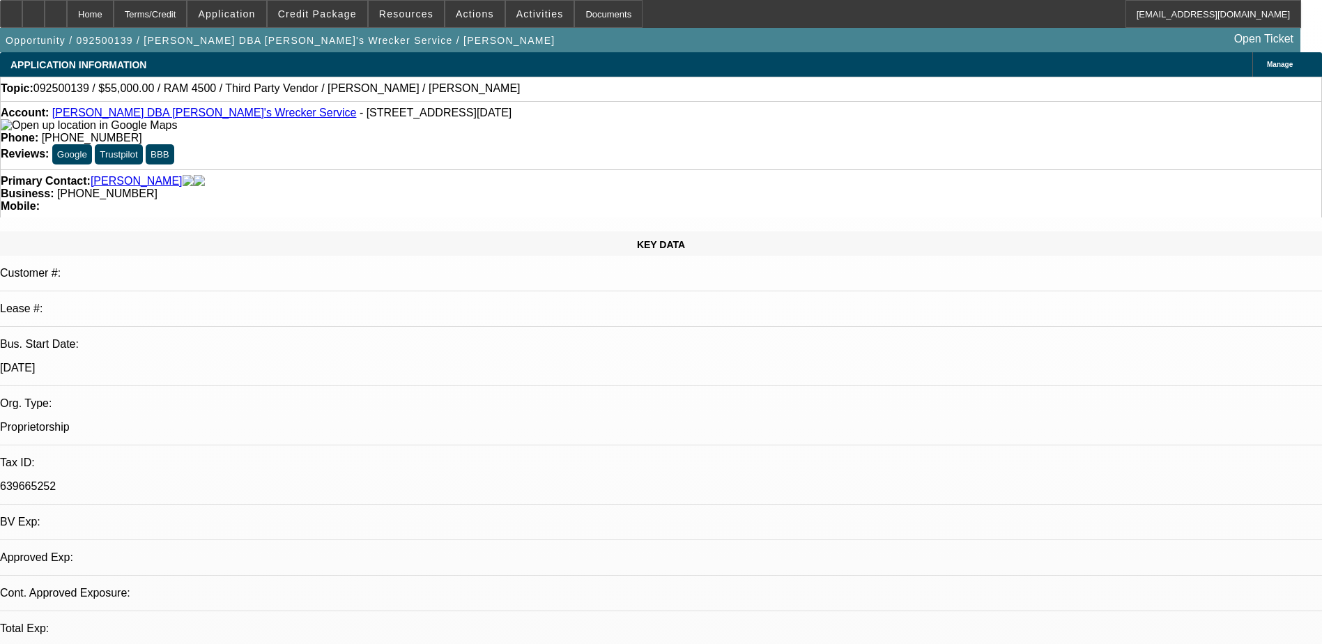
select select "0.1"
select select "1"
select select "3"
select select "4"
select select "1"
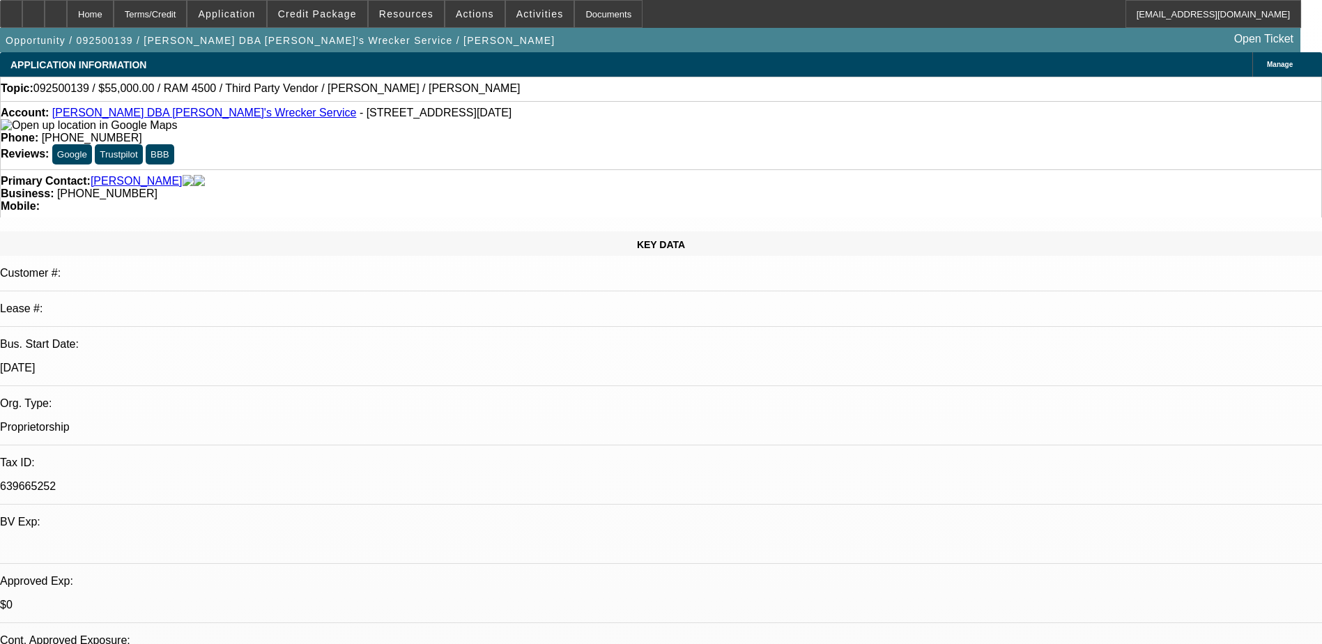
select select "3"
select select "4"
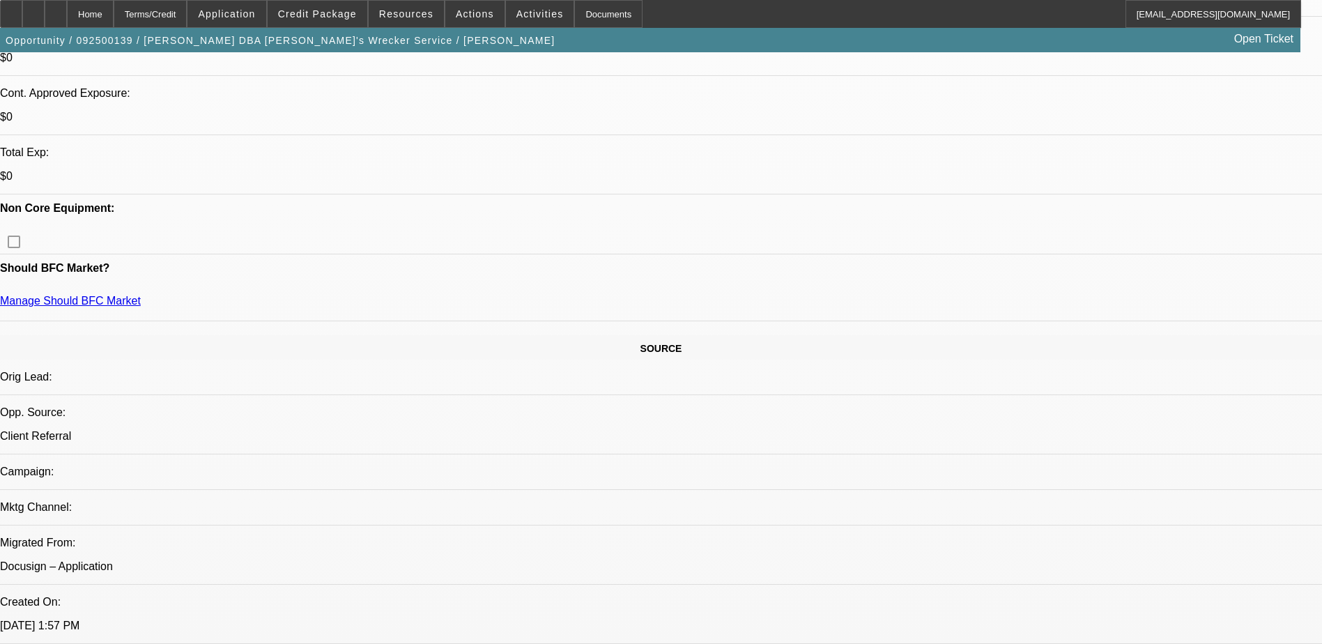
scroll to position [627, 0]
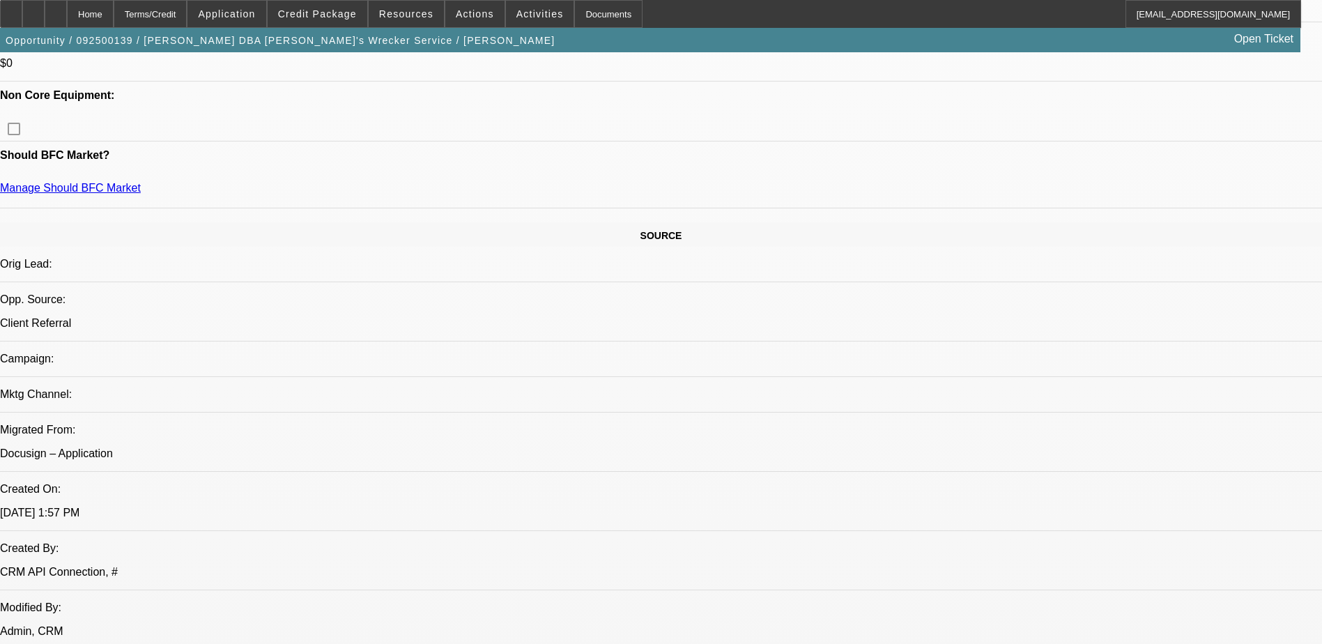
scroll to position [488, 0]
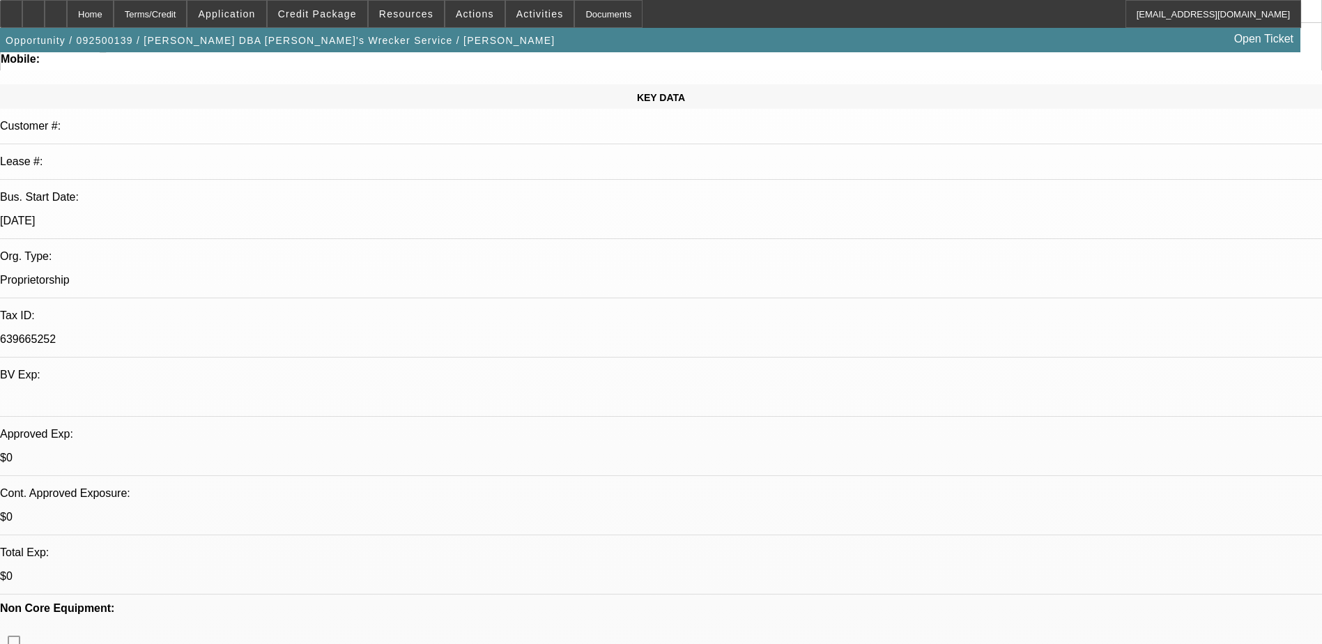
scroll to position [139, 0]
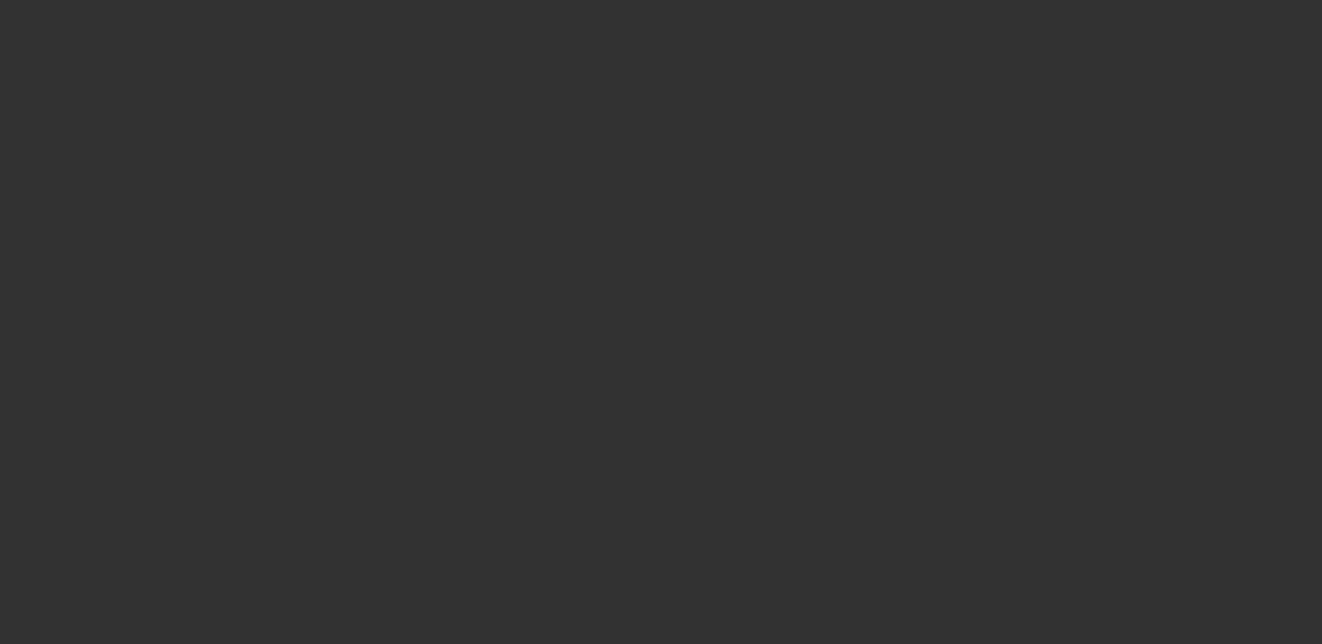
select select "0"
select select "0.1"
select select "0"
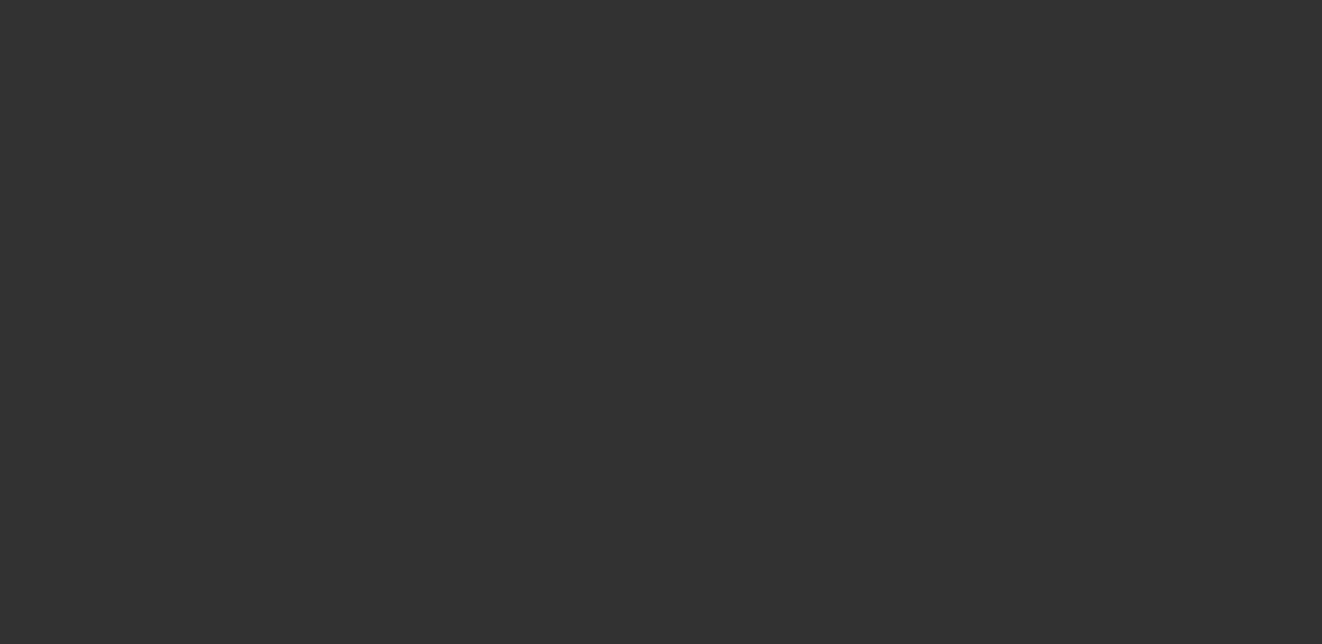
select select "0.1"
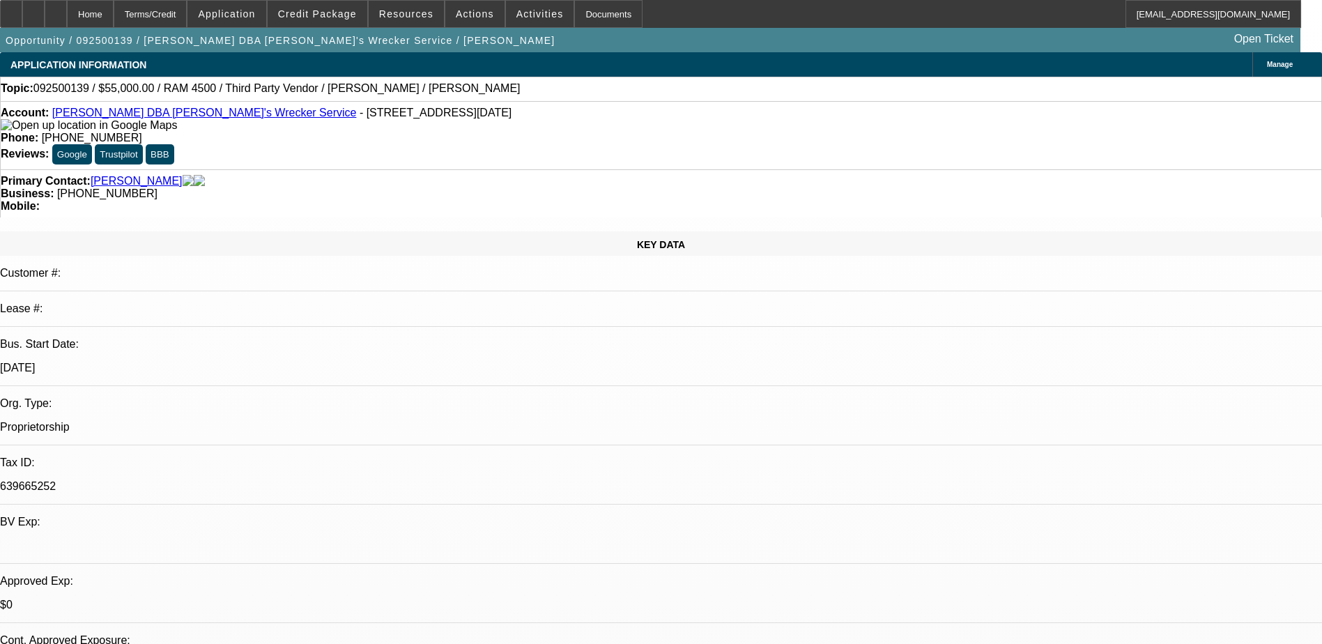
select select "1"
select select "3"
select select "4"
select select "1"
select select "3"
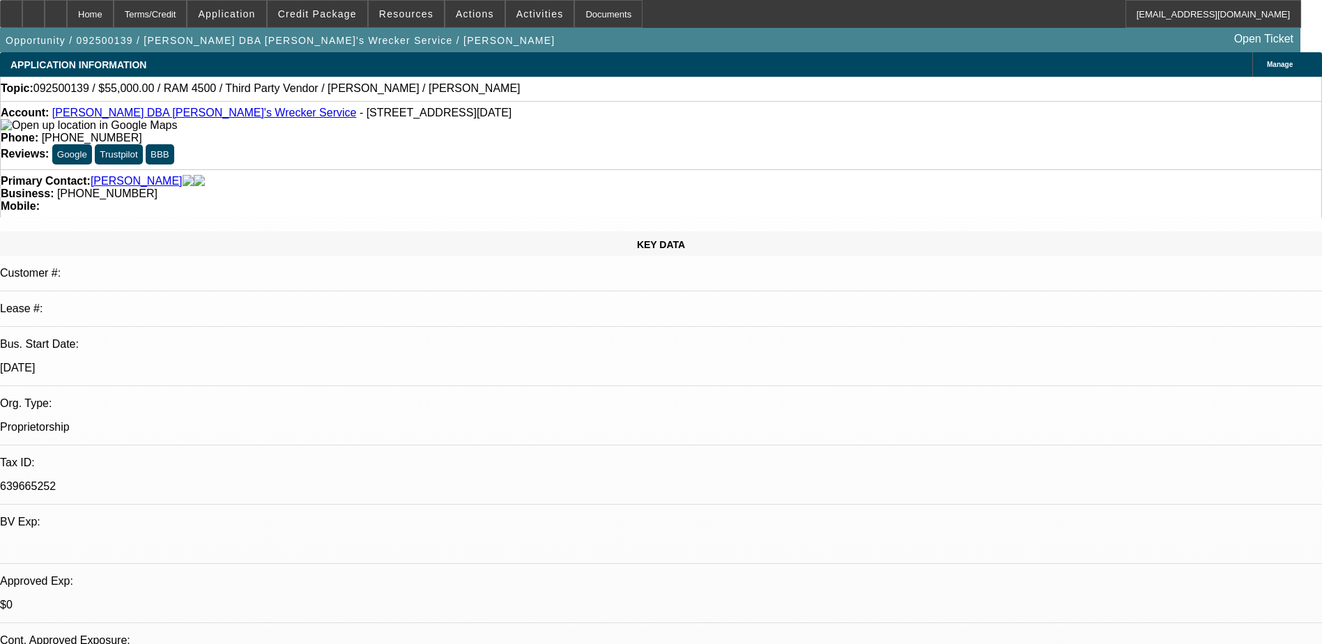
select select "4"
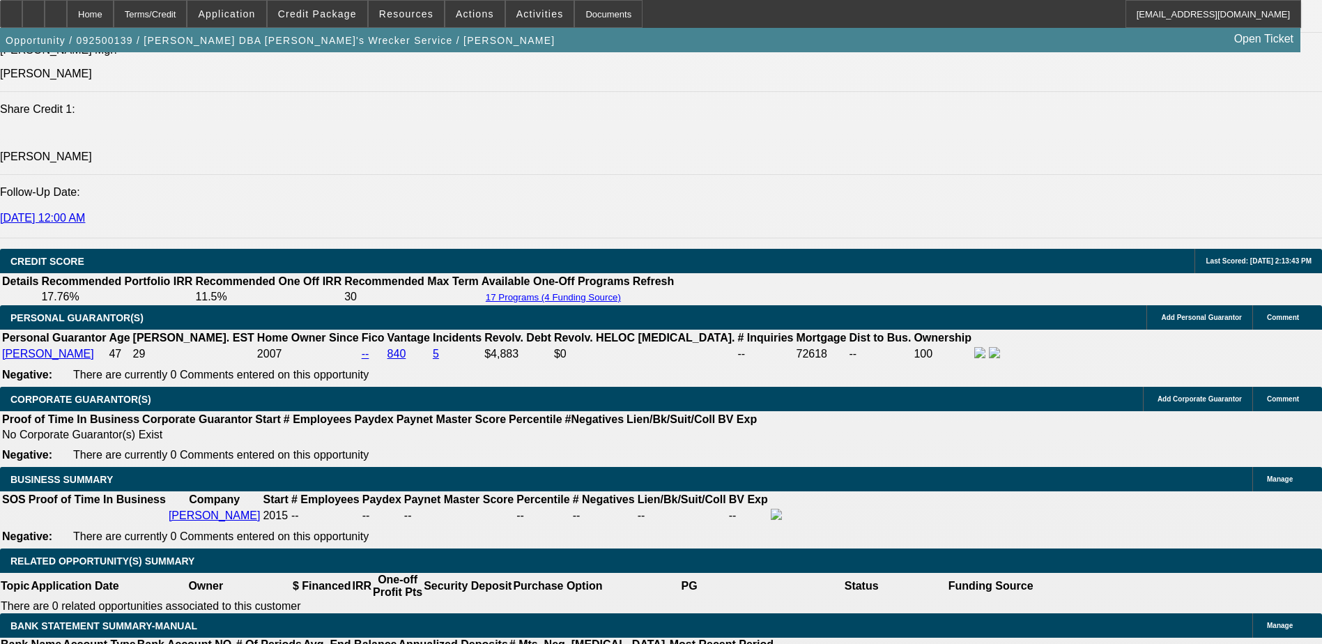
scroll to position [1602, 0]
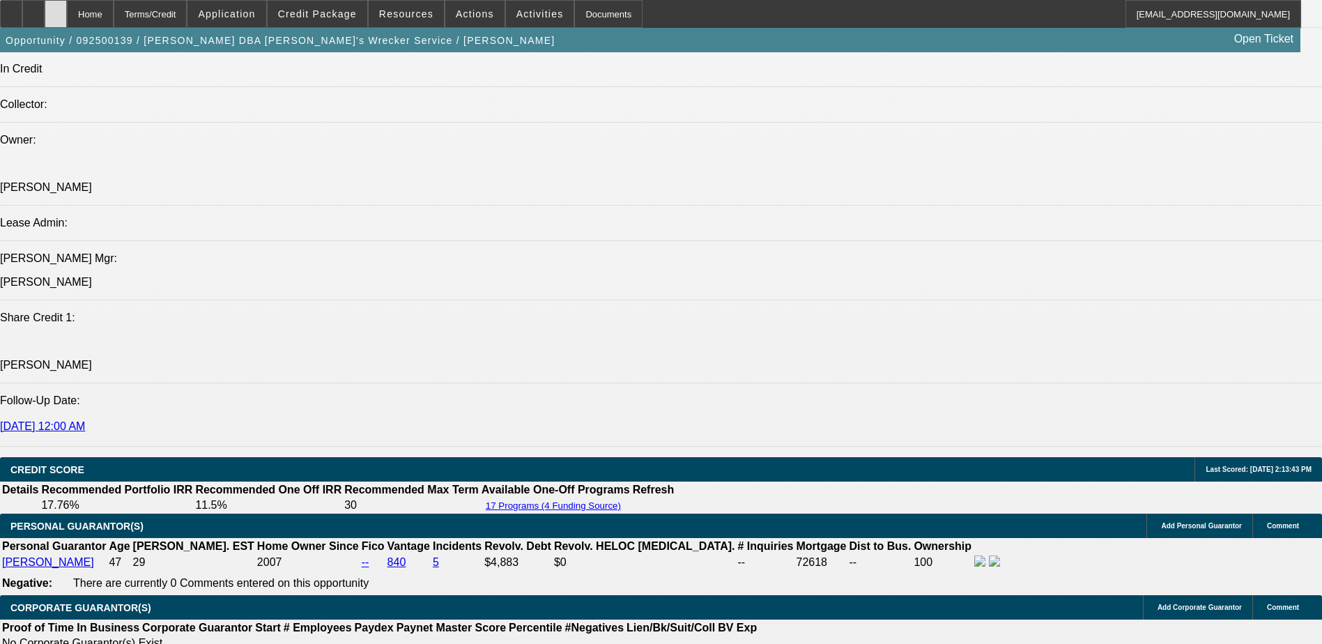
click at [67, 9] on div at bounding box center [56, 14] width 22 height 28
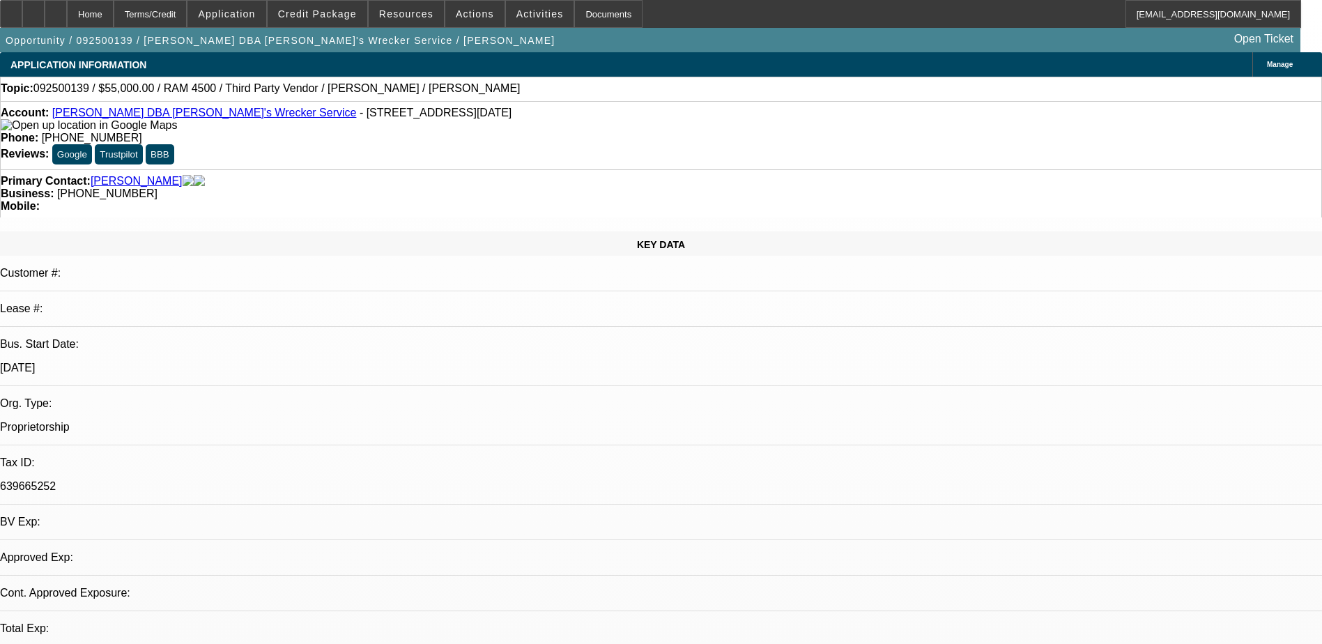
select select "0"
select select "0.1"
select select "0"
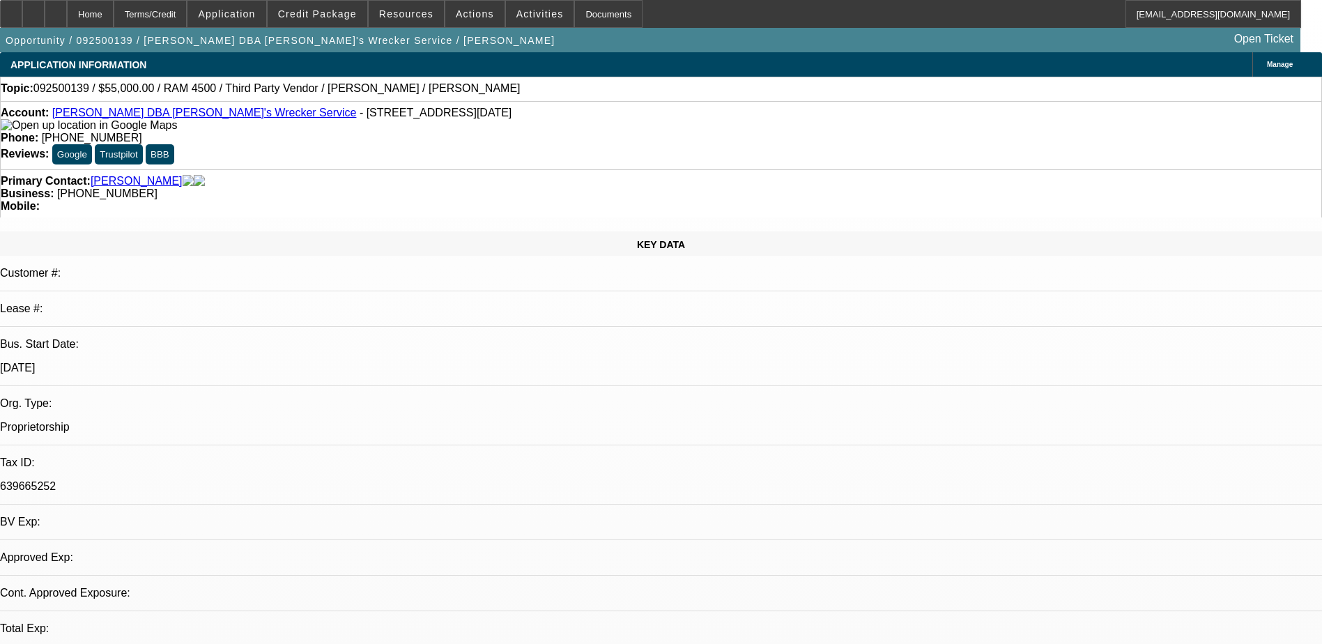
select select "0.1"
select select "1"
select select "3"
select select "4"
select select "1"
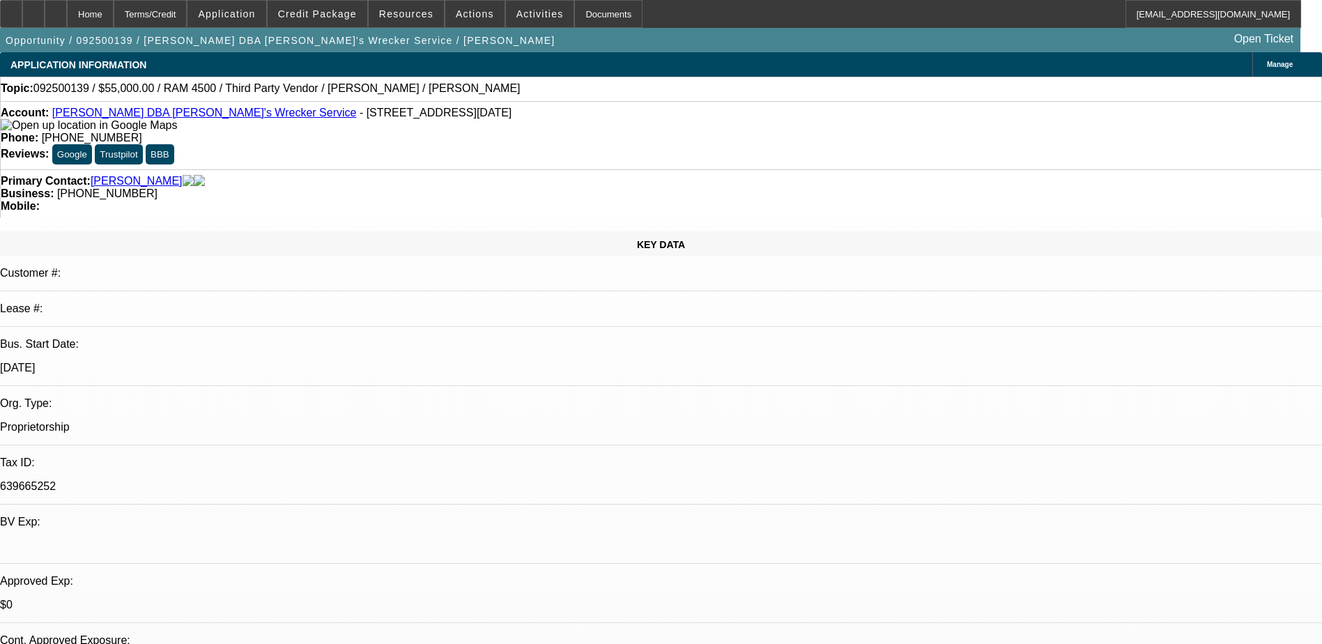
select select "3"
select select "4"
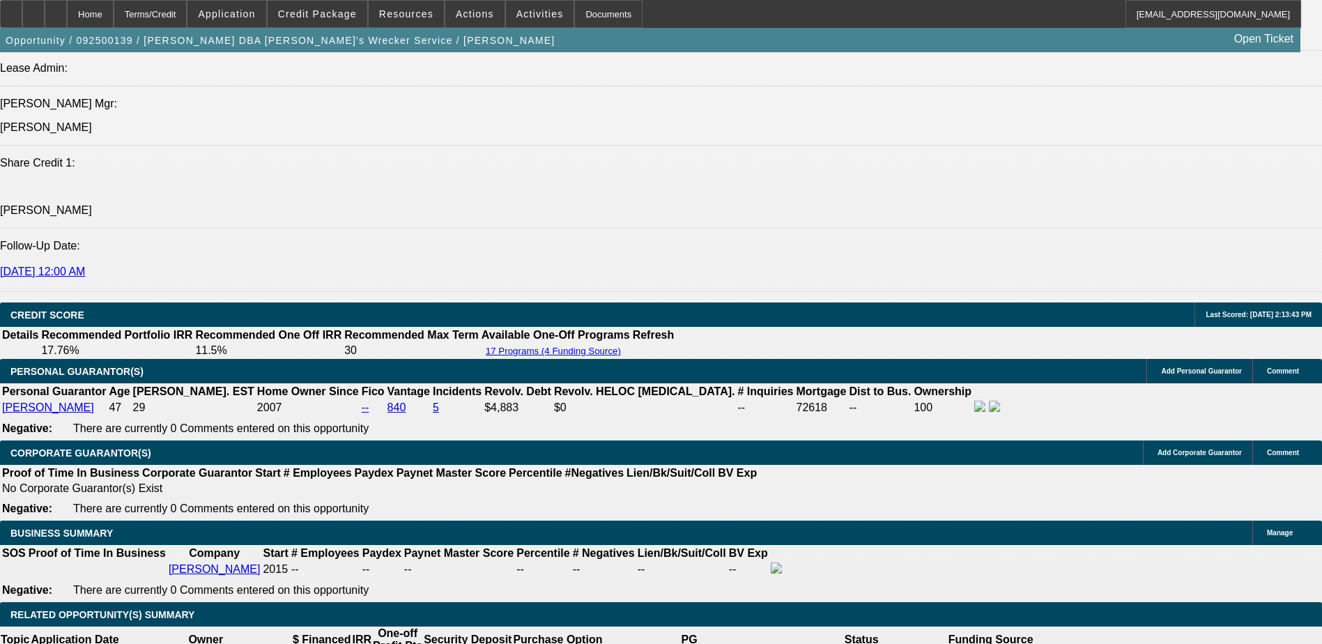
scroll to position [1827, 0]
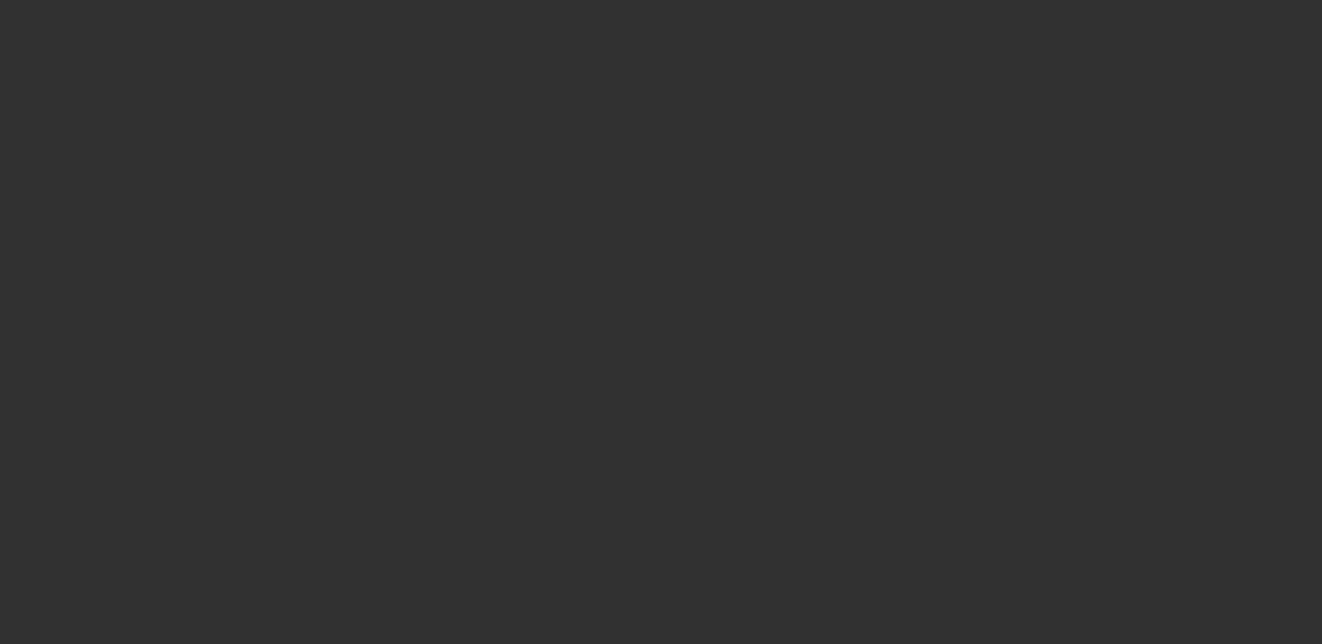
select select "0"
select select "2"
select select "0"
select select "2"
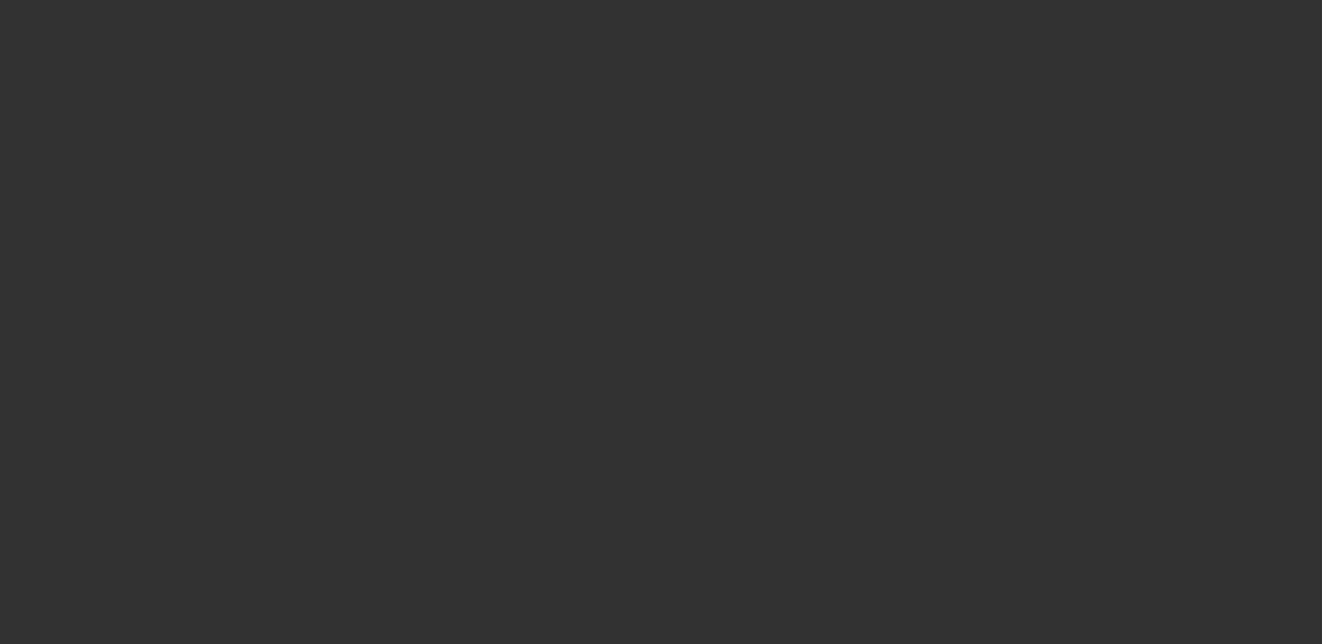
select select "0"
select select "2"
select select "0"
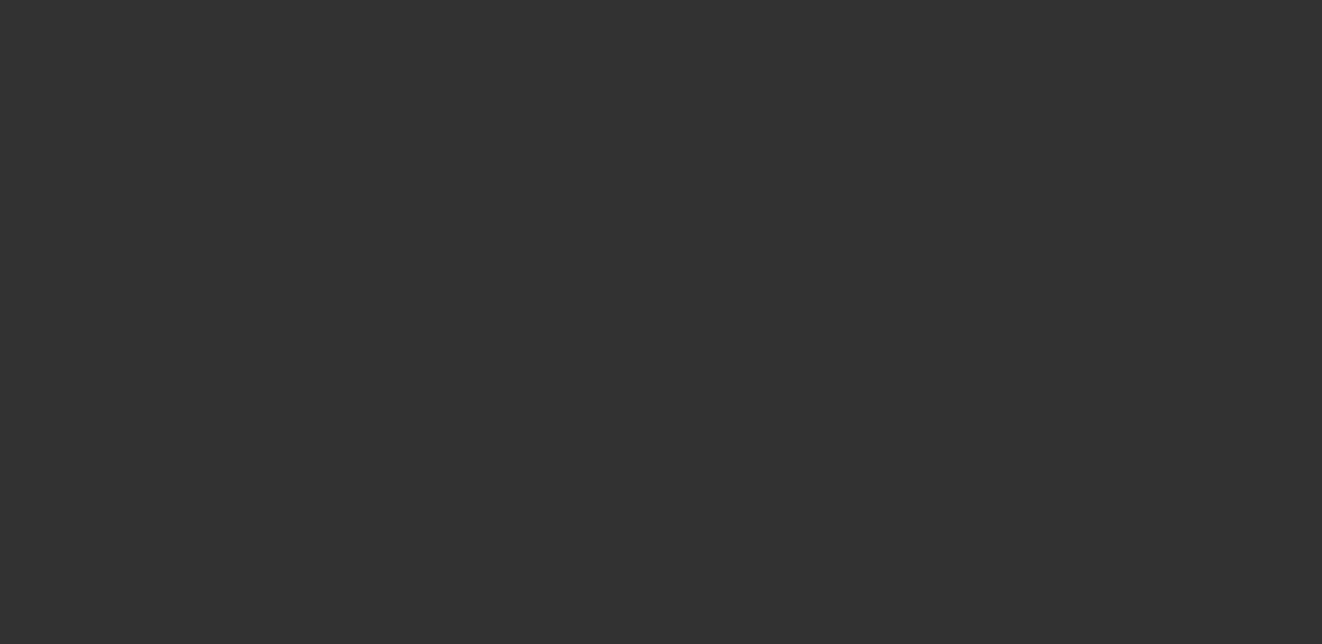
select select "2"
select select "0"
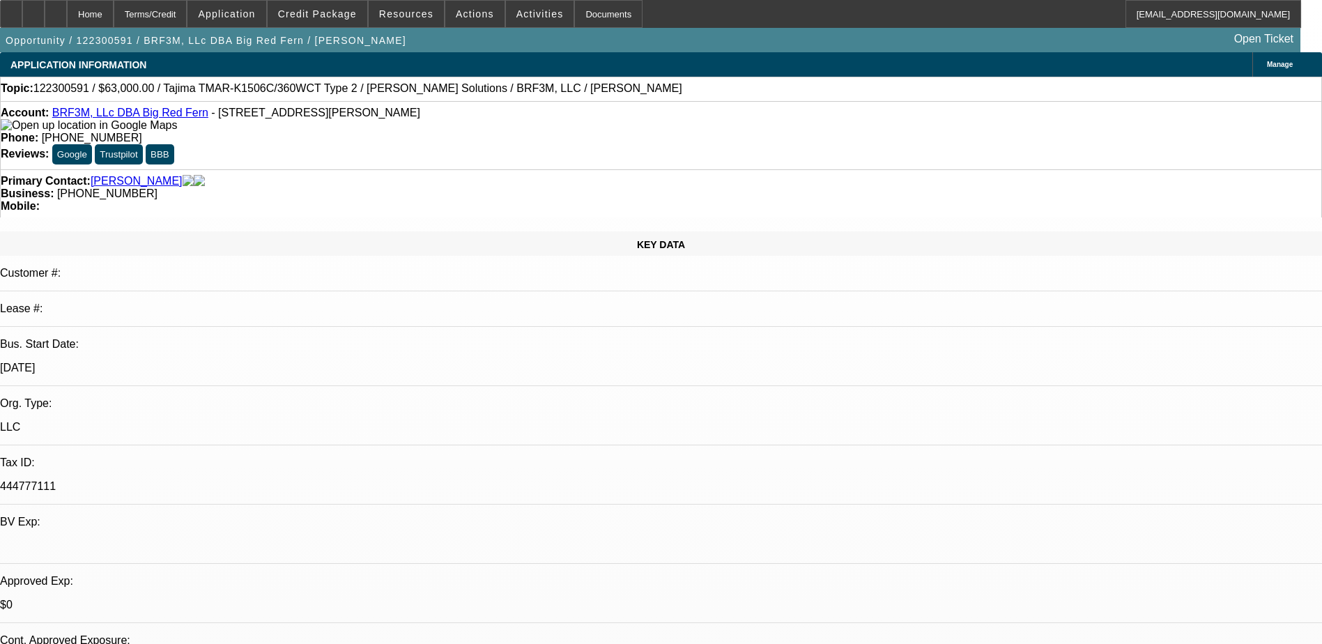
select select "1"
select select "2"
select select "6"
select select "1"
select select "2"
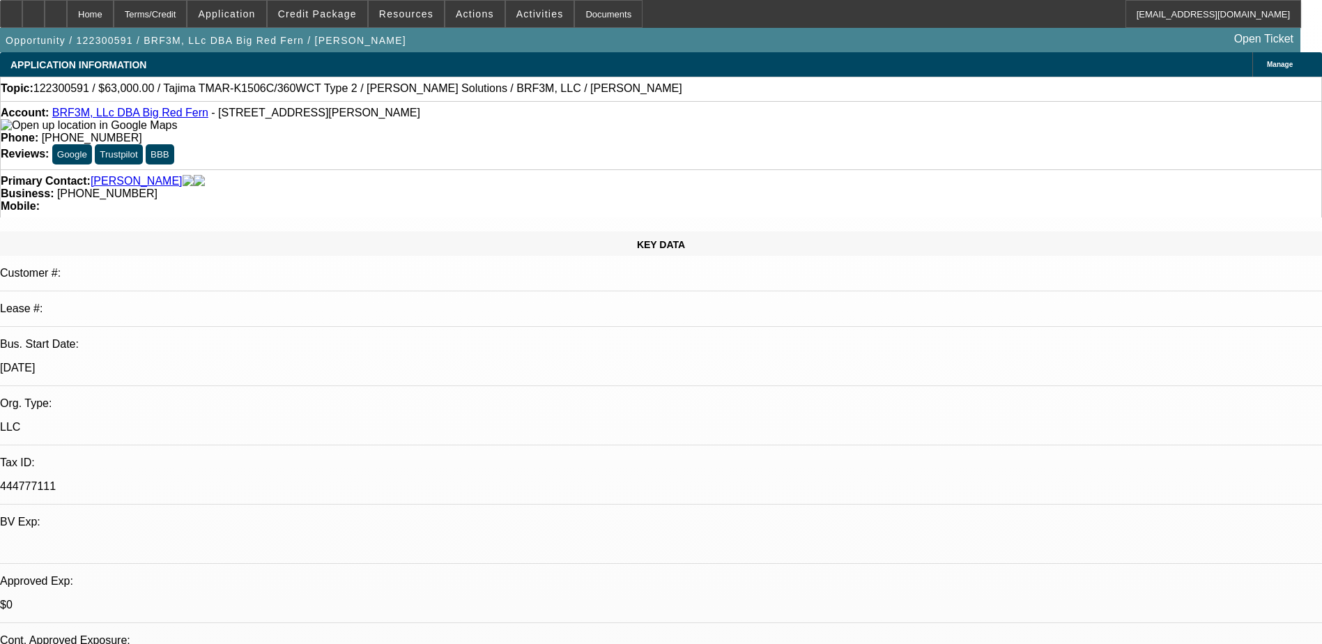
select select "6"
select select "1"
select select "2"
select select "6"
select select "1"
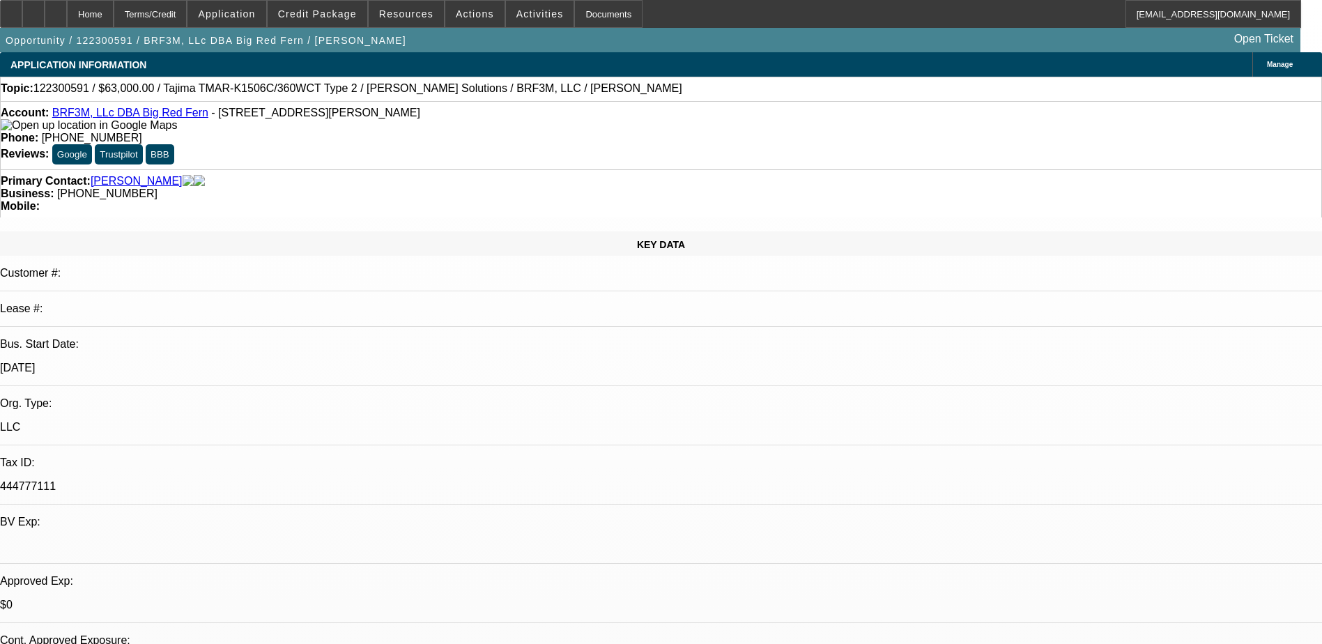
select select "2"
select select "6"
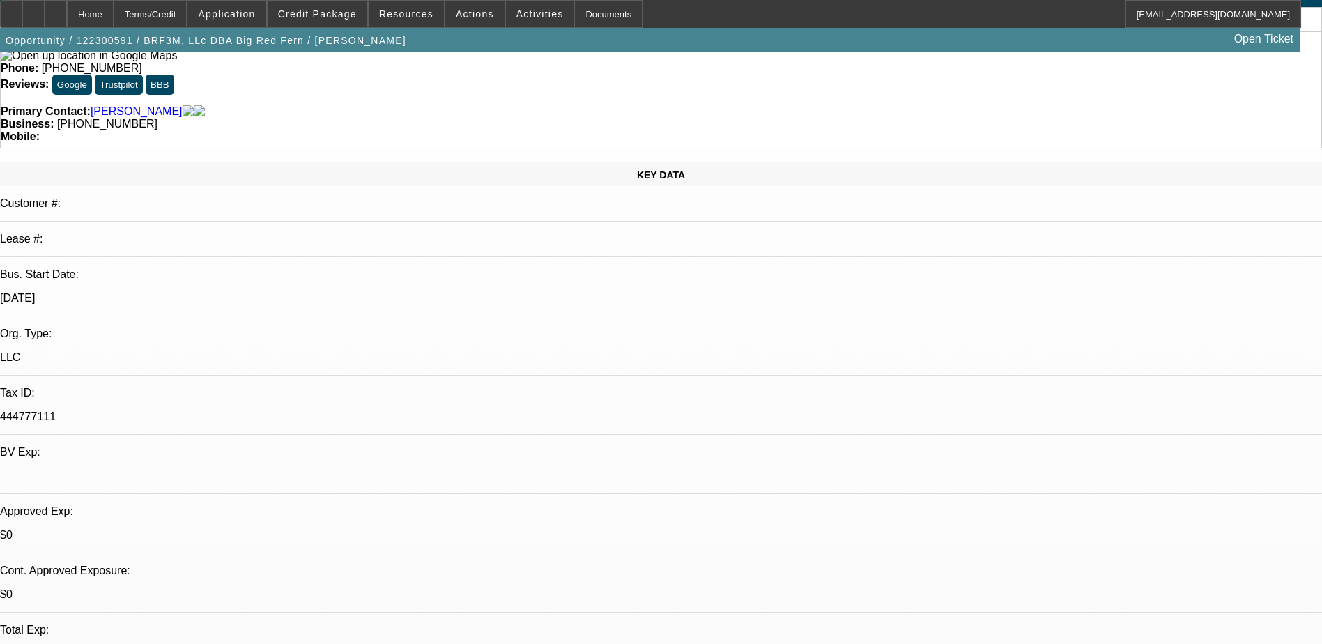
scroll to position [139, 0]
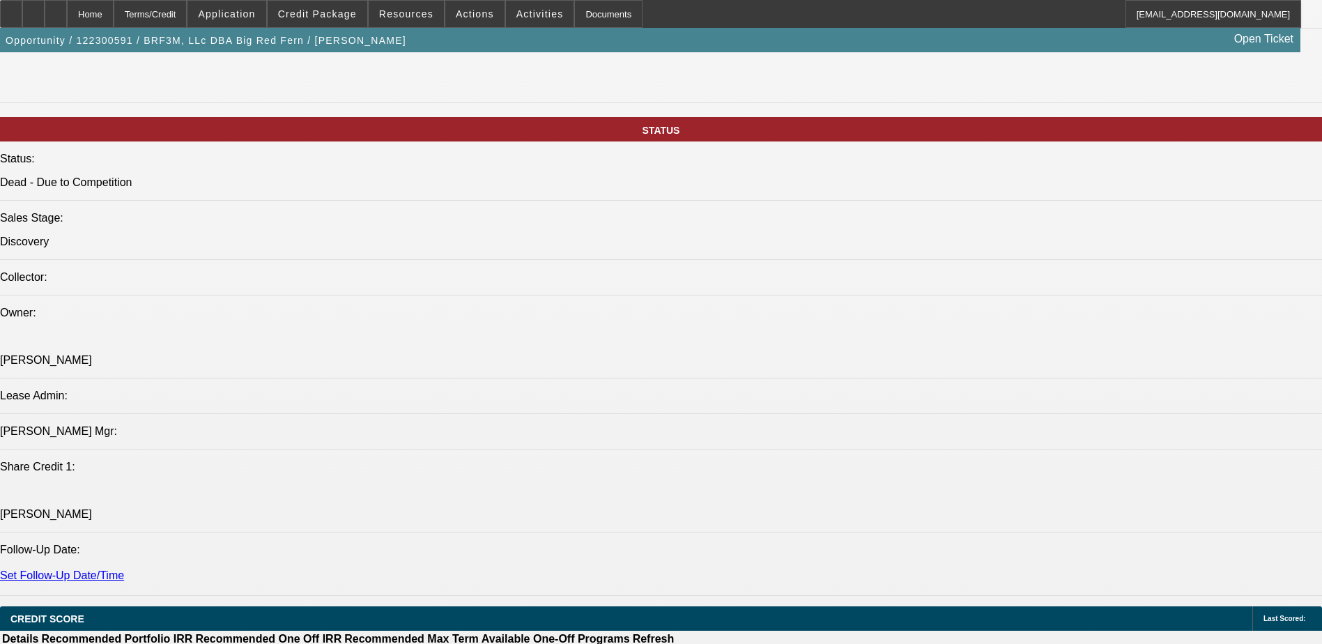
scroll to position [1463, 0]
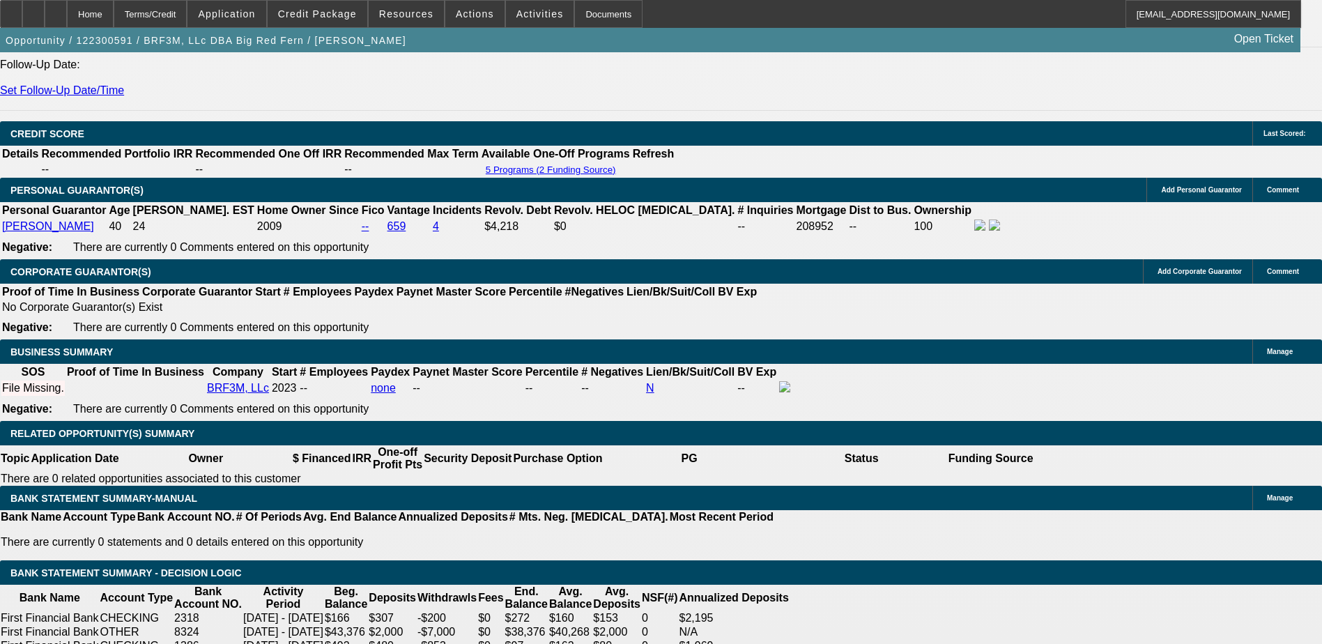
scroll to position [2299, 0]
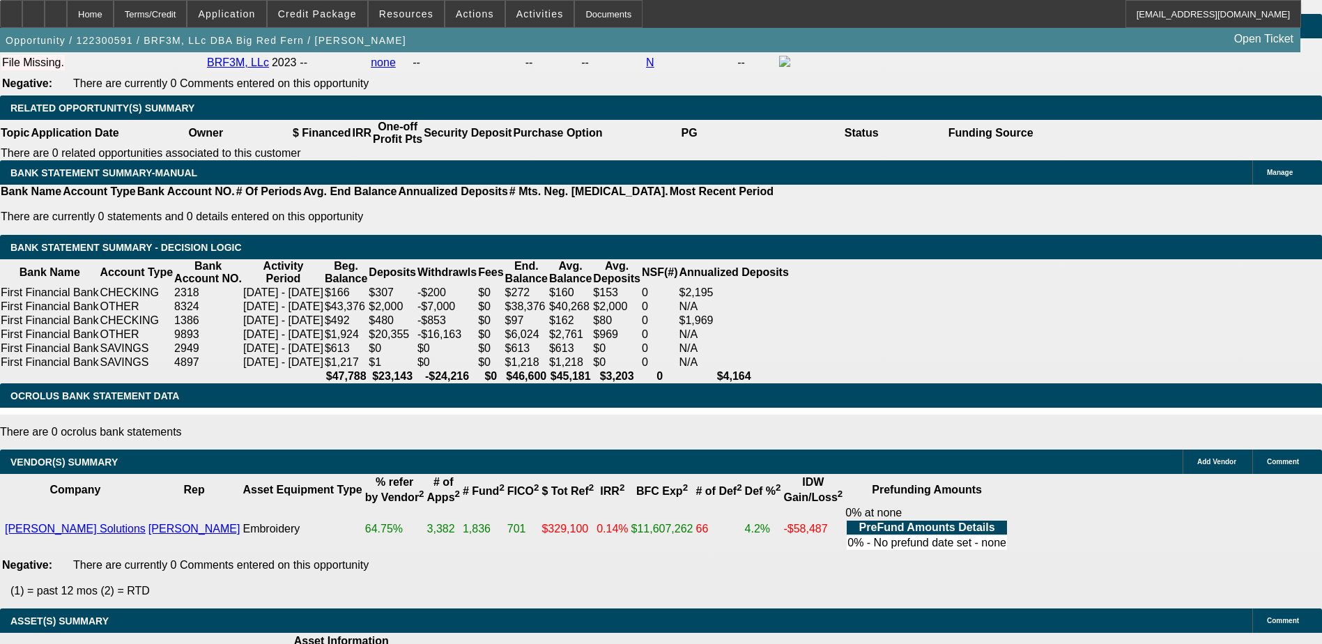
drag, startPoint x: 1049, startPoint y: 290, endPoint x: 1049, endPoint y: 270, distance: 20.2
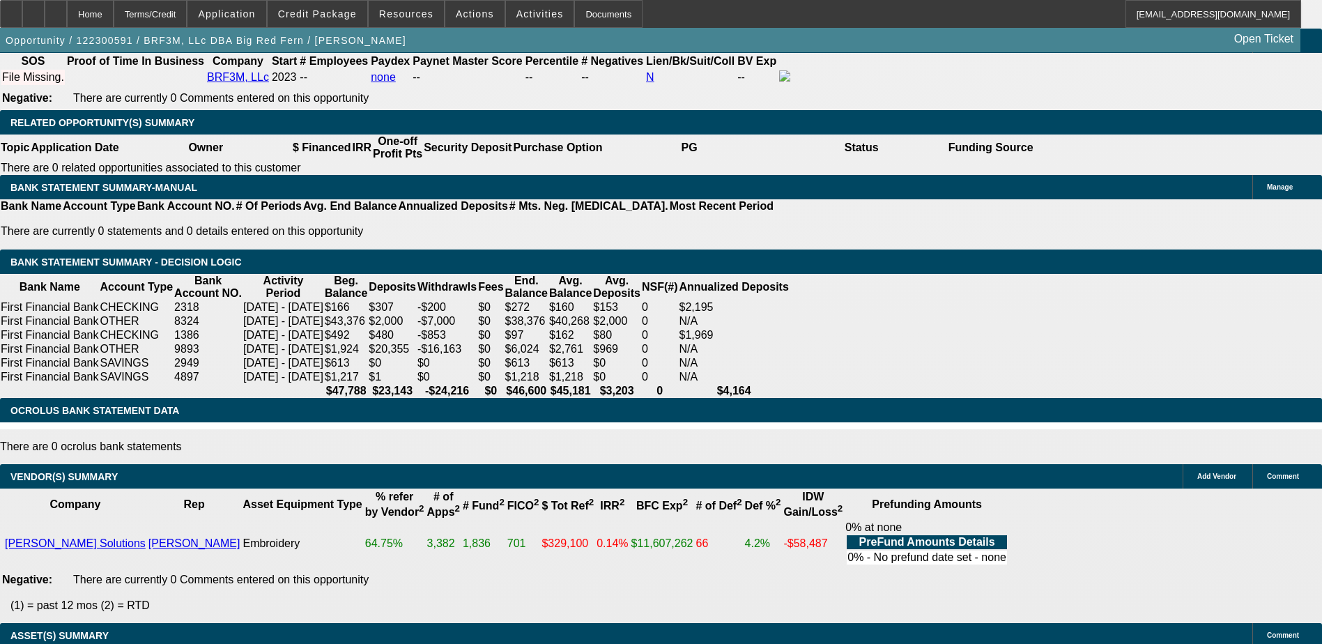
scroll to position [2020, 0]
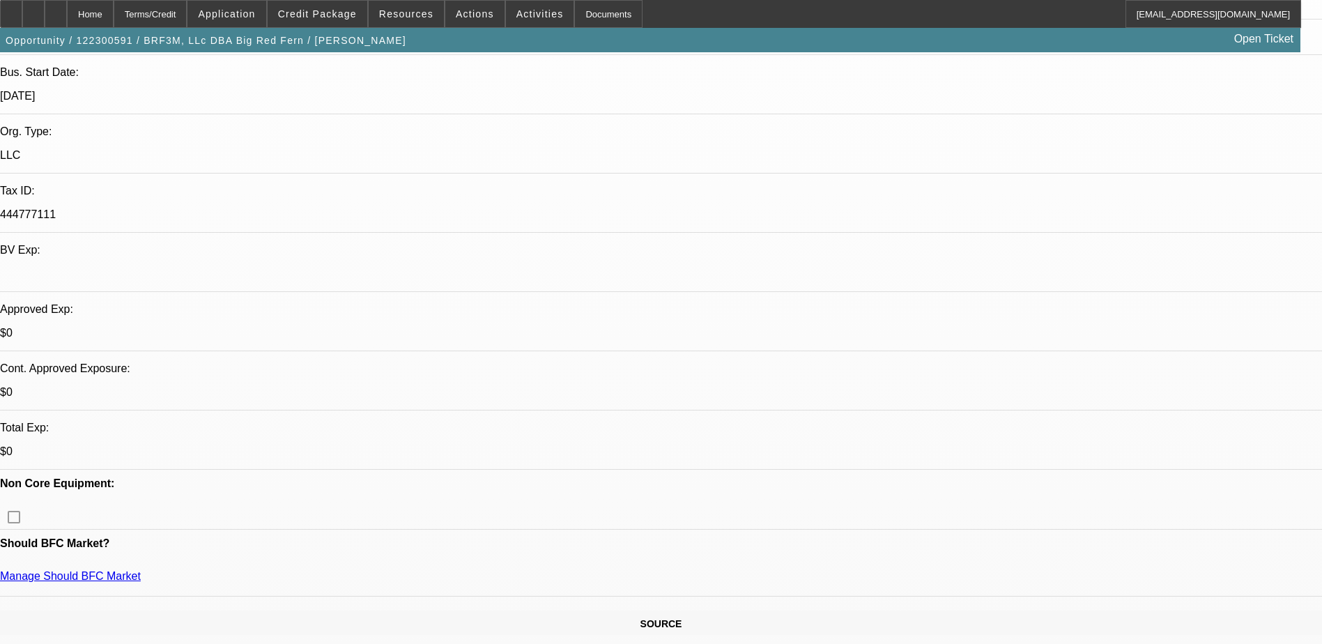
scroll to position [279, 0]
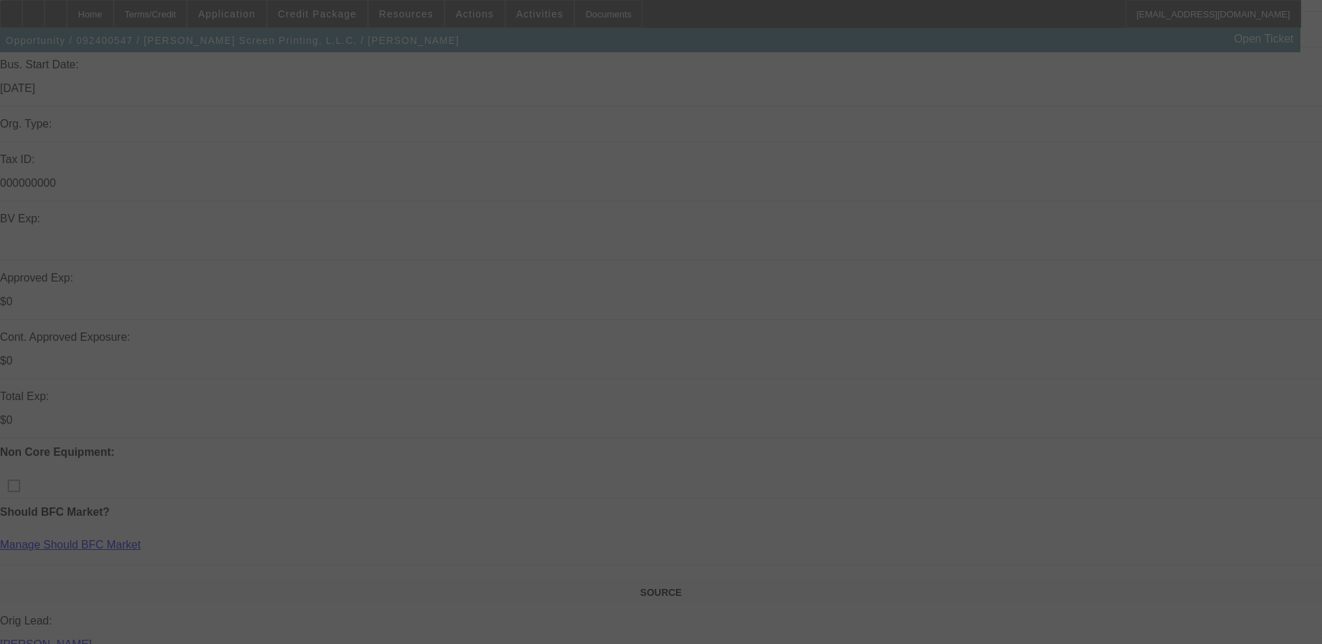
scroll to position [348, 0]
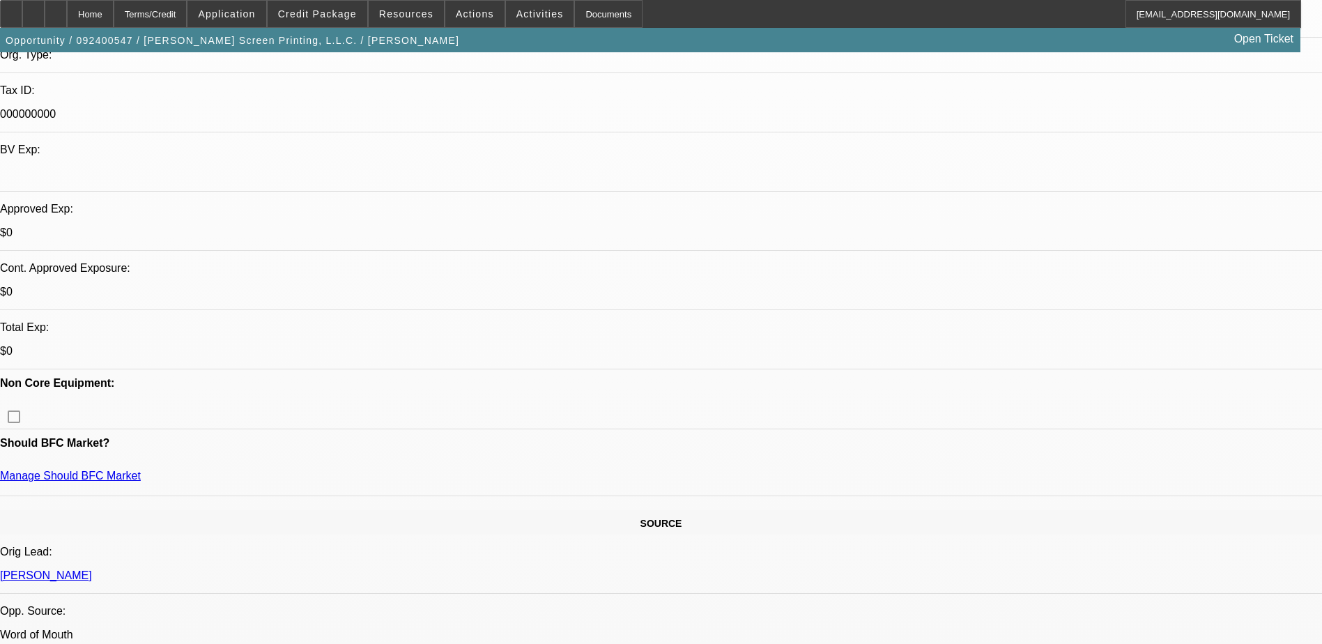
select select "0"
select select "2"
select select "0.1"
select select "4"
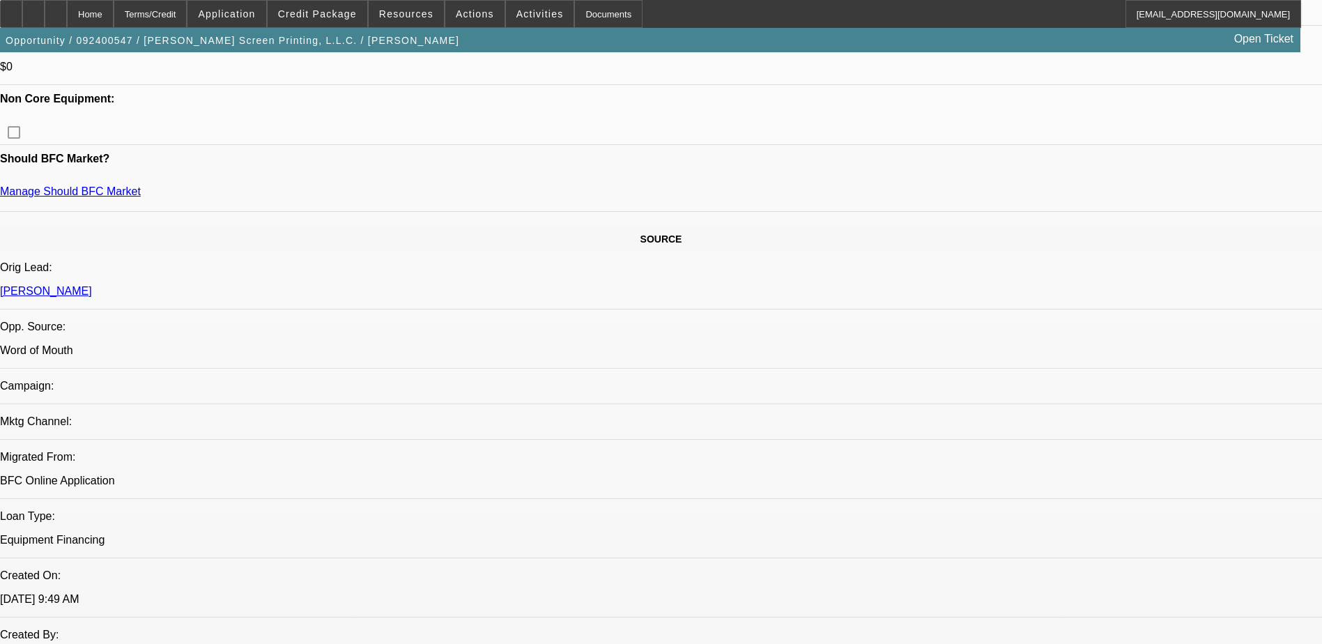
scroll to position [766, 0]
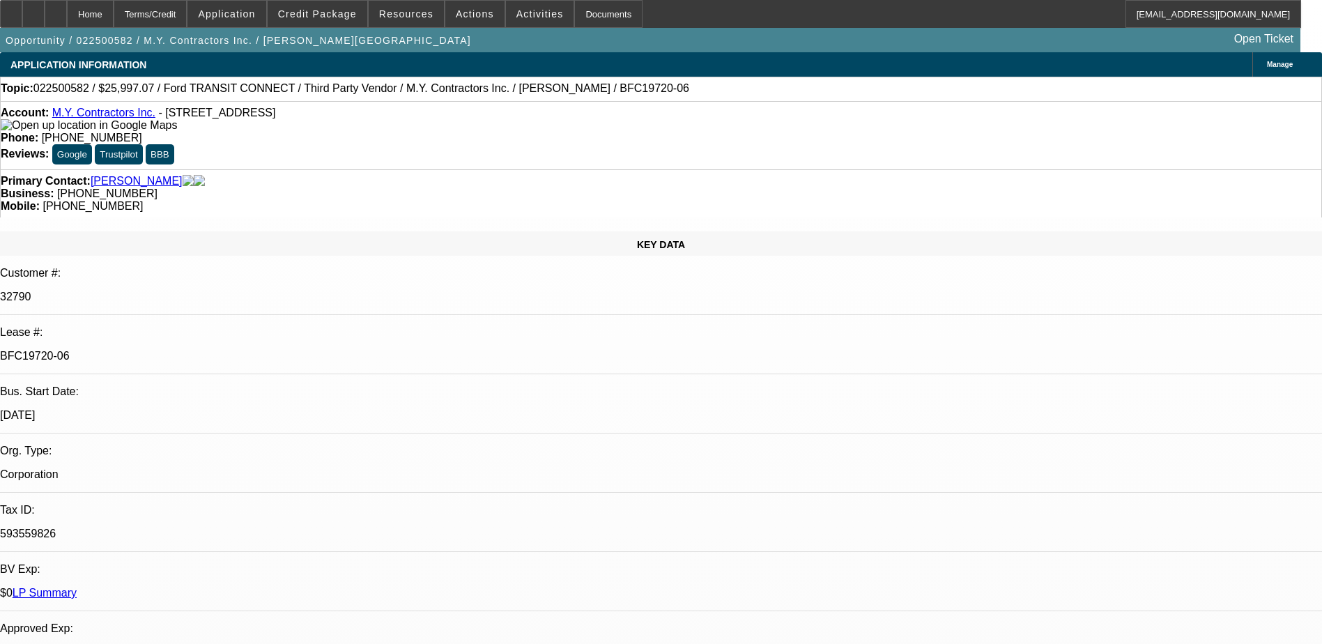
select select "0"
select select "6"
select select "0"
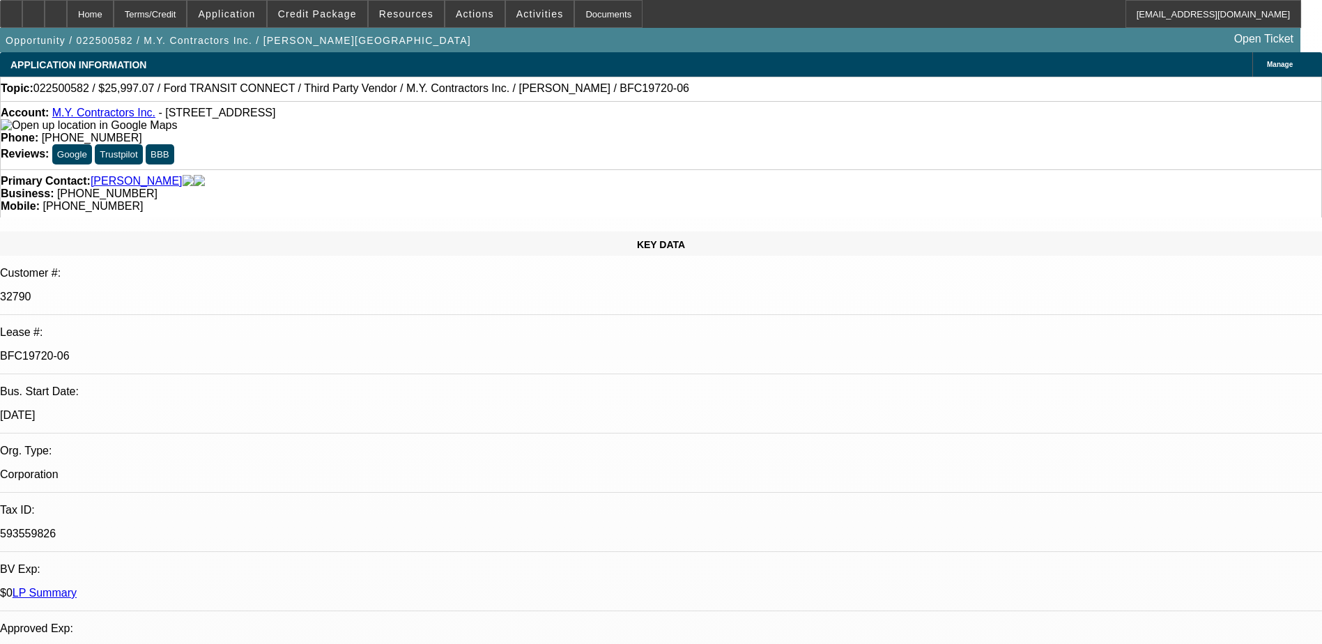
select select "0"
select select "6"
select select "0"
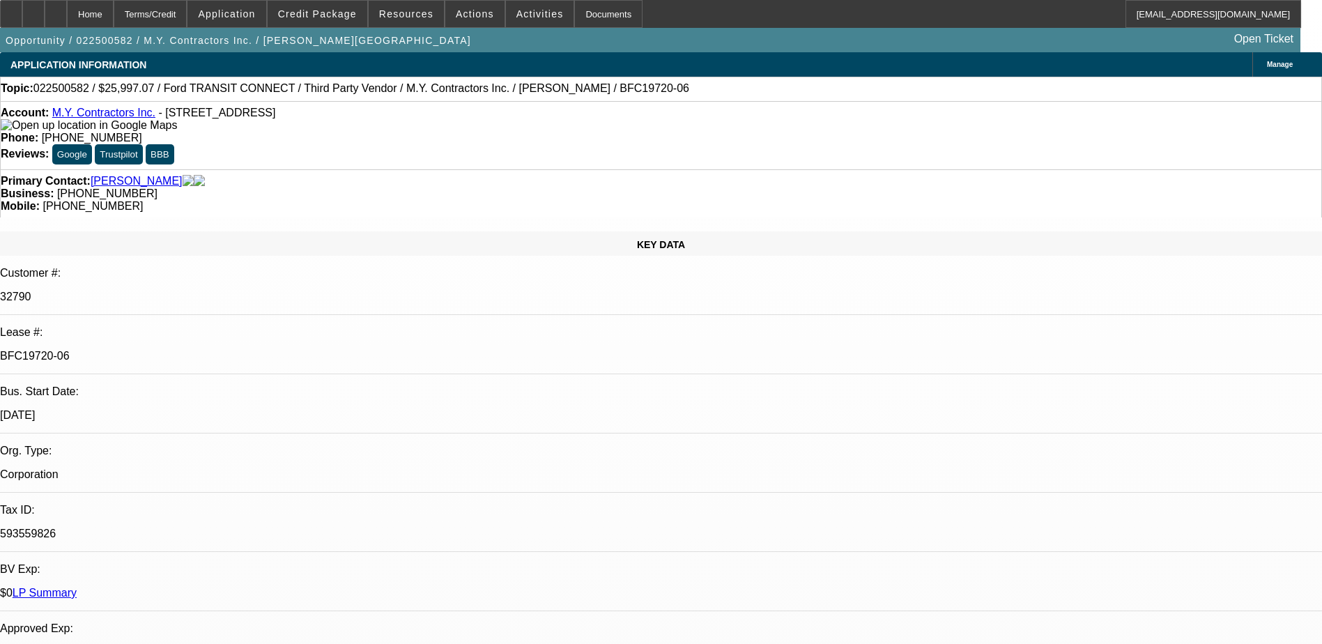
select select "0"
select select "6"
select select "0"
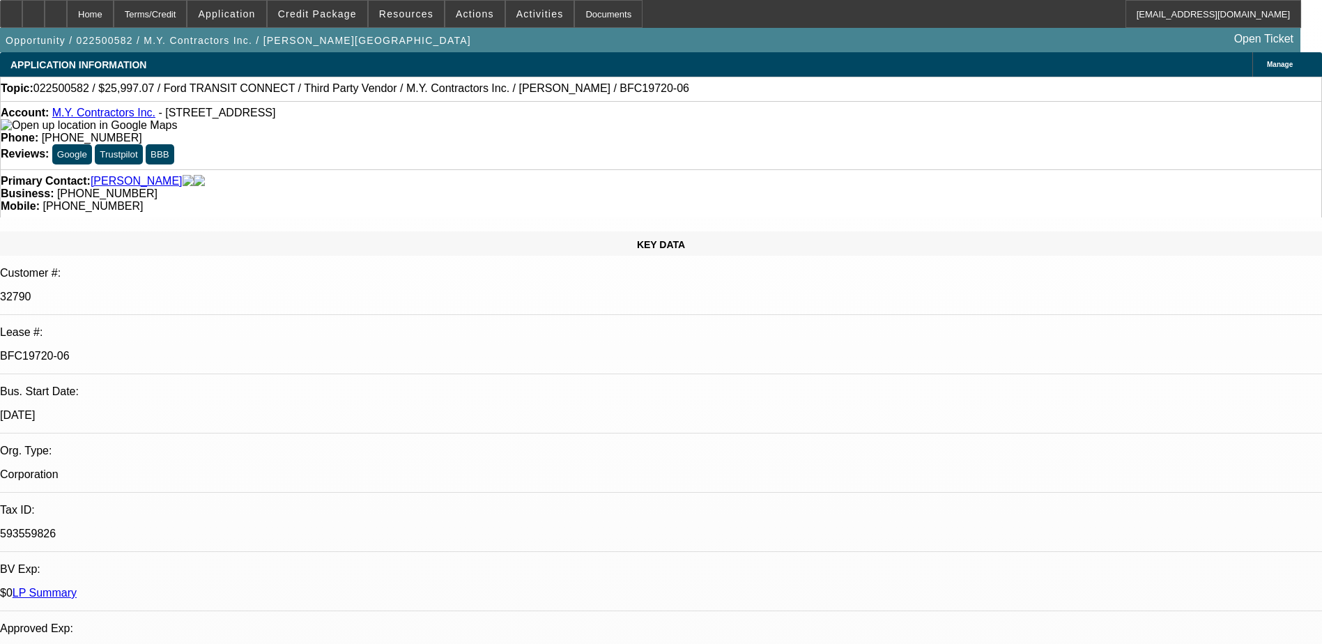
select select "6"
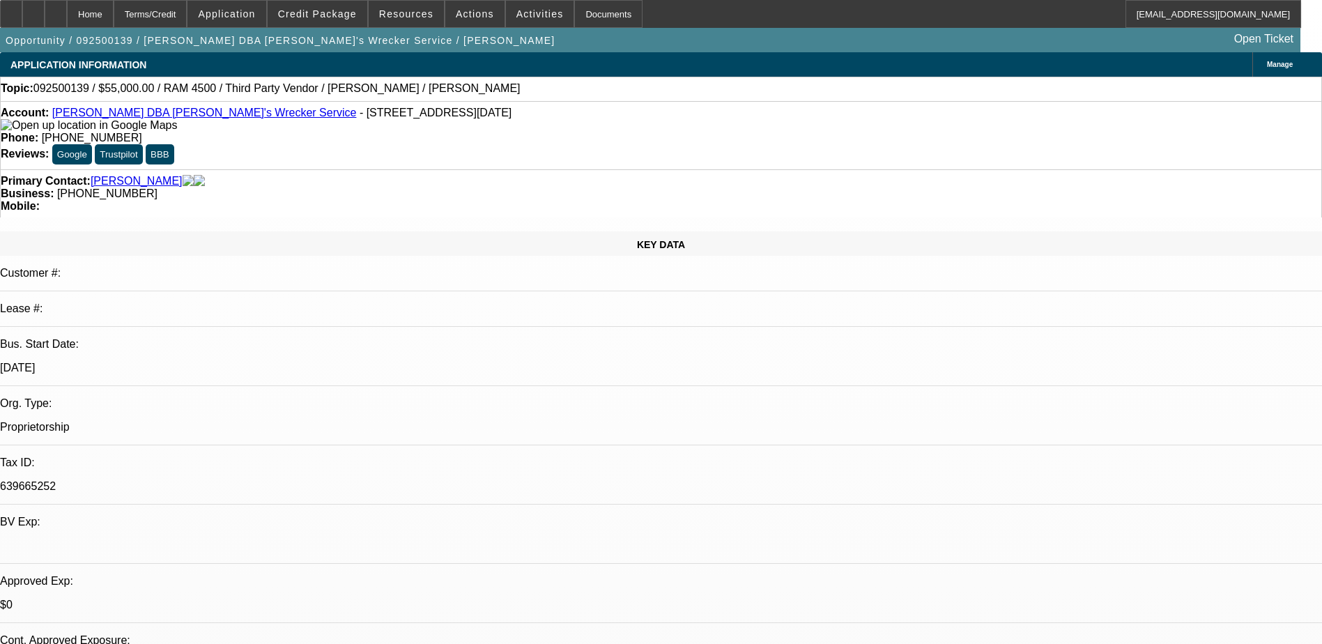
select select "0"
select select "0.1"
select select "0"
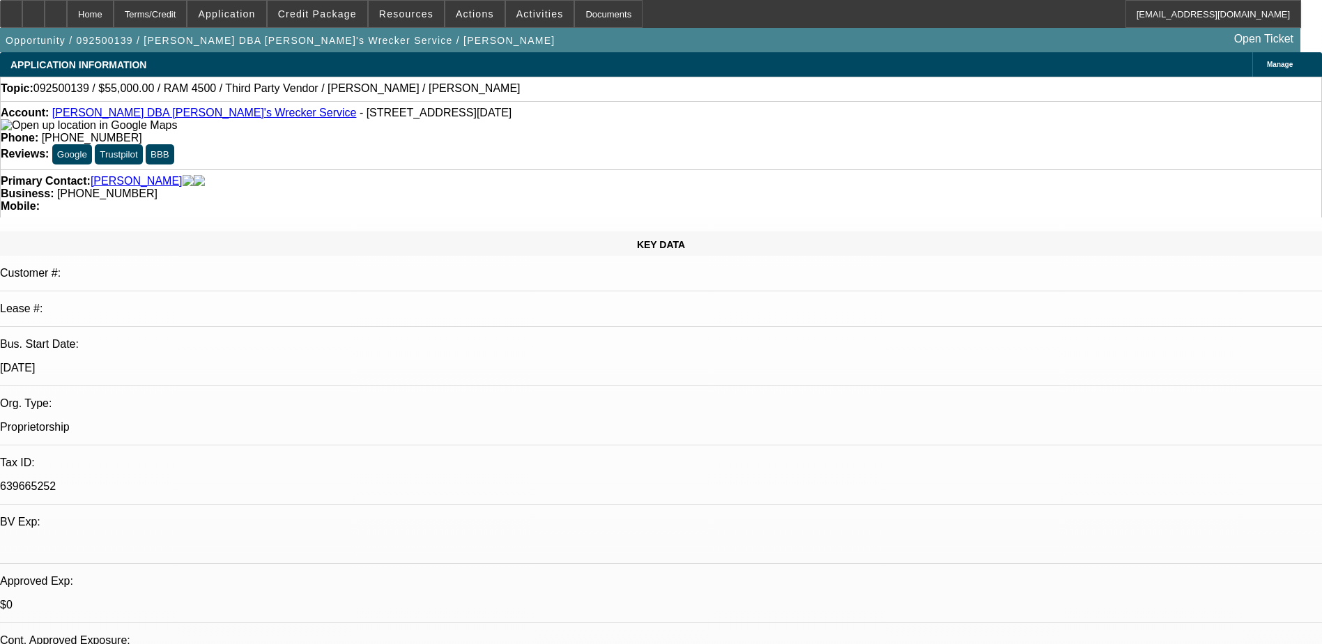
select select "0.1"
select select "0"
select select "0.1"
select select "1"
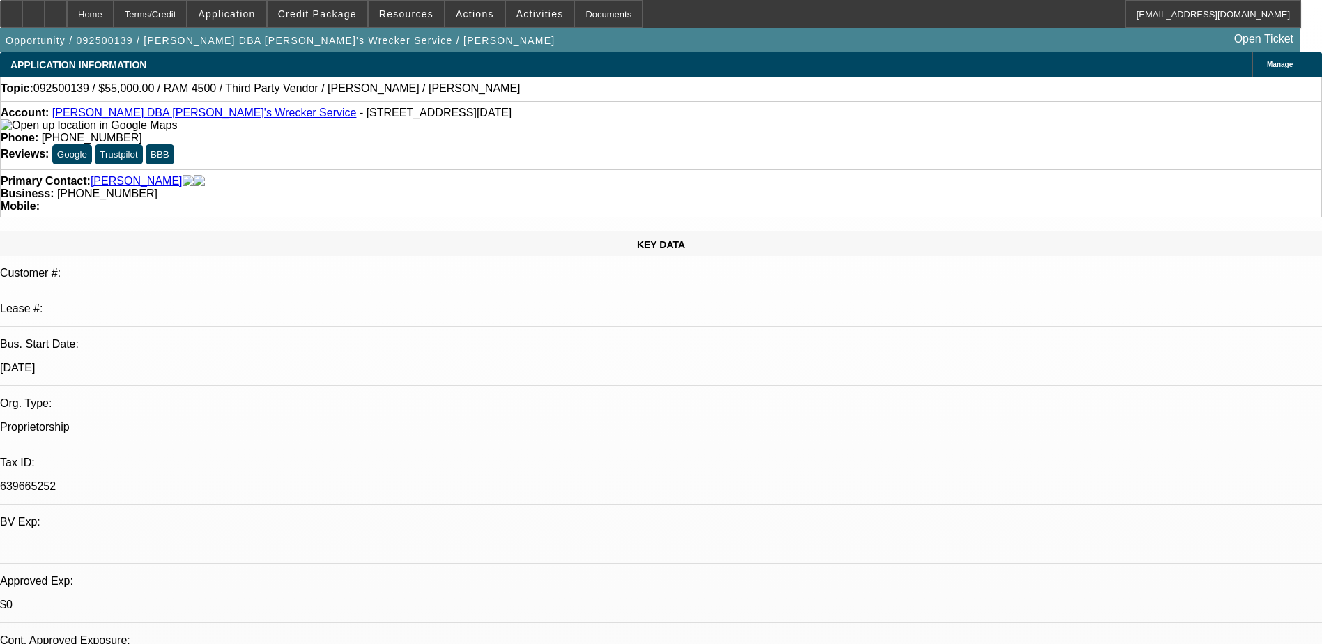
select select "3"
select select "4"
select select "1"
select select "3"
select select "4"
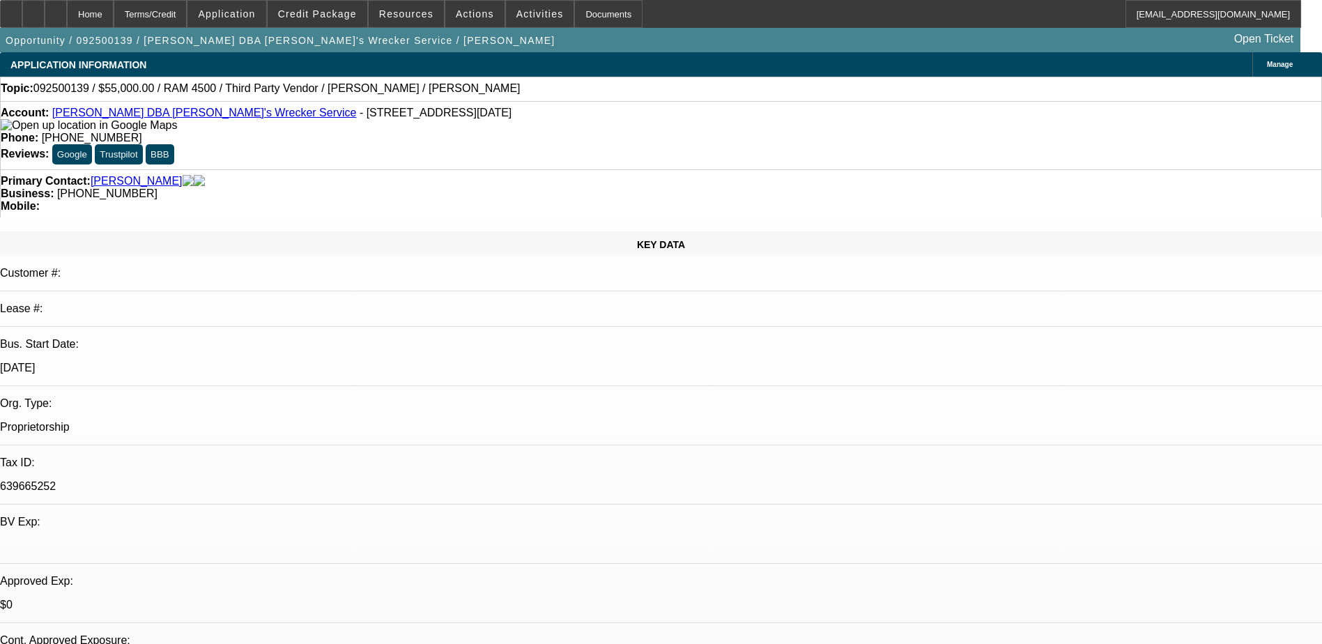
select select "1"
select select "3"
select select "4"
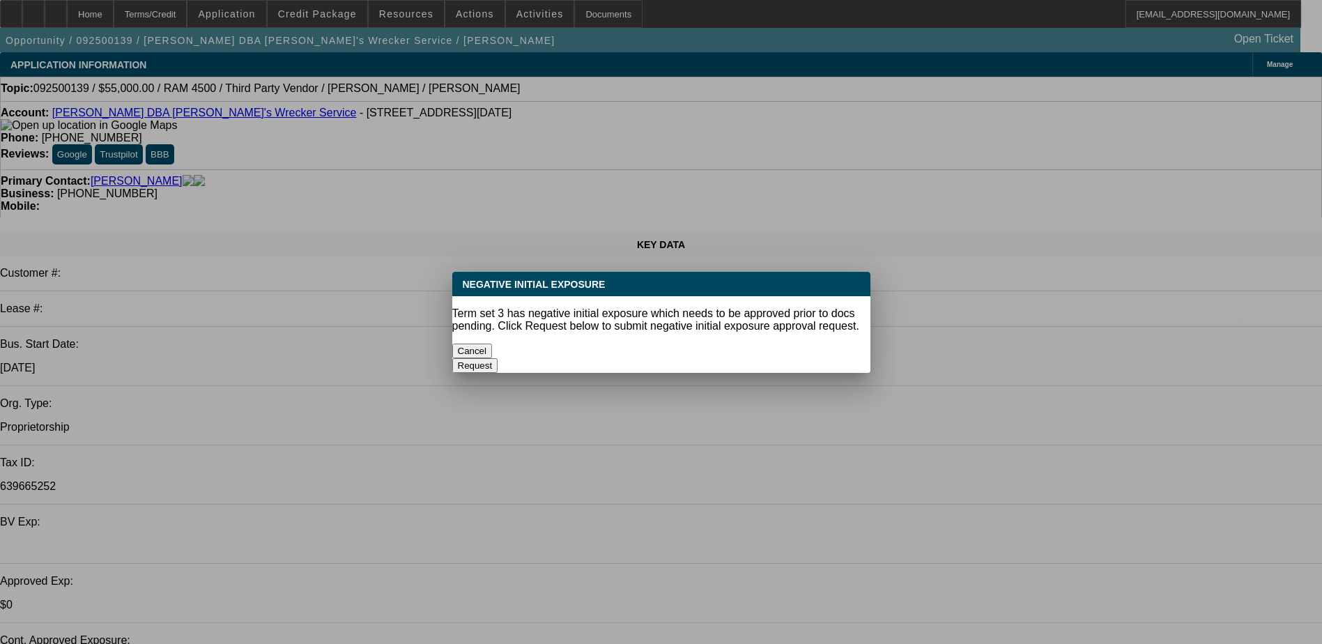
click at [493, 343] on button "Cancel" at bounding box center [472, 350] width 40 height 15
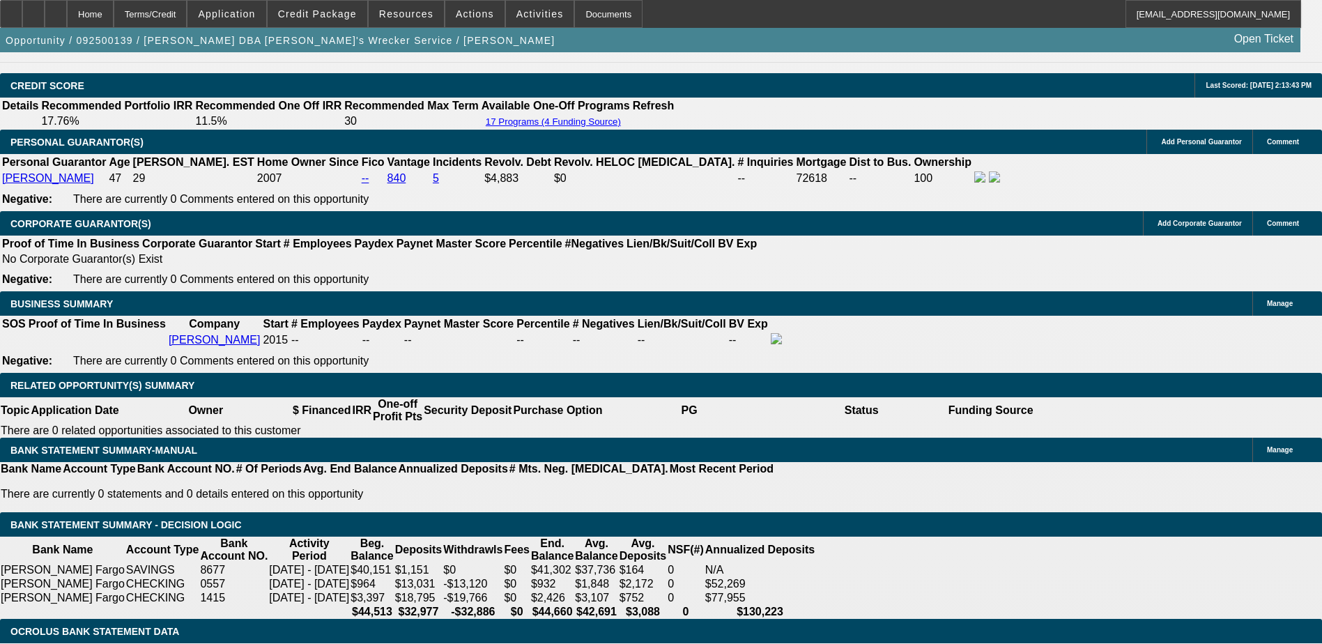
scroll to position [2020, 0]
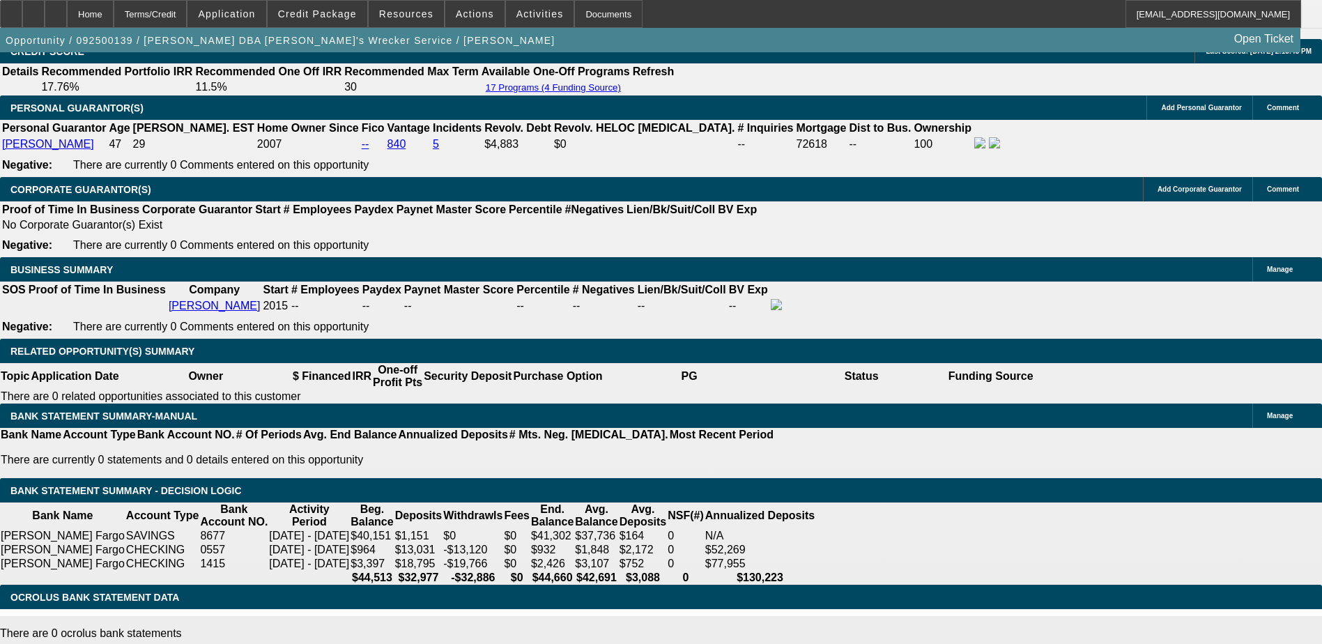
type input "UNKNOWN"
type input "15"
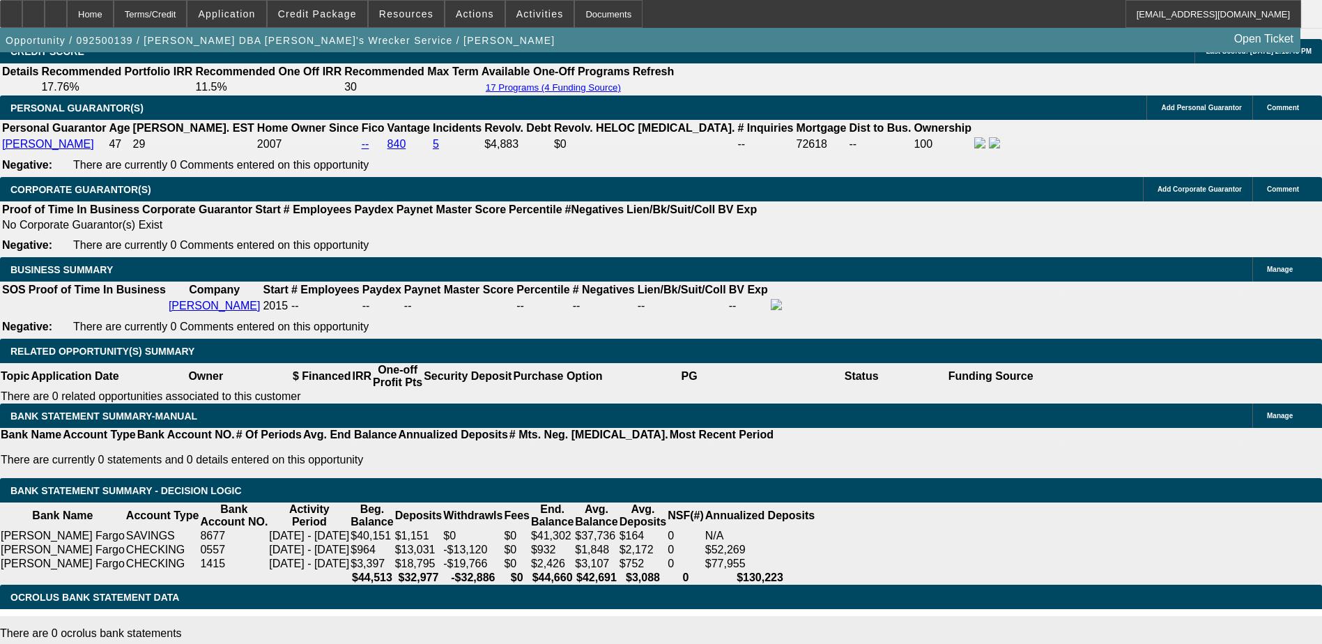
type input "$1,906.59"
type input "15"
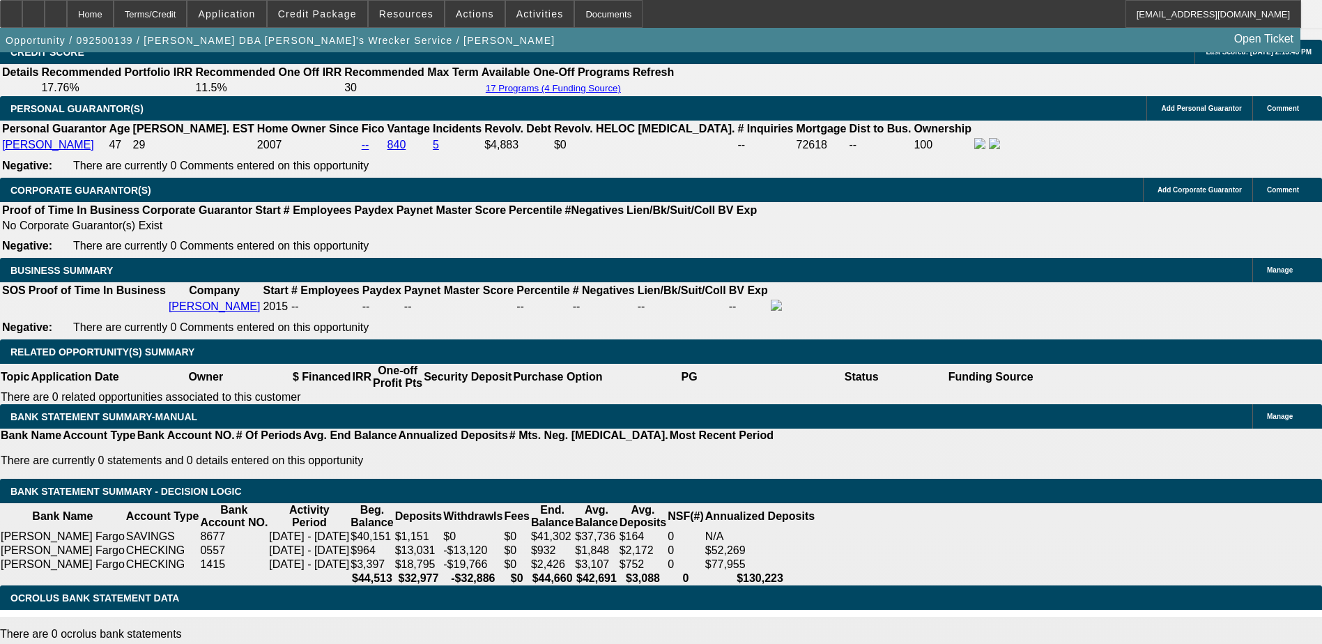
scroll to position [1881, 0]
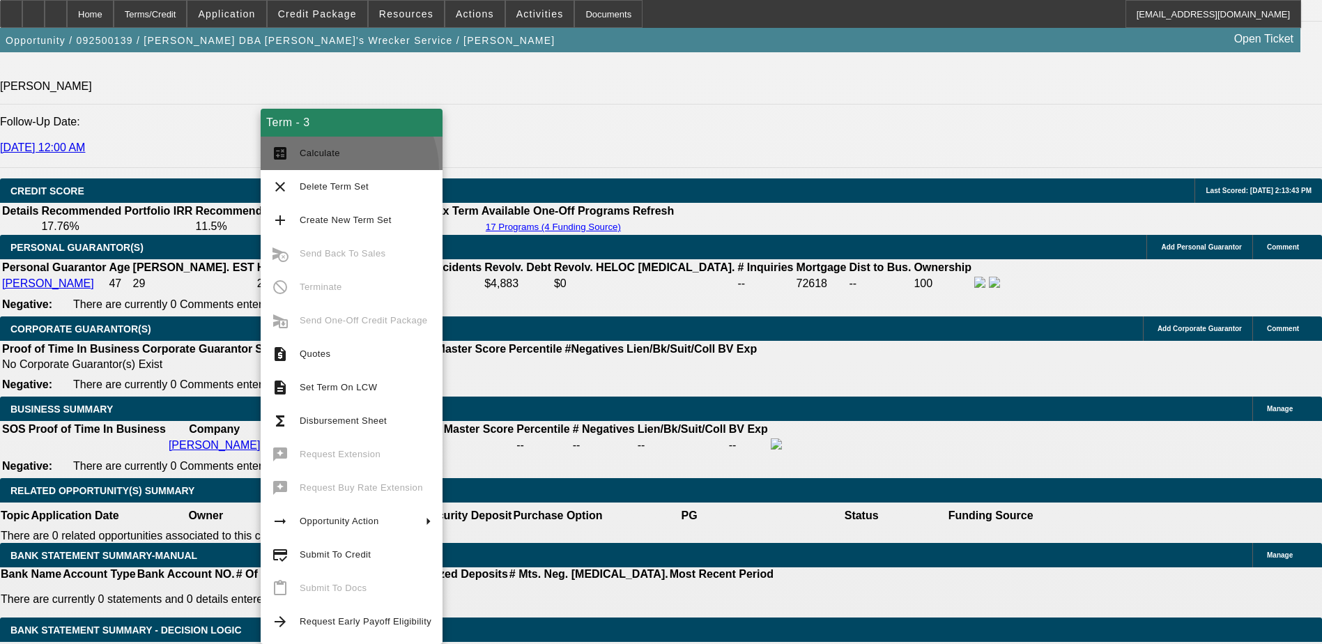
click at [339, 169] on button "calculate Calculate" at bounding box center [352, 153] width 182 height 33
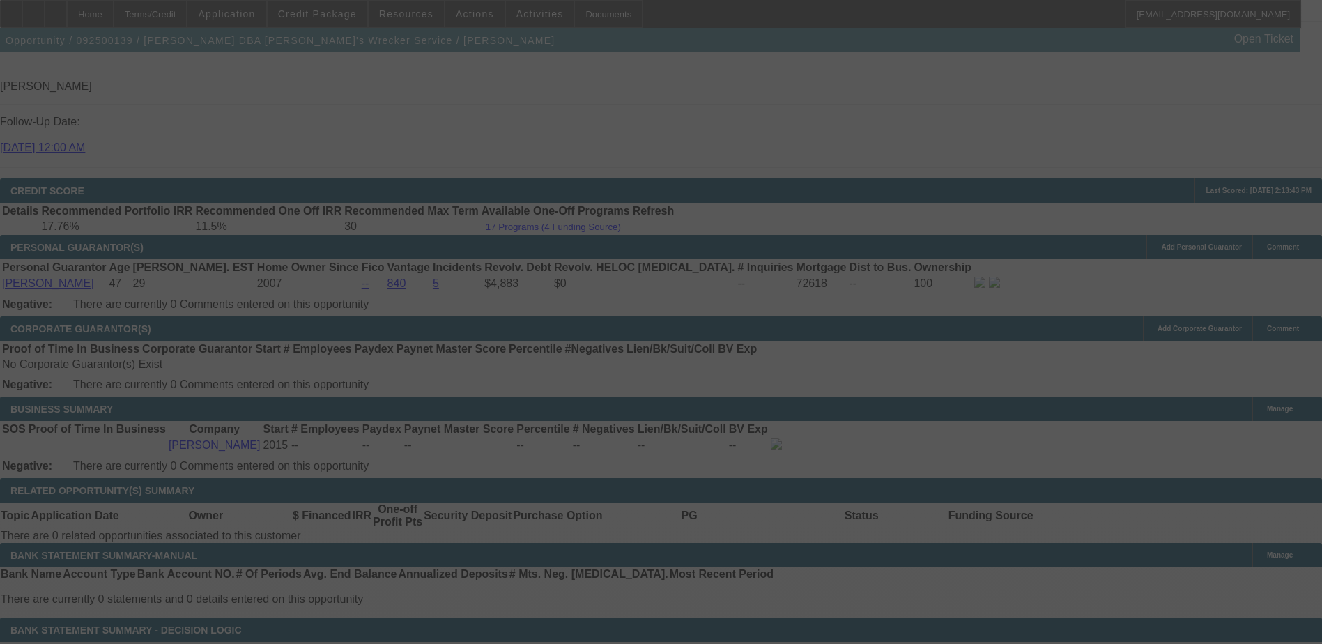
select select "0"
select select "3"
select select "0.1"
select select "4"
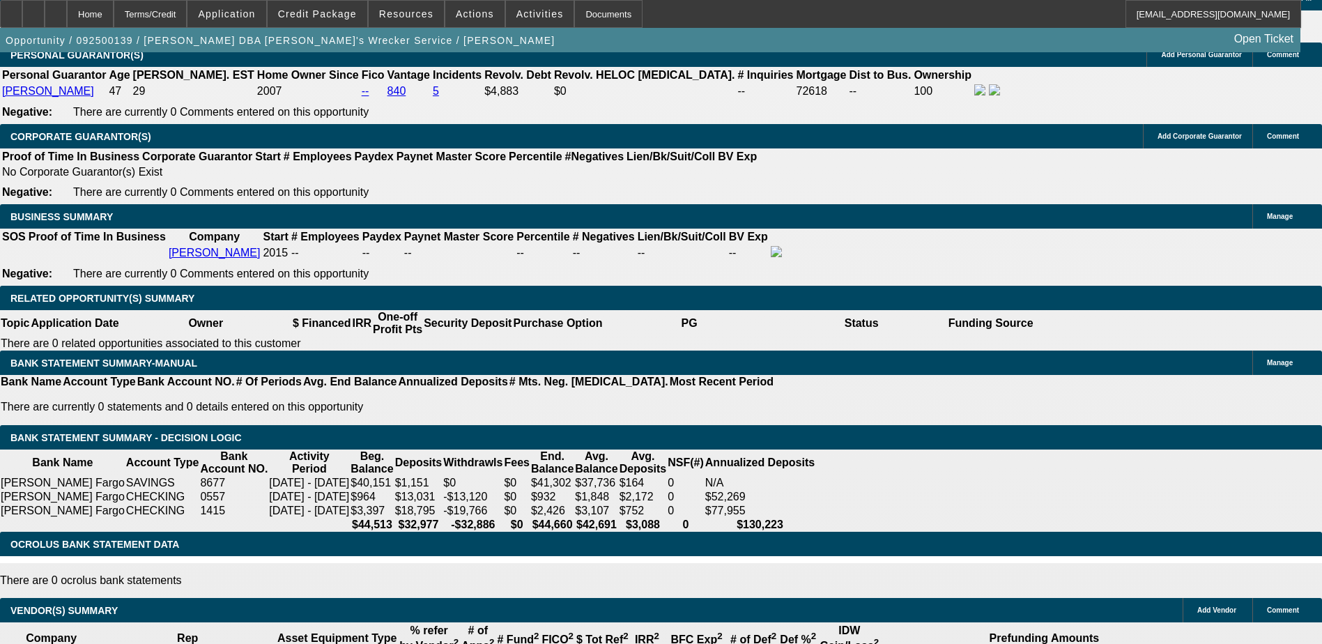
scroll to position [2090, 0]
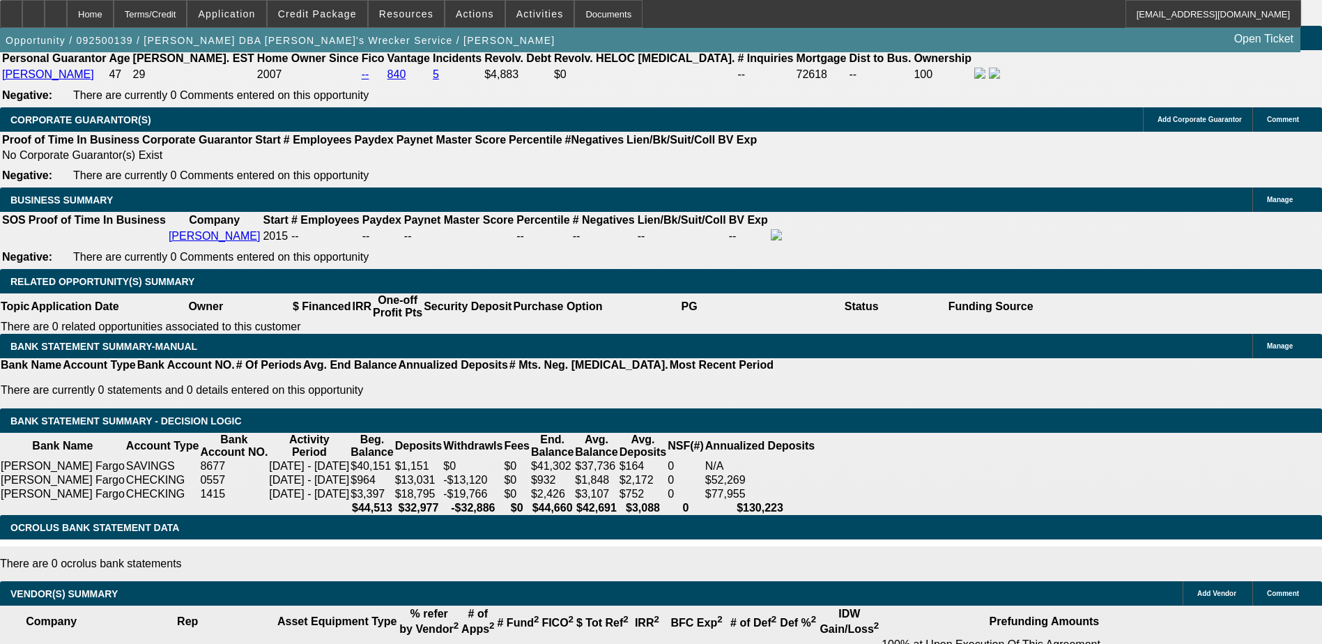
select select "1"
type input "UNKNOWN"
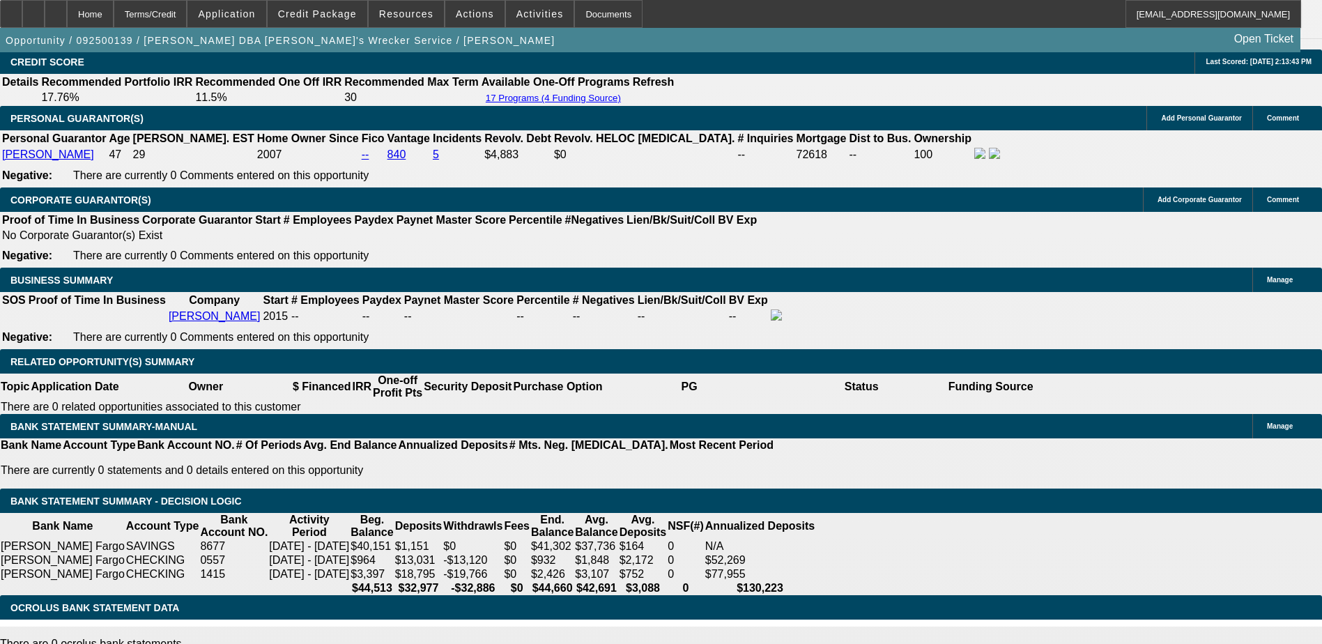
scroll to position [1881, 0]
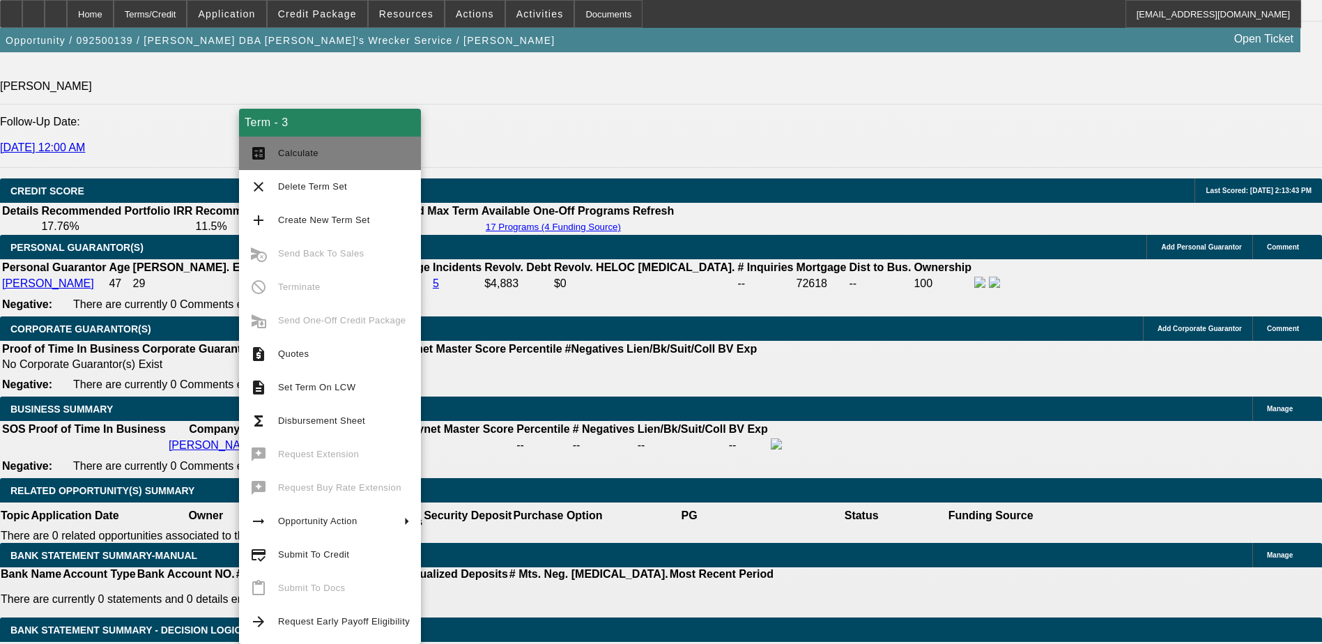
click at [326, 162] on button "calculate Calculate" at bounding box center [330, 153] width 182 height 33
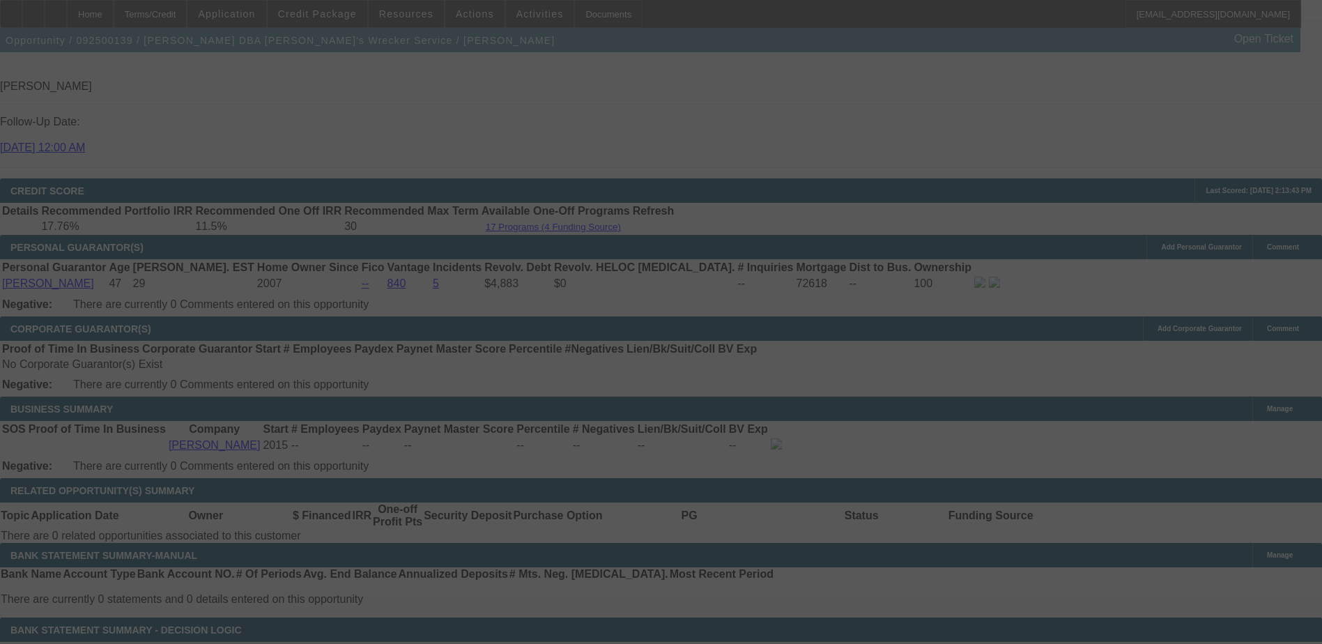
scroll to position [2020, 0]
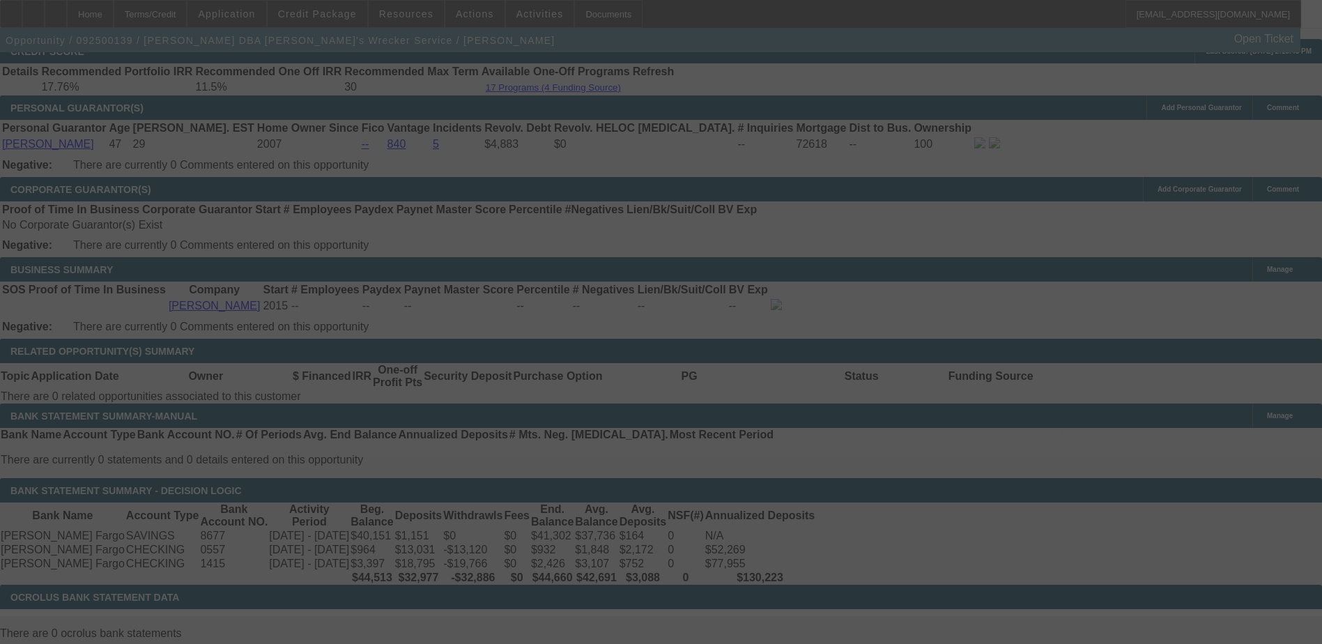
select select "0"
select select "0.1"
select select "4"
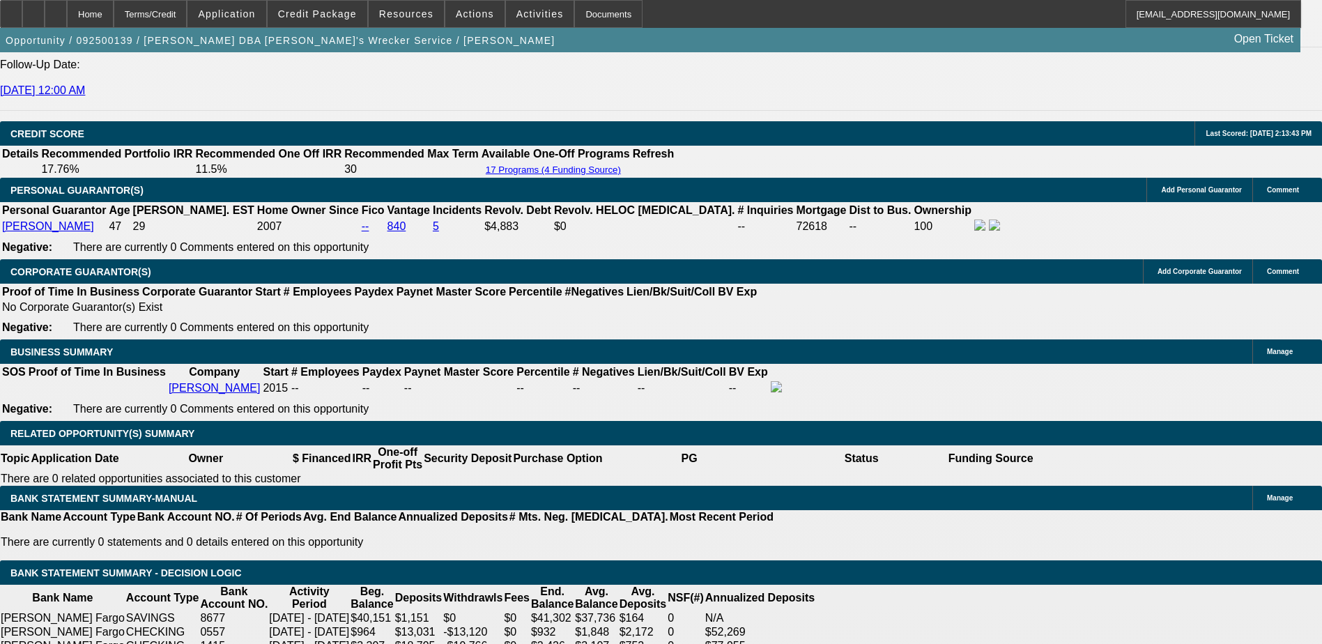
scroll to position [209, 0]
drag, startPoint x: 1186, startPoint y: 534, endPoint x: 1230, endPoint y: 536, distance: 43.9
drag, startPoint x: 1230, startPoint y: 536, endPoint x: 1299, endPoint y: 534, distance: 69.0
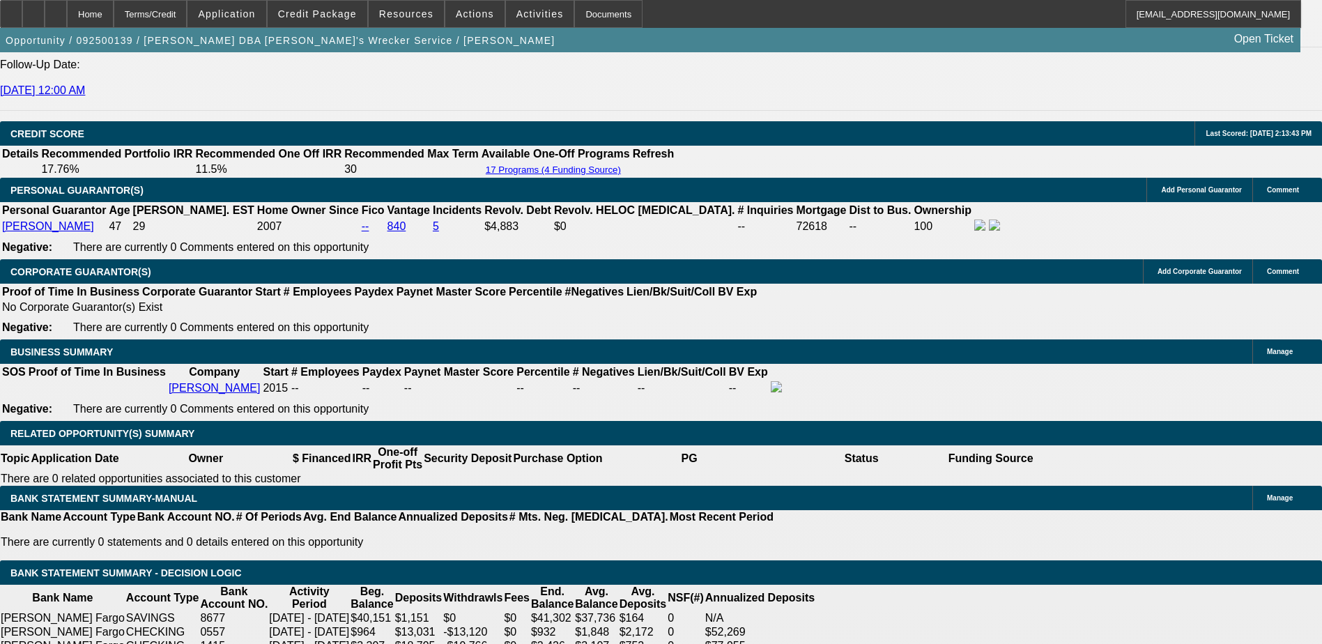
drag, startPoint x: 1299, startPoint y: 534, endPoint x: 1253, endPoint y: 549, distance: 47.6
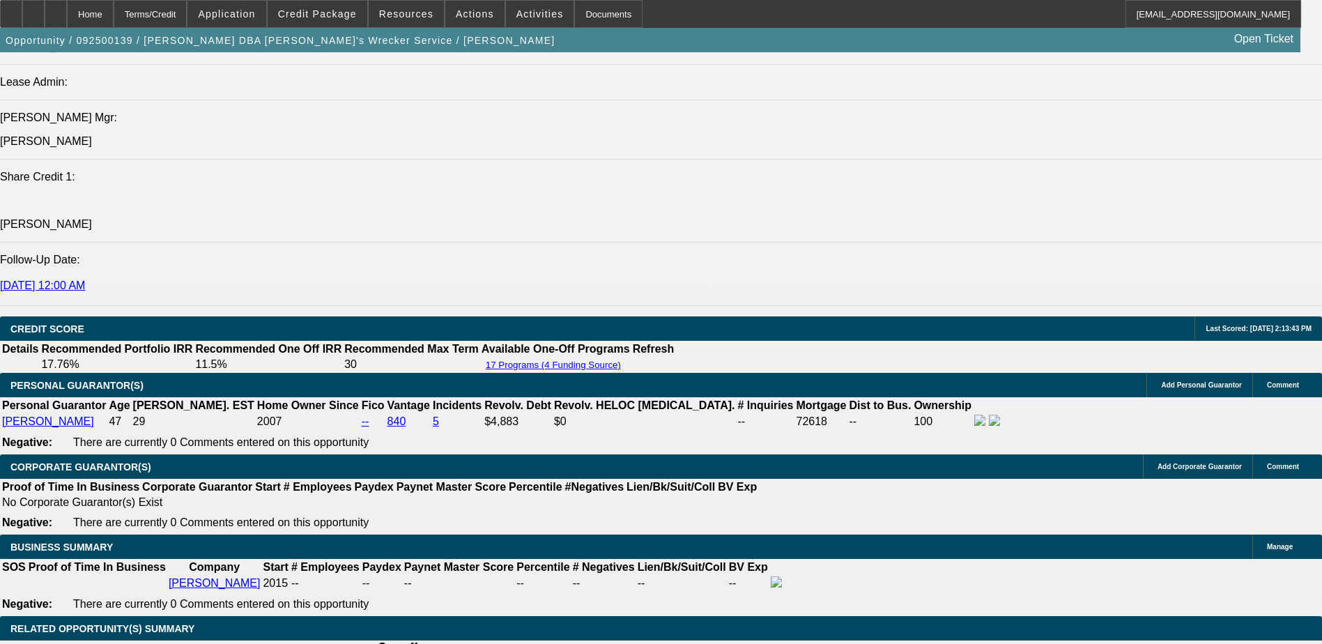
scroll to position [1742, 0]
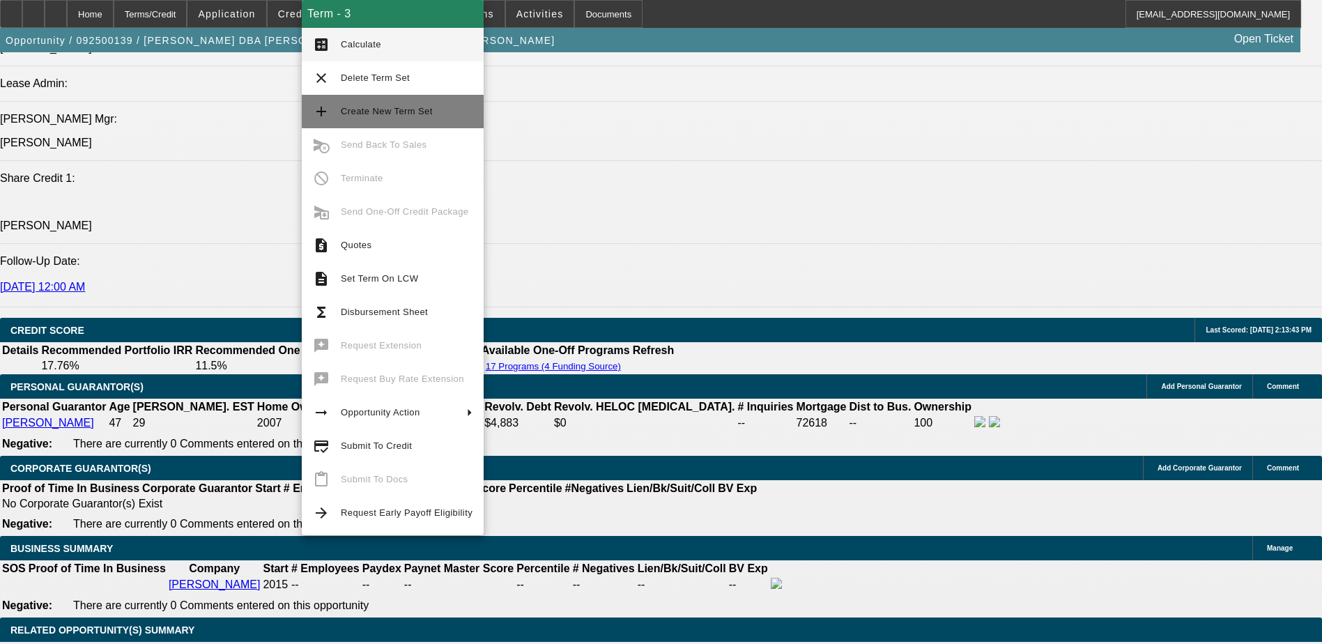
click at [442, 121] on button "add Create New Term Set" at bounding box center [393, 111] width 182 height 33
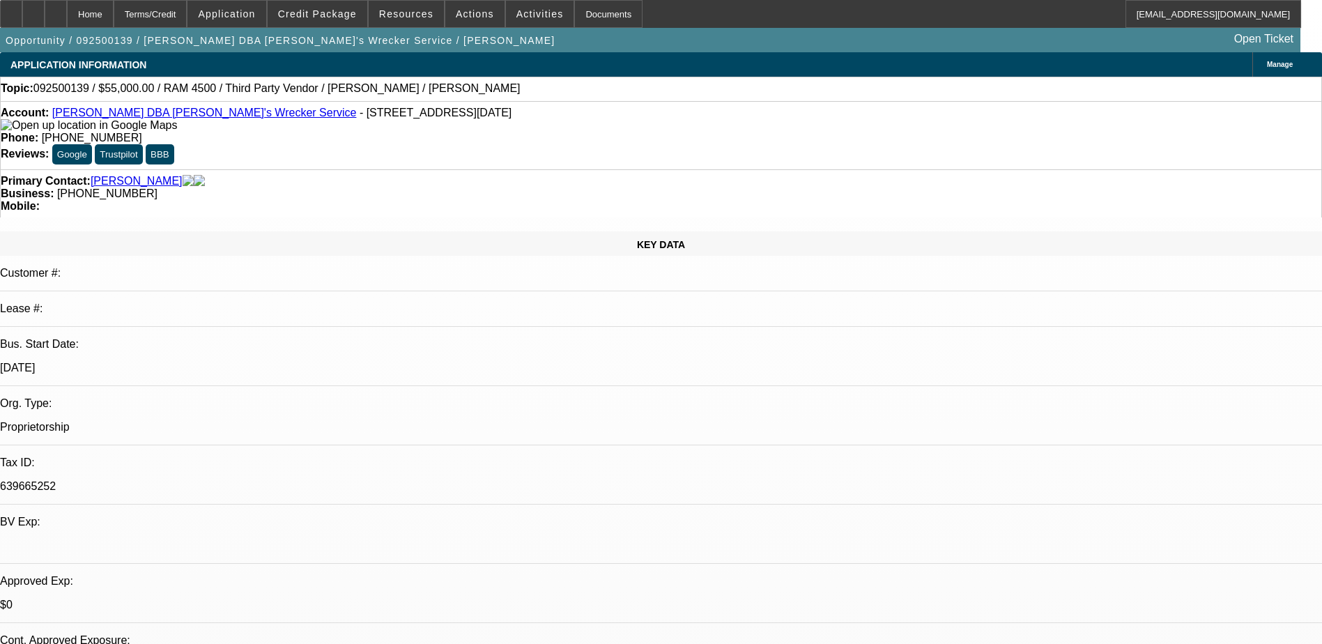
select select "0"
select select "0.1"
select select "0"
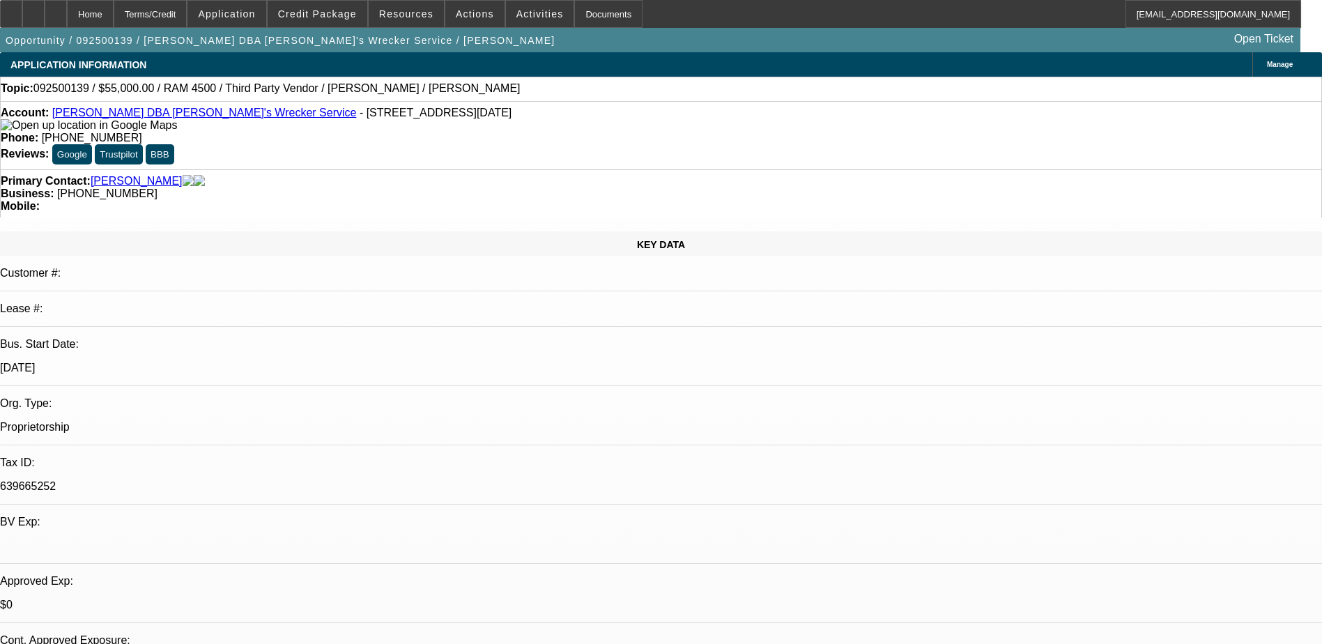
select select "0.1"
select select "0"
select select "0.1"
select select "0"
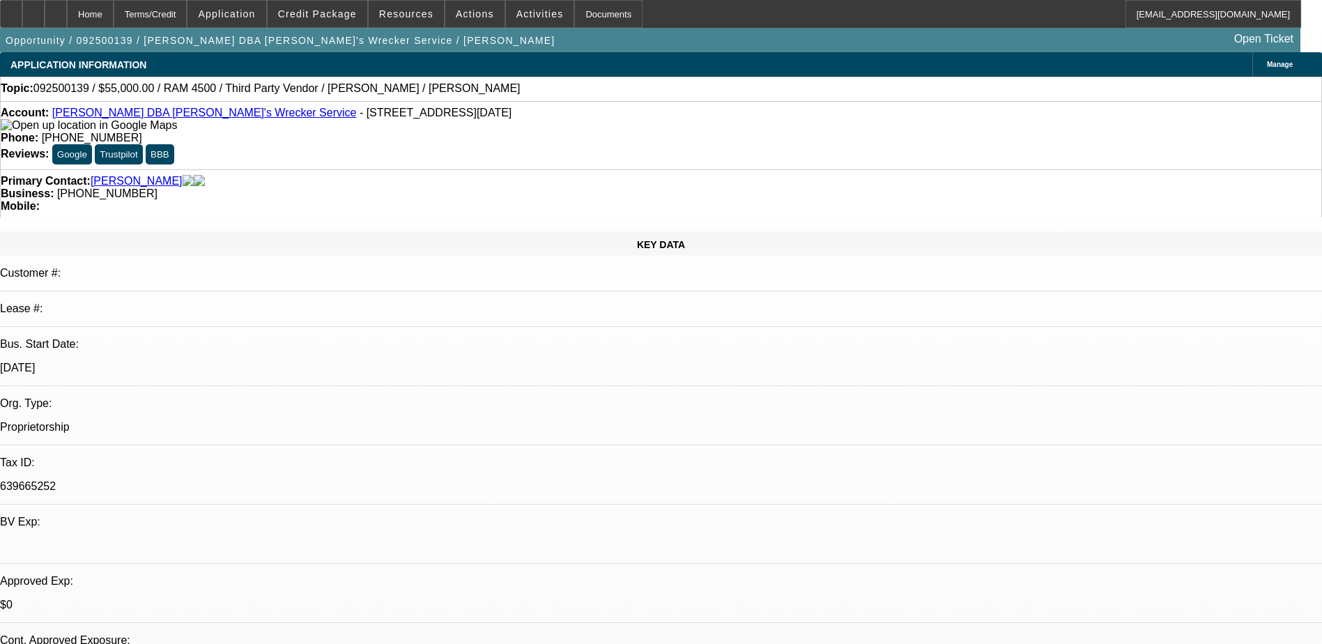
select select "0"
select select "0.1"
select select "1"
select select "4"
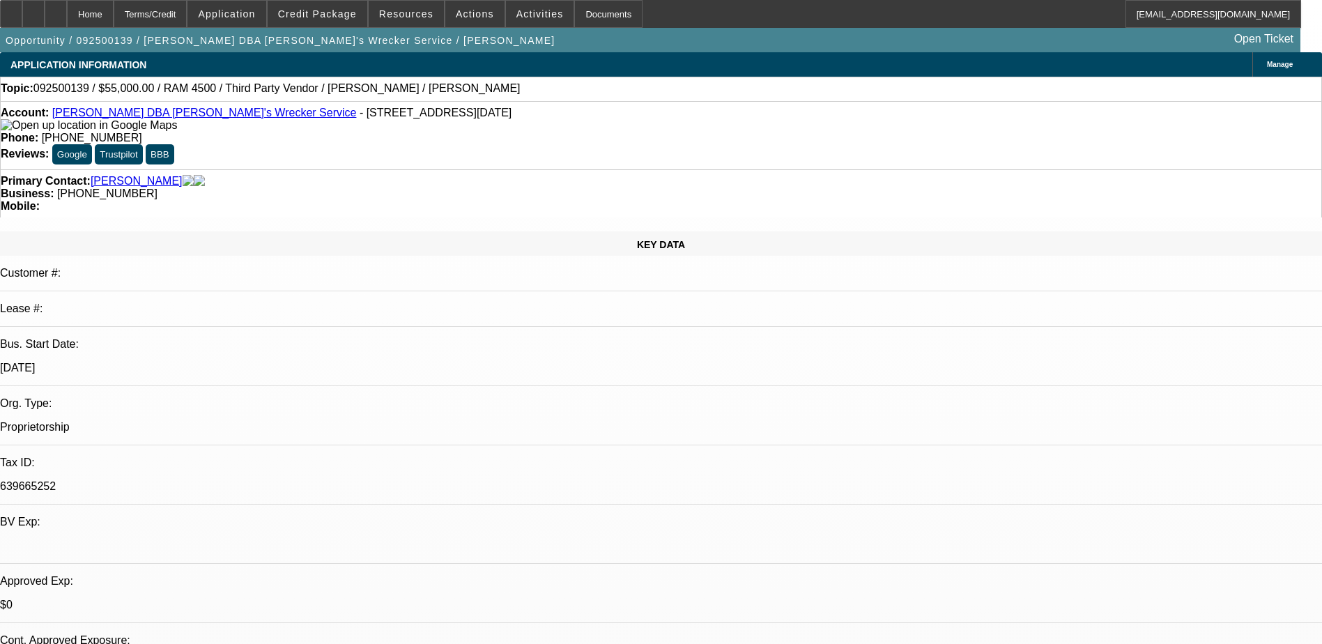
select select "1"
select select "4"
select select "1"
select select "3"
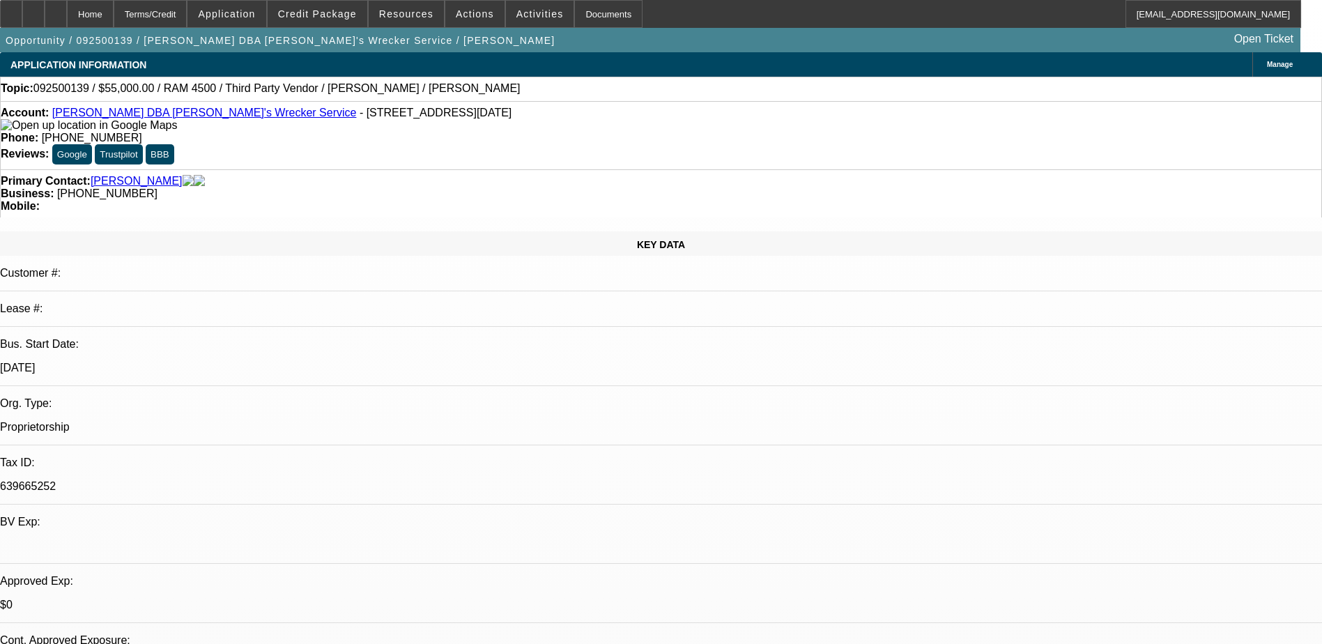
select select "4"
select select "1"
select select "3"
select select "4"
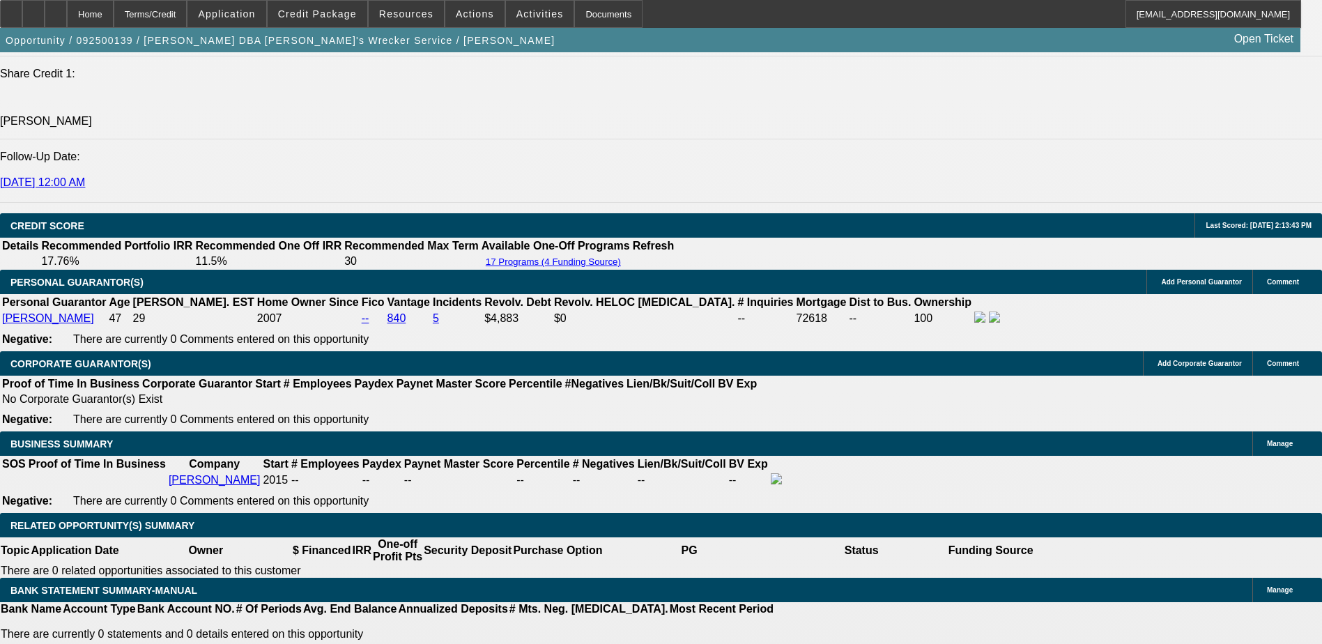
scroll to position [1951, 0]
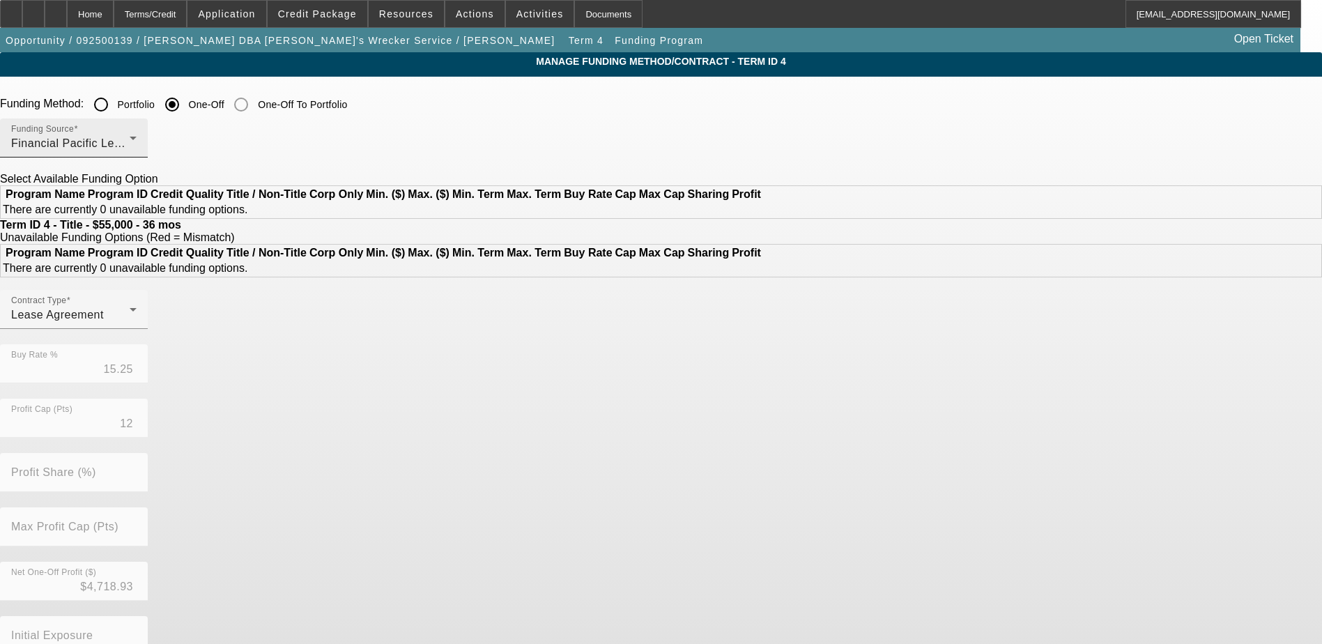
click at [137, 121] on div "Funding Source Financial Pacific Leasing, Inc." at bounding box center [73, 137] width 125 height 39
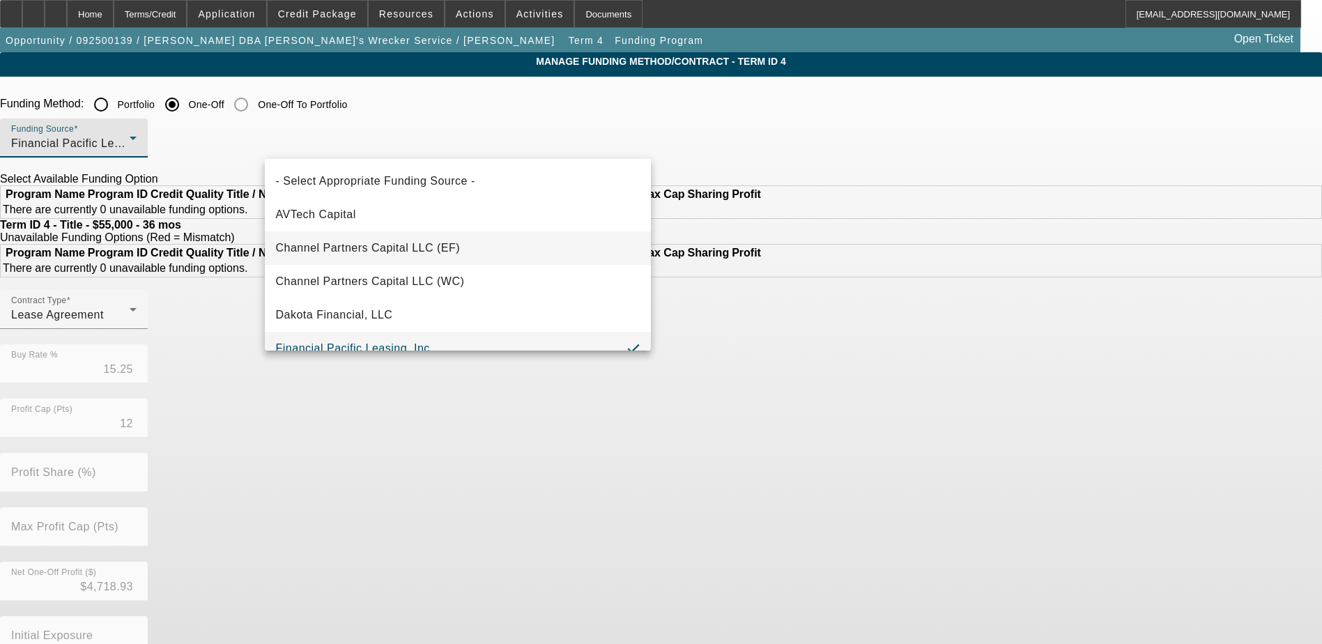
click at [444, 258] on mat-option "Channel Partners Capital LLC (EF)" at bounding box center [458, 247] width 386 height 33
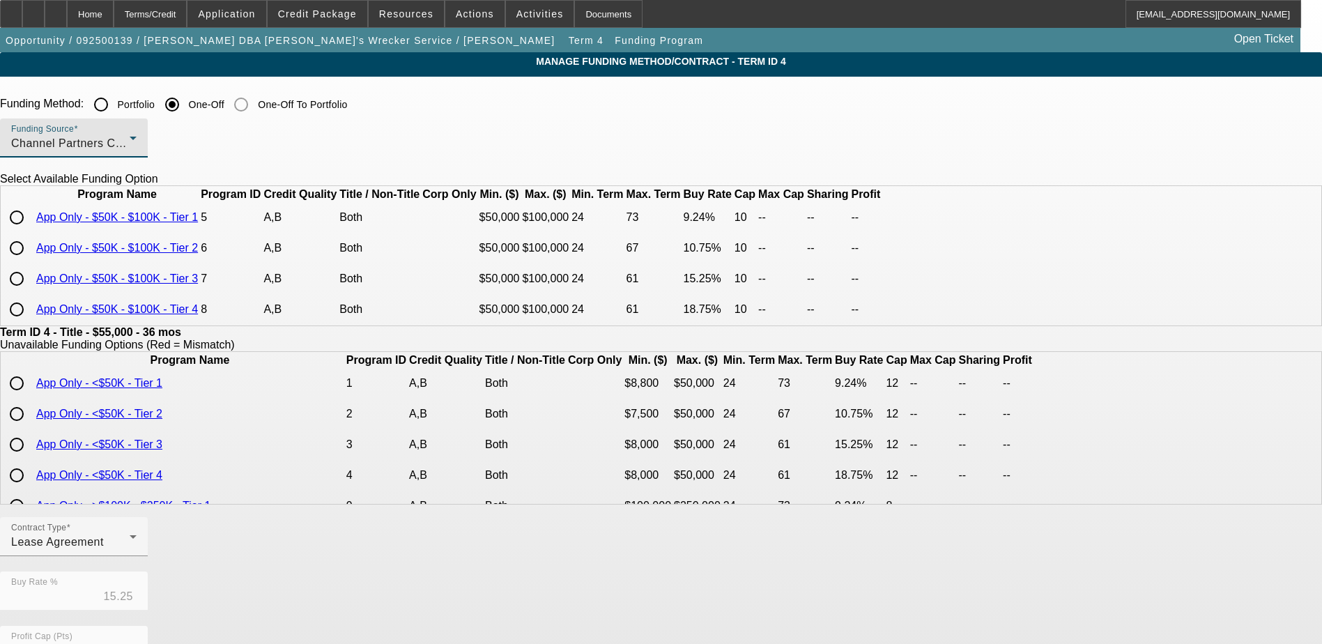
click at [31, 262] on input "radio" at bounding box center [17, 248] width 28 height 28
radio input "true"
type input "10.75"
type input "10"
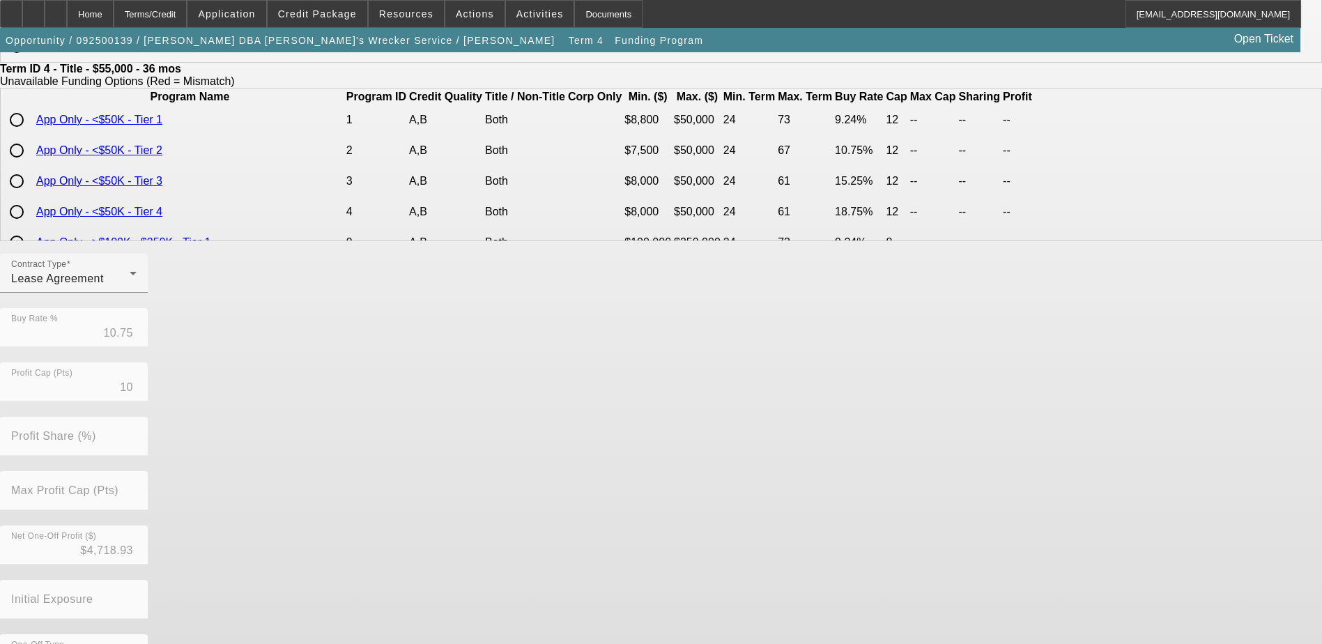
scroll to position [320, 0]
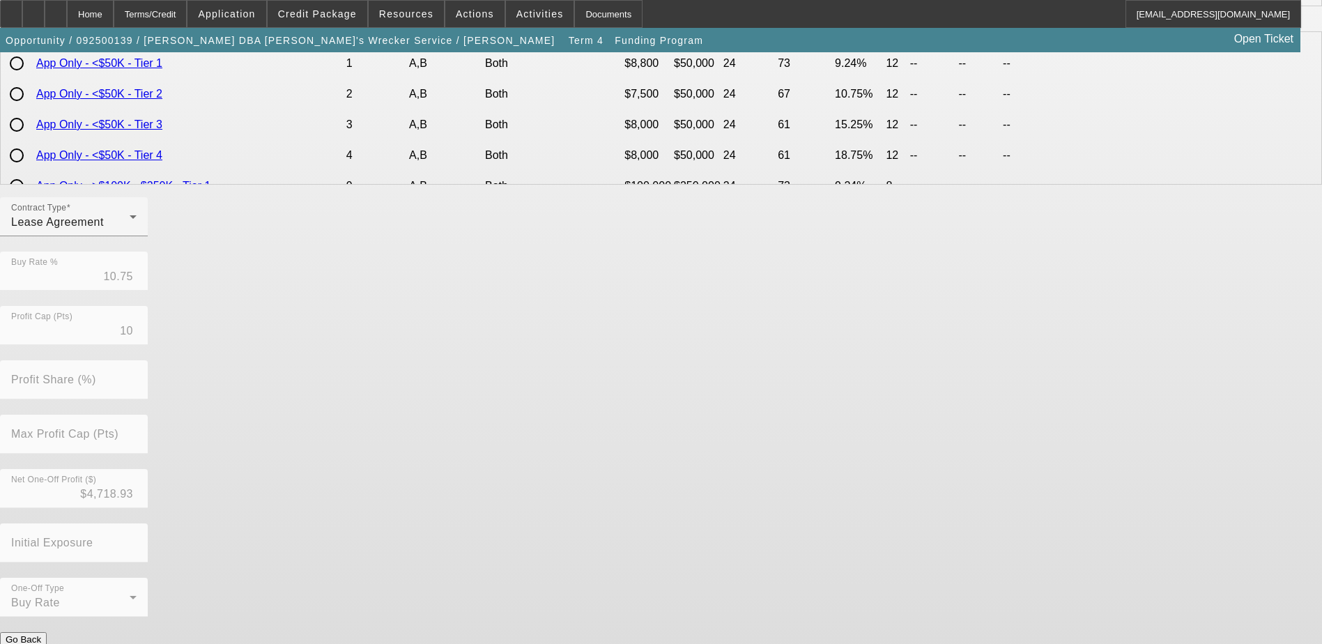
click at [40, 643] on button "Submit" at bounding box center [20, 654] width 40 height 15
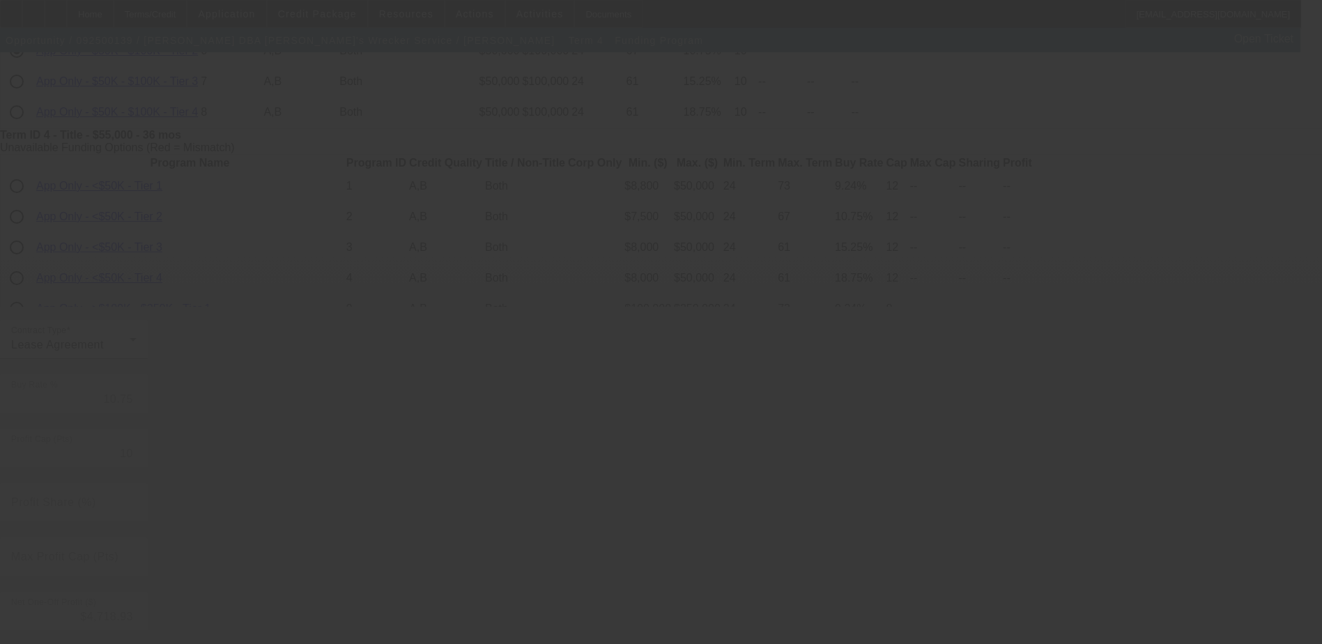
scroll to position [41, 0]
type input "15.25"
type input "12"
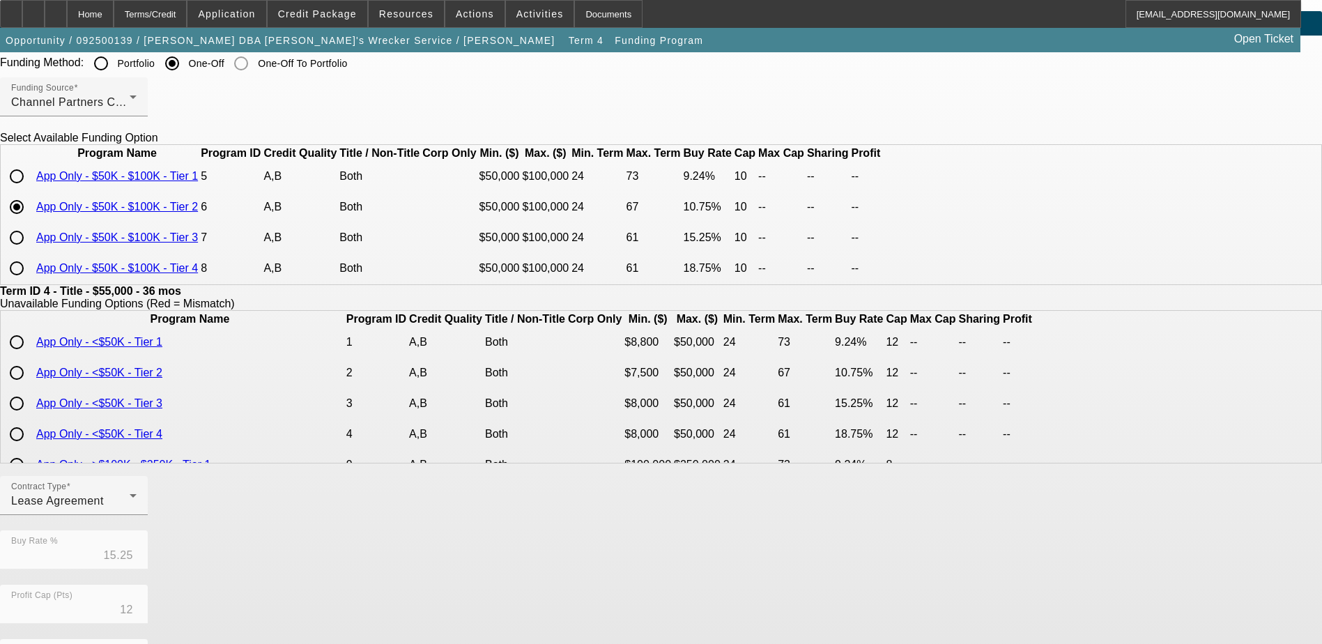
scroll to position [0, 0]
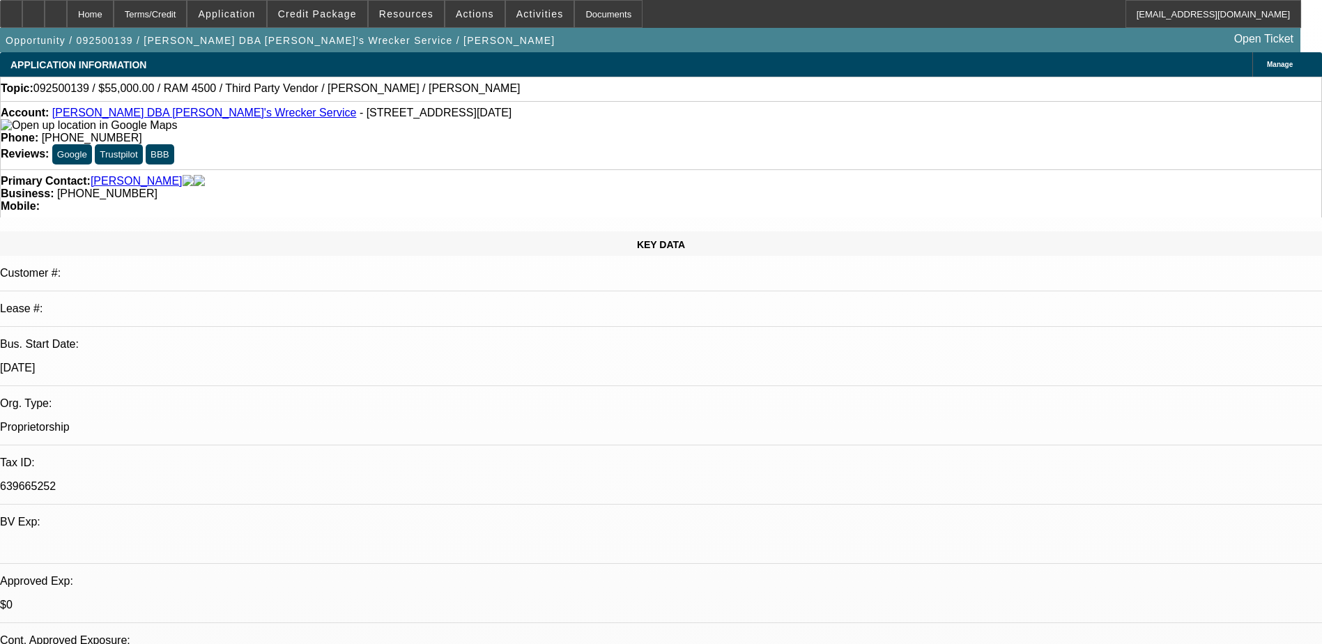
select select "0"
select select "0.1"
select select "4"
select select "0"
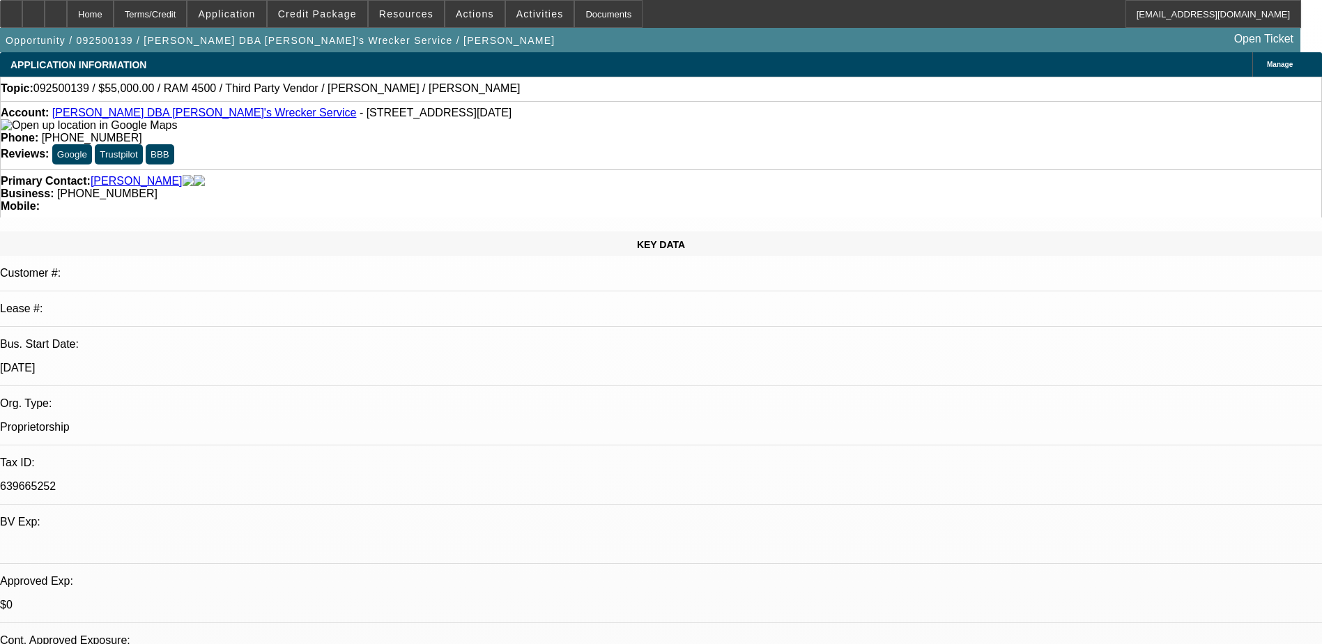
select select "0"
select select "0.1"
select select "4"
select select "0"
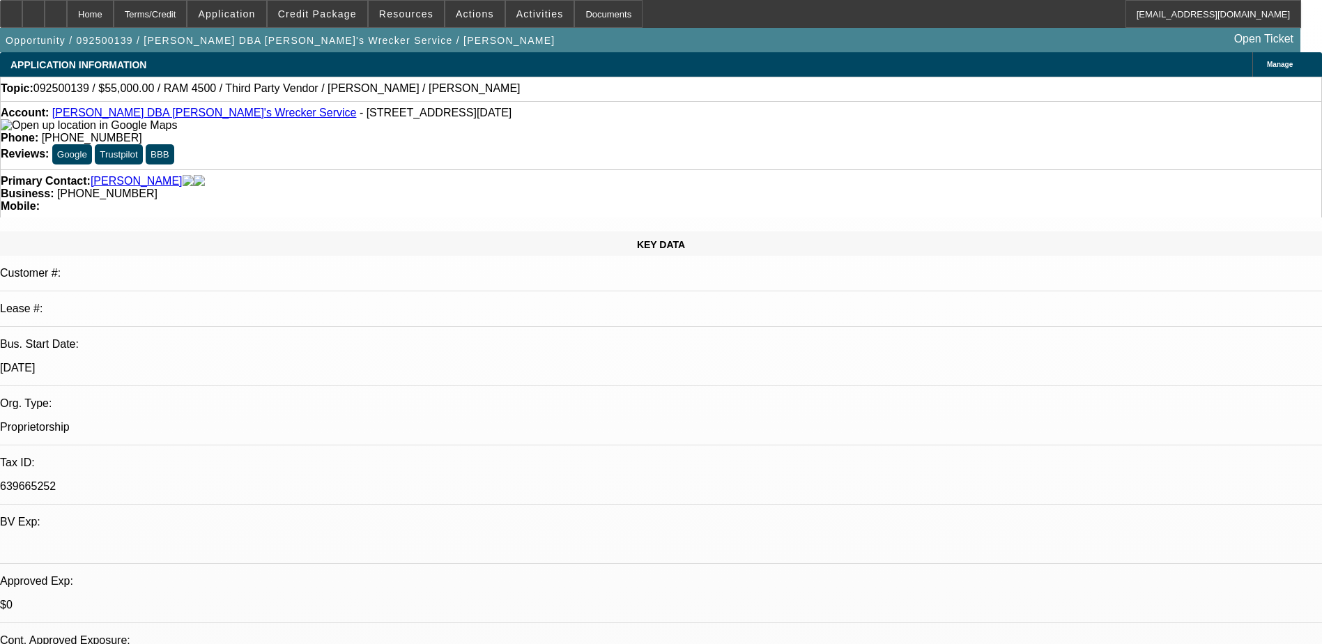
select select "3"
select select "0.1"
select select "4"
select select "0"
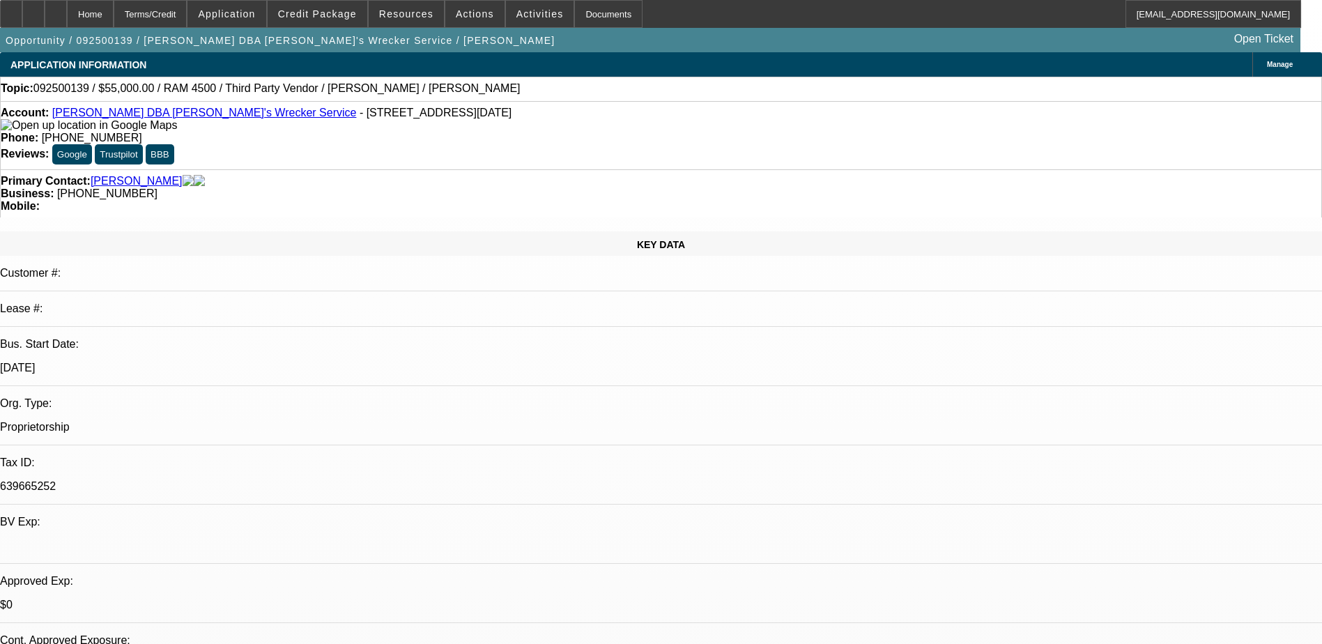
select select "3"
select select "0.1"
select select "4"
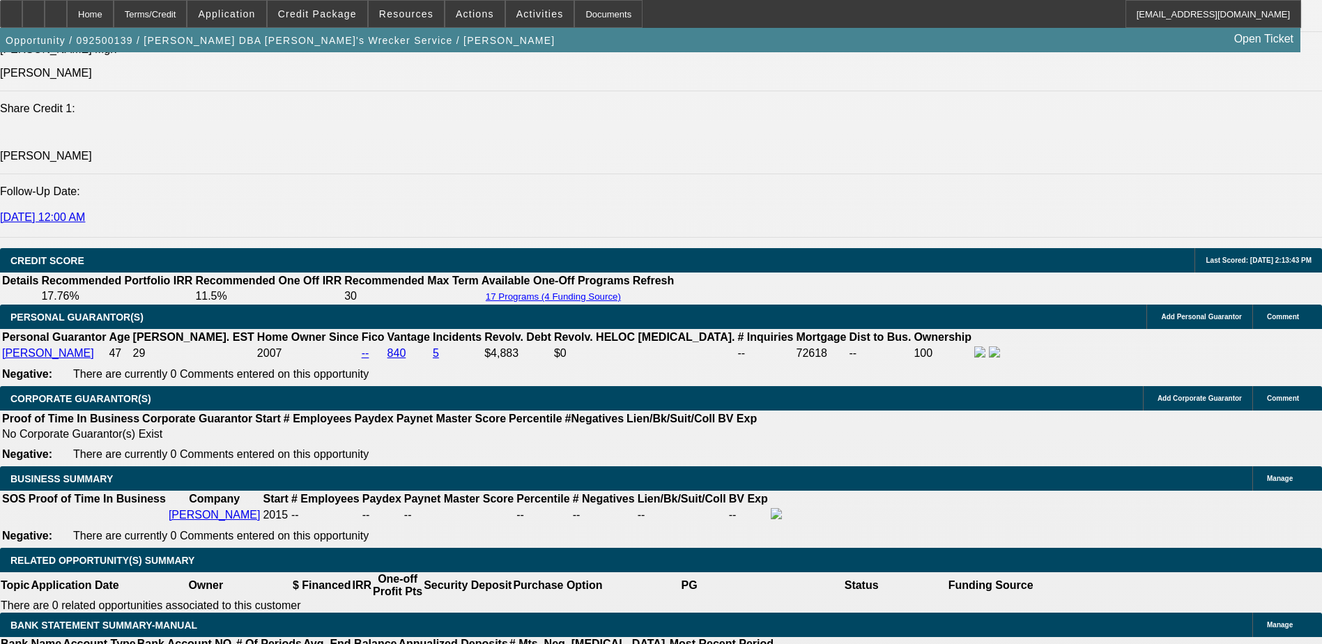
scroll to position [1951, 0]
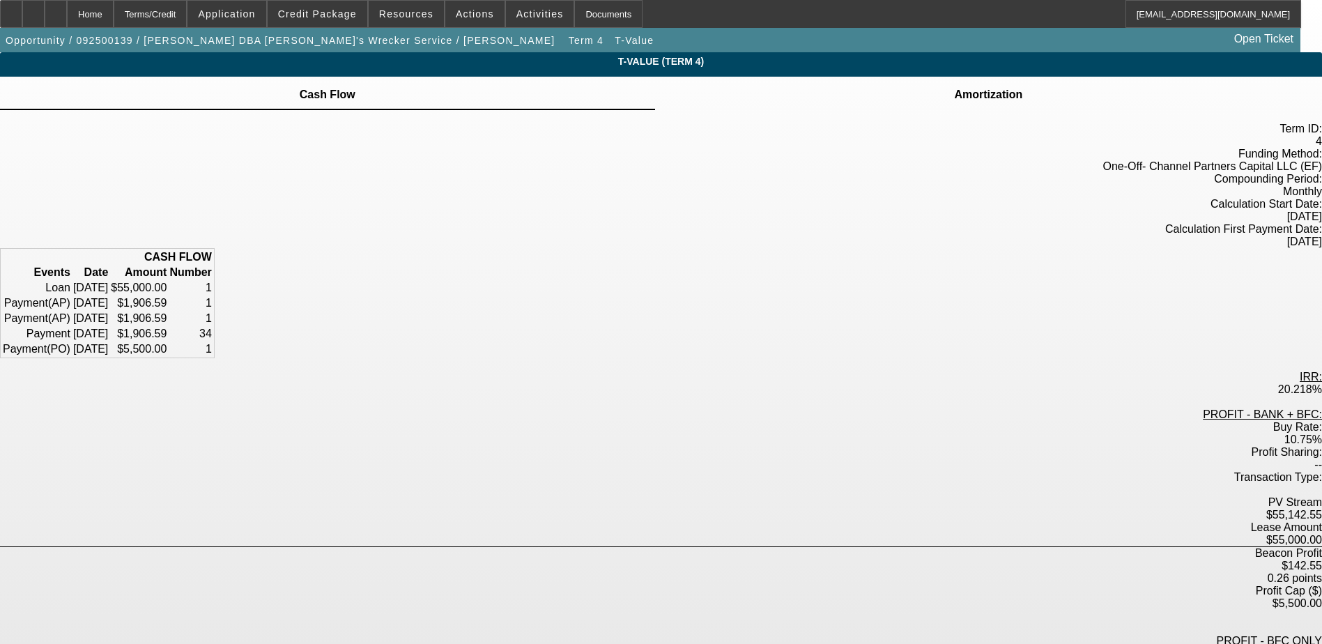
scroll to position [163, 0]
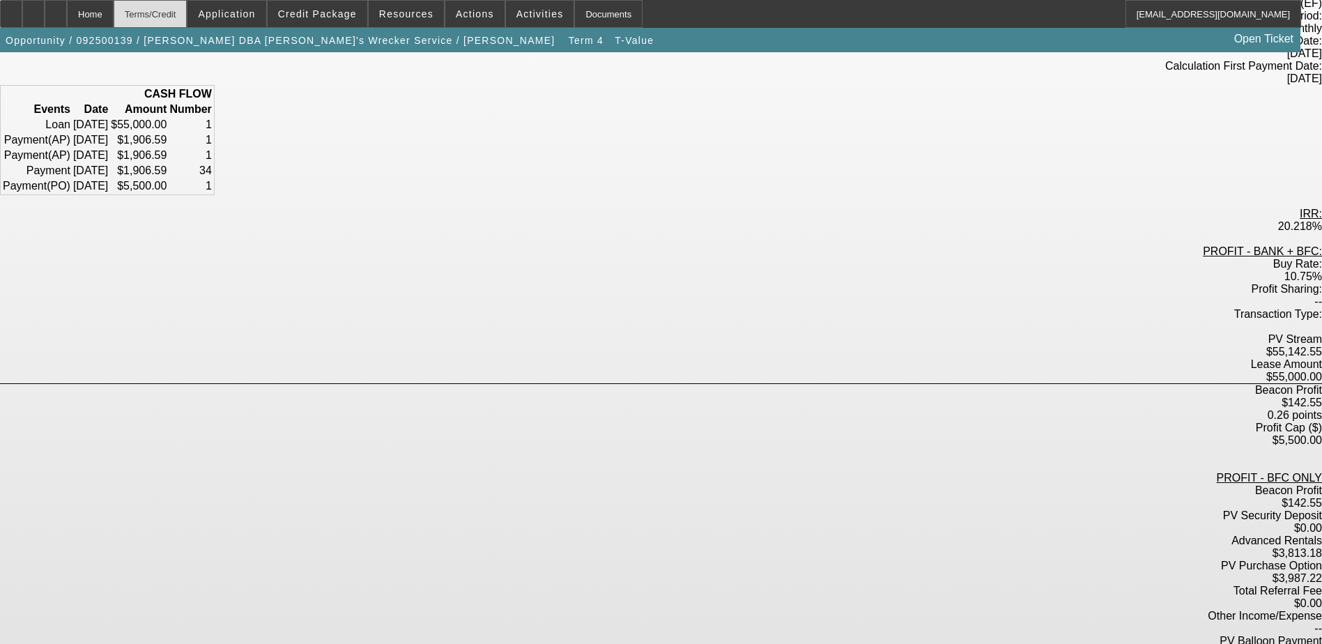
click at [187, 22] on div "Terms/Credit" at bounding box center [151, 14] width 74 height 28
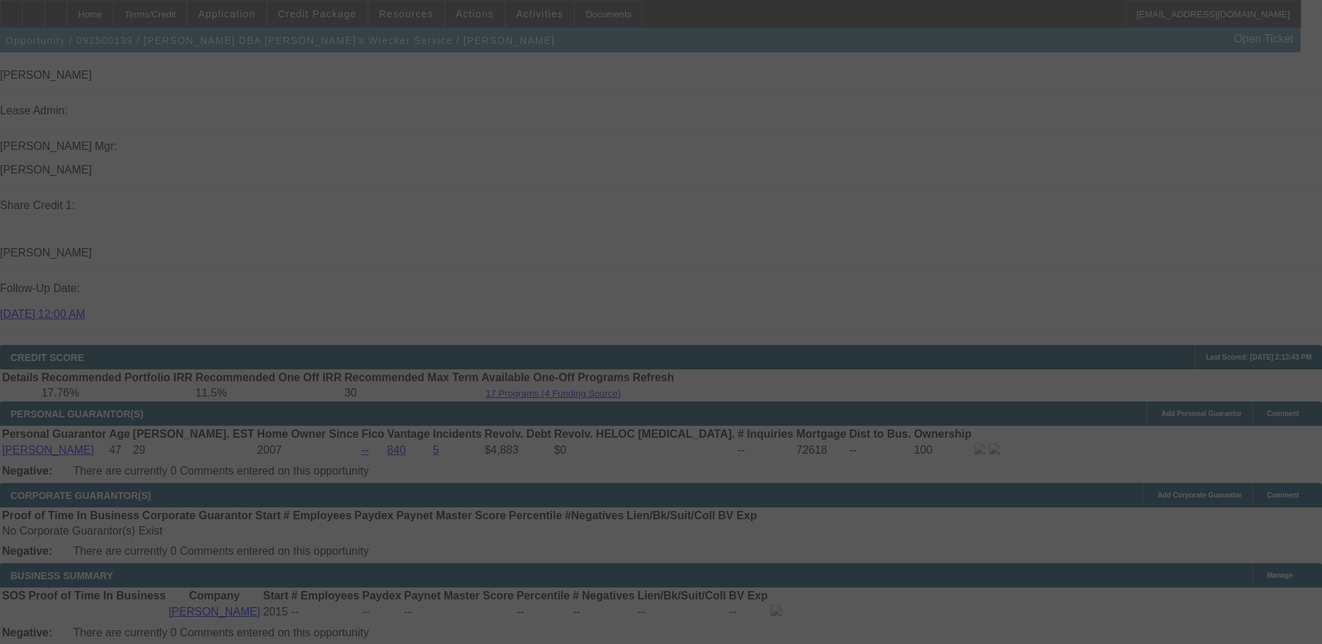
scroll to position [1756, 0]
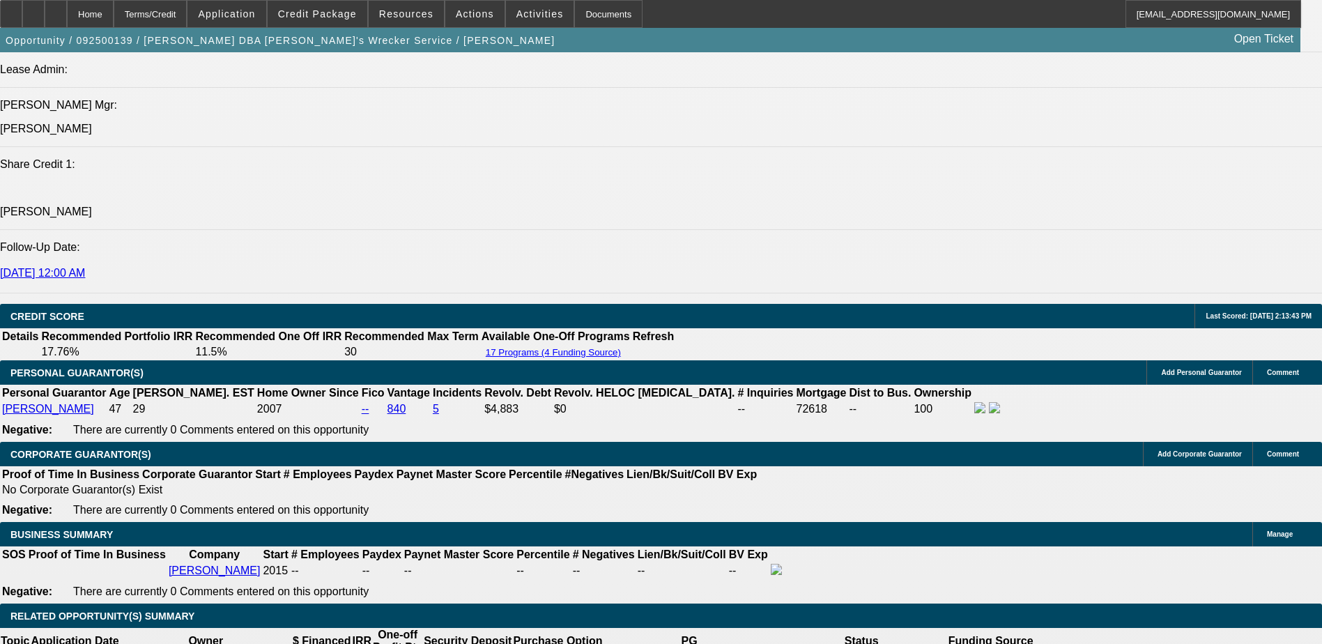
select select "0"
select select "0.1"
select select "4"
select select "0"
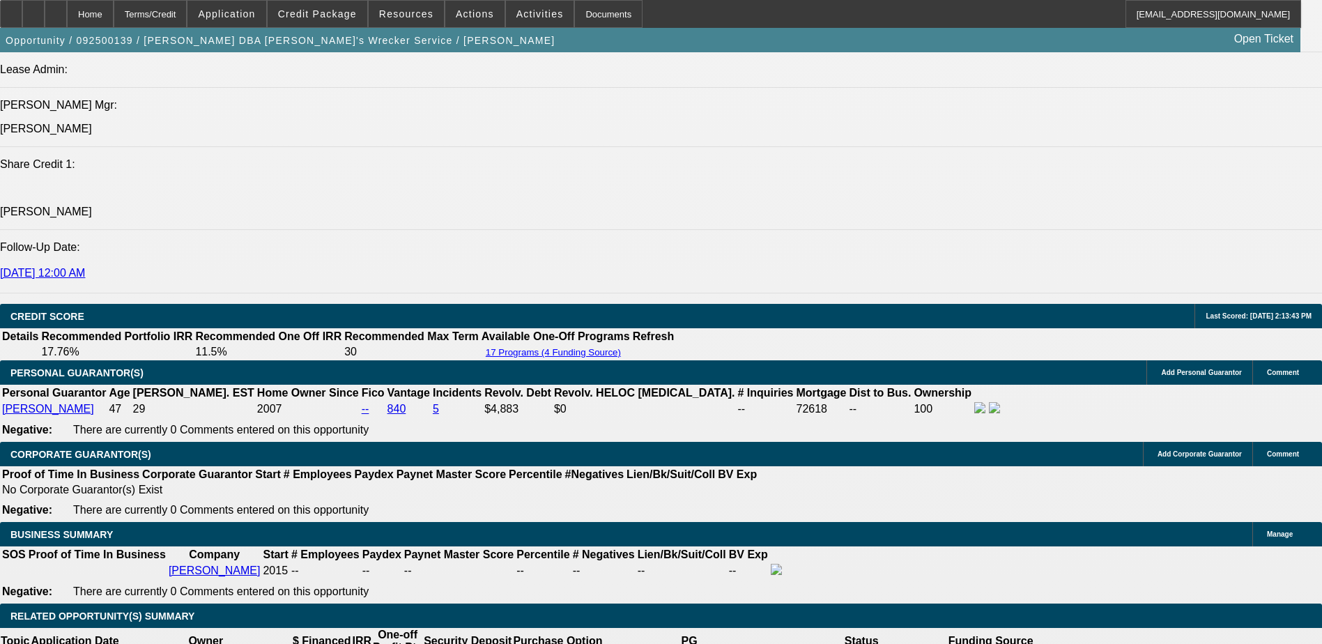
select select "0"
select select "0.1"
select select "4"
select select "0"
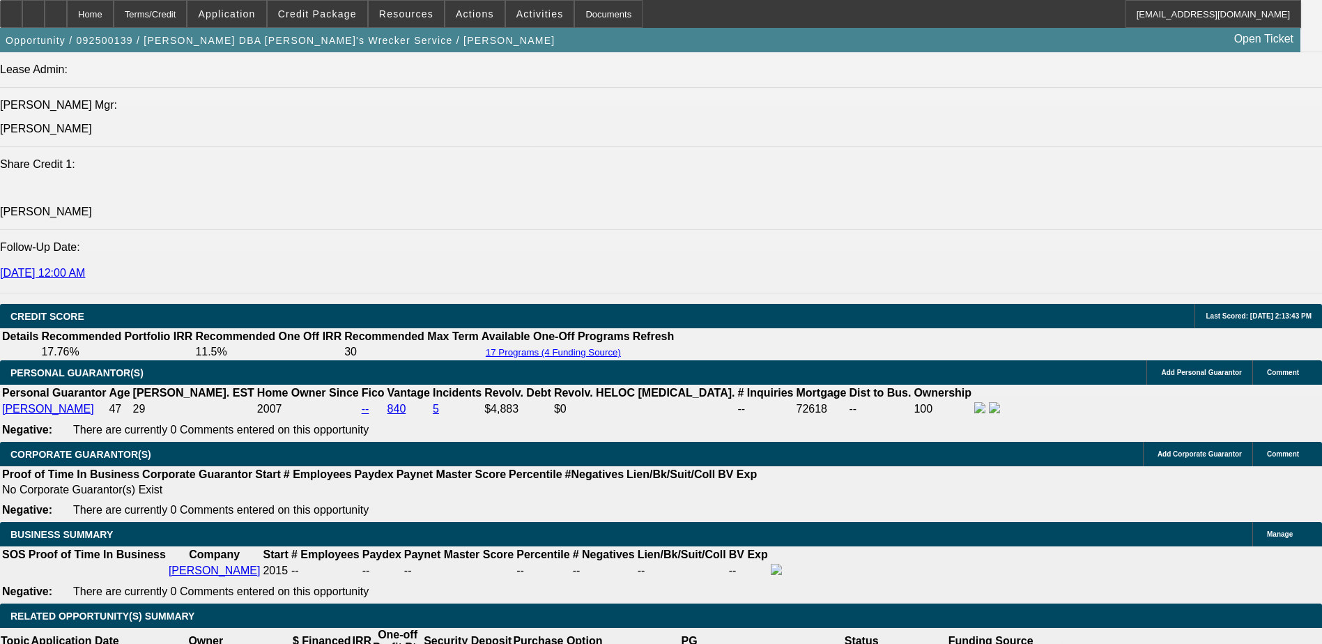
select select "3"
select select "0.1"
select select "4"
select select "0"
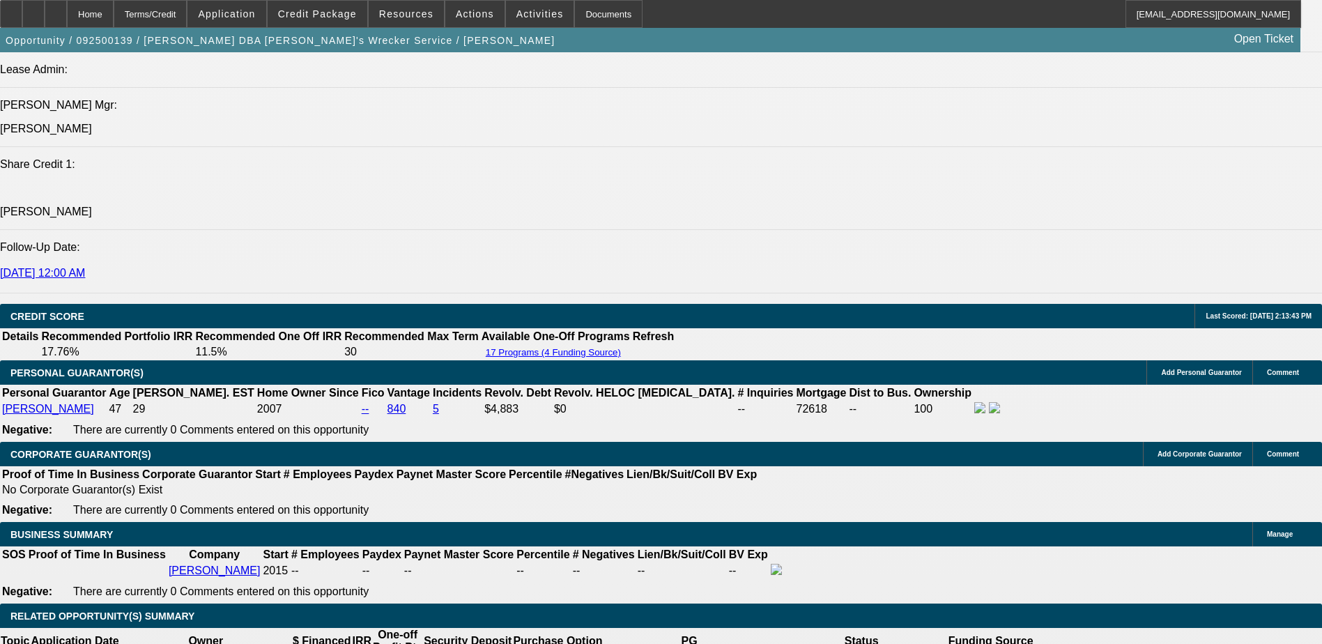
select select "3"
select select "0.1"
select select "4"
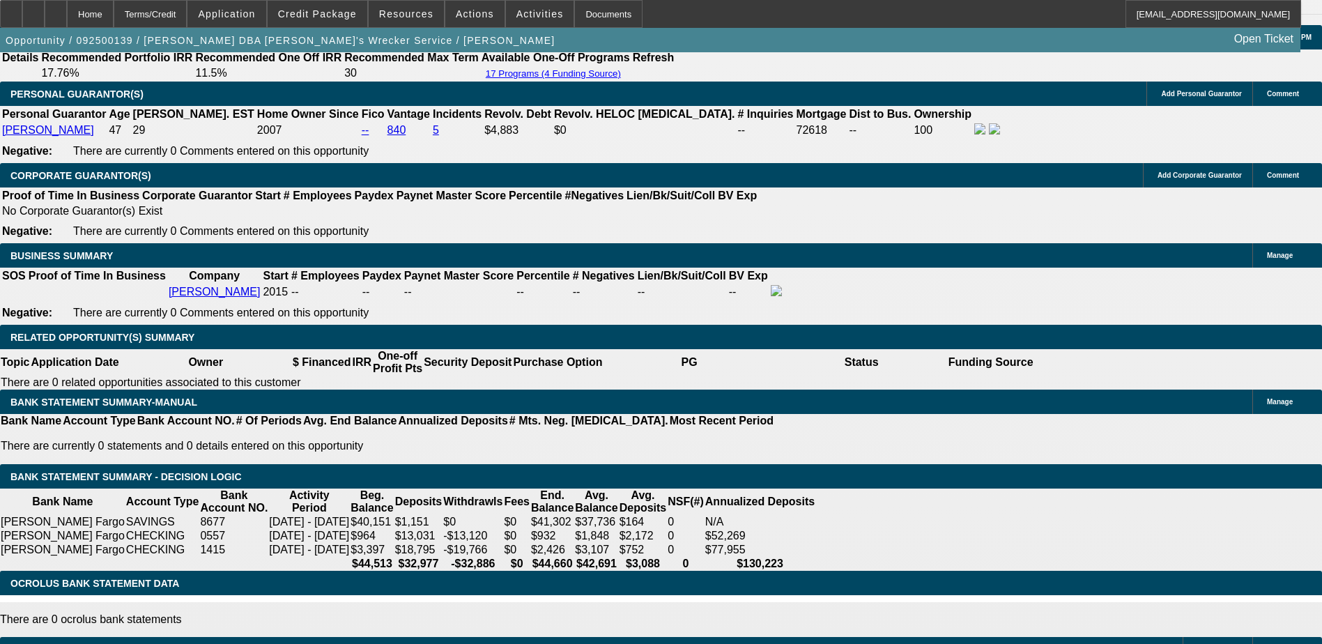
type input "12"
type input "UNKNOWN"
type input "$1,826.79"
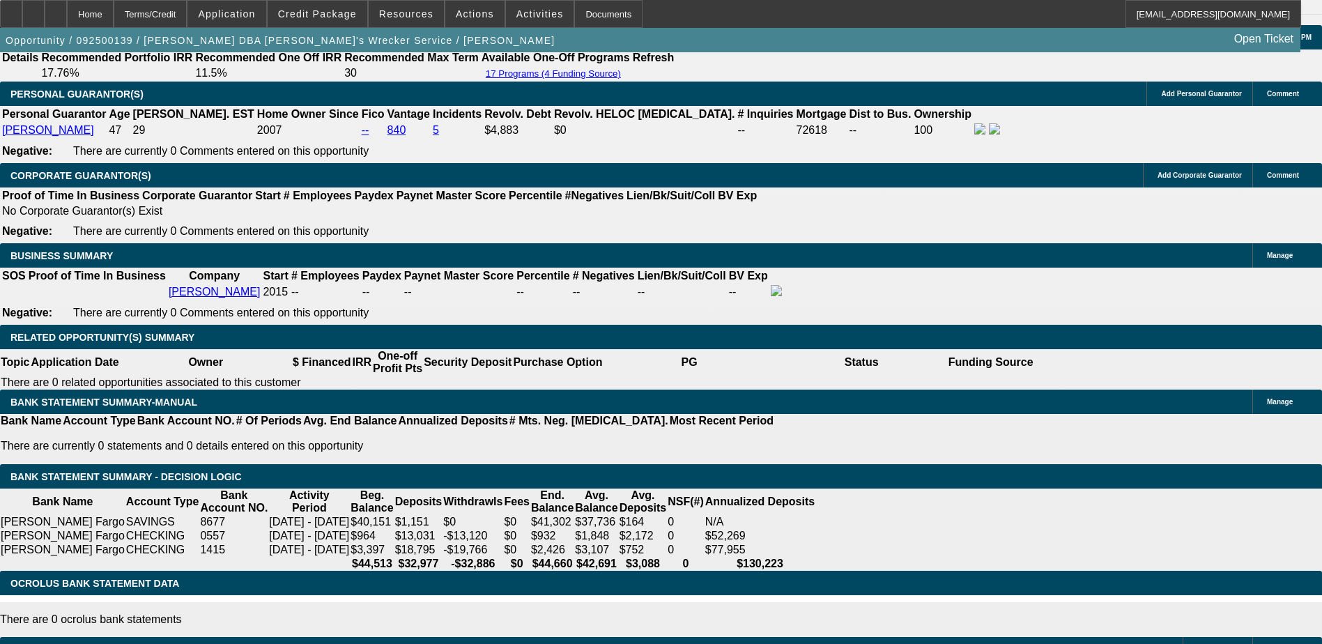
type input "12"
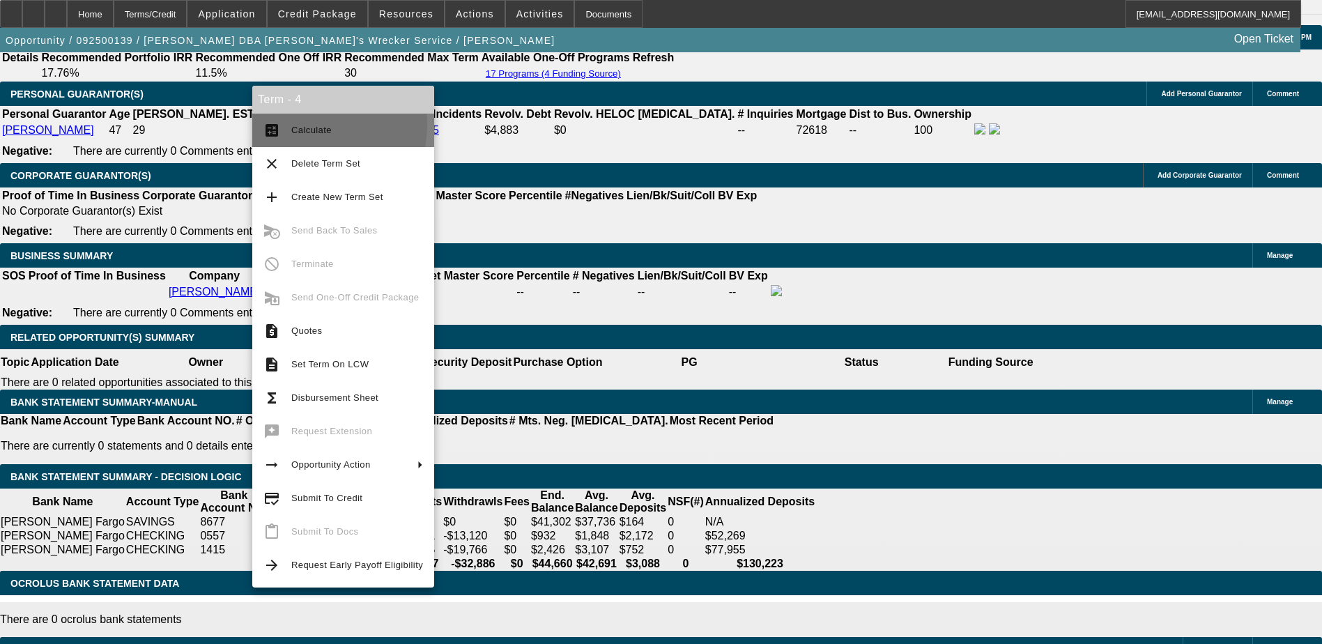
click at [287, 123] on button "calculate Calculate" at bounding box center [343, 130] width 182 height 33
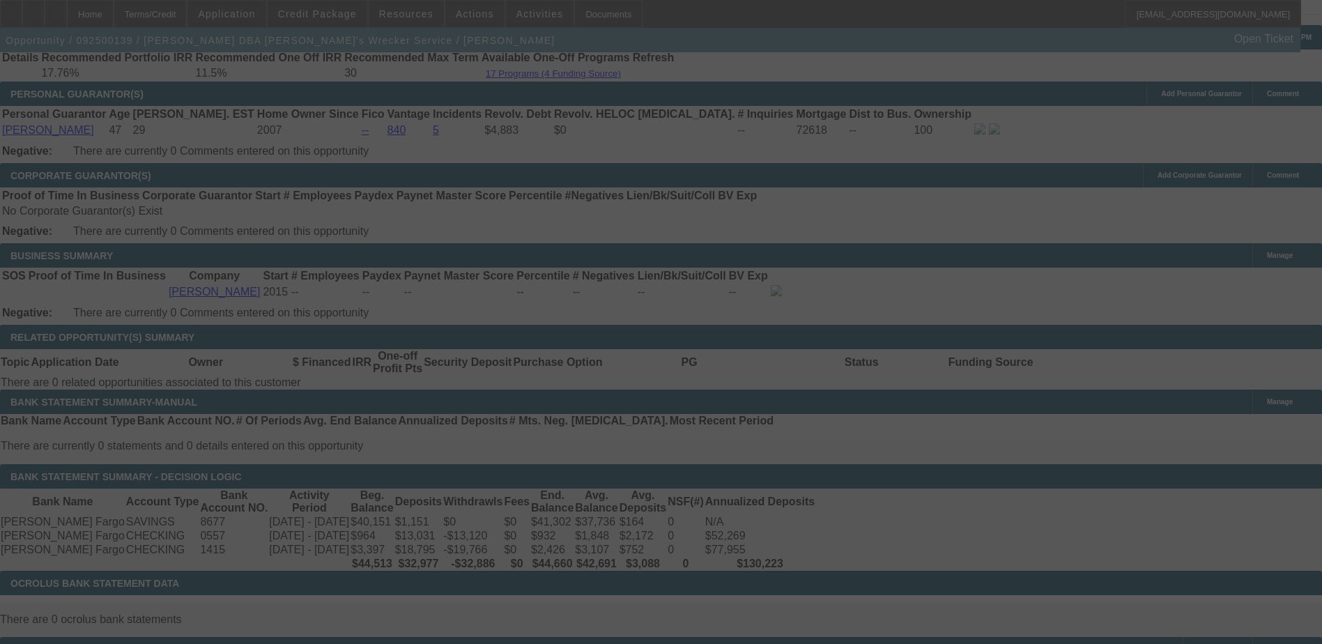
select select "0"
select select "0.1"
select select "4"
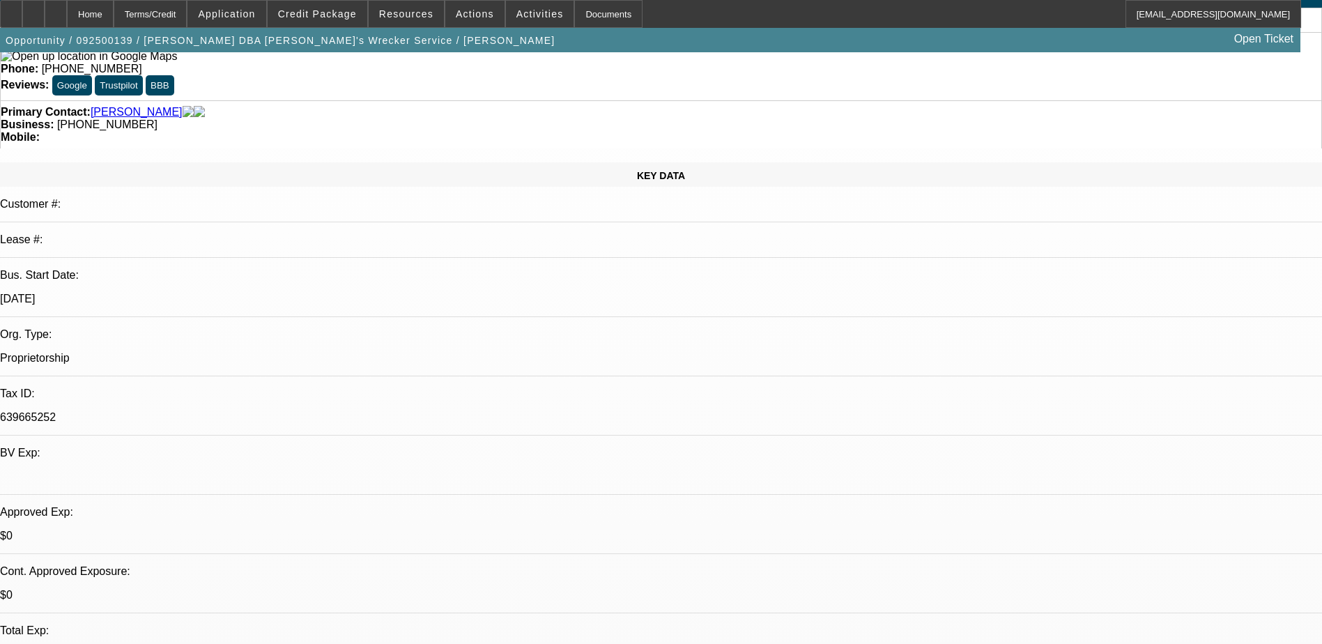
scroll to position [70, 0]
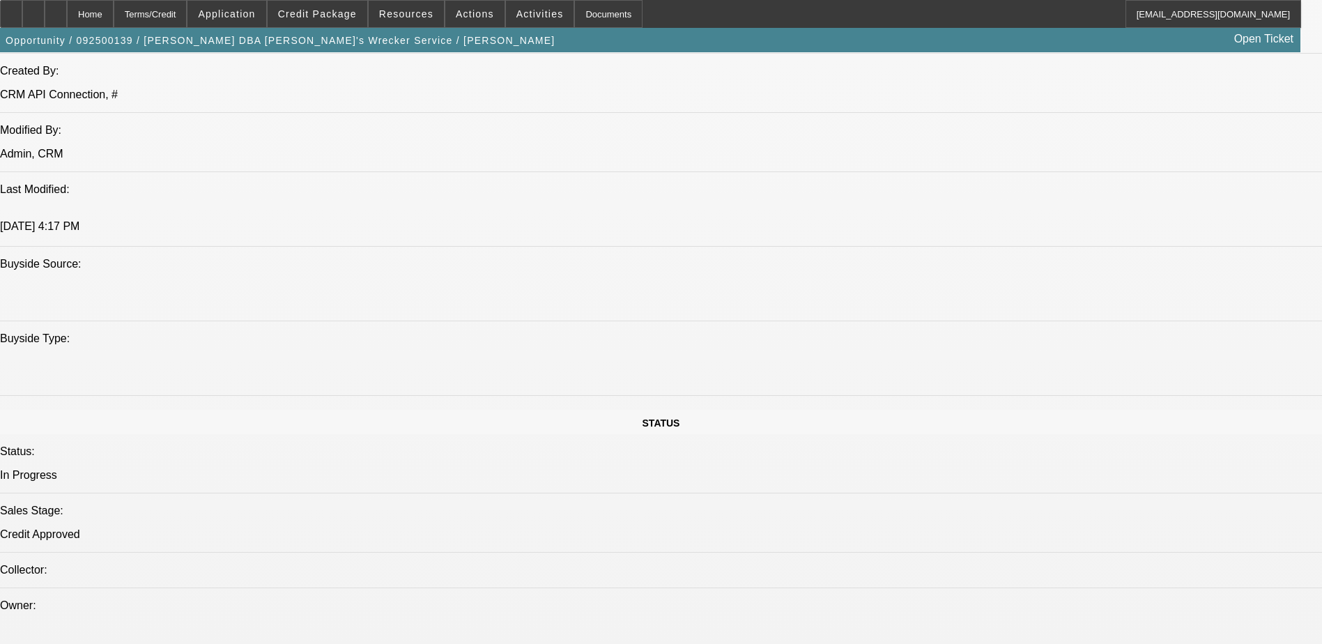
scroll to position [1254, 0]
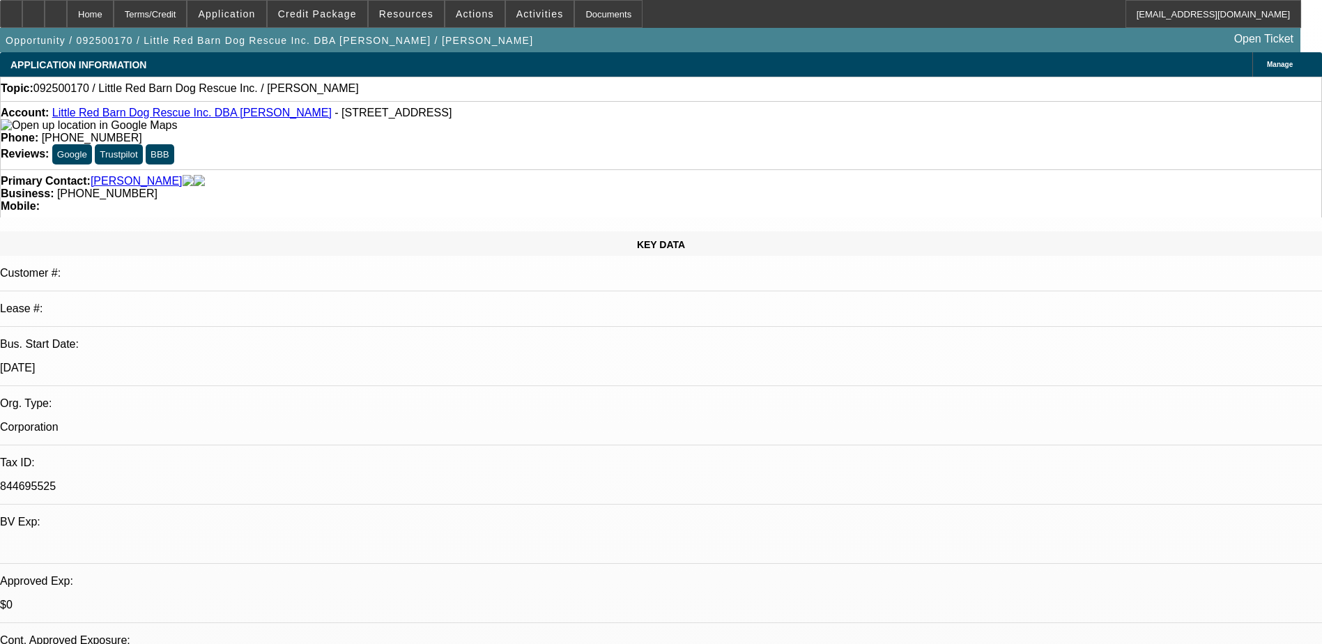
select select "0"
select select "2"
select select "0.1"
select select "4"
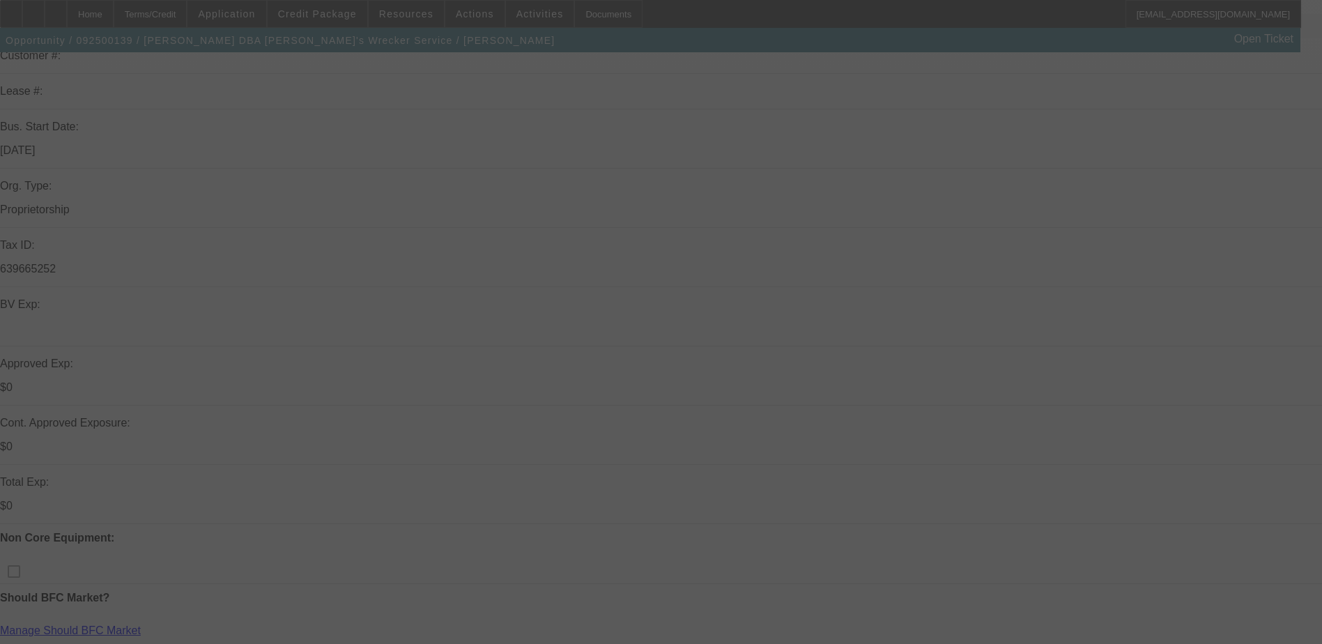
scroll to position [418, 0]
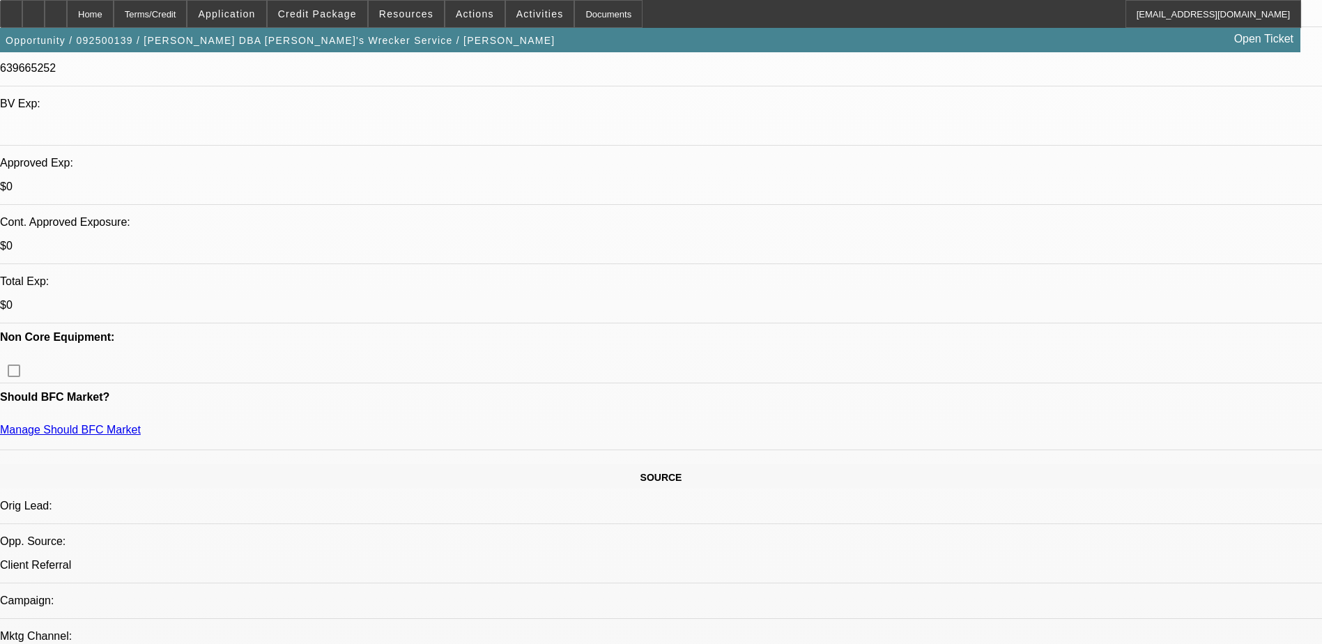
select select "0"
select select "0.1"
select select "0"
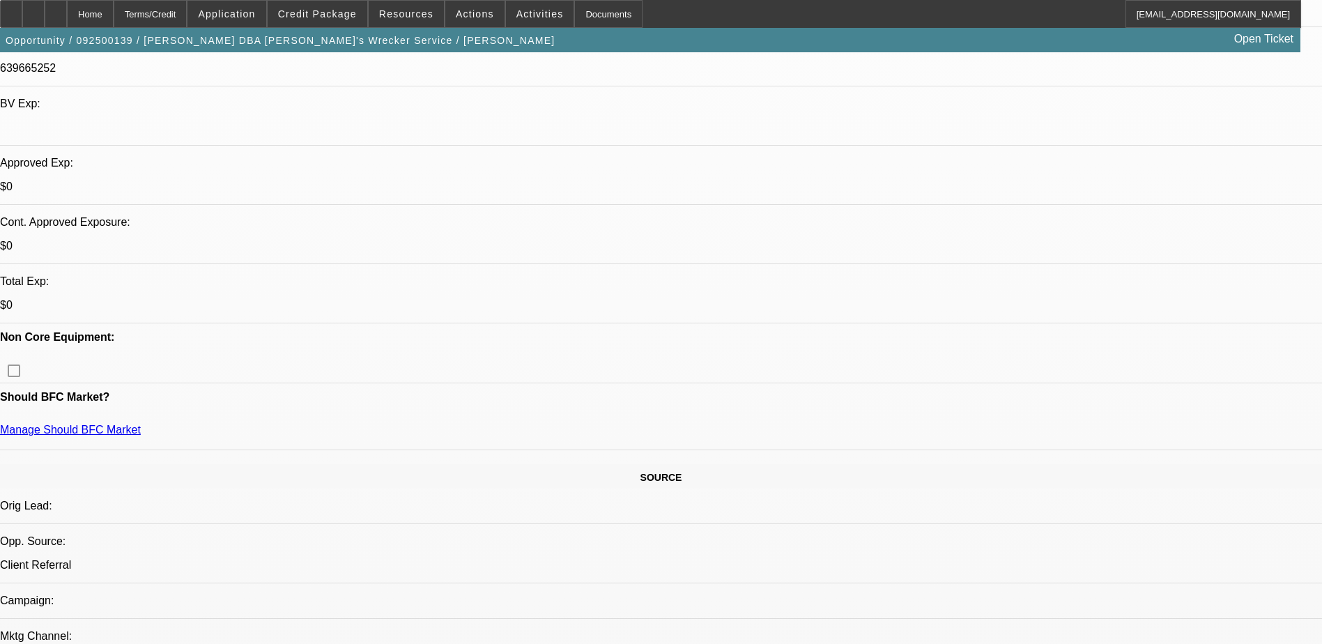
select select "0.1"
select select "0"
select select "0.1"
select select "0"
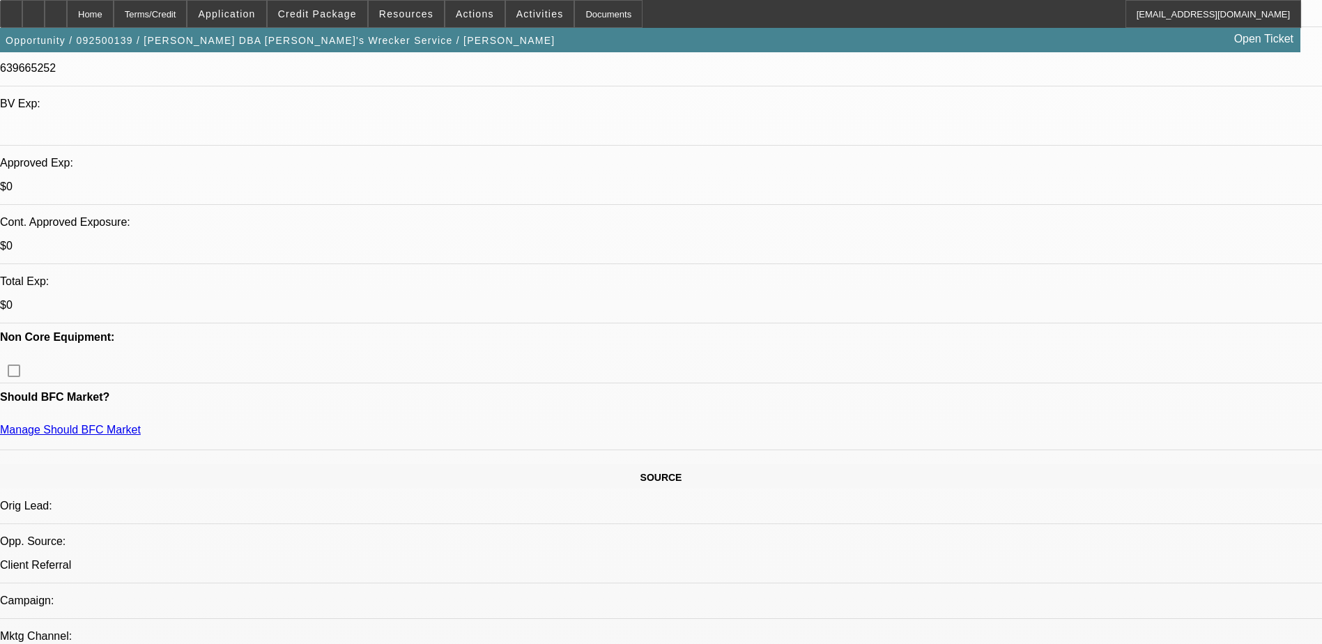
select select "0"
select select "0.1"
select select "1"
select select "4"
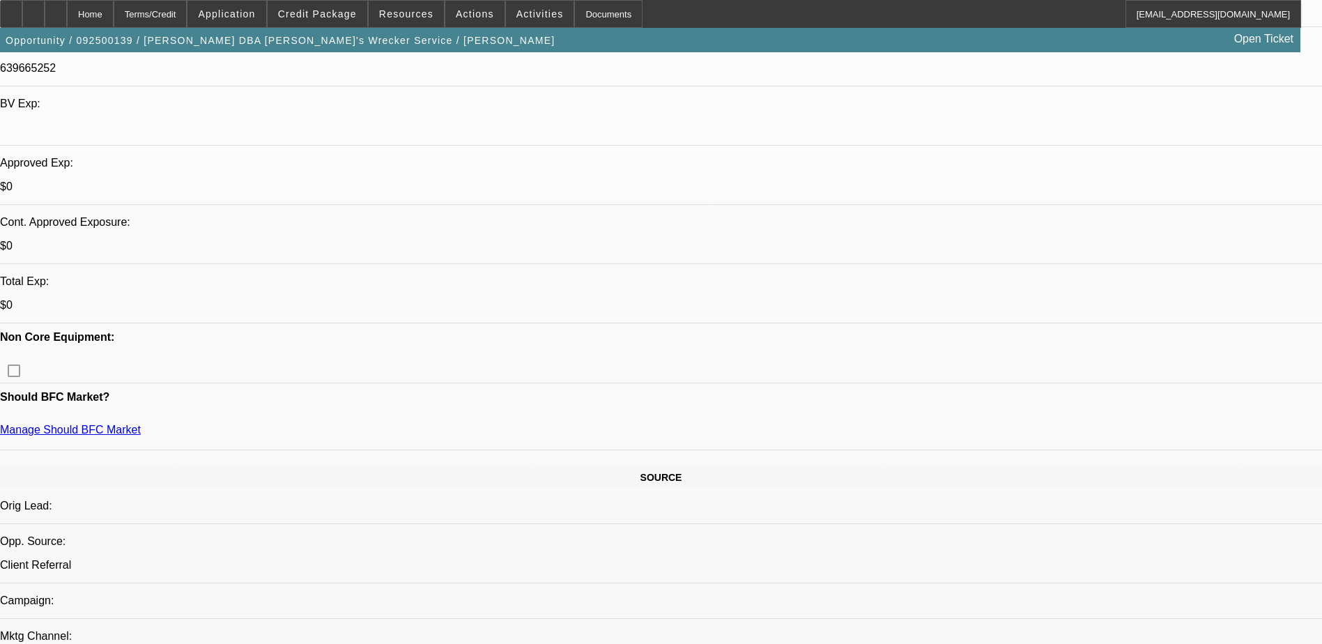
select select "1"
select select "4"
select select "1"
select select "3"
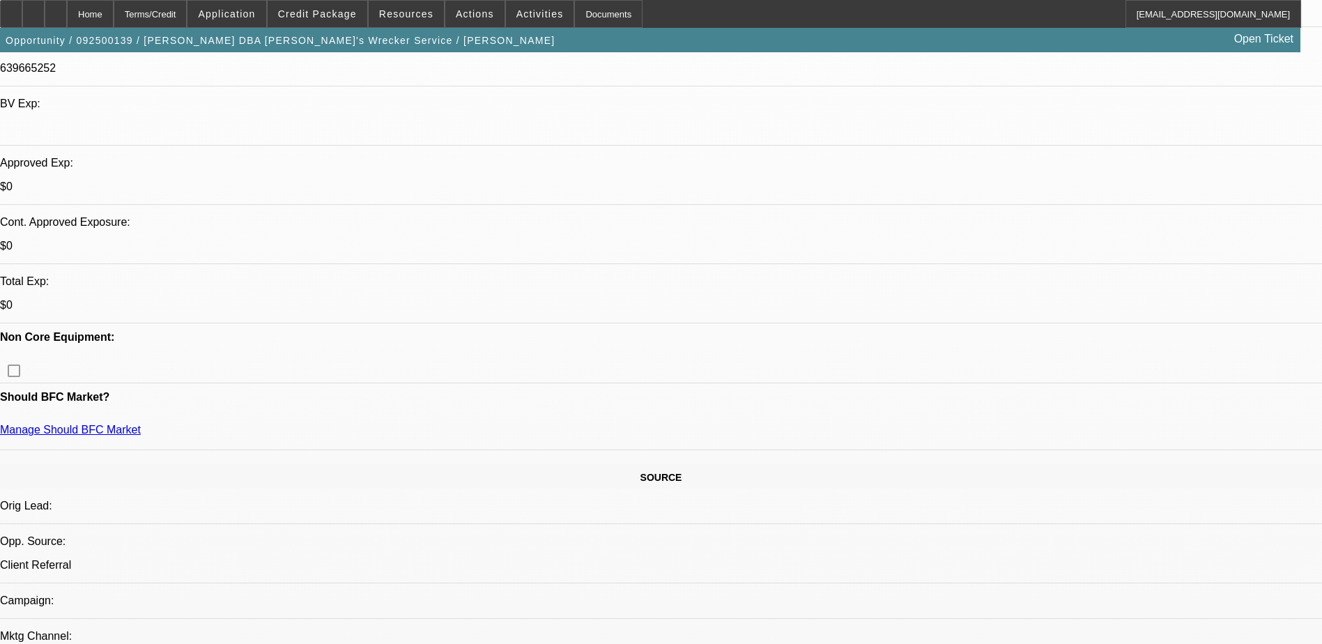
select select "4"
select select "1"
select select "3"
select select "4"
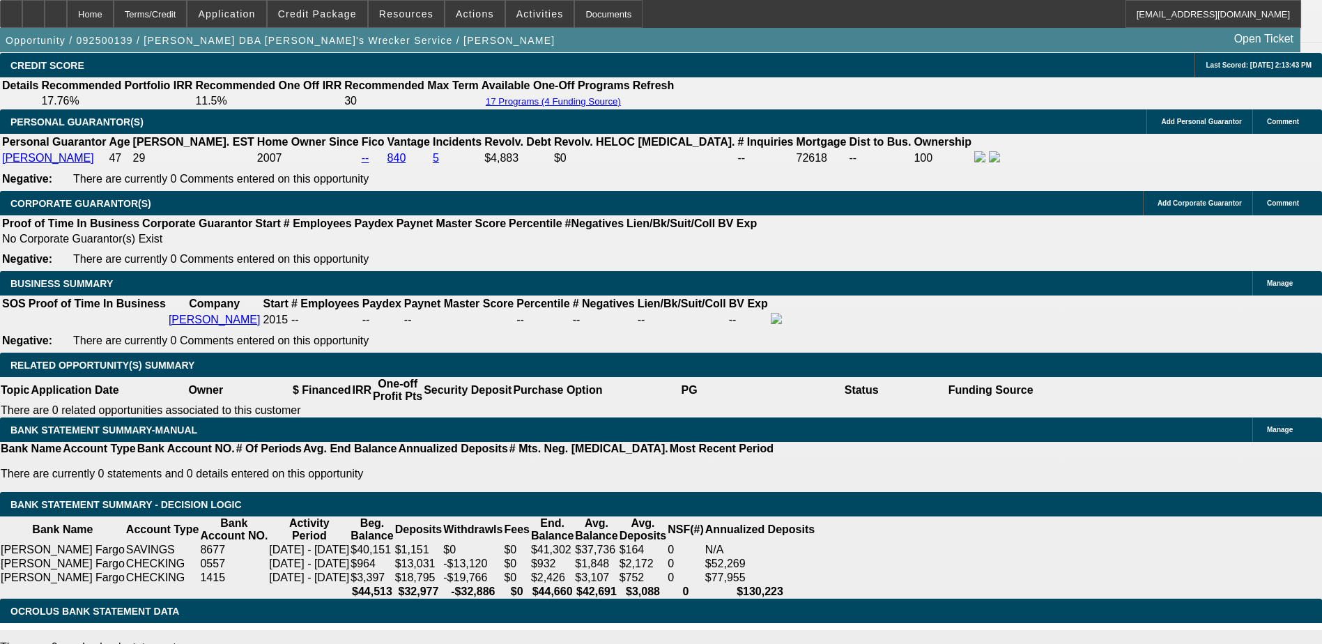
scroll to position [1806, 0]
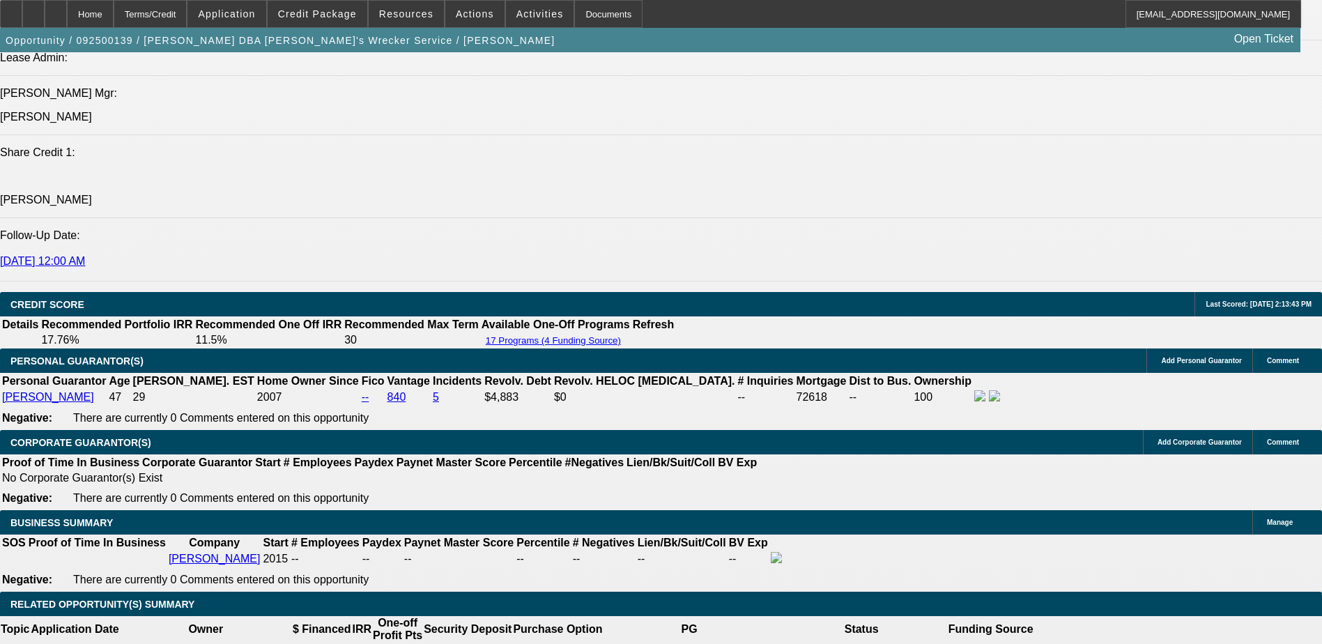
scroll to position [1736, 0]
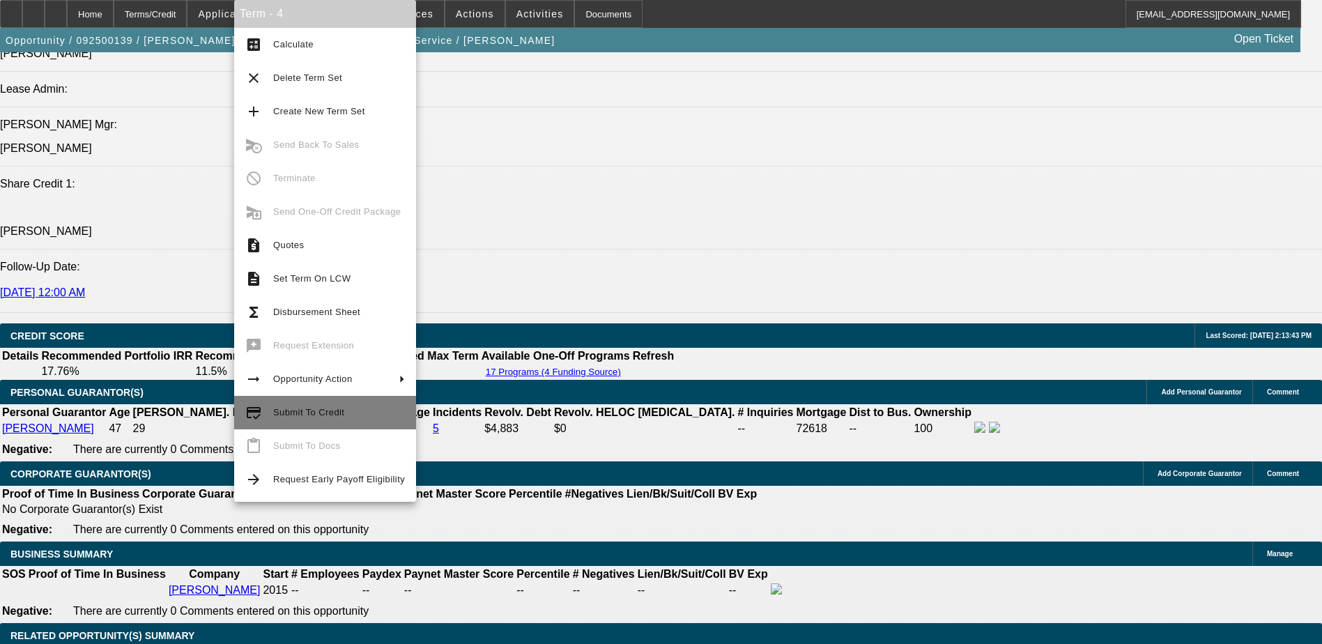
click at [356, 409] on span "Submit To Credit" at bounding box center [339, 412] width 132 height 17
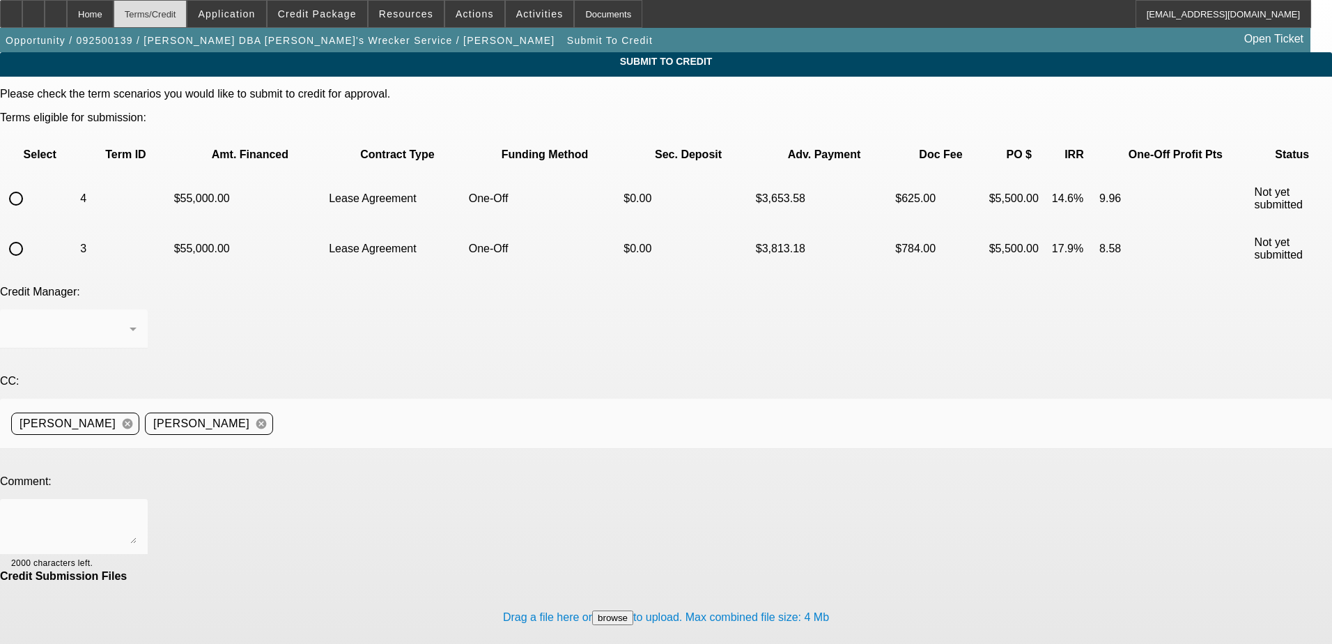
click at [187, 15] on div "Terms/Credit" at bounding box center [151, 14] width 74 height 28
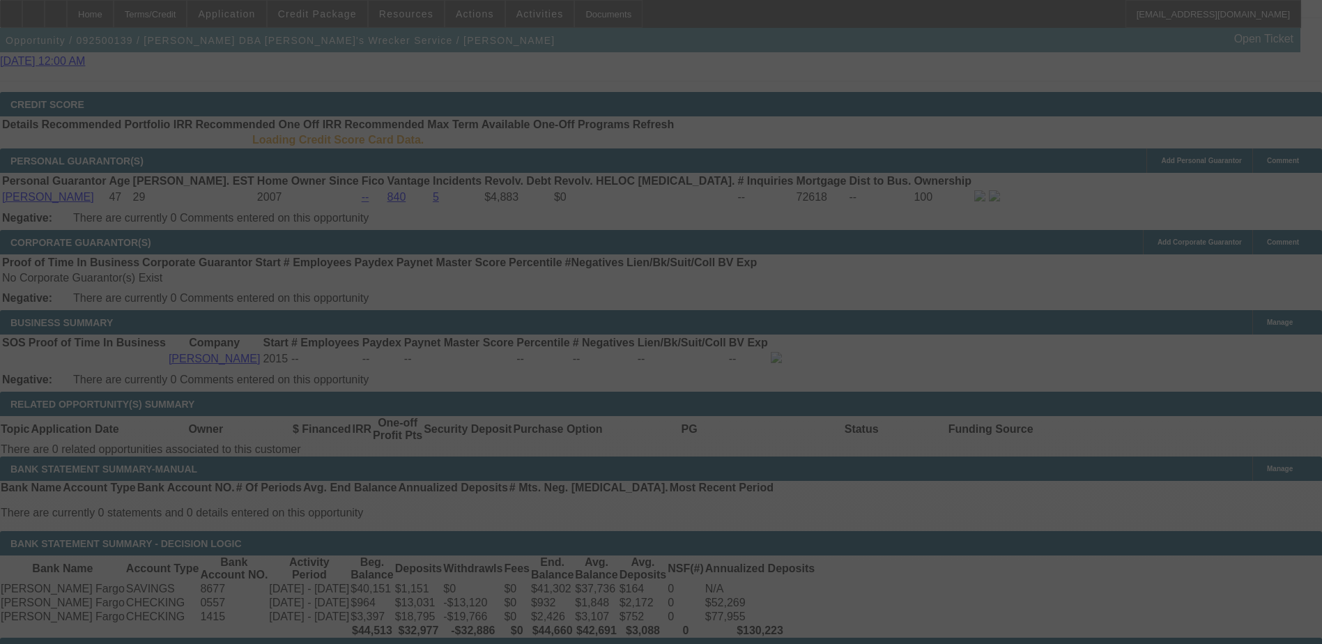
scroll to position [1847, 0]
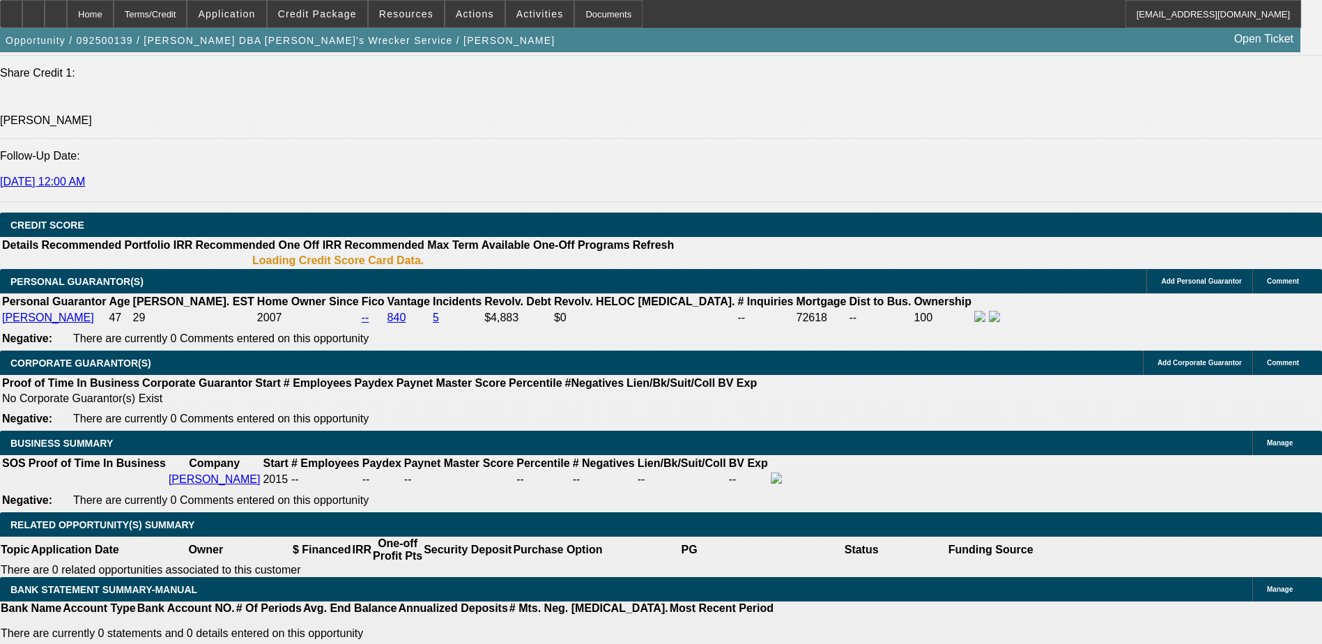
select select "0"
select select "0.1"
select select "4"
select select "0"
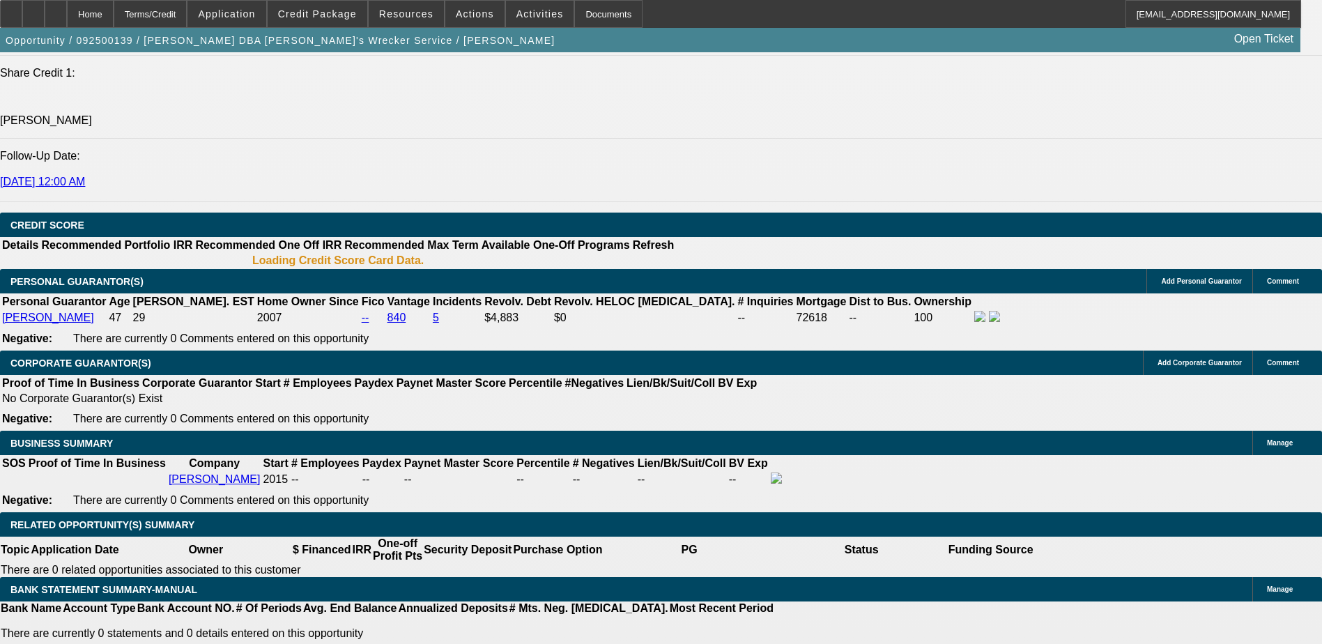
select select "0"
select select "0.1"
select select "4"
select select "0"
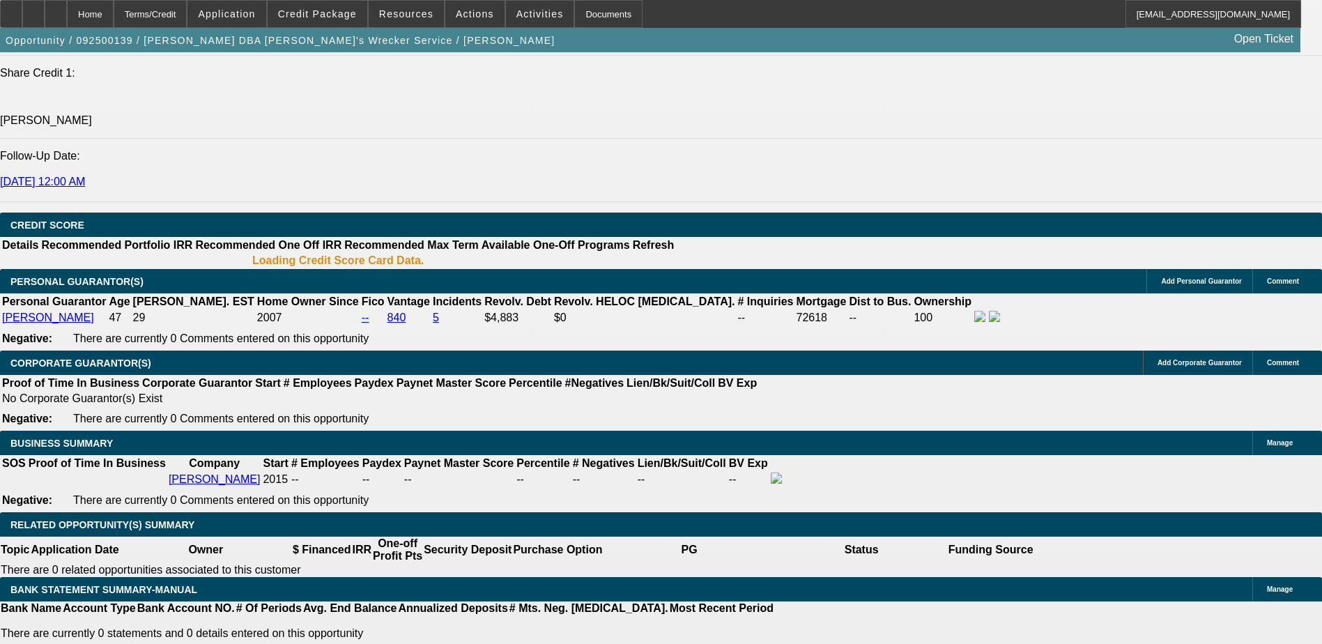
select select "3"
select select "0.1"
select select "4"
select select "0"
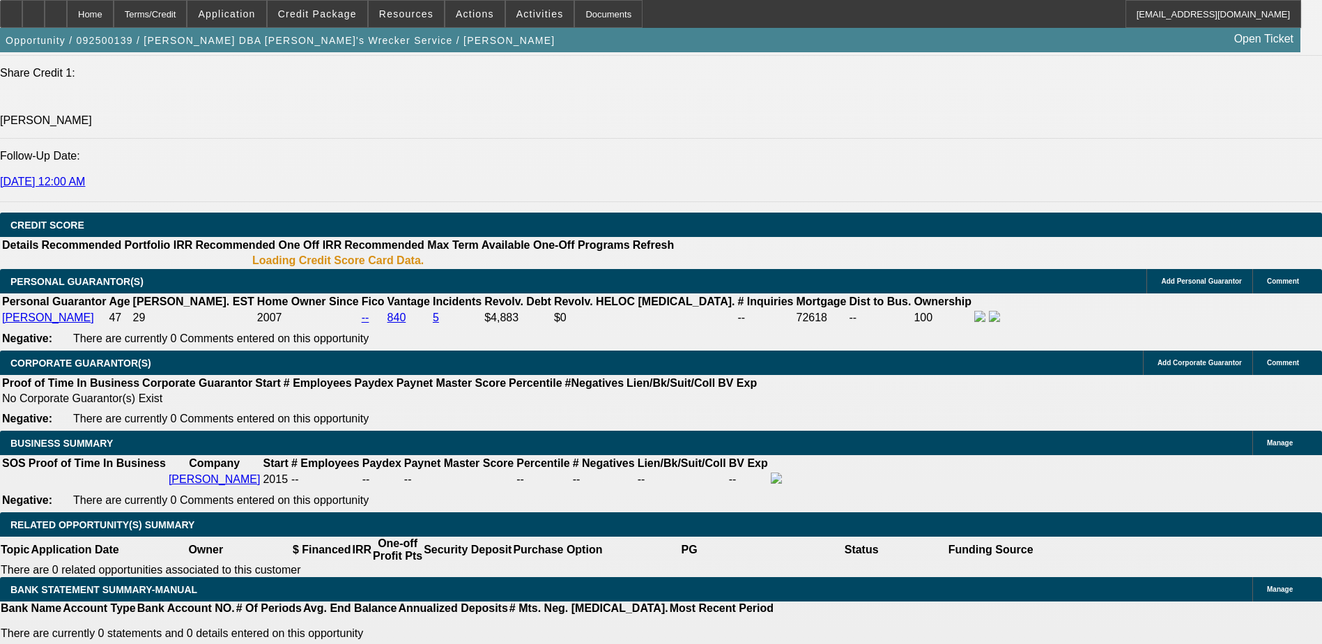
select select "3"
select select "0.1"
select select "4"
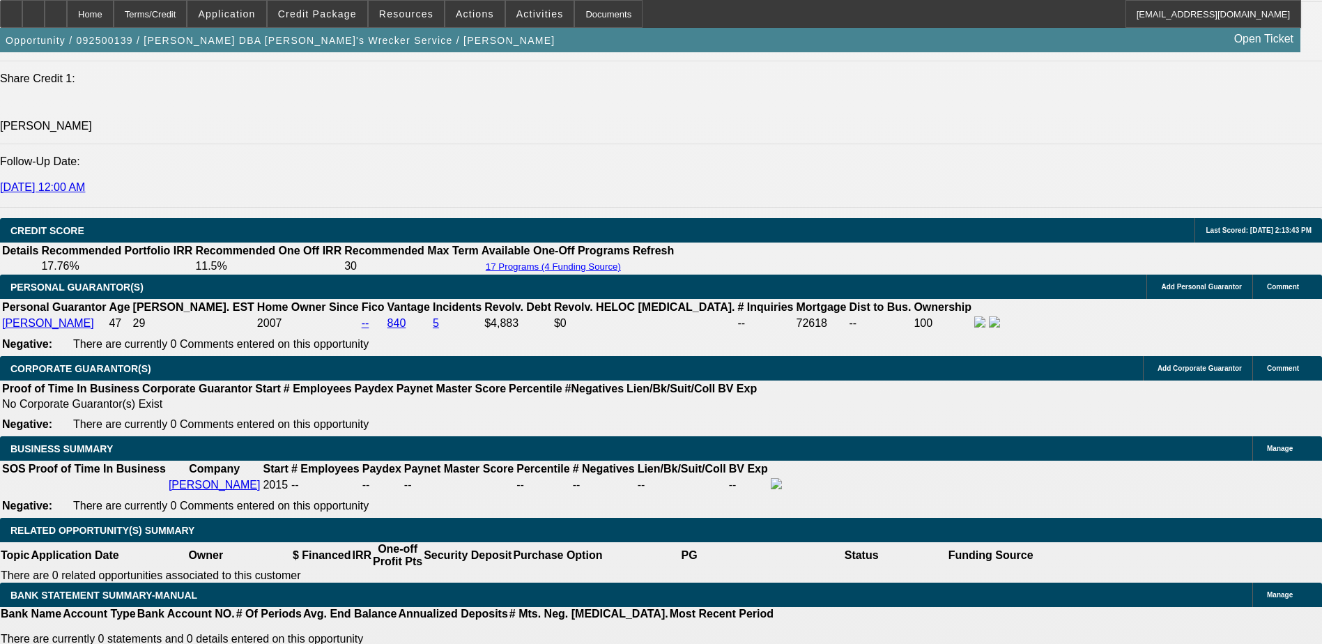
scroll to position [2190, 0]
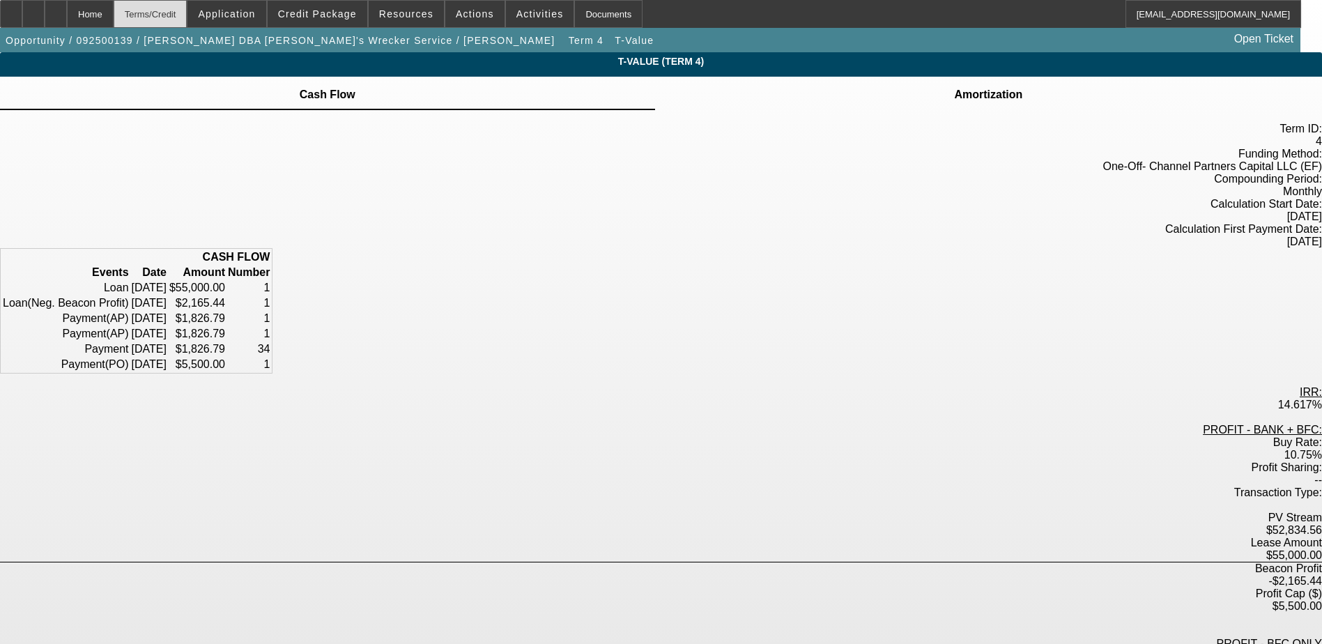
click at [187, 15] on div "Terms/Credit" at bounding box center [151, 14] width 74 height 28
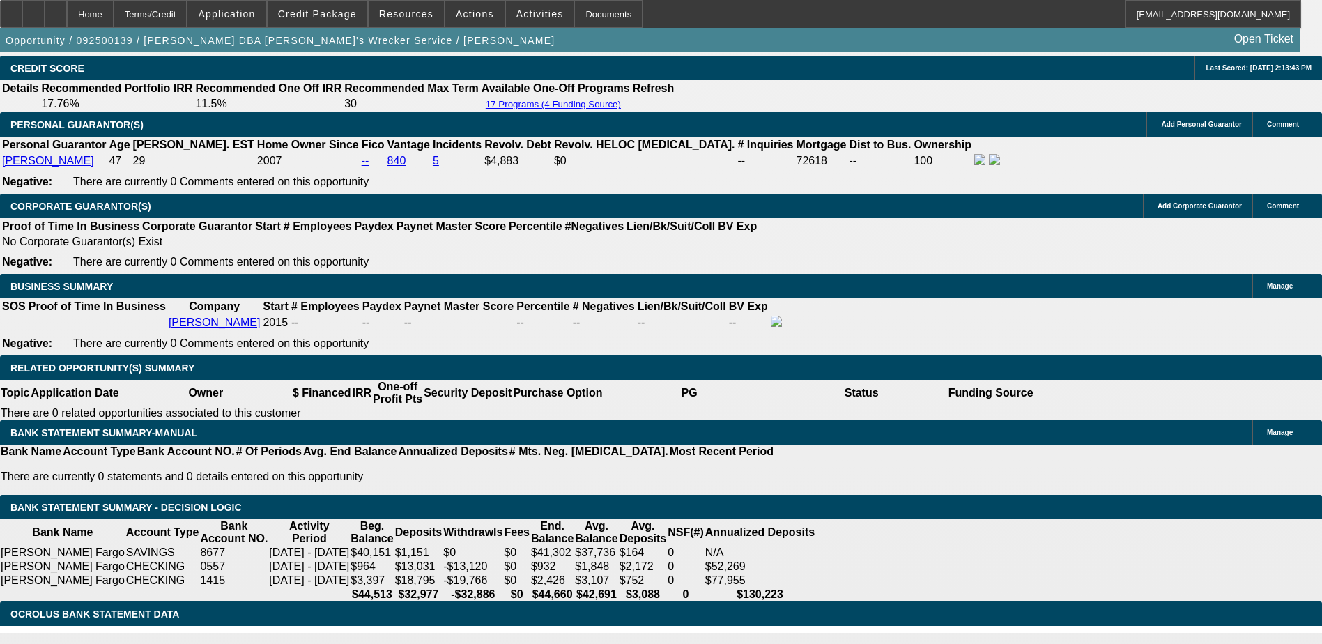
select select "0"
select select "0.1"
select select "4"
select select "0"
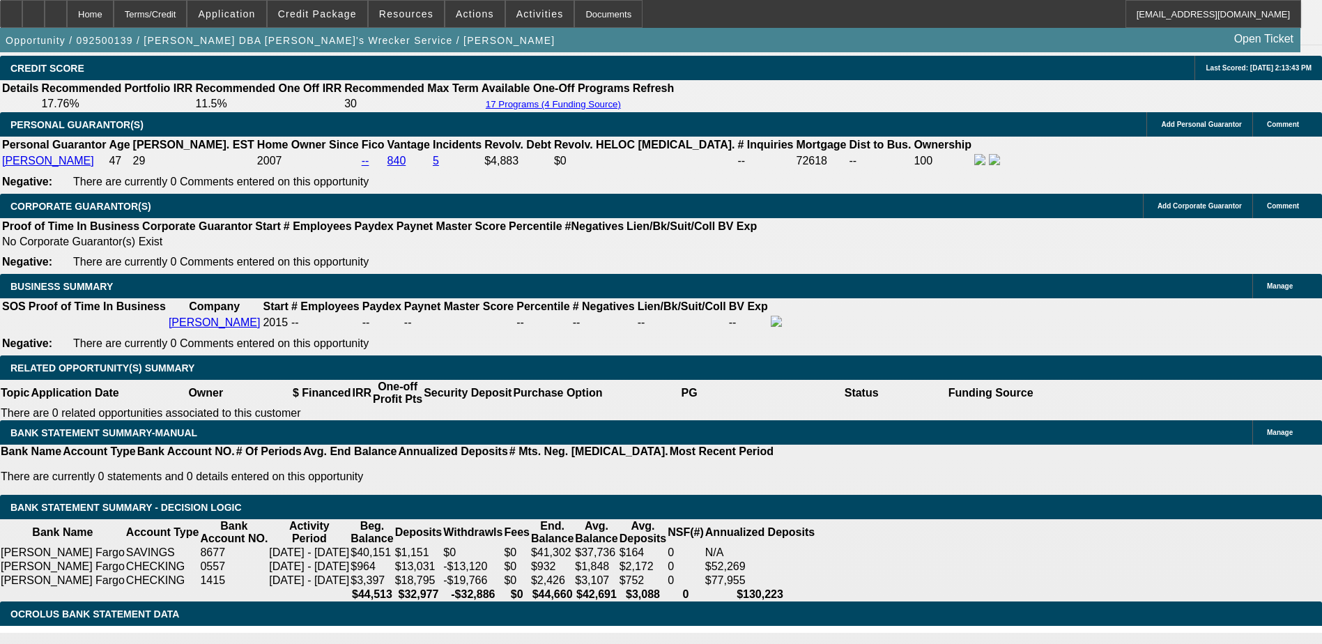
select select "0"
select select "0.1"
select select "4"
select select "0"
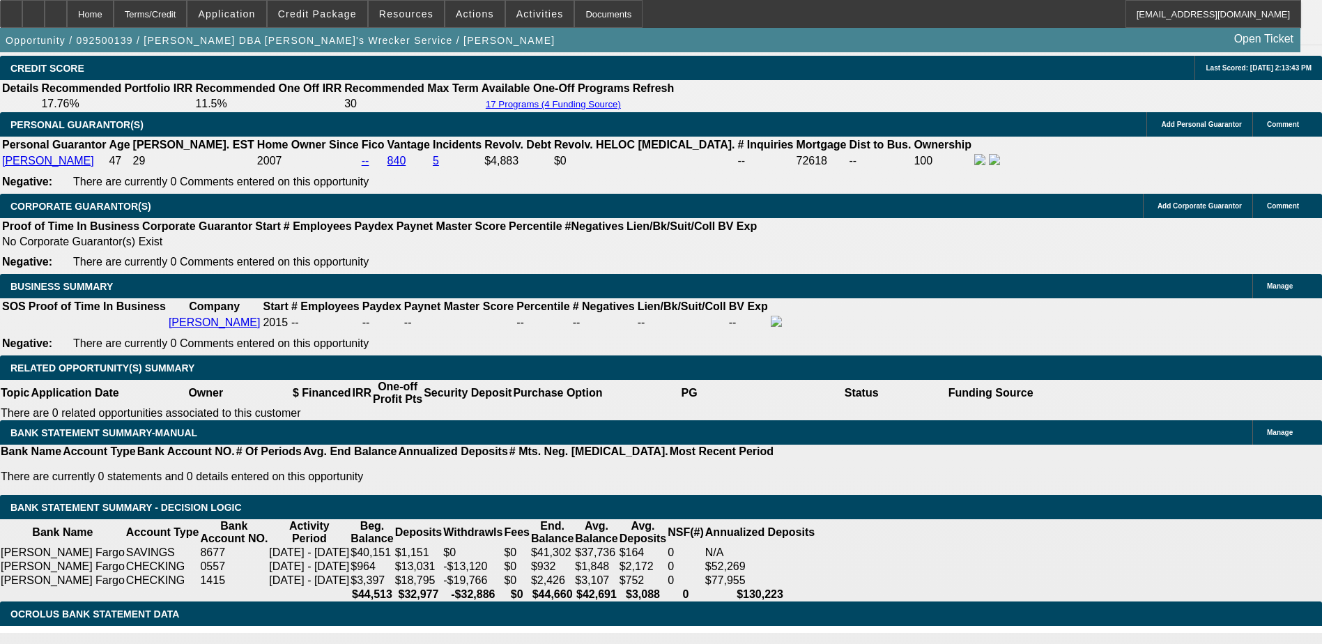
select select "3"
select select "0.1"
select select "4"
select select "0"
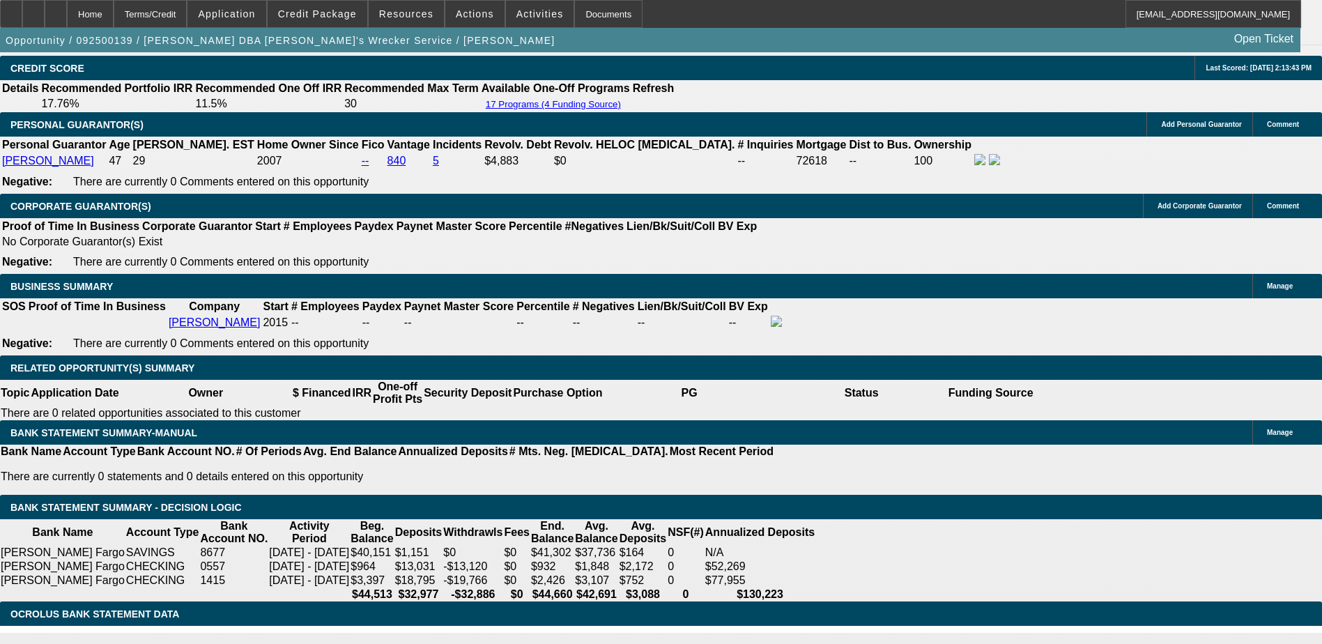
select select "3"
select select "0.1"
select select "4"
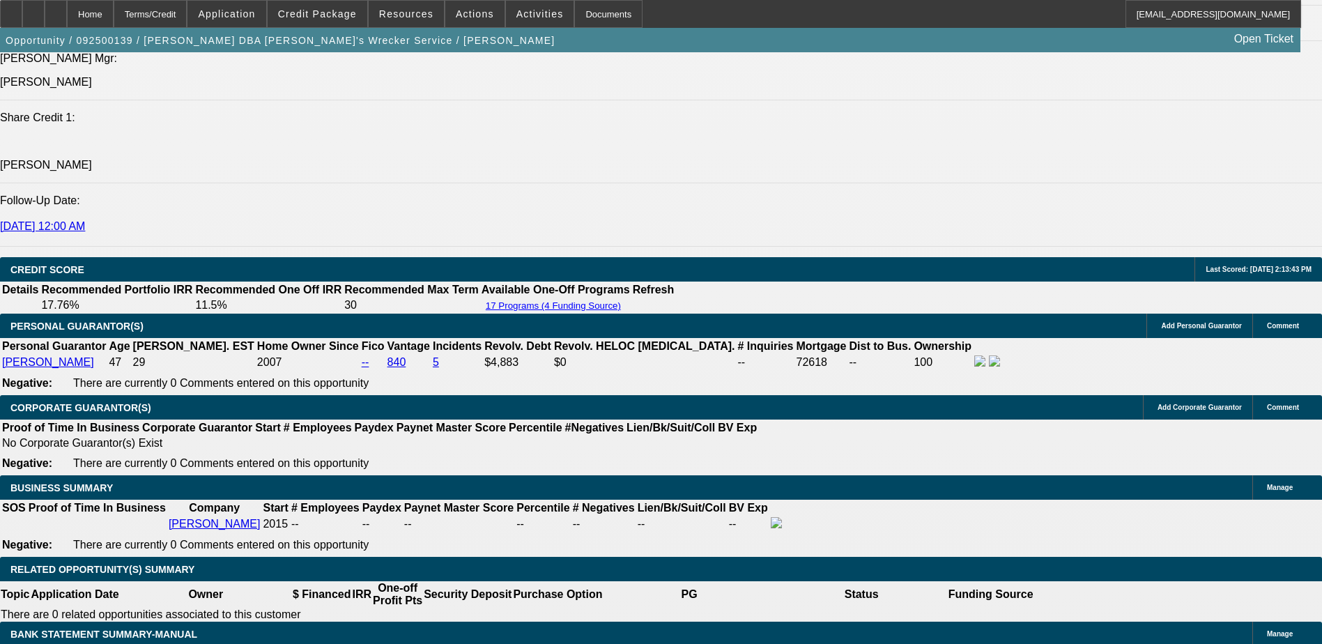
scroll to position [1933, 0]
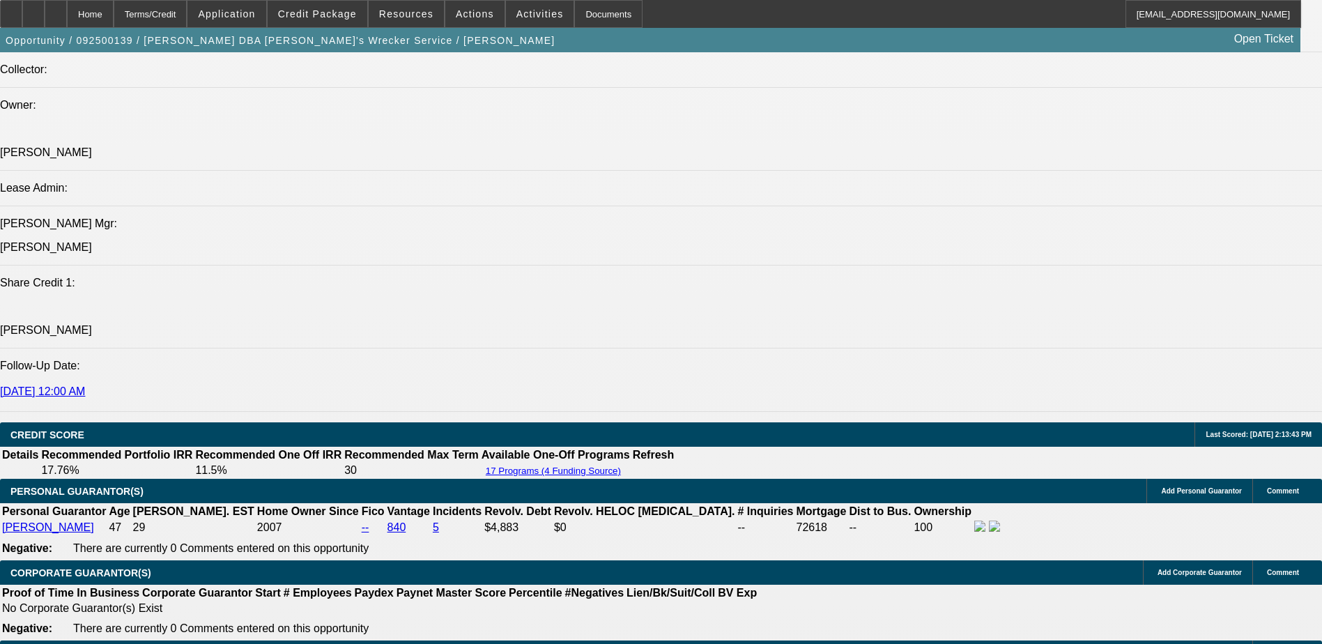
scroll to position [1864, 0]
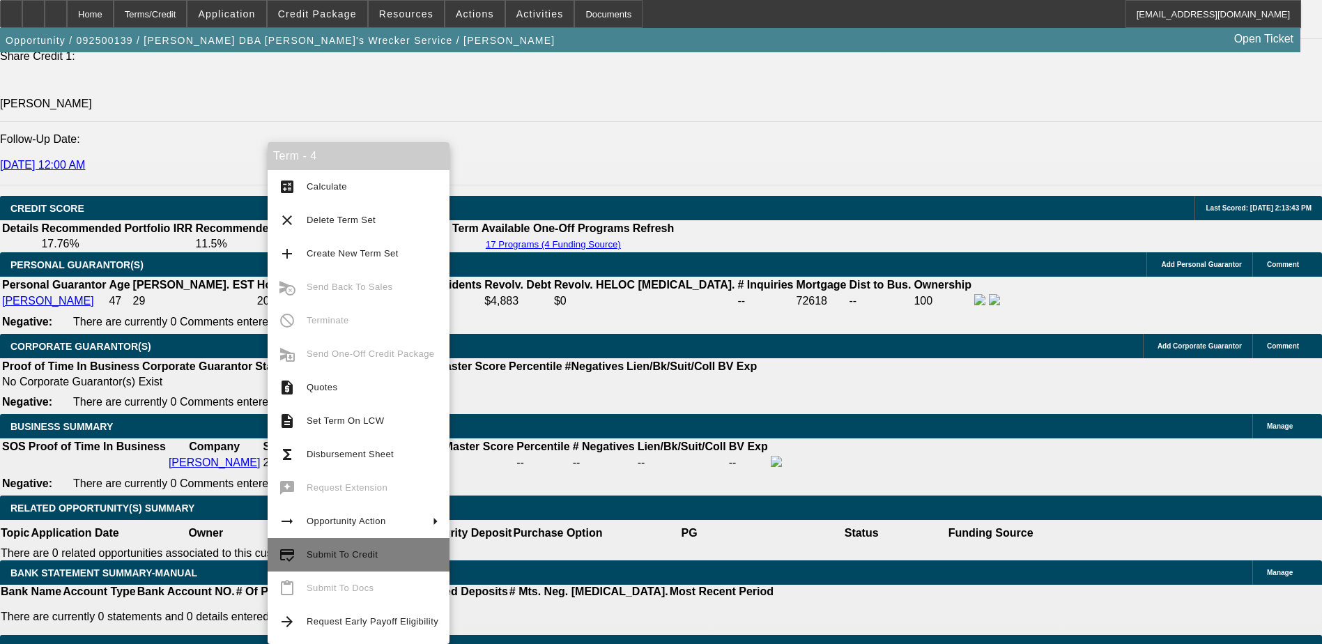
click at [425, 557] on span "Submit To Credit" at bounding box center [373, 554] width 132 height 17
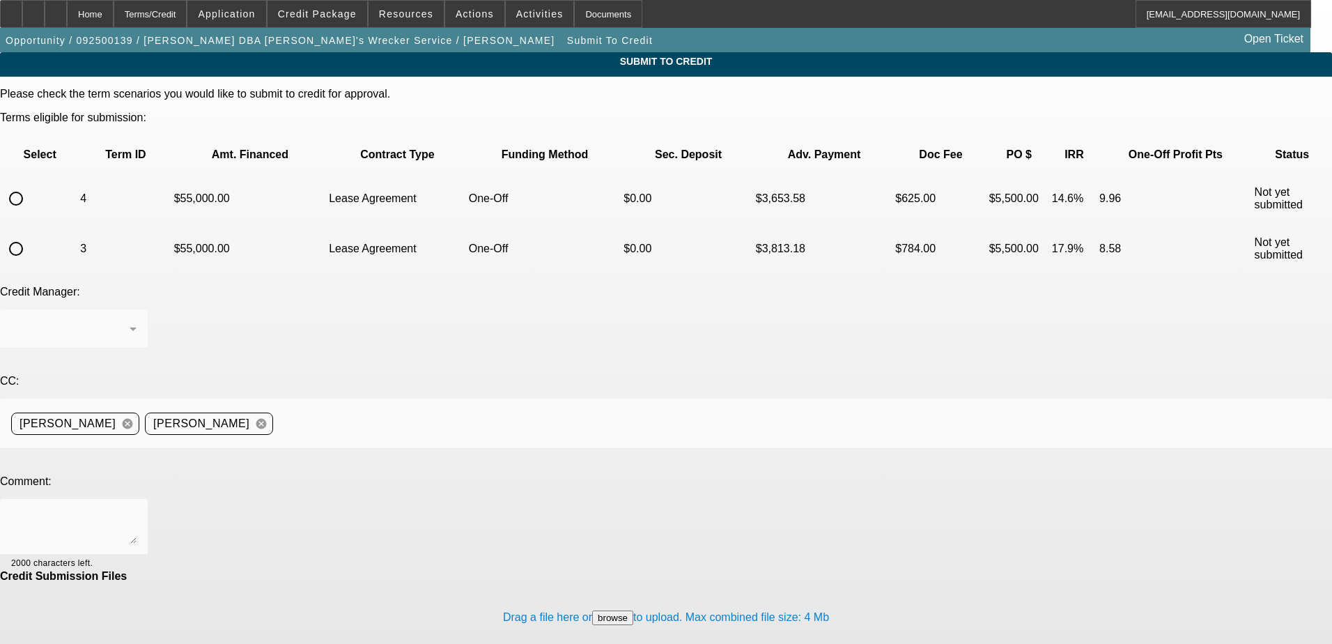
click at [30, 185] on input "radio" at bounding box center [16, 199] width 28 height 28
radio input "true"
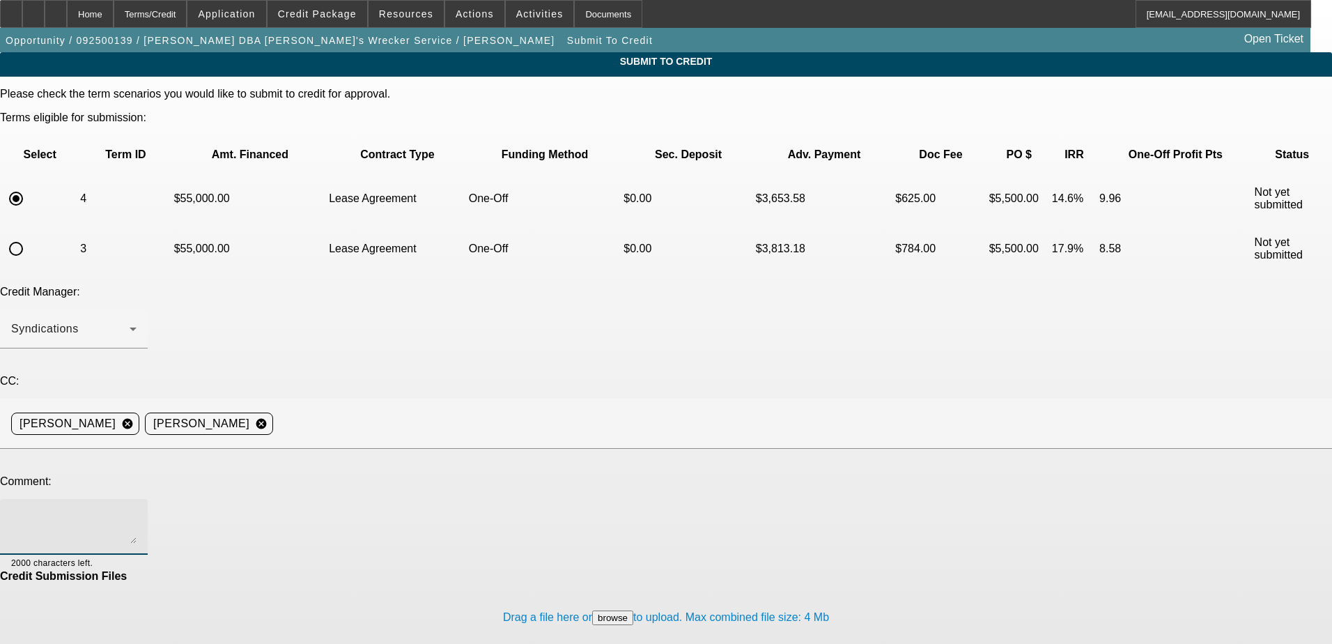
click at [137, 510] on textarea at bounding box center [73, 526] width 125 height 33
click at [178, 20] on div "Terms/Credit" at bounding box center [151, 14] width 74 height 28
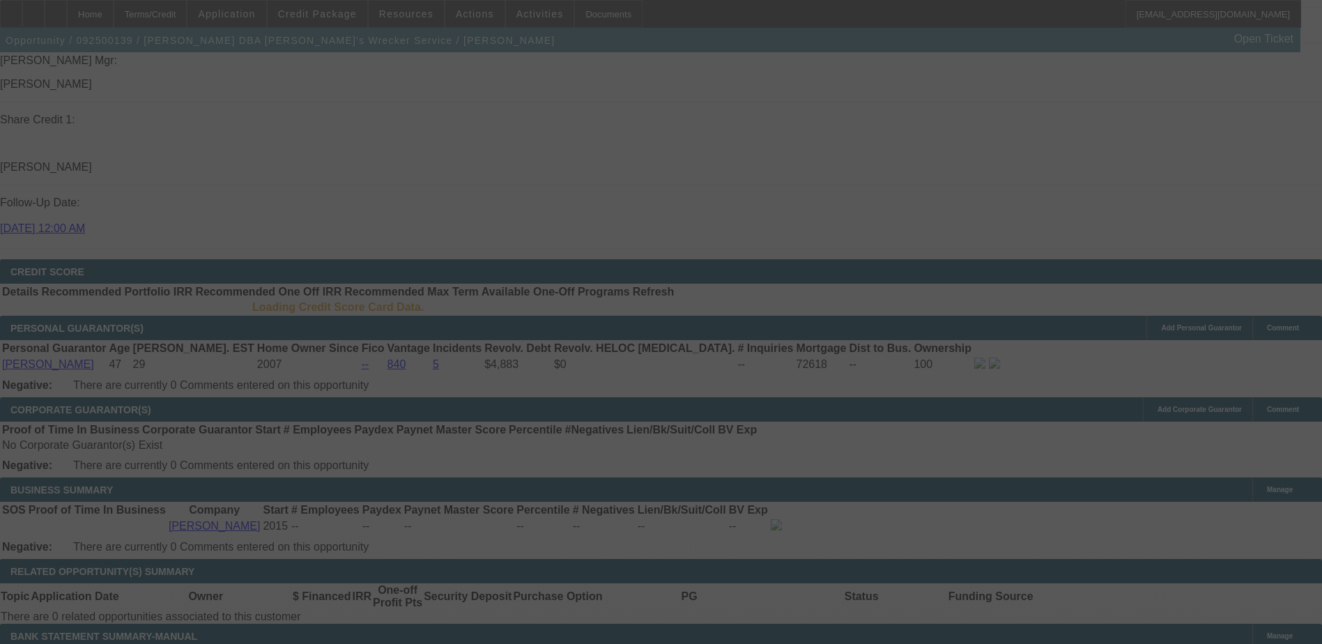
scroll to position [1795, 0]
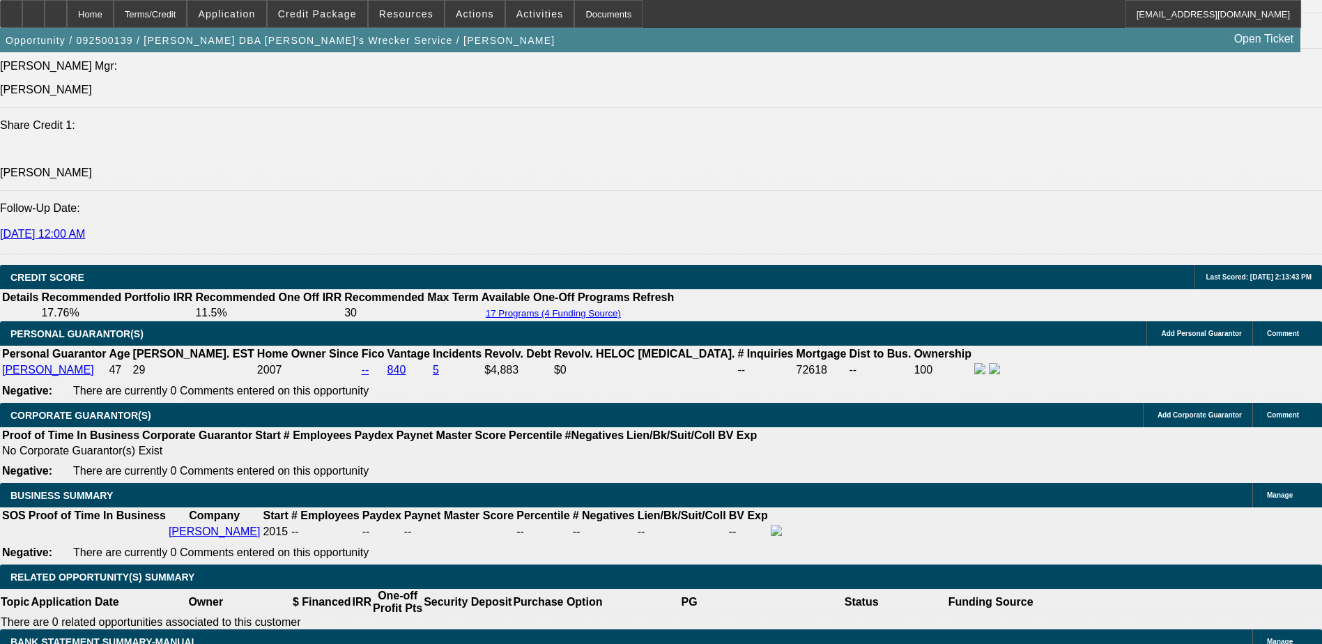
select select "0"
select select "0.1"
select select "4"
select select "0"
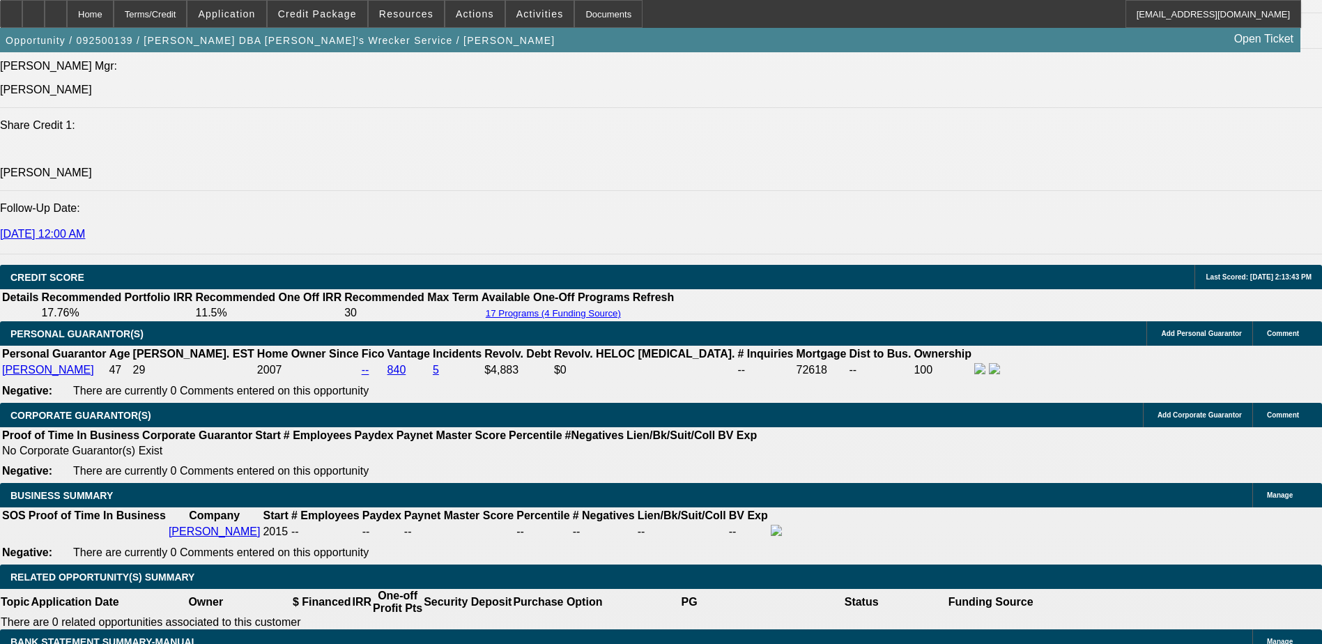
select select "0"
select select "0.1"
select select "4"
select select "0"
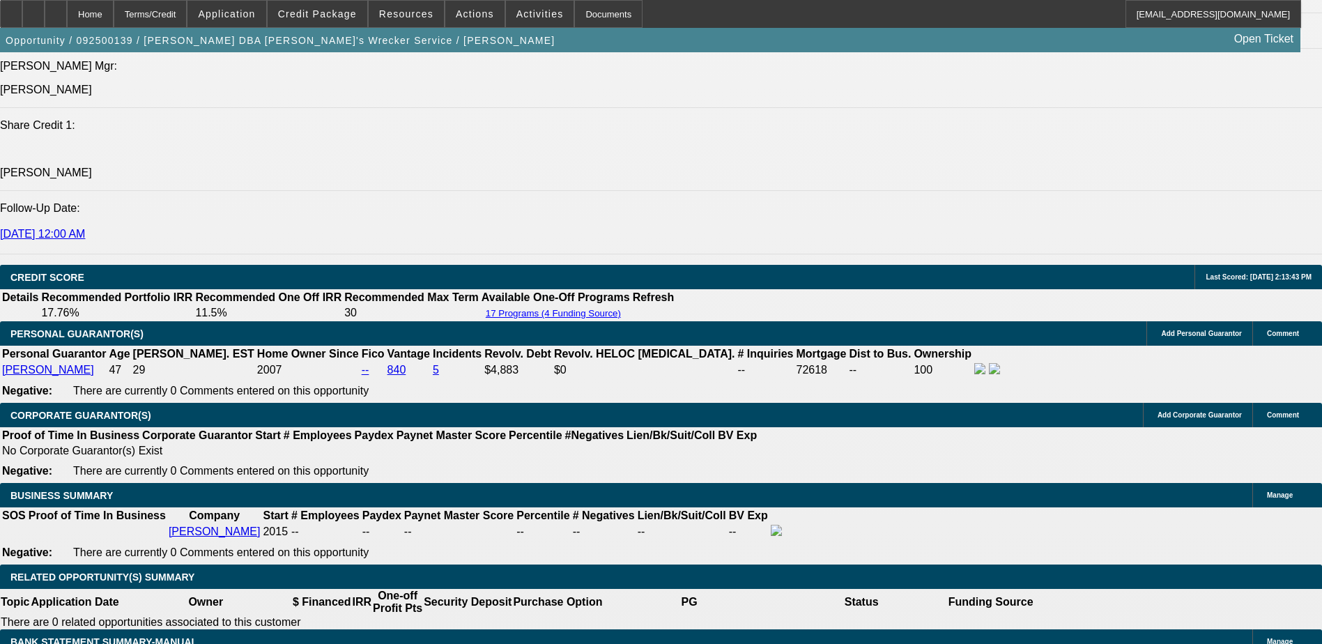
select select "3"
select select "0.1"
select select "4"
select select "0"
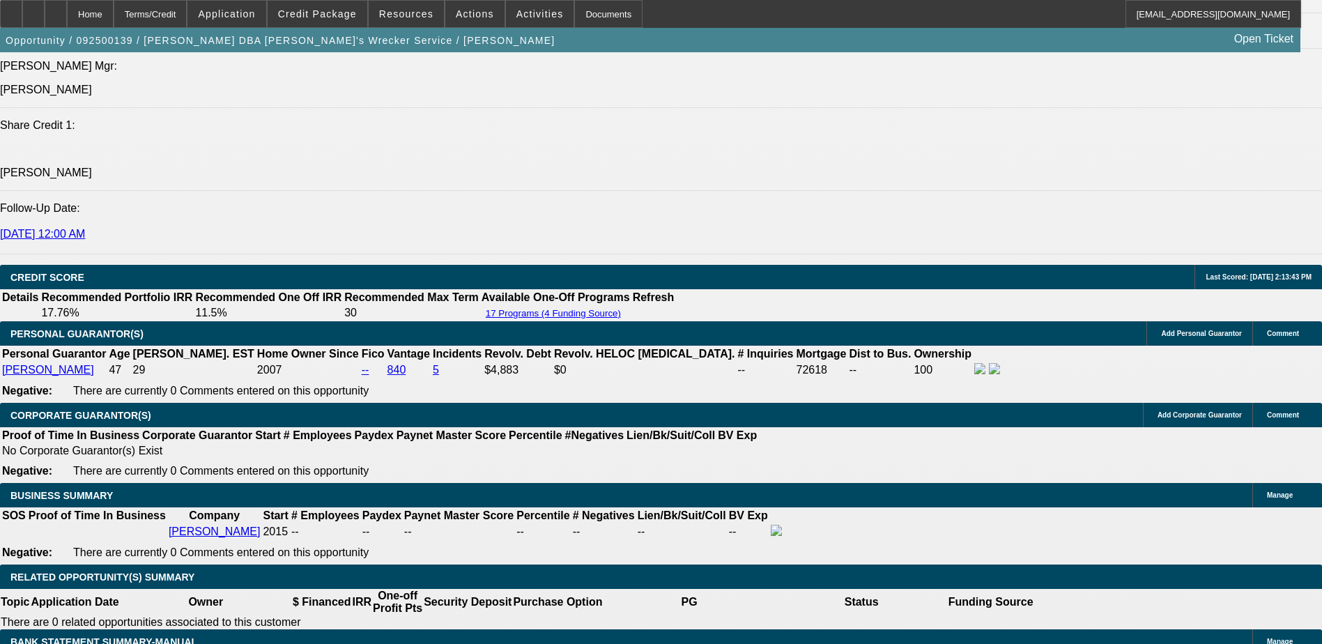
select select "3"
select select "0.1"
select select "4"
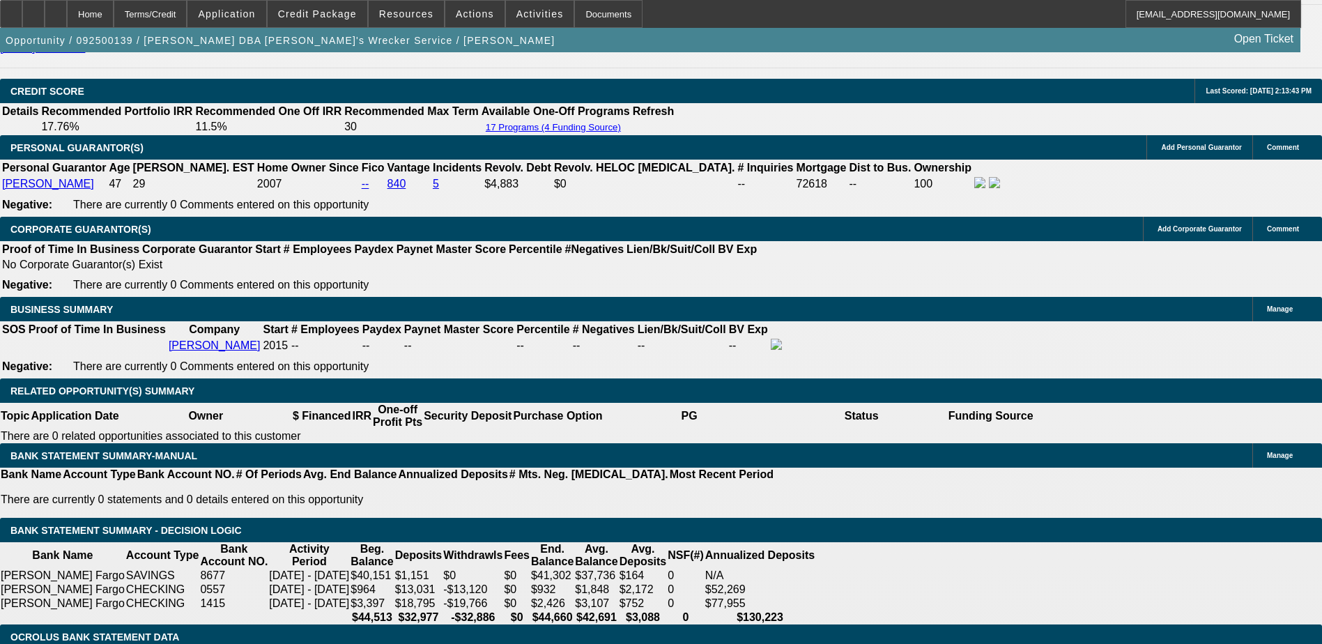
scroll to position [1841, 0]
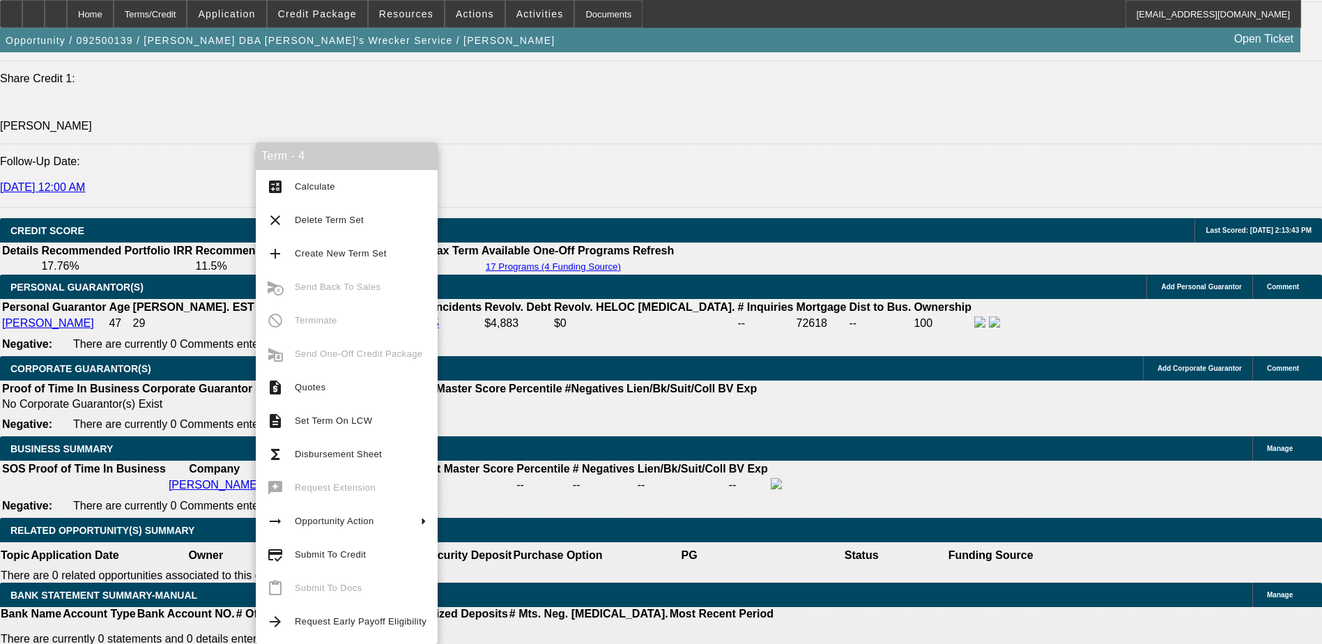
click at [337, 550] on span "Submit To Credit" at bounding box center [330, 554] width 71 height 10
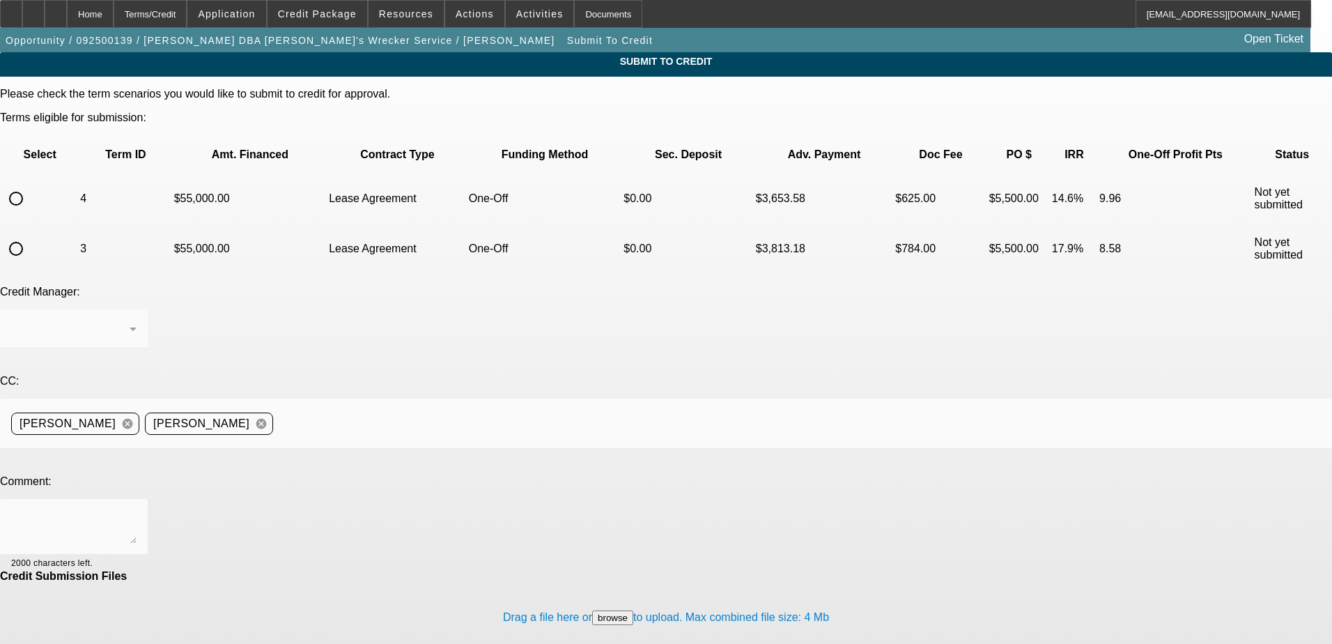
click at [30, 185] on input "radio" at bounding box center [16, 199] width 28 height 28
radio input "true"
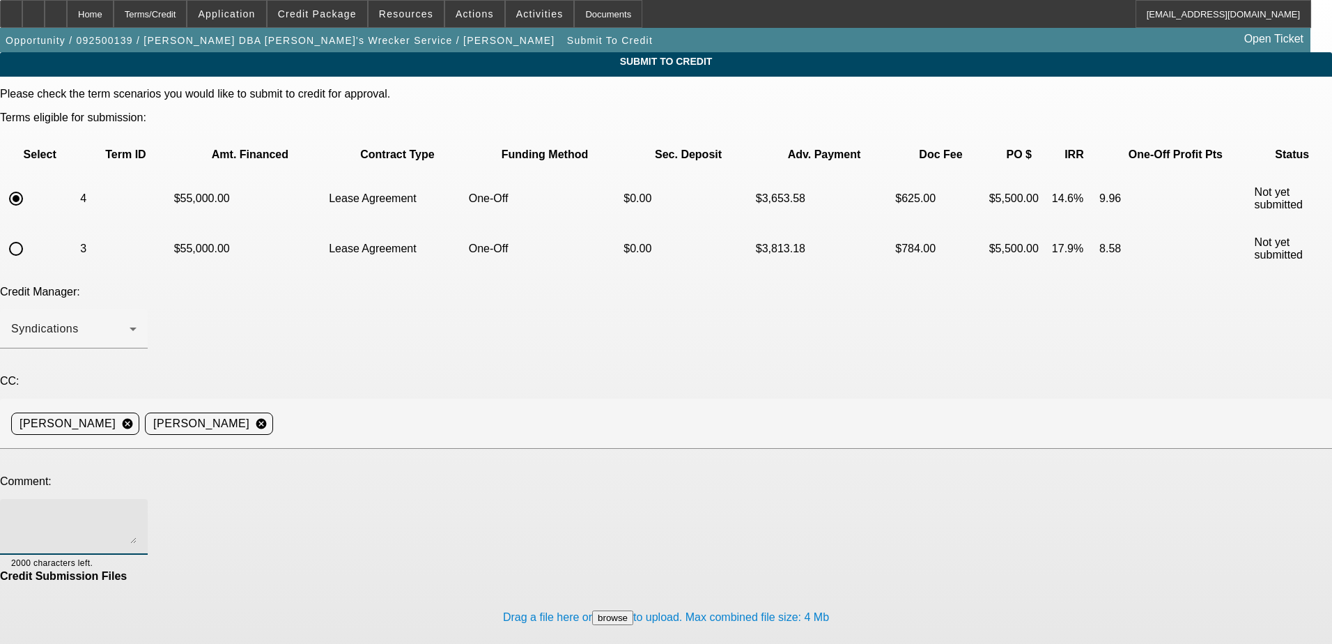
click at [137, 510] on textarea at bounding box center [73, 526] width 125 height 33
type textarea "Would like to see if Channel would consider tier 2 here, please send off to CPC."
click at [883, 405] on div "Submit To Credit Please check the term scenarios you would like to submit to cr…" at bounding box center [666, 373] width 1332 height 642
click at [605, 570] on div "Credit Submission Files" at bounding box center [666, 576] width 1332 height 13
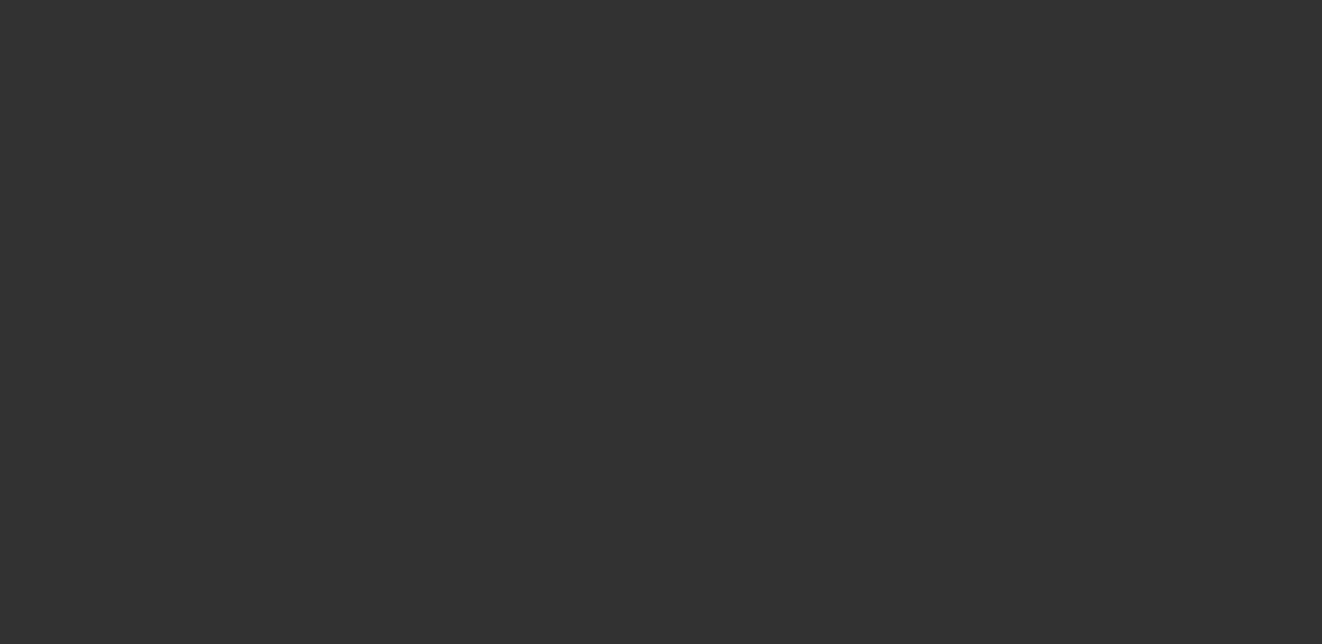
select select "0"
select select "0.1"
select select "4"
select select "0"
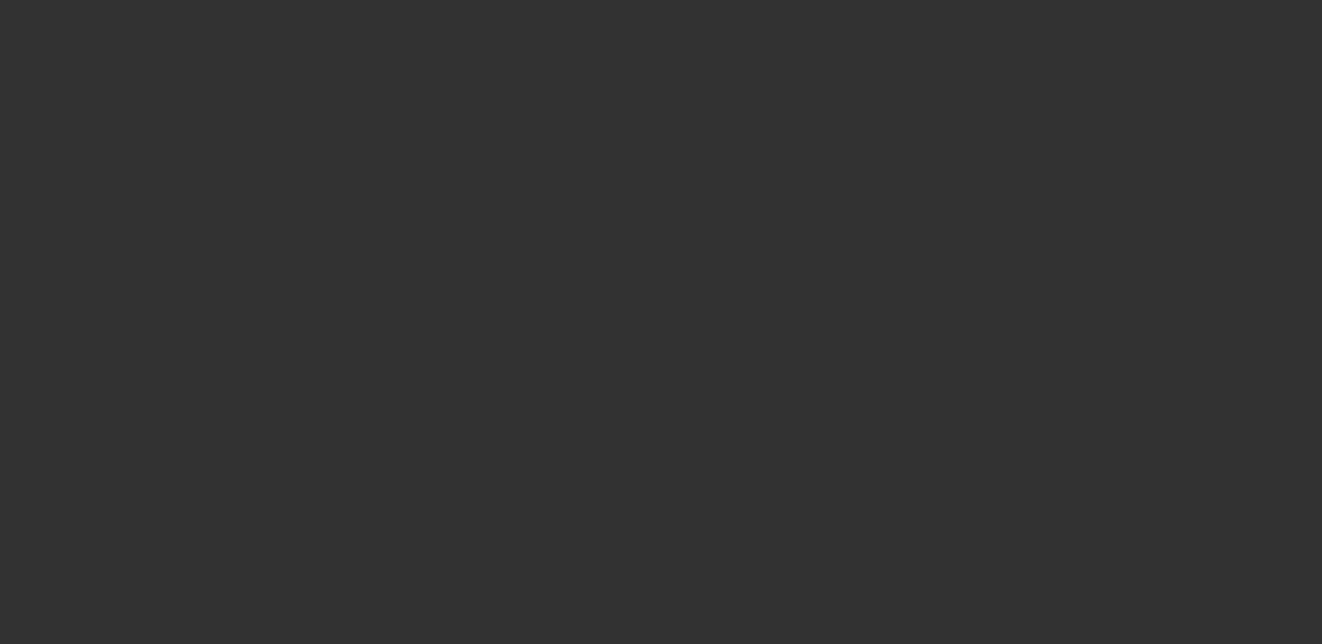
select select "0"
select select "0.1"
select select "4"
select select "0"
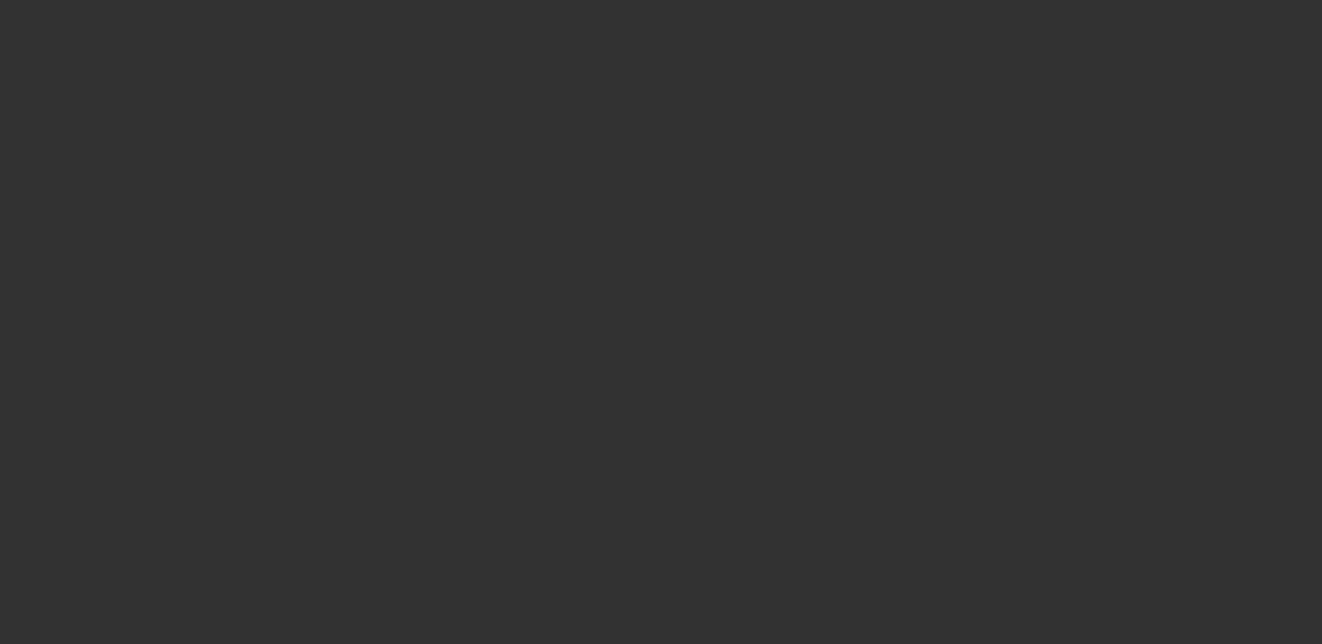
select select "3"
select select "0.1"
select select "4"
select select "0"
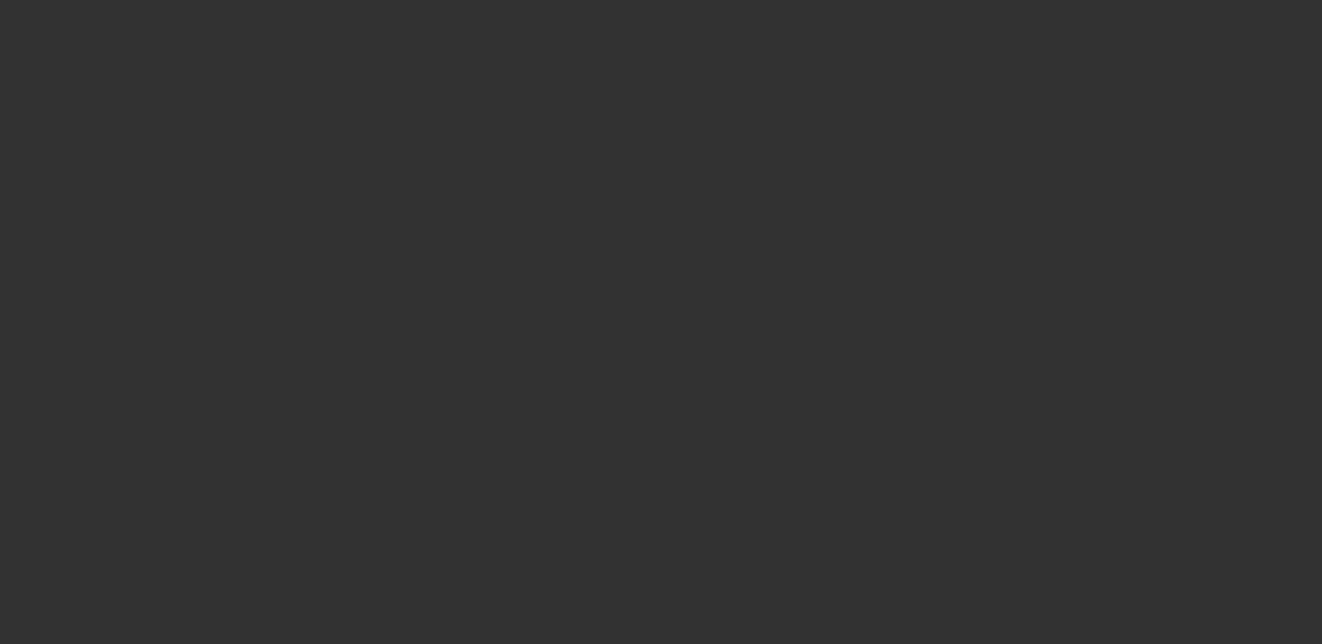
select select "3"
select select "0.1"
select select "4"
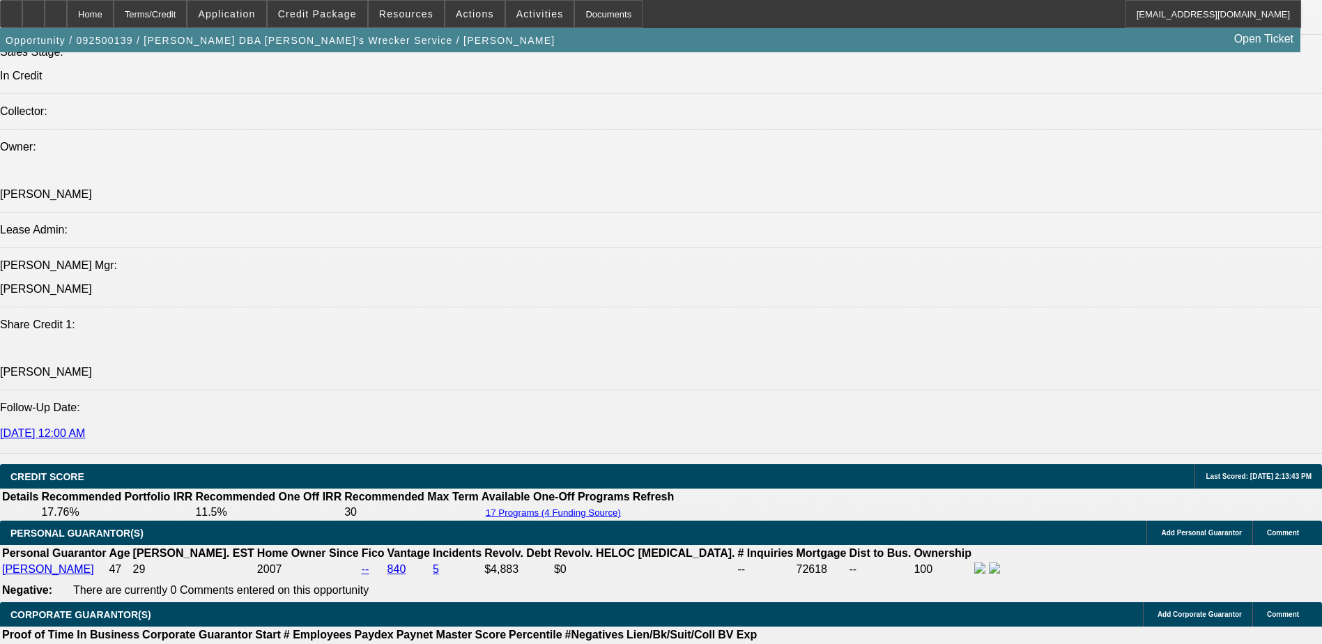
scroll to position [1951, 0]
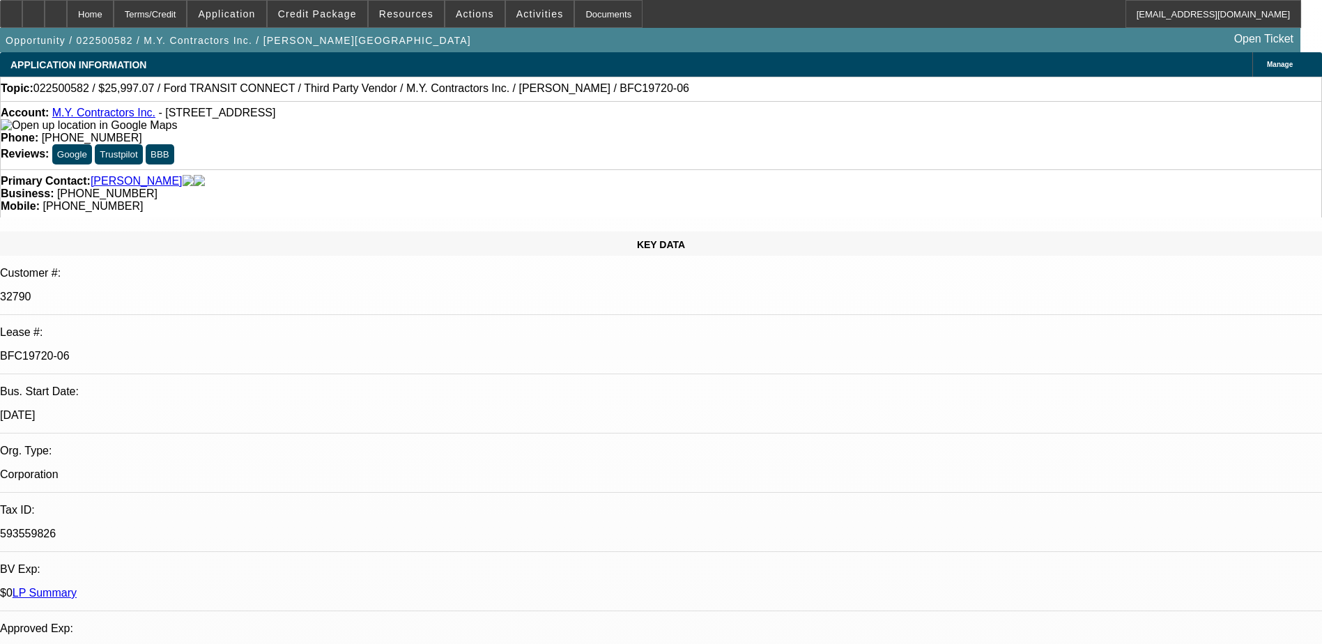
select select "0"
select select "6"
select select "0"
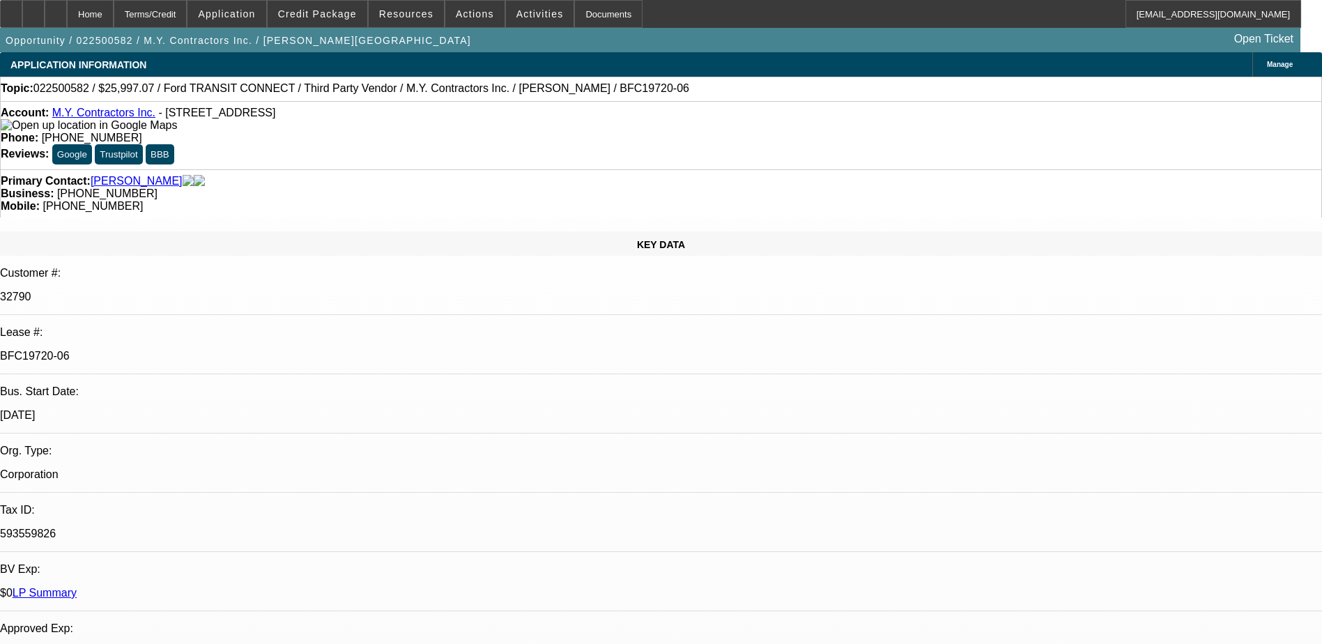
select select "0"
select select "6"
select select "0"
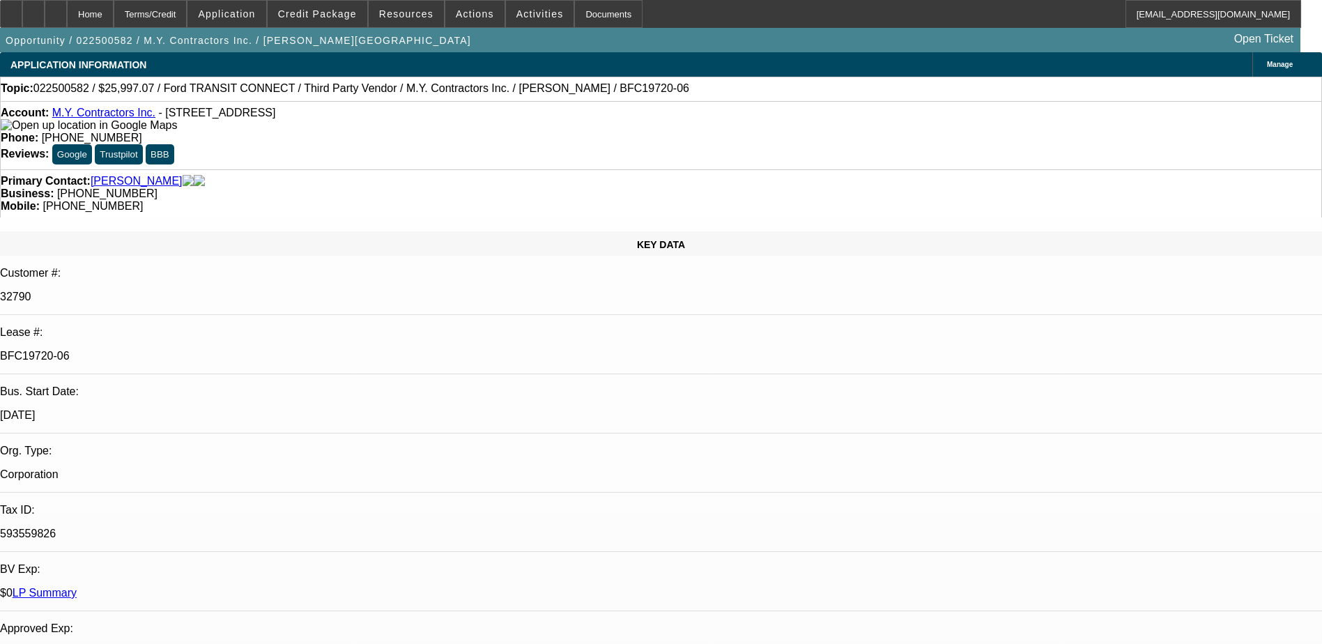
select select "0"
select select "6"
select select "0"
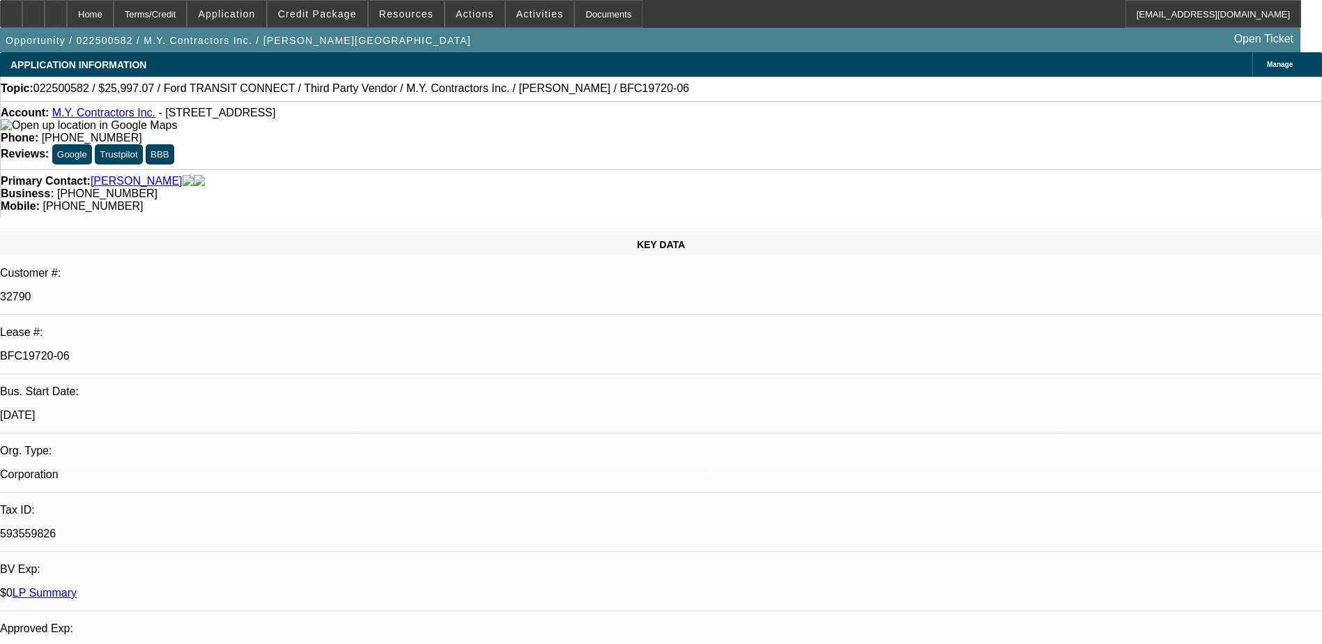
select select "6"
